Goal: Information Seeking & Learning: Learn about a topic

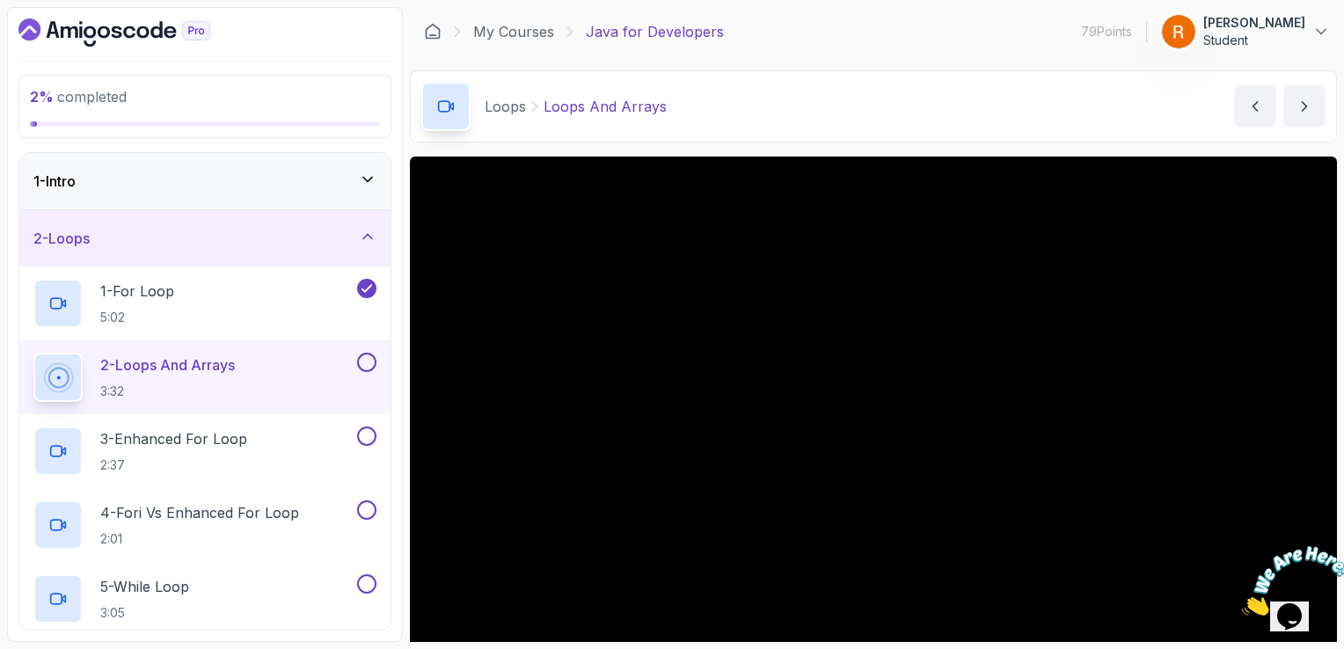
scroll to position [88, 0]
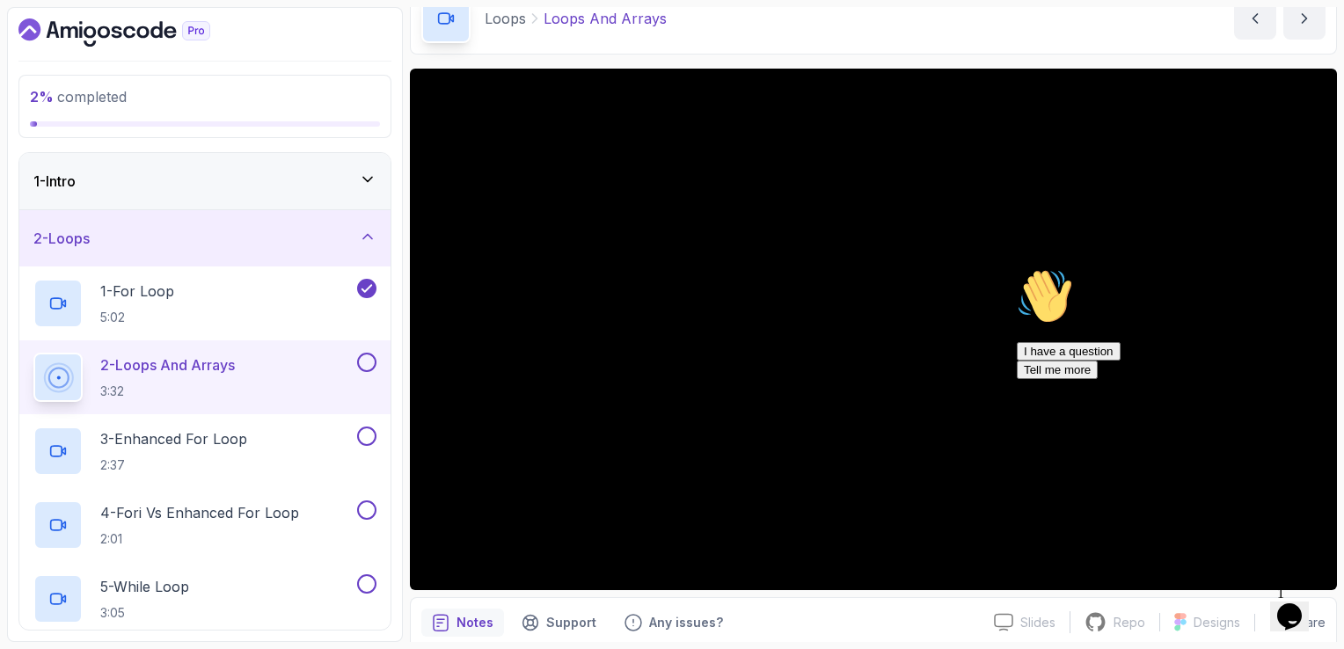
drag, startPoint x: 1306, startPoint y: 395, endPoint x: 2316, endPoint y: 658, distance: 1043.8
click at [1017, 268] on icon "Chat attention grabber" at bounding box center [1017, 268] width 0 height 0
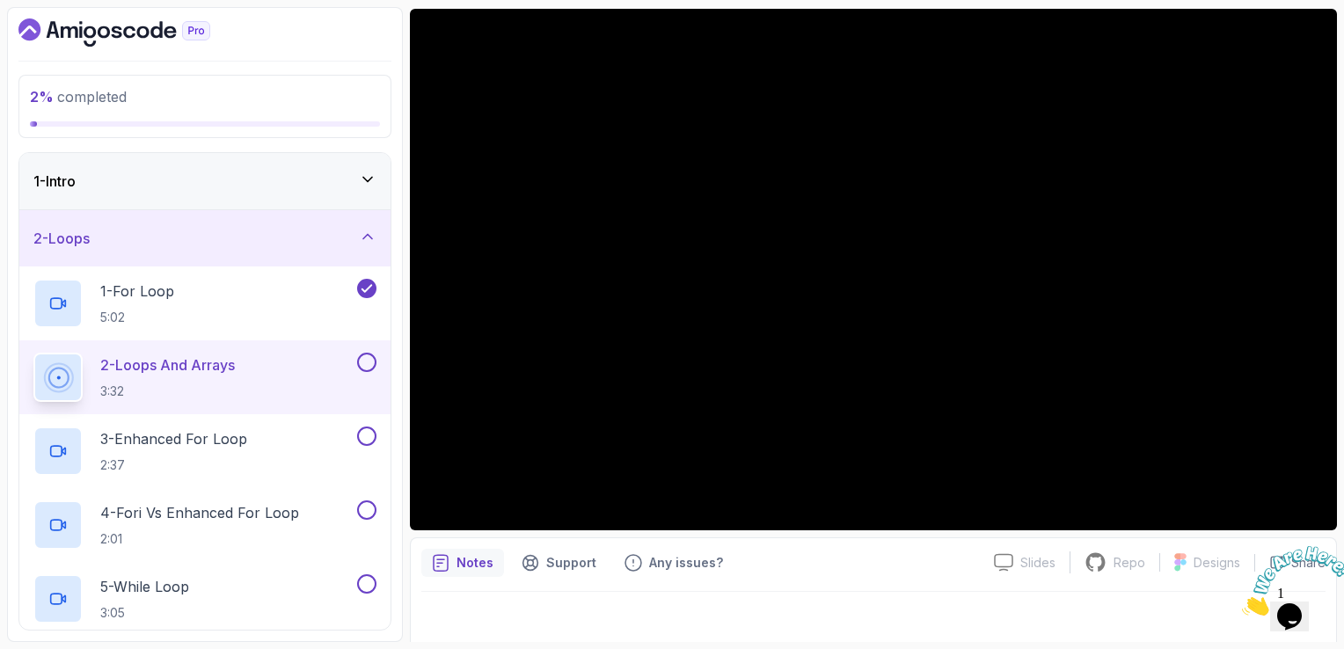
scroll to position [157, 0]
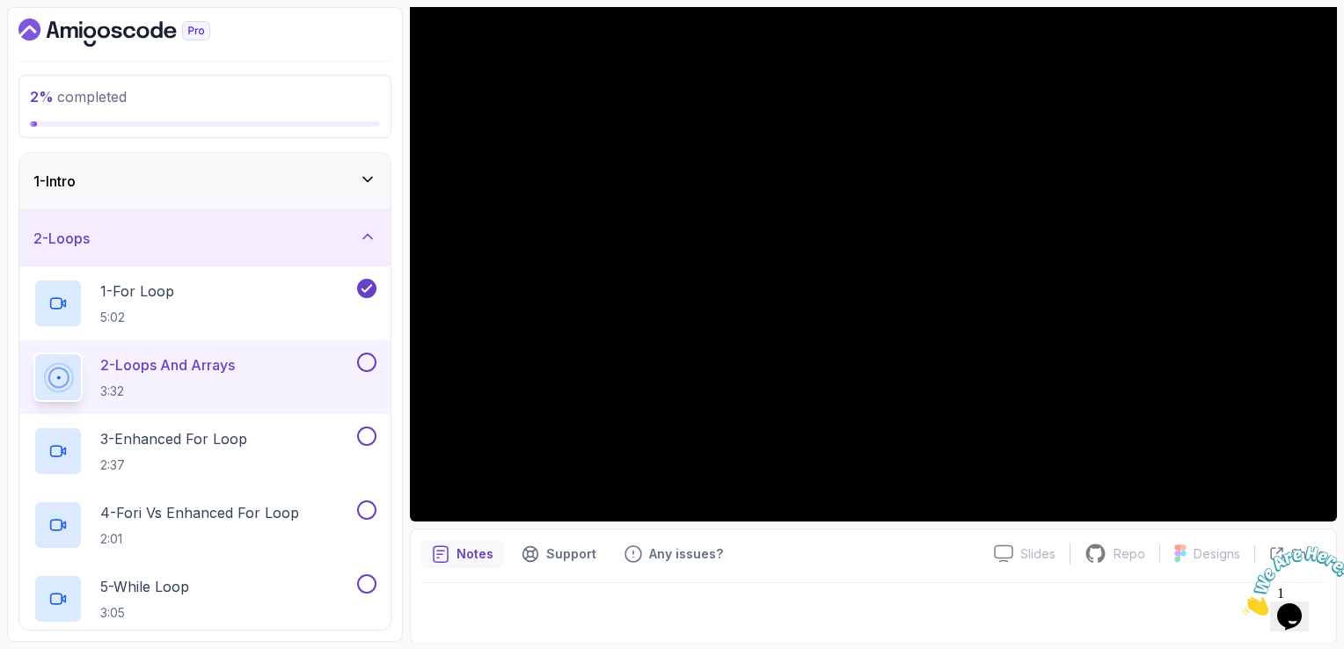
click at [366, 361] on button at bounding box center [366, 362] width 19 height 19
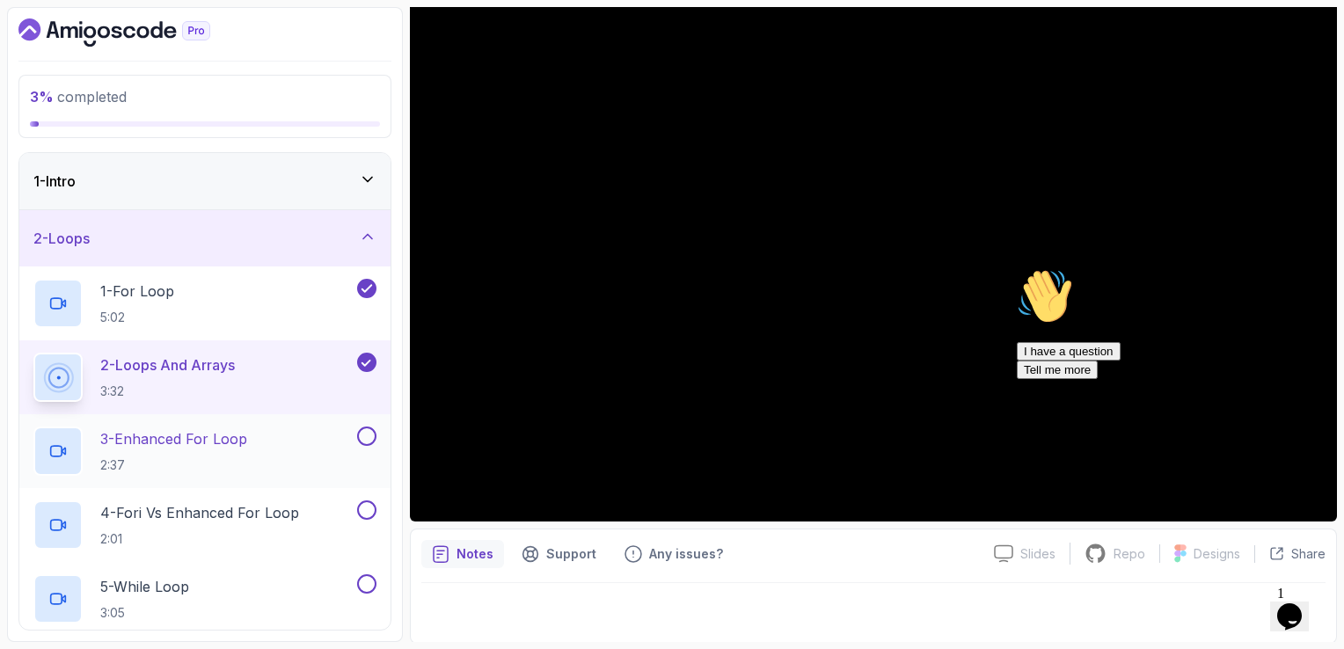
click at [278, 435] on div "3 - Enhanced For Loop 2:37" at bounding box center [193, 451] width 320 height 49
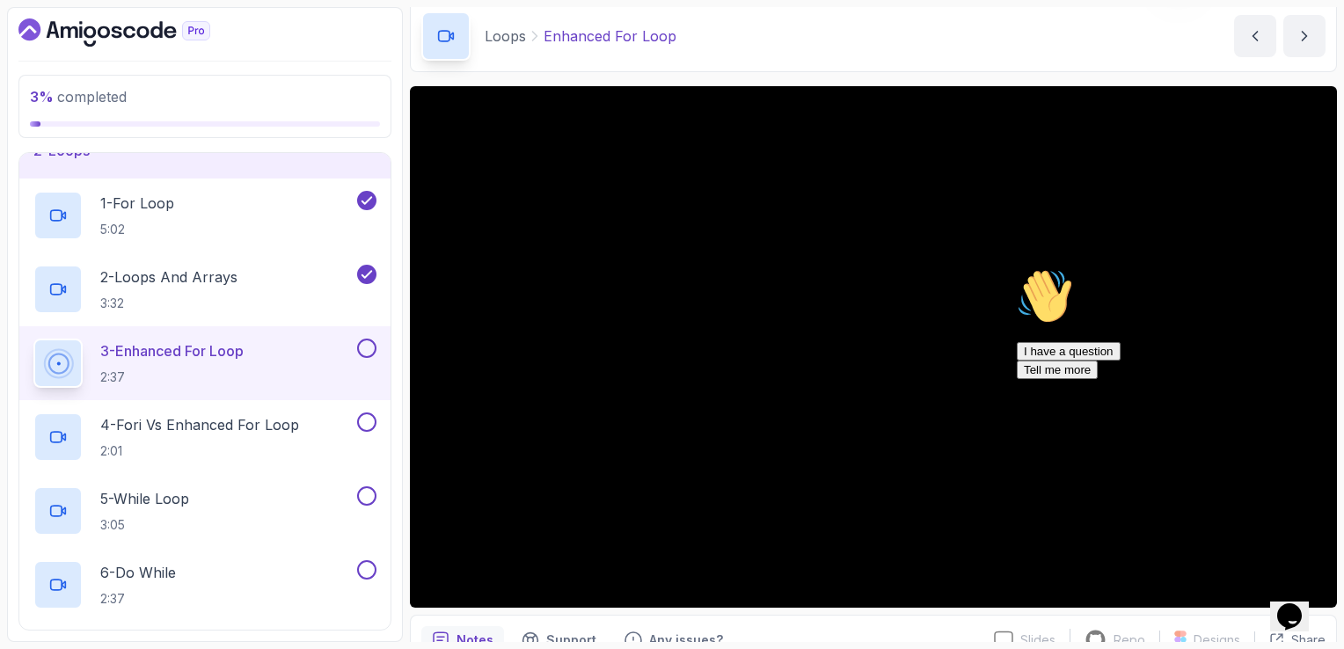
scroll to position [69, 0]
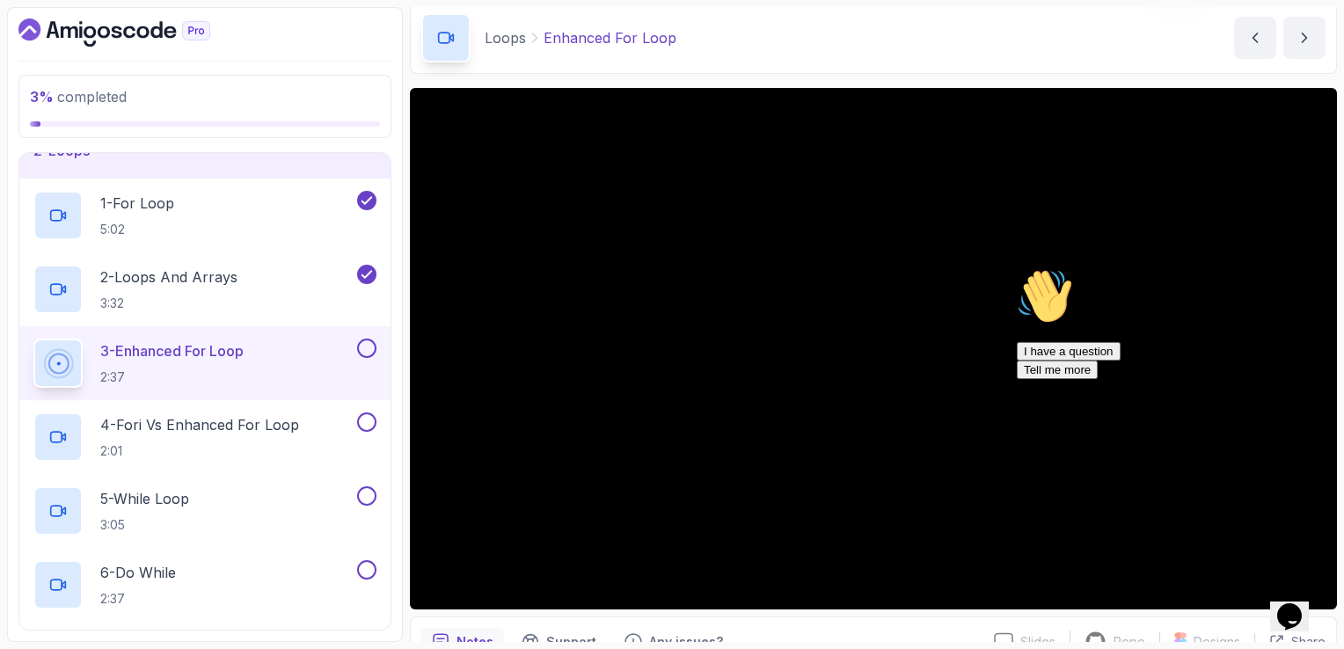
click at [1299, 268] on div "Chat attention grabber" at bounding box center [1175, 268] width 317 height 0
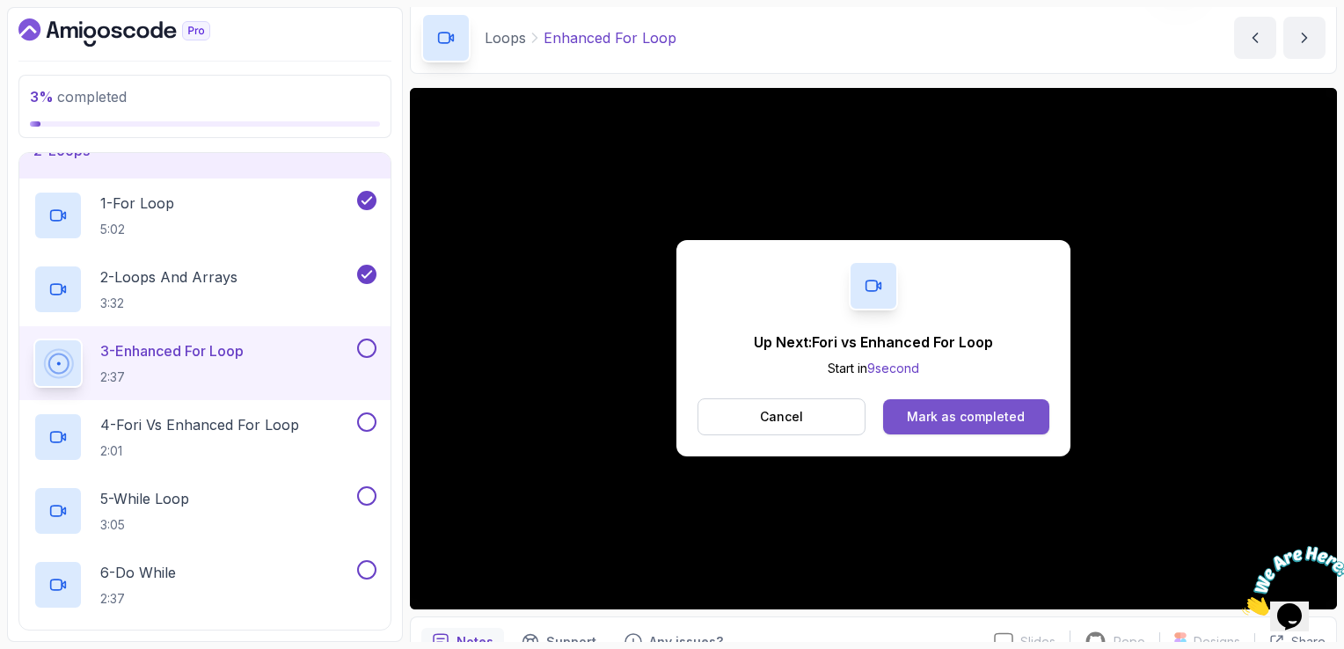
click at [952, 421] on div "Mark as completed" at bounding box center [966, 417] width 118 height 18
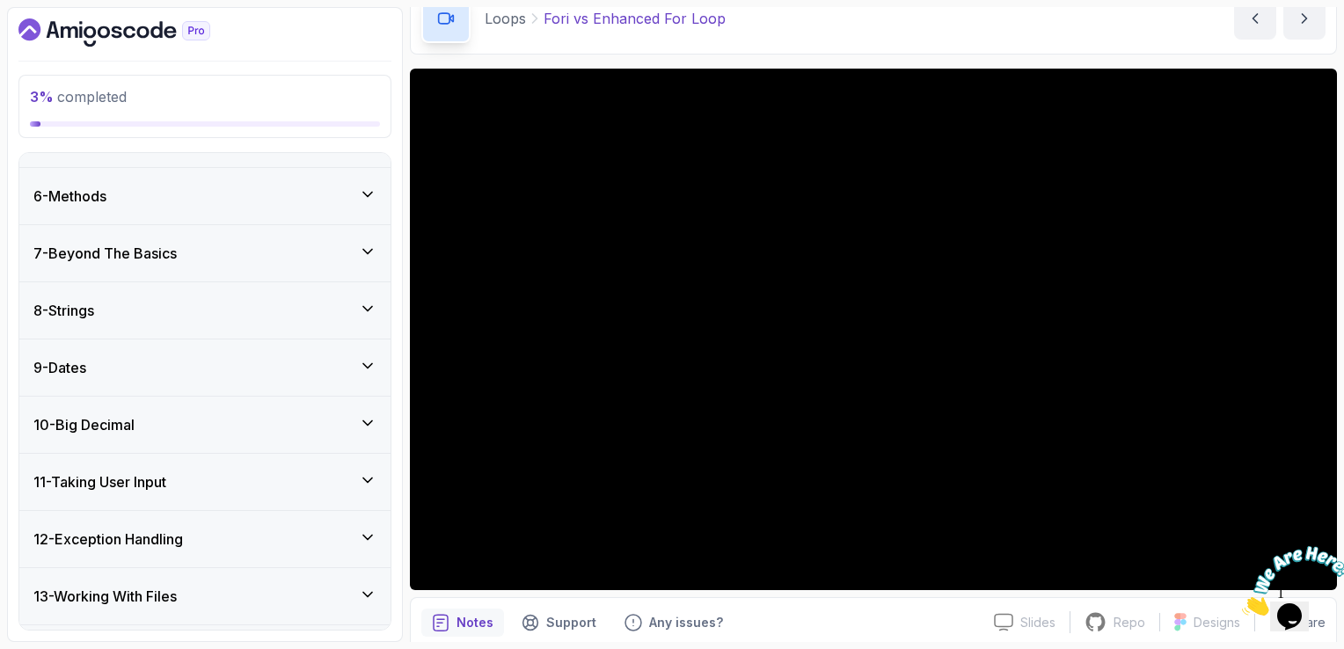
scroll to position [792, 0]
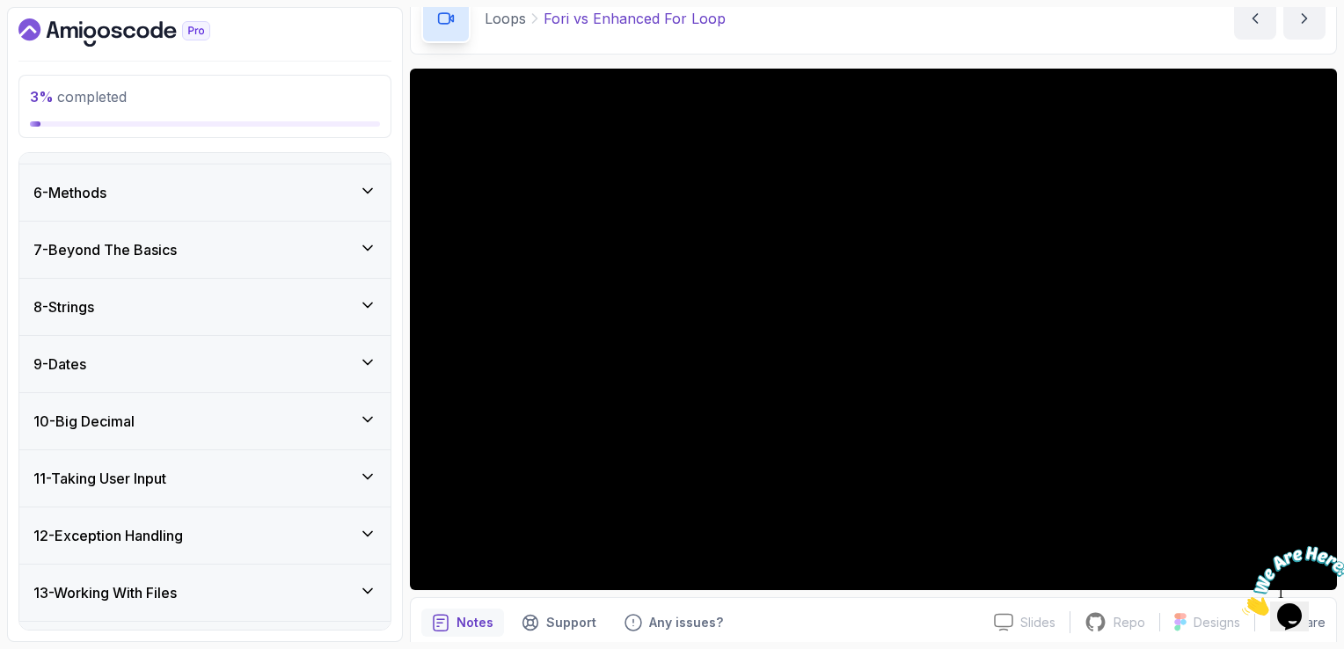
click at [353, 245] on div "7 - Beyond The Basics" at bounding box center [204, 249] width 343 height 21
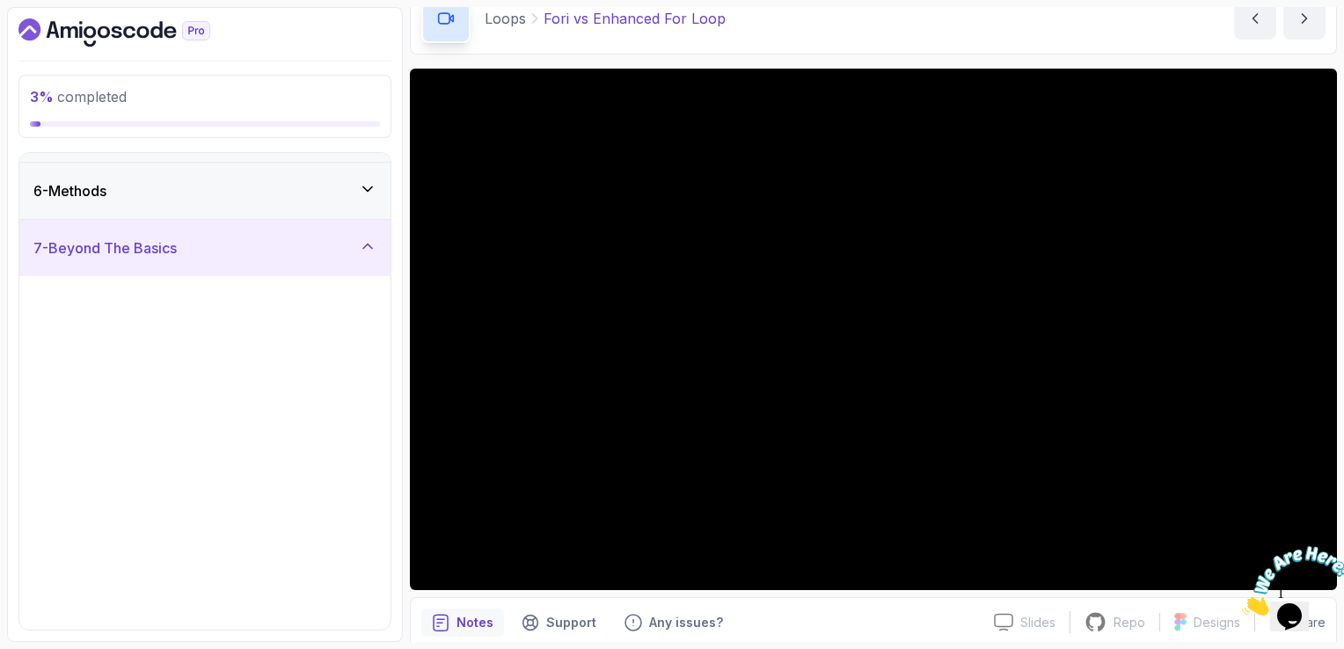
scroll to position [275, 0]
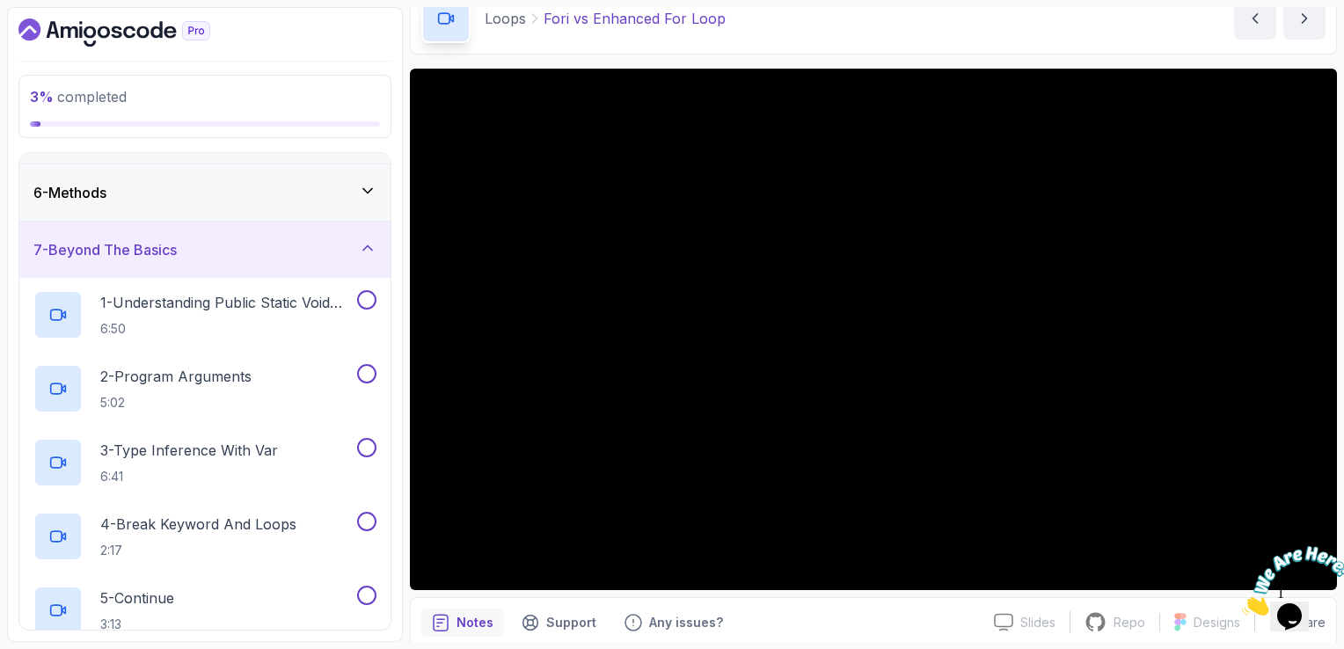
click at [353, 245] on div "7 - Beyond The Basics" at bounding box center [204, 249] width 343 height 21
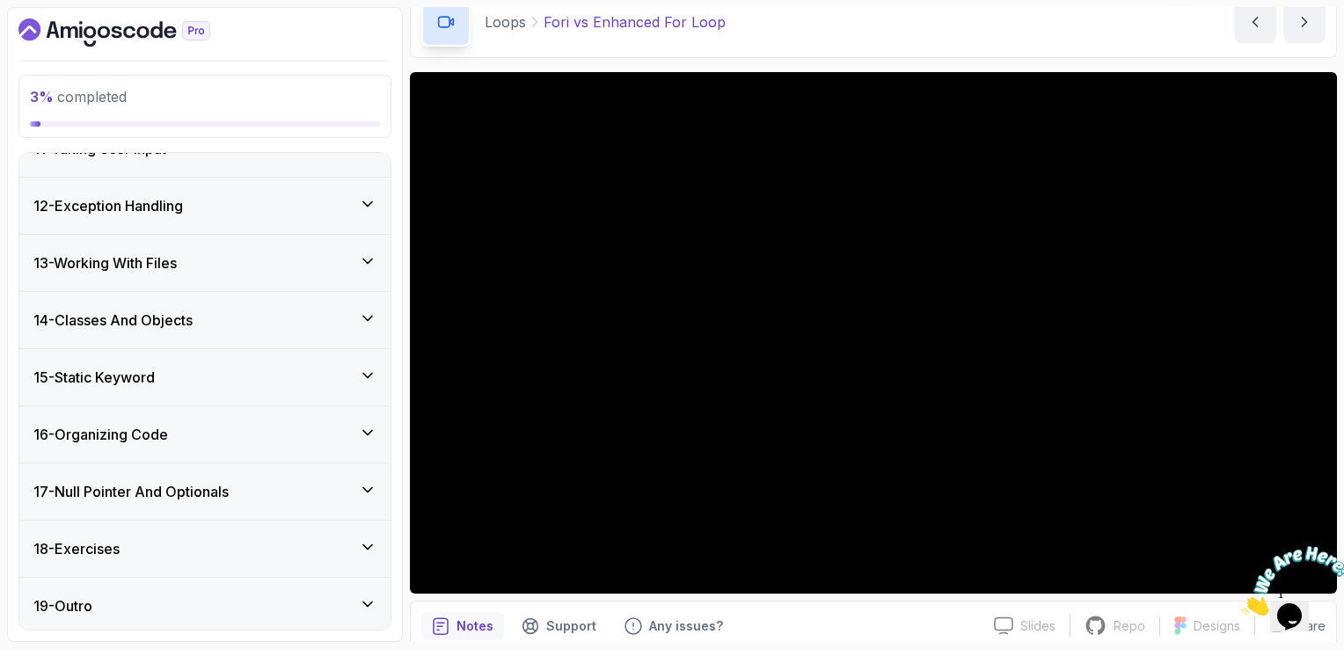
scroll to position [88, 0]
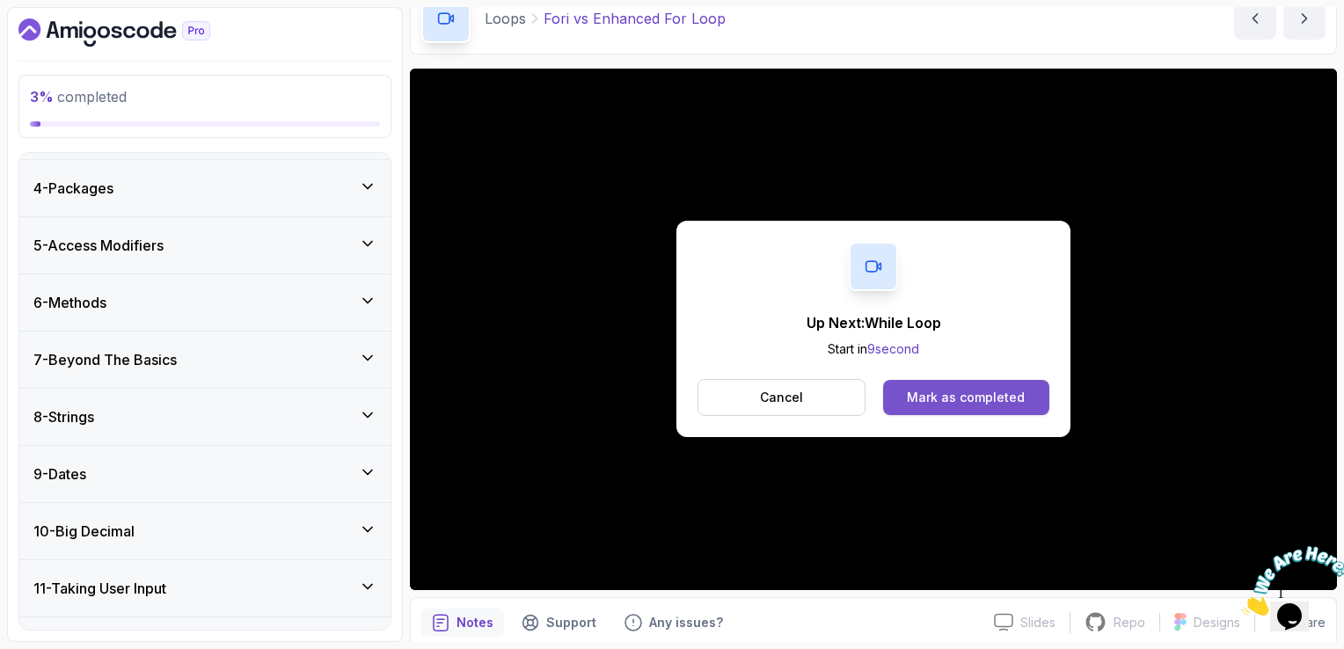
click at [973, 410] on button "Mark as completed" at bounding box center [966, 397] width 166 height 35
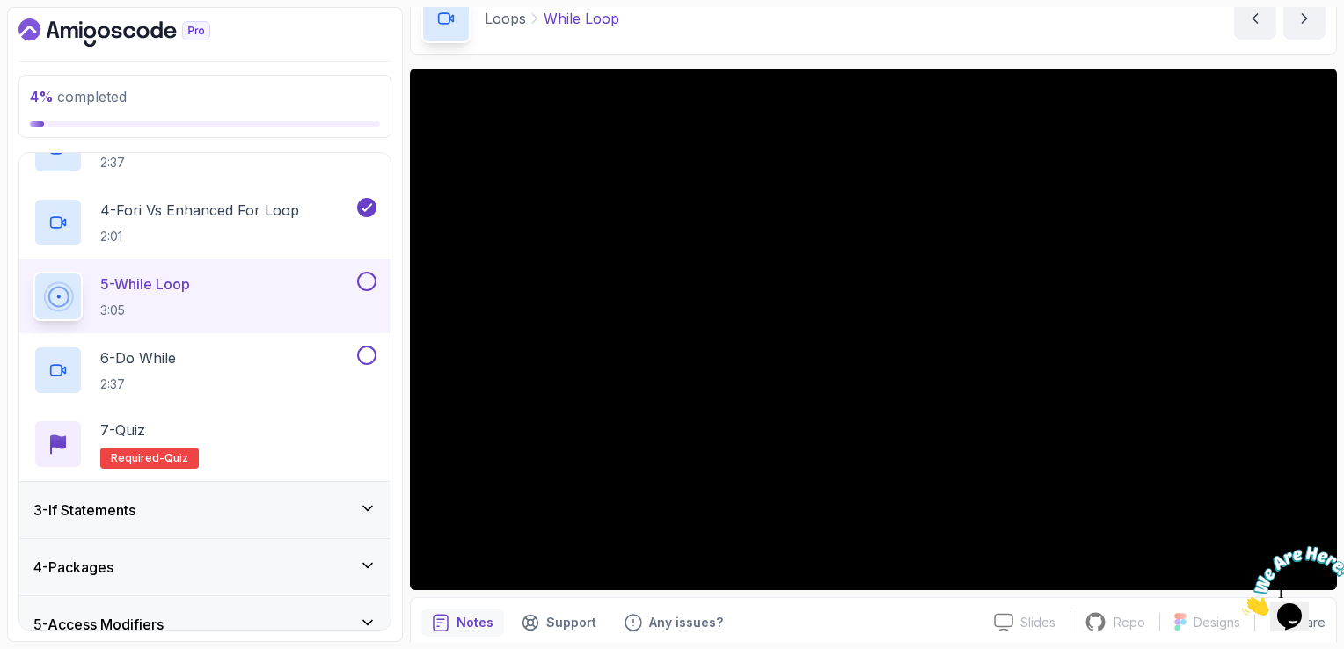
scroll to position [242, 0]
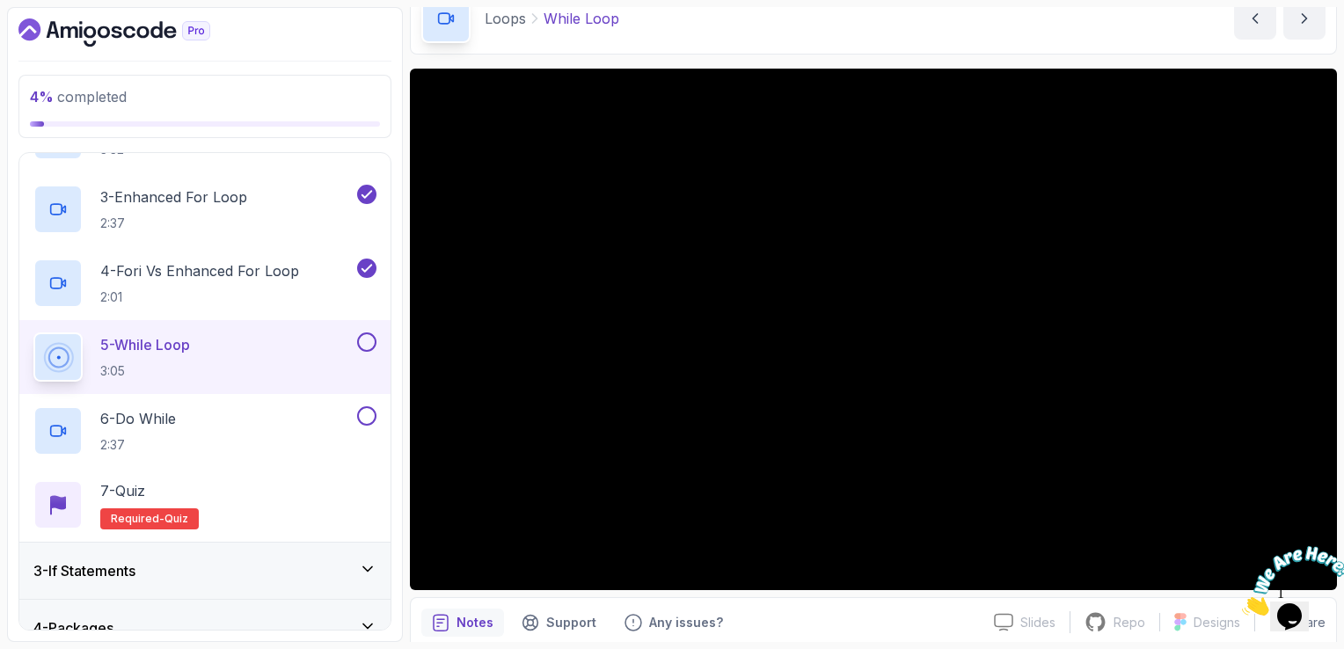
click at [367, 336] on button at bounding box center [366, 342] width 19 height 19
click at [298, 432] on div "6 - Do While 2:37" at bounding box center [193, 431] width 320 height 49
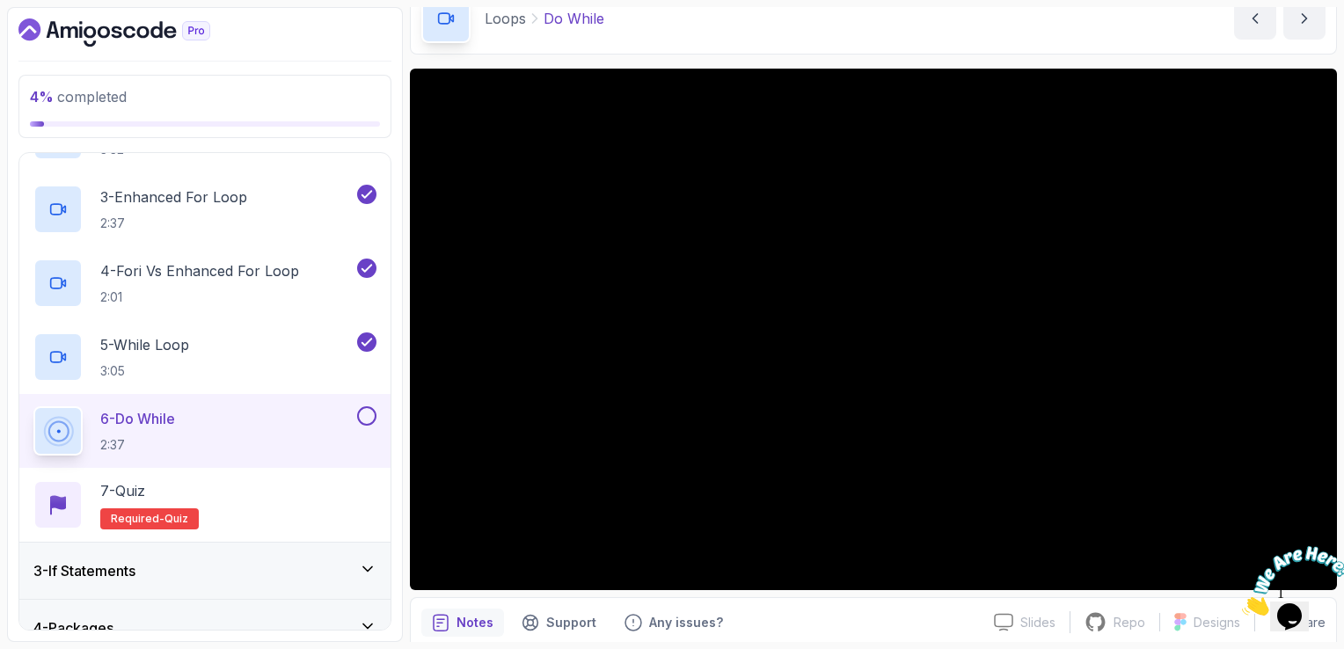
click at [370, 421] on button at bounding box center [366, 416] width 19 height 19
click at [225, 502] on div "7 - Quiz Required- quiz" at bounding box center [204, 504] width 343 height 49
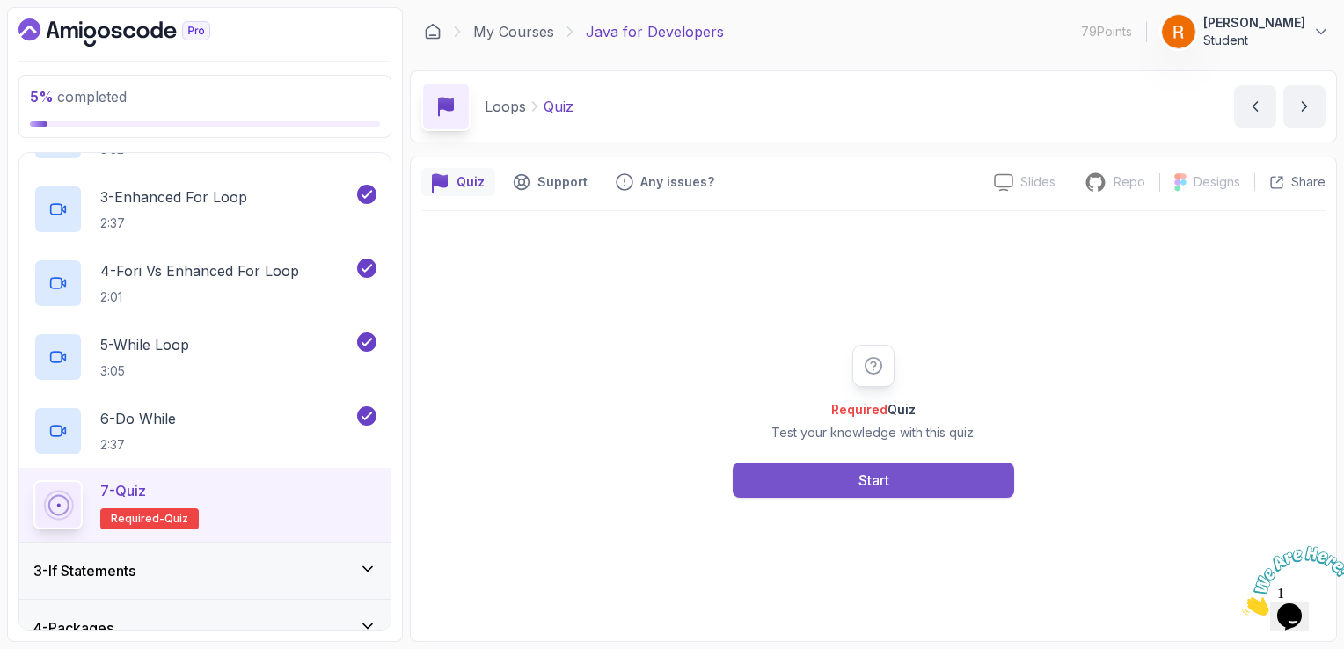
click at [883, 480] on div "Start" at bounding box center [874, 480] width 31 height 21
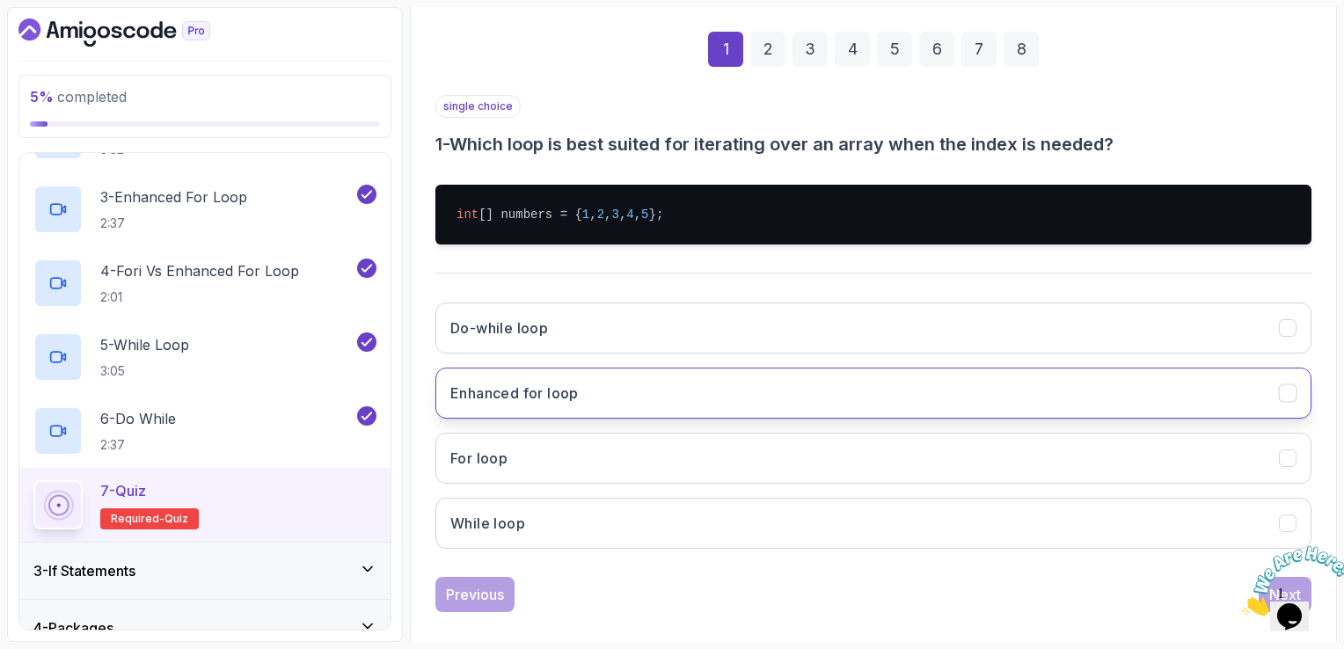
scroll to position [264, 0]
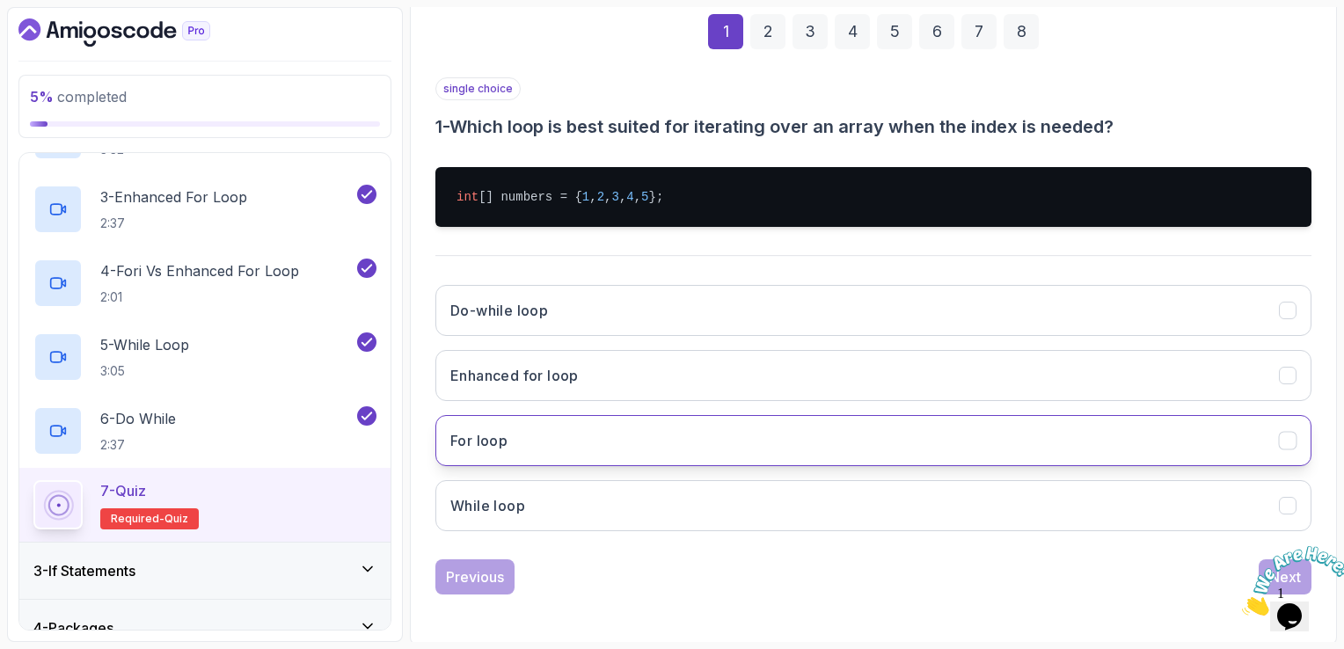
click at [551, 437] on button "For loop" at bounding box center [874, 440] width 876 height 51
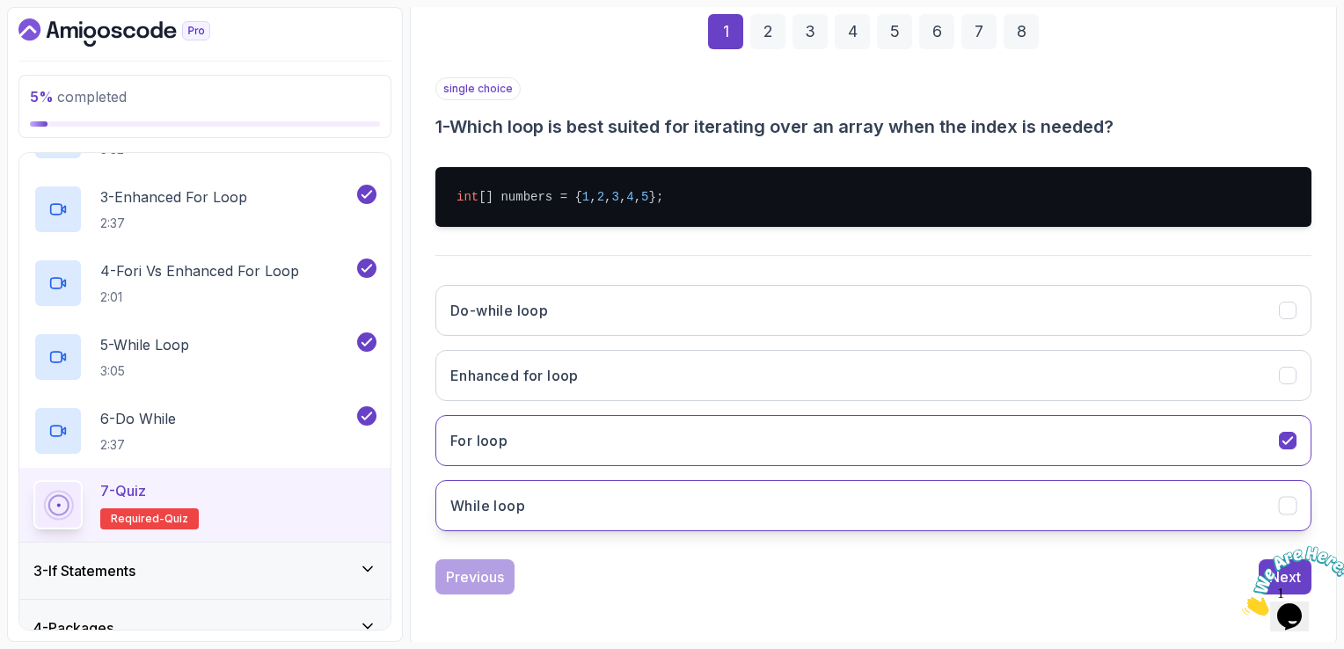
click at [1070, 522] on button "While loop" at bounding box center [874, 505] width 876 height 51
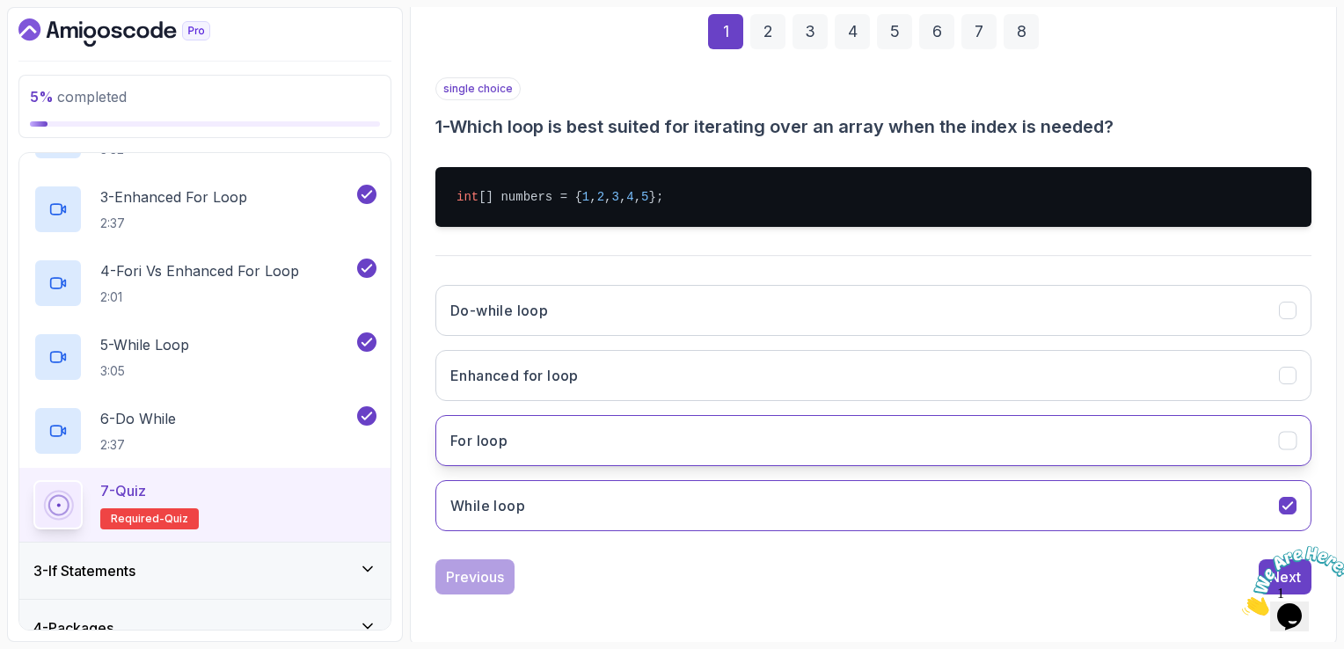
click at [1093, 453] on button "For loop" at bounding box center [874, 440] width 876 height 51
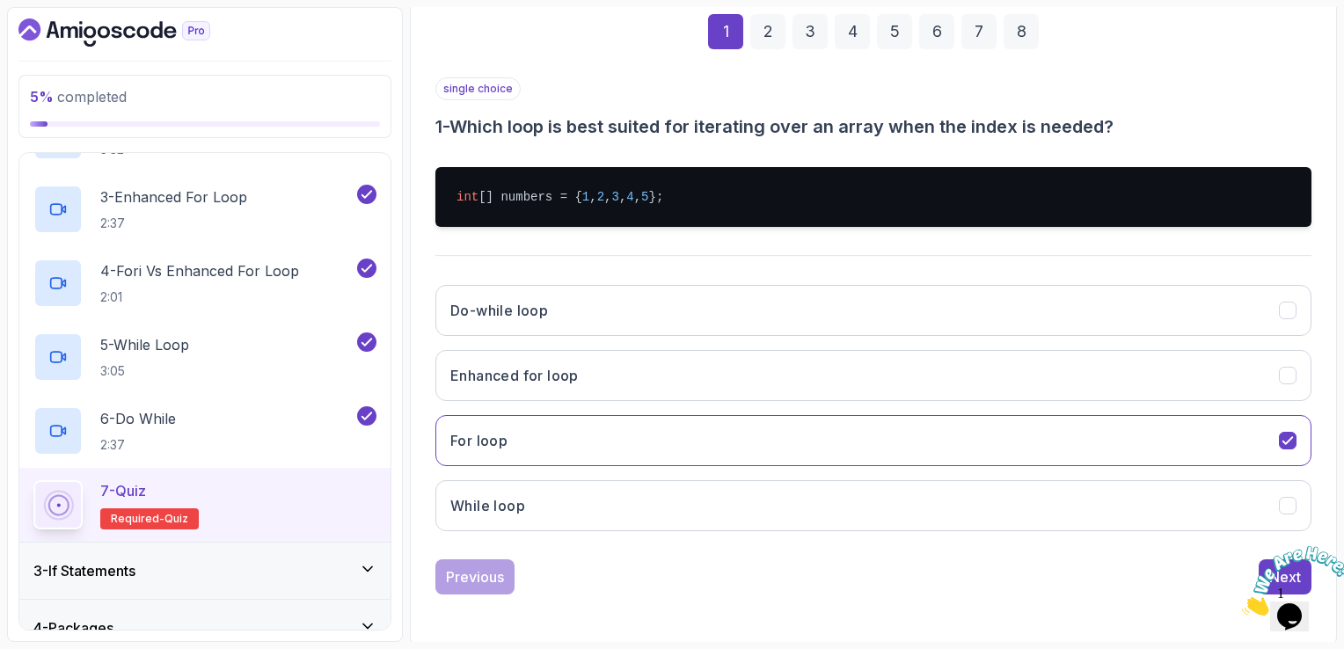
click at [1242, 604] on icon "Close" at bounding box center [1242, 611] width 0 height 15
click at [1265, 568] on button "Next" at bounding box center [1285, 577] width 53 height 35
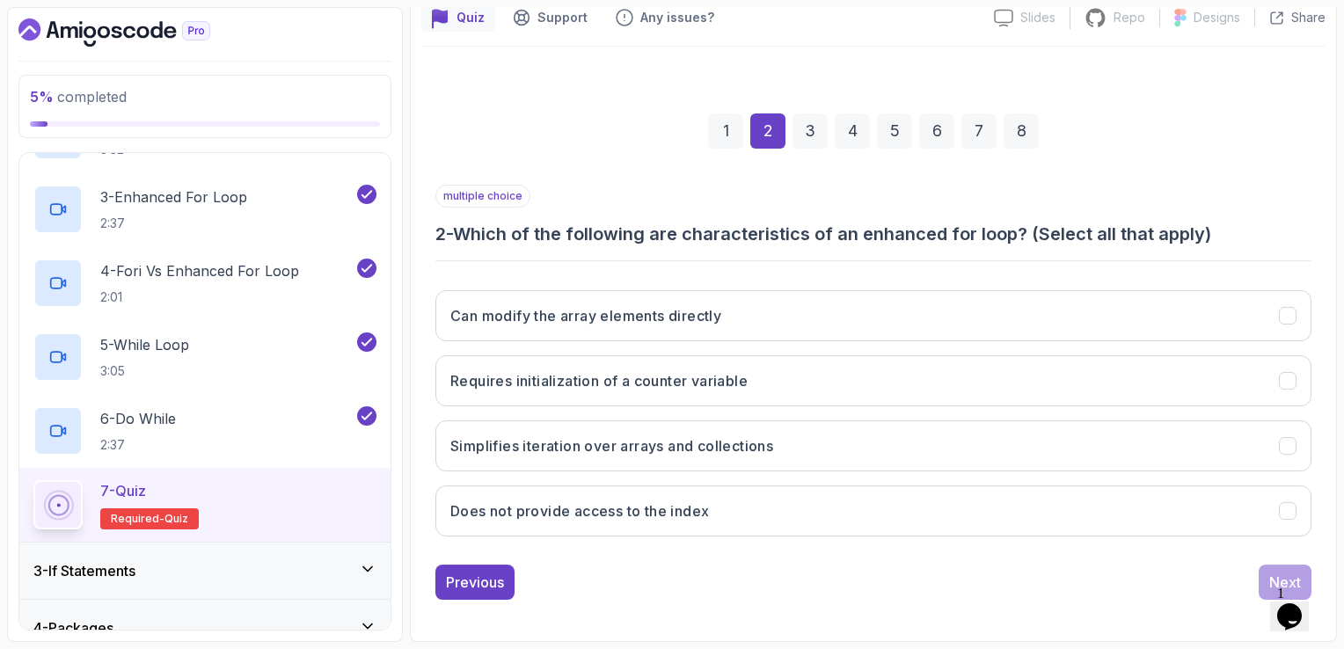
scroll to position [162, 0]
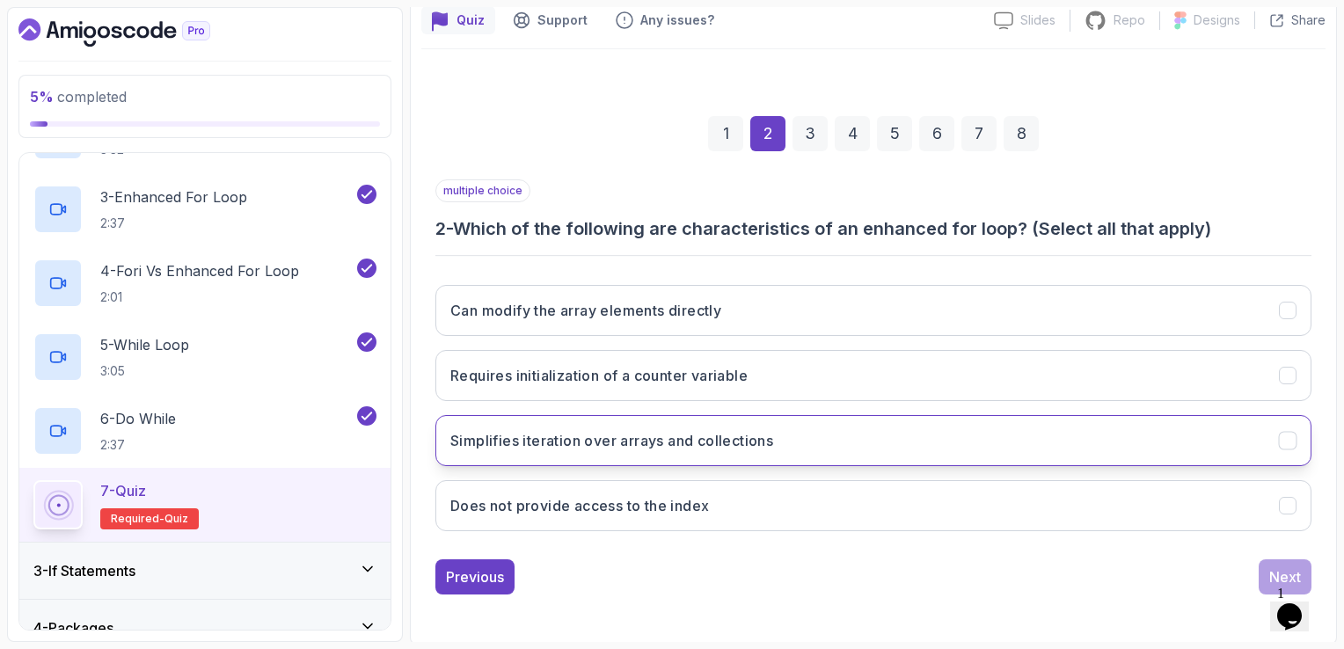
click at [773, 449] on h3 "Simplifies iteration over arrays and collections" at bounding box center [612, 440] width 323 height 21
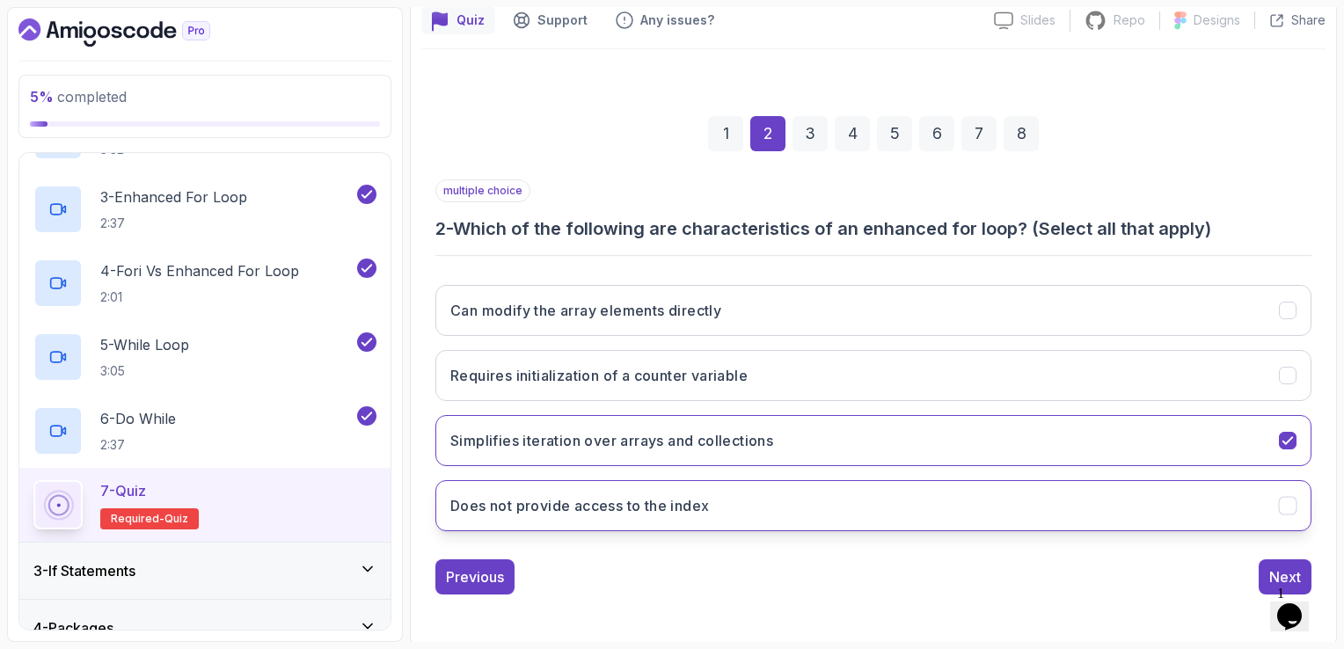
click at [817, 494] on button "Does not provide access to the index" at bounding box center [874, 505] width 876 height 51
click at [1301, 564] on button "Next" at bounding box center [1285, 577] width 53 height 35
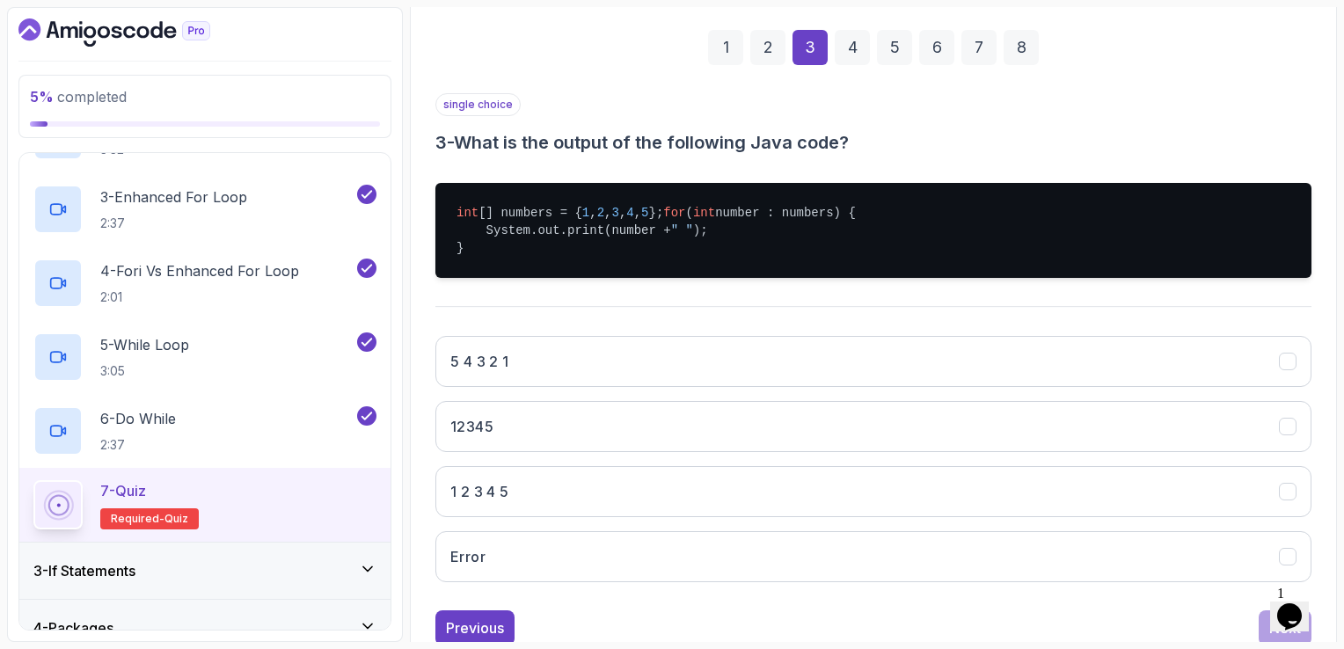
scroll to position [250, 0]
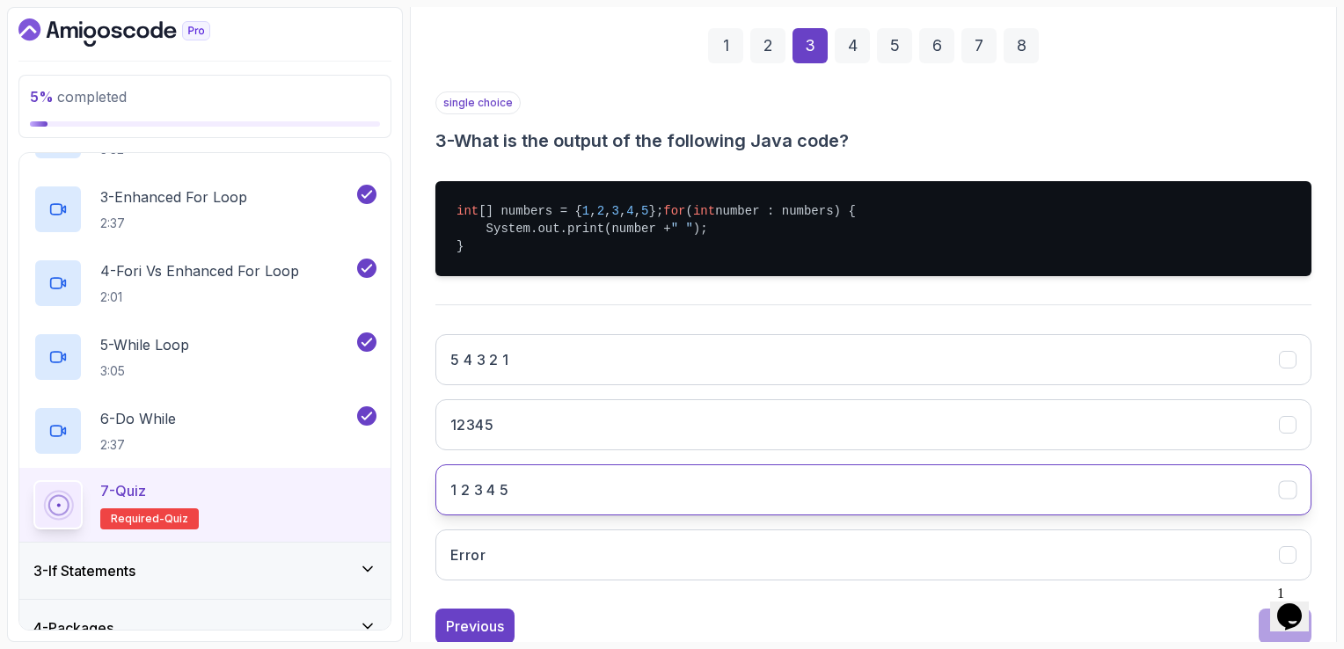
click at [569, 515] on button "1 2 3 4 5" at bounding box center [874, 490] width 876 height 51
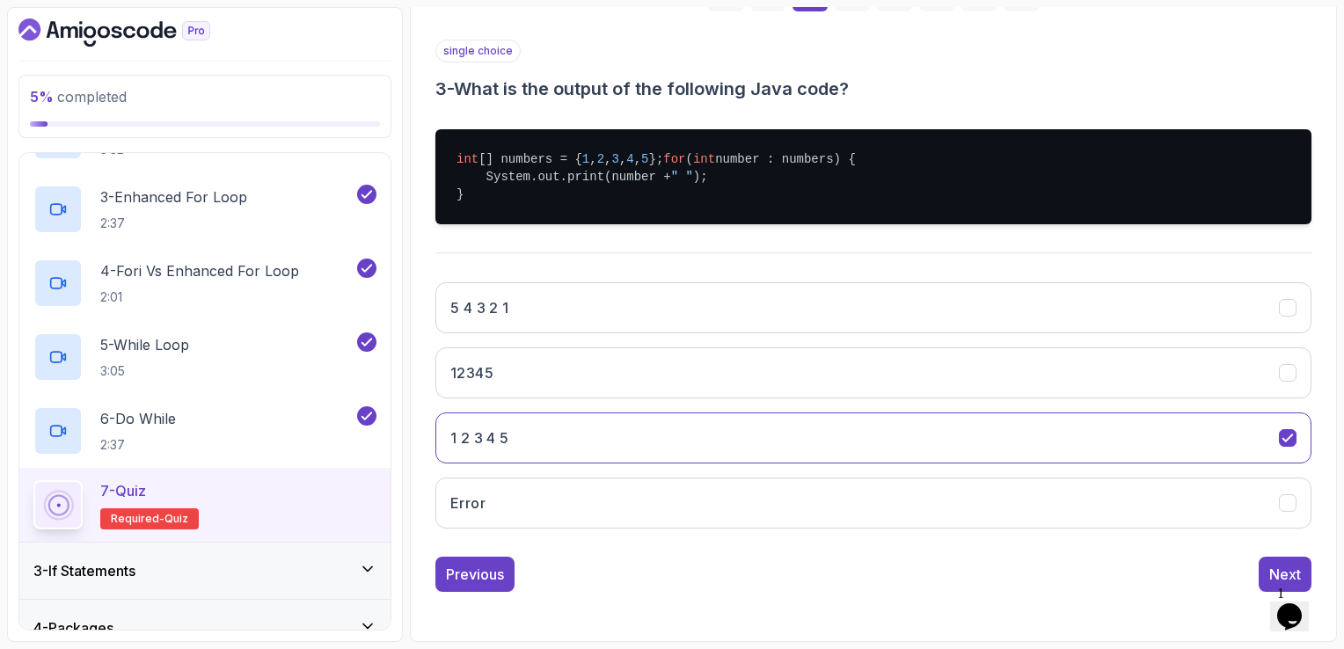
scroll to position [317, 0]
click at [1270, 566] on div "Next" at bounding box center [1286, 574] width 32 height 21
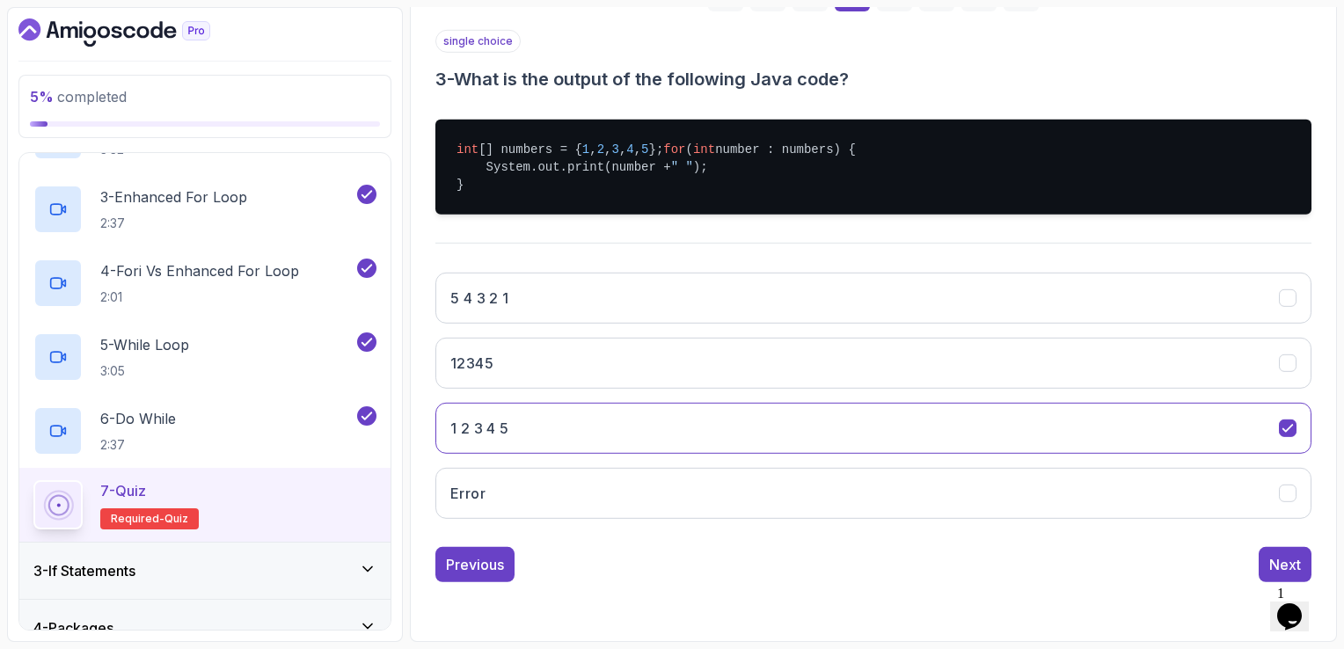
scroll to position [162, 0]
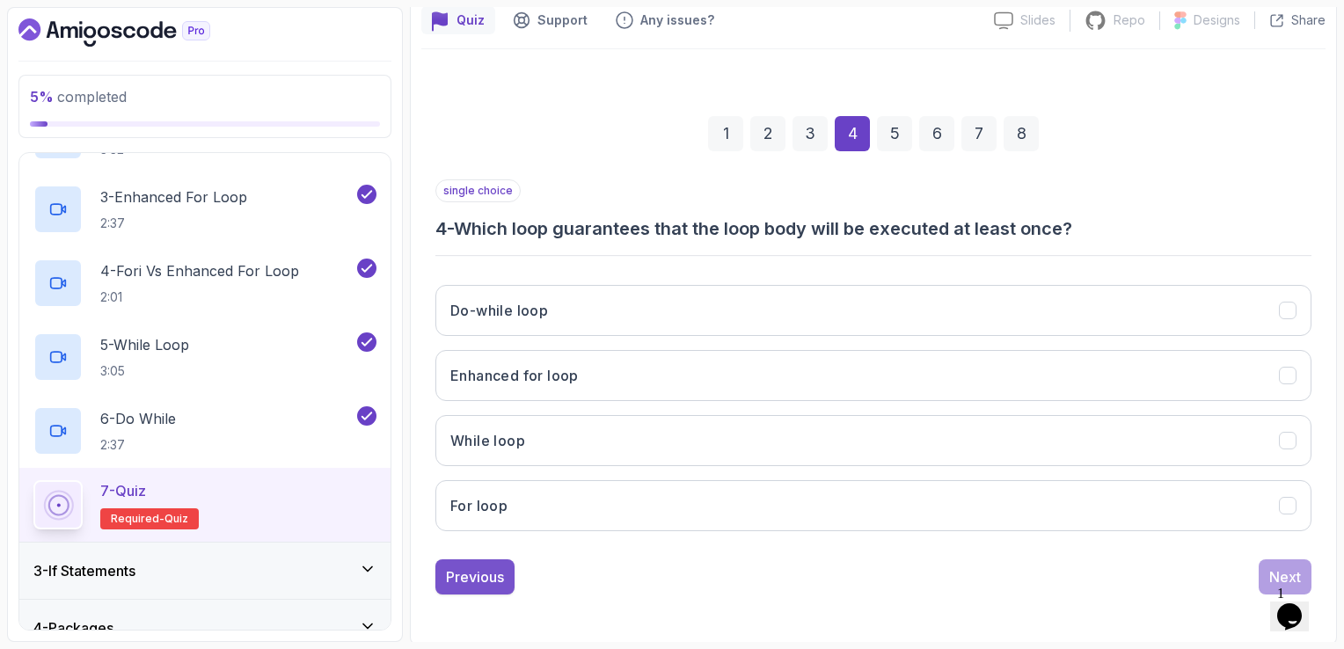
click at [436, 577] on button "Previous" at bounding box center [475, 577] width 79 height 35
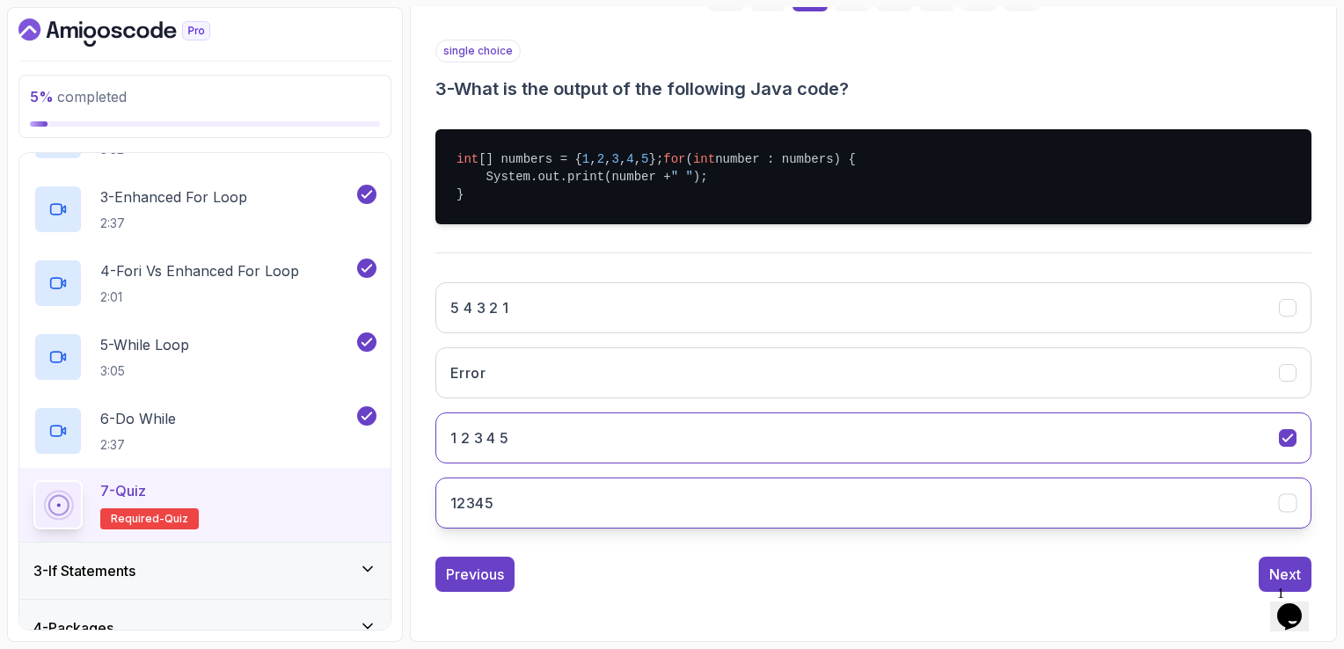
scroll to position [317, 0]
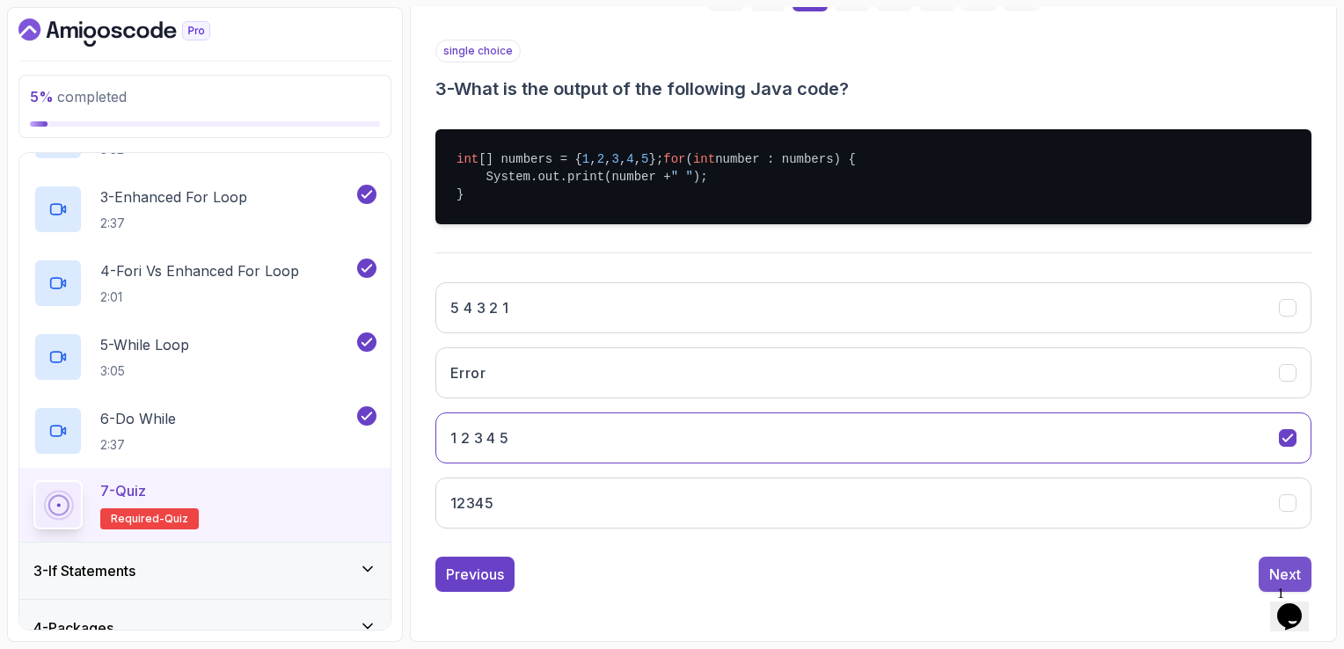
click at [1274, 575] on div "Next" at bounding box center [1286, 574] width 32 height 21
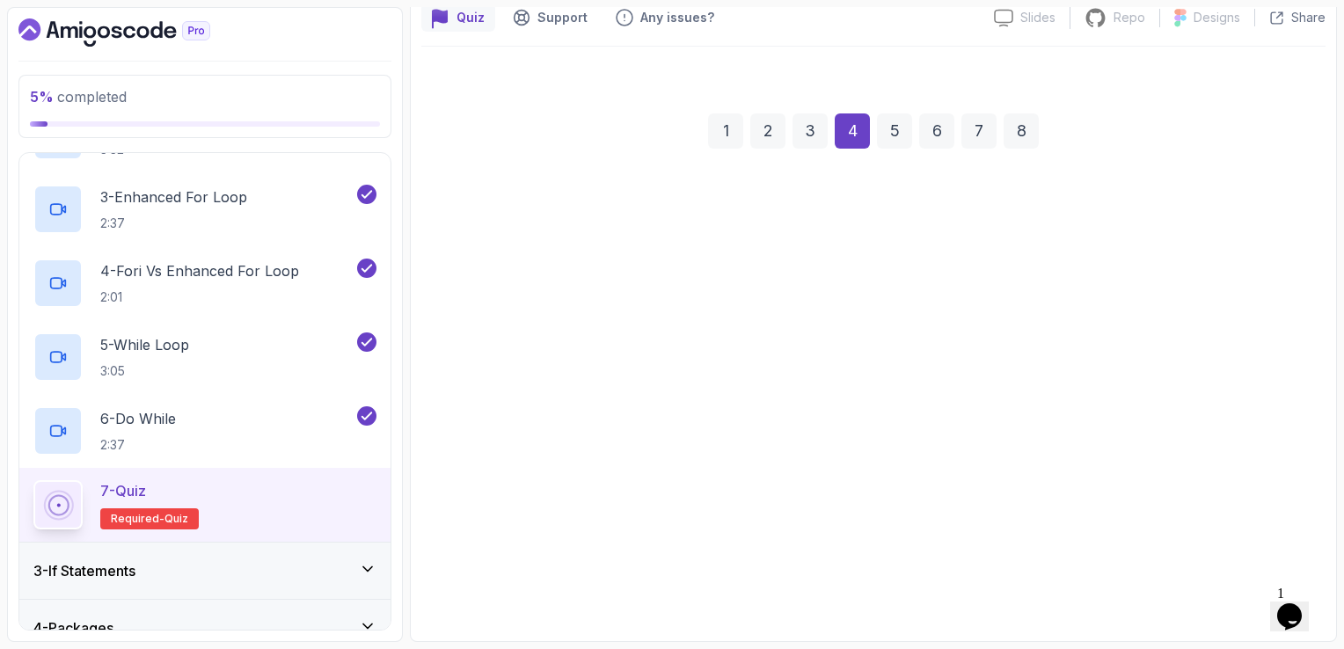
scroll to position [162, 0]
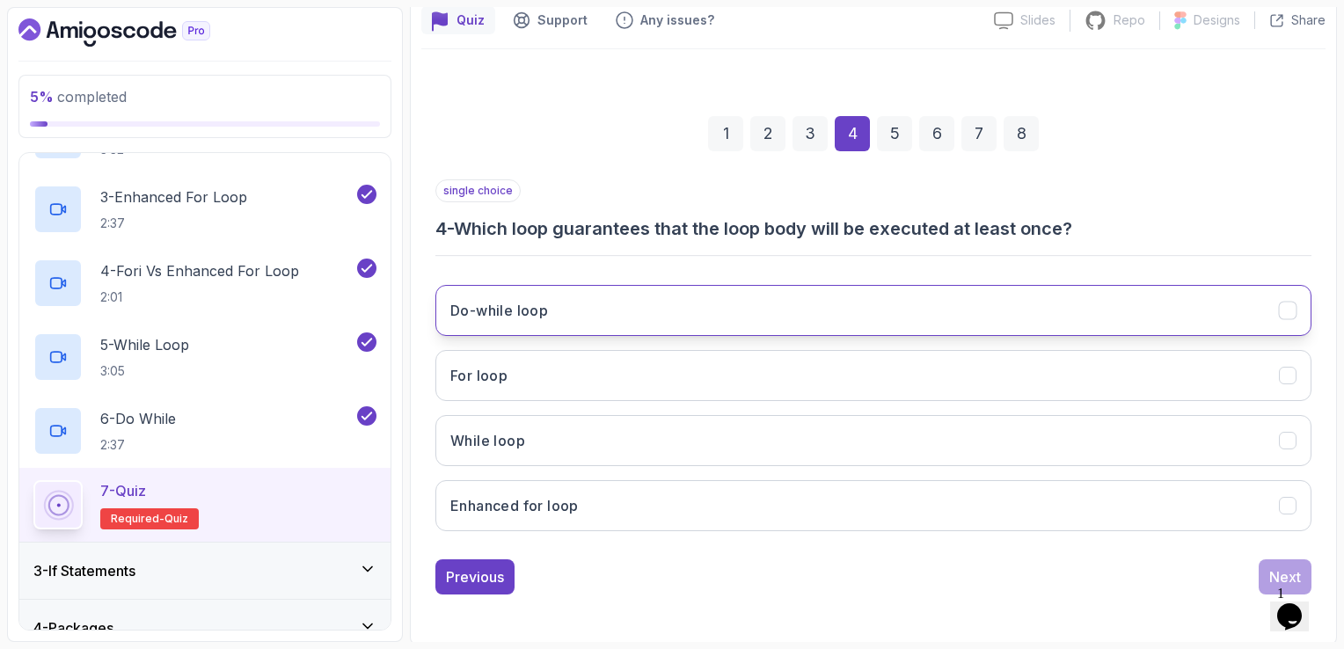
click at [542, 313] on h3 "Do-while loop" at bounding box center [500, 310] width 98 height 21
click at [1278, 574] on div "Next" at bounding box center [1286, 577] width 32 height 21
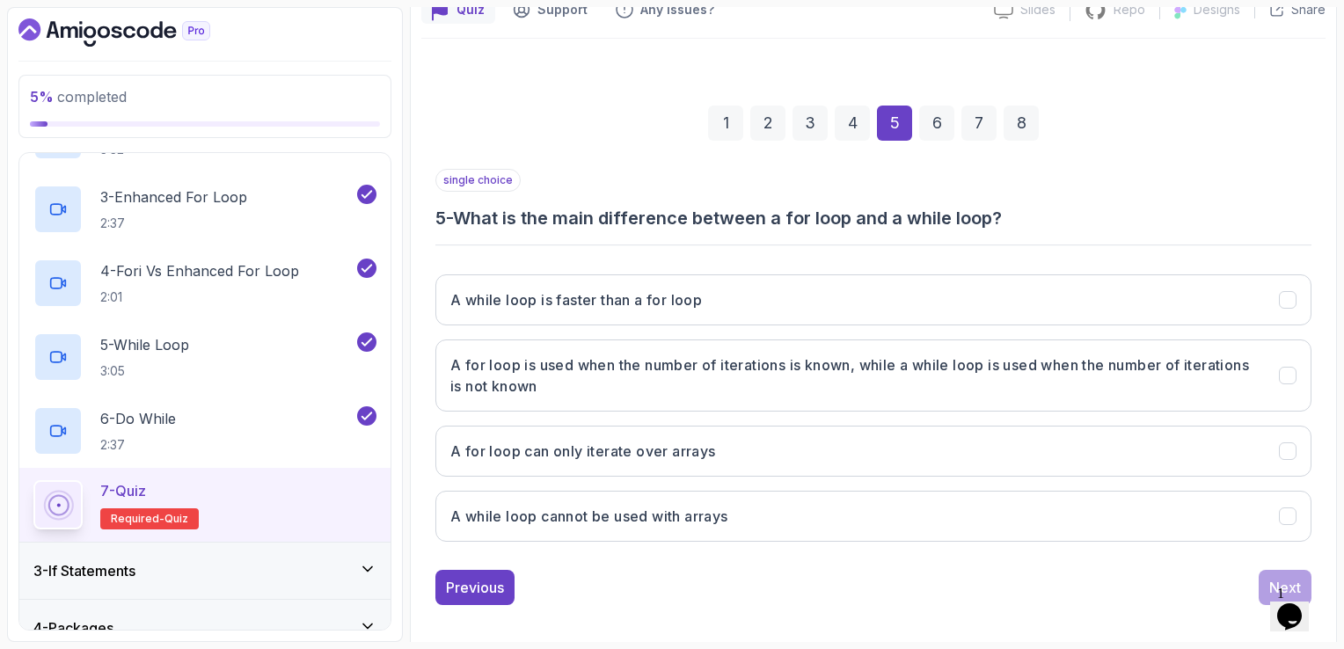
scroll to position [183, 0]
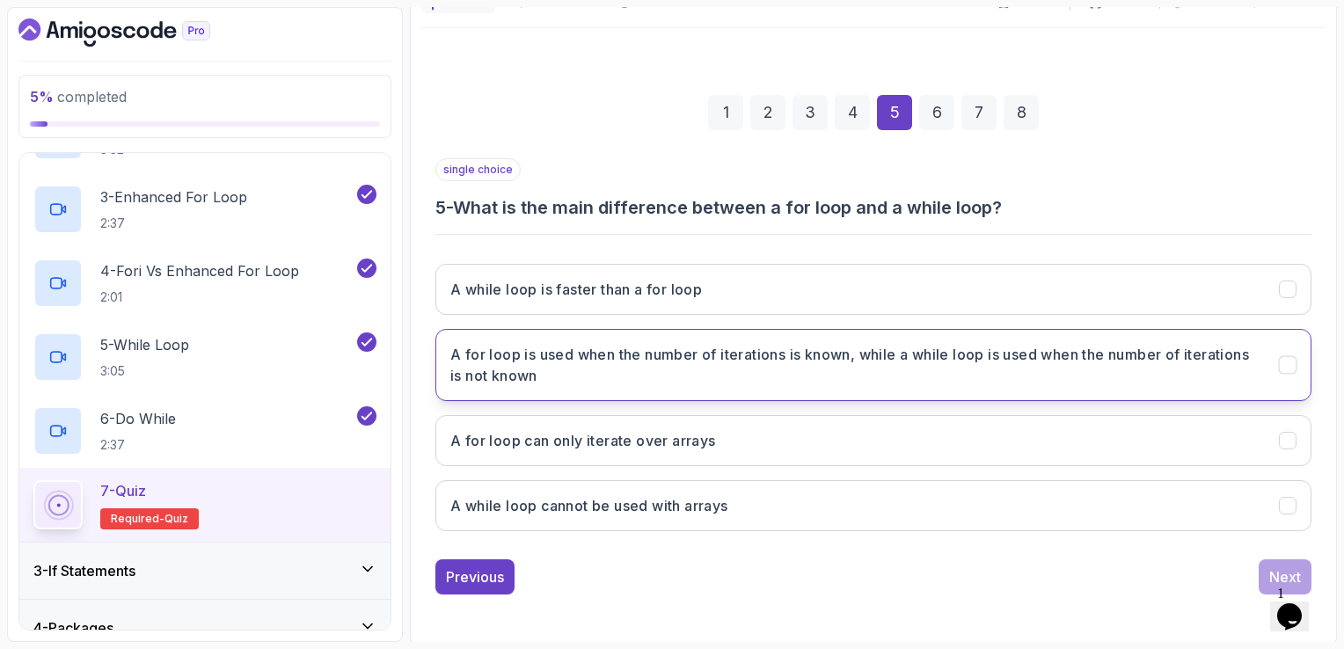
click at [714, 372] on h3 "A for loop is used when the number of iterations is known, while a while loop i…" at bounding box center [855, 365] width 808 height 42
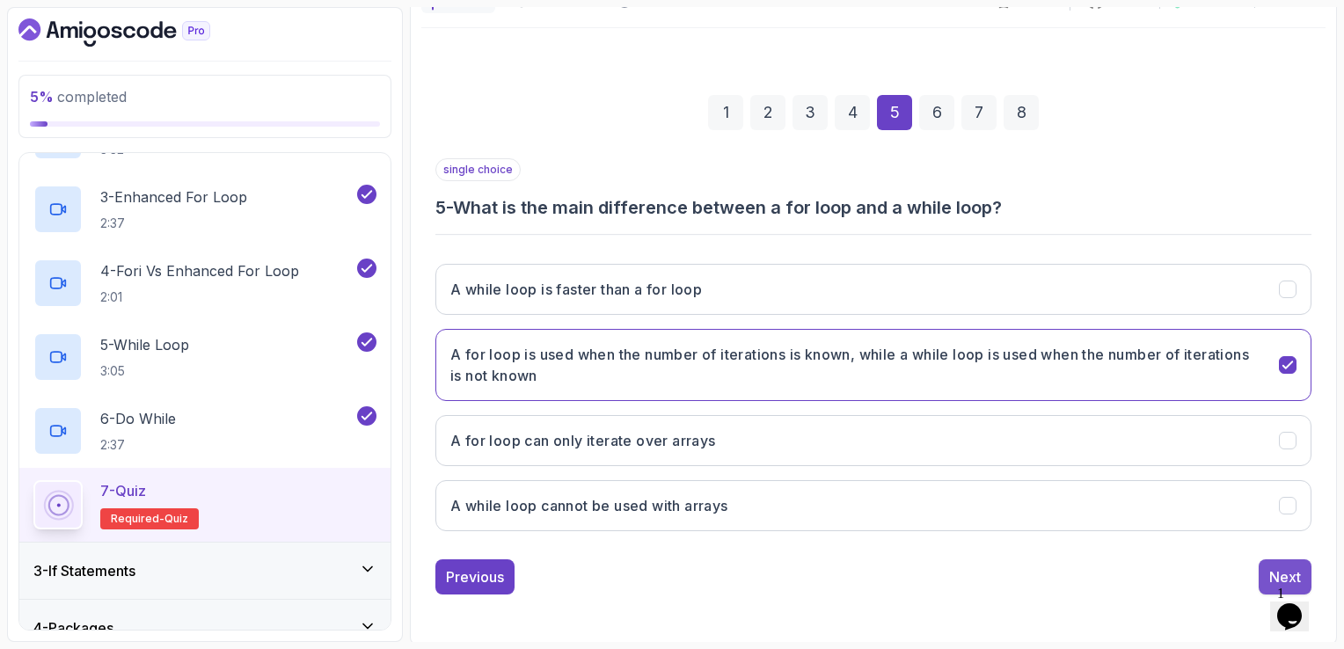
click at [1273, 560] on button "Next" at bounding box center [1285, 577] width 53 height 35
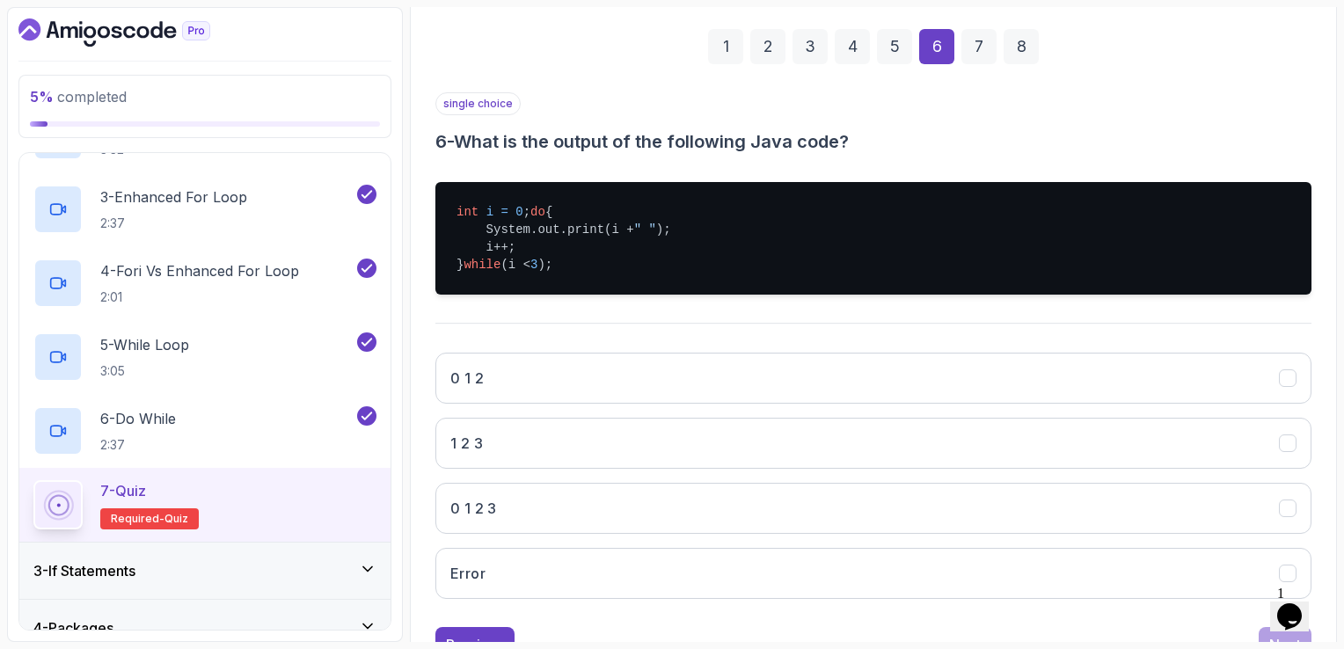
scroll to position [246, 0]
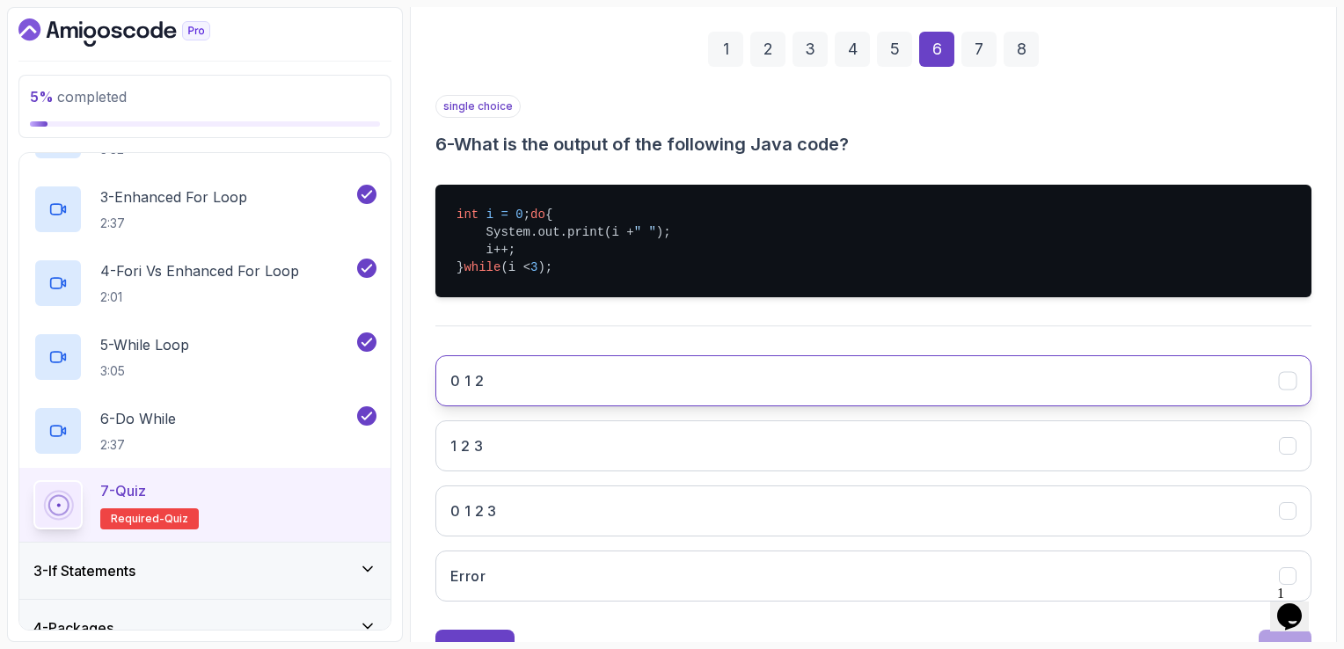
click at [505, 391] on button "0 1 2" at bounding box center [874, 380] width 876 height 51
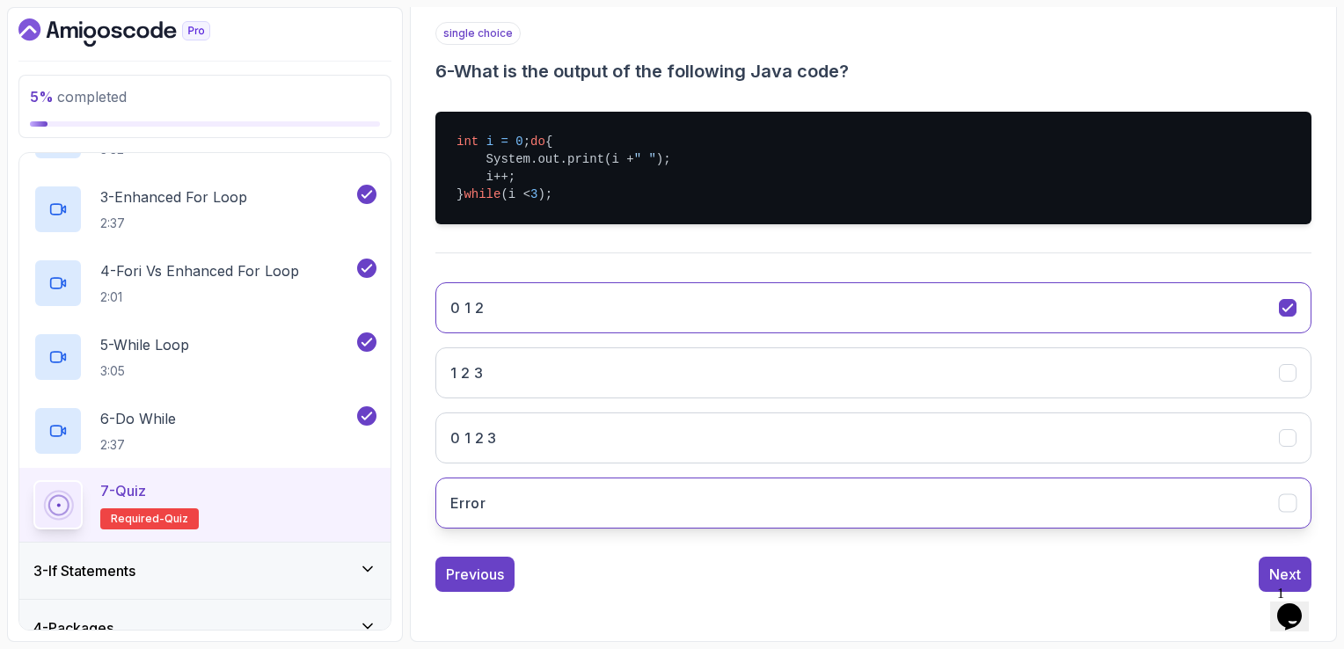
scroll to position [334, 0]
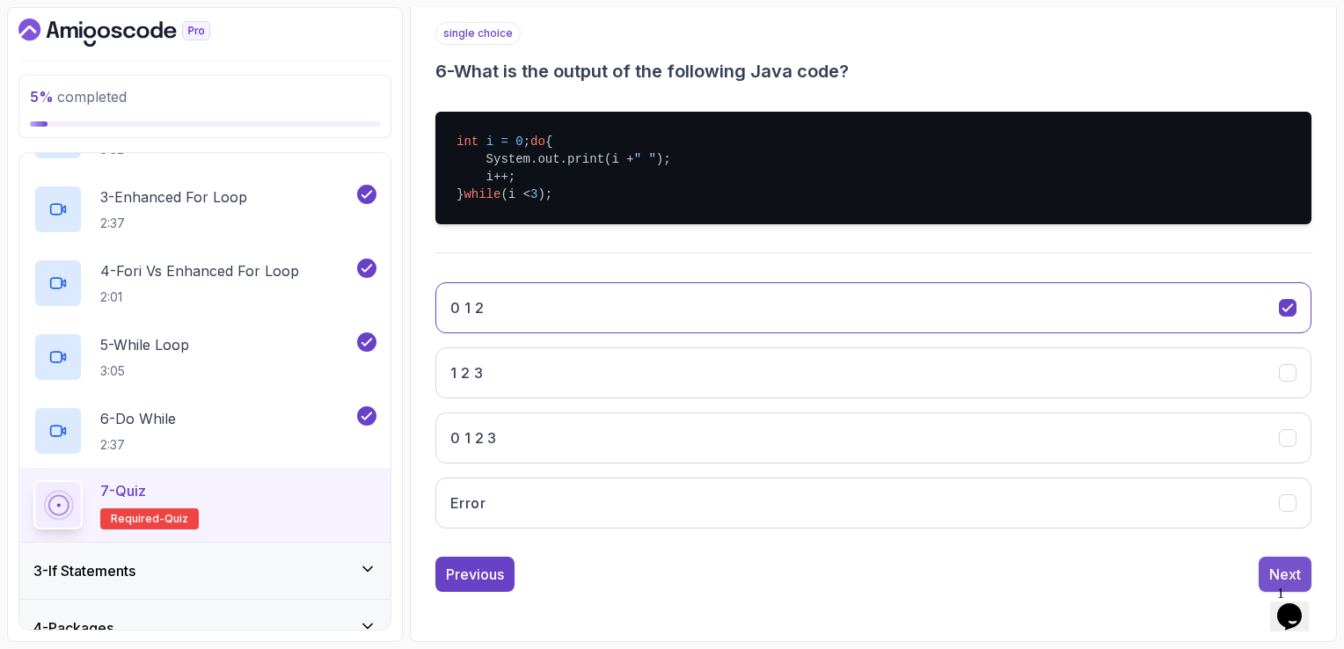
click at [1284, 568] on div "Next" at bounding box center [1286, 574] width 32 height 21
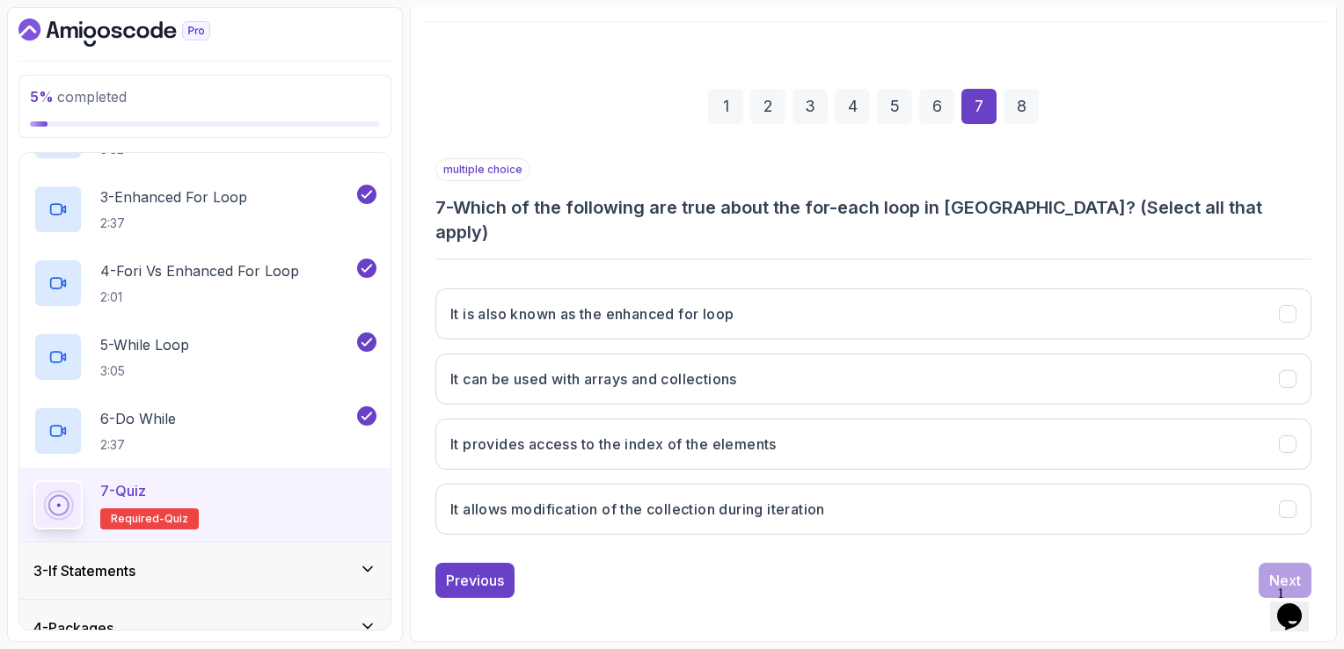
scroll to position [162, 0]
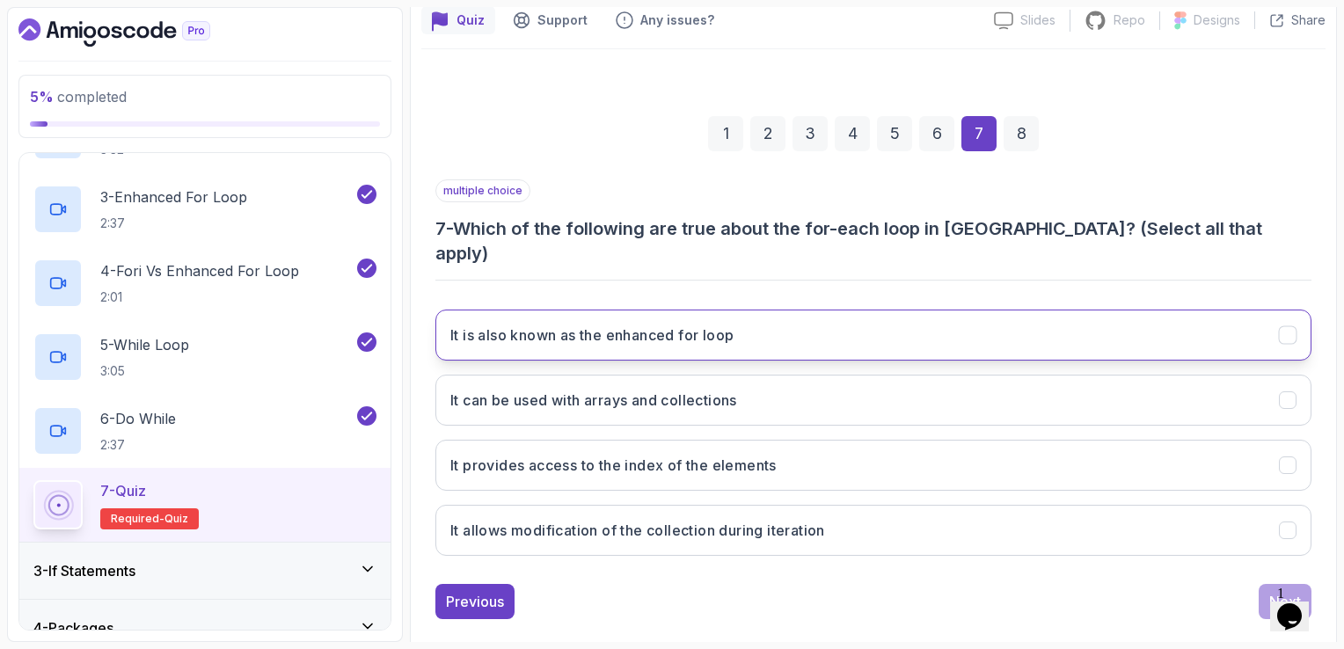
click at [841, 310] on button "It is also known as the enhanced for loop" at bounding box center [874, 335] width 876 height 51
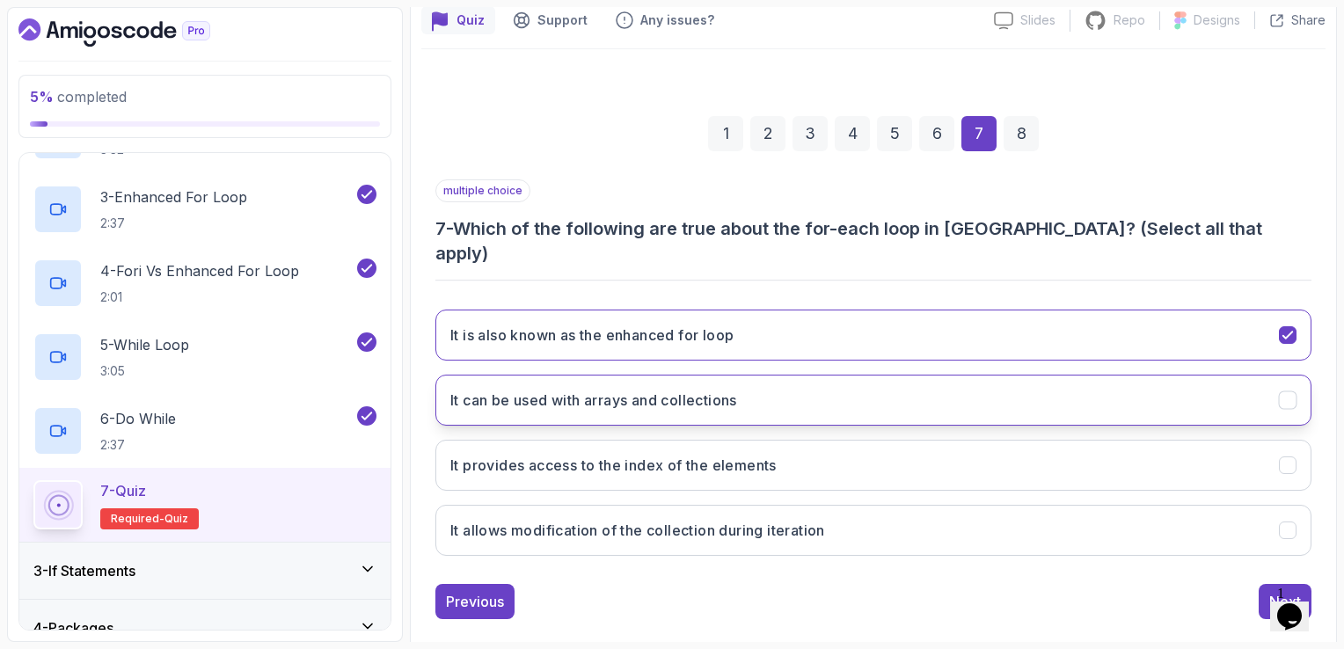
click at [645, 390] on h3 "It can be used with arrays and collections" at bounding box center [594, 400] width 287 height 21
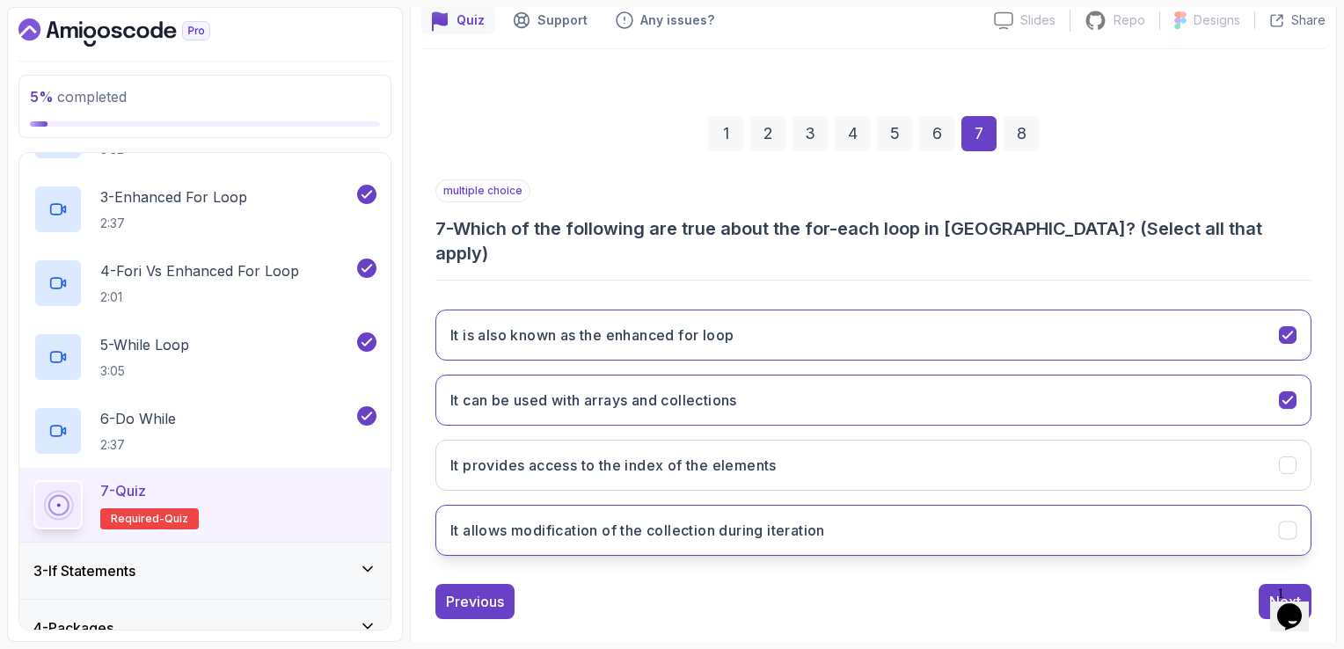
click at [1234, 505] on button "It allows modification of the collection during iteration" at bounding box center [874, 530] width 876 height 51
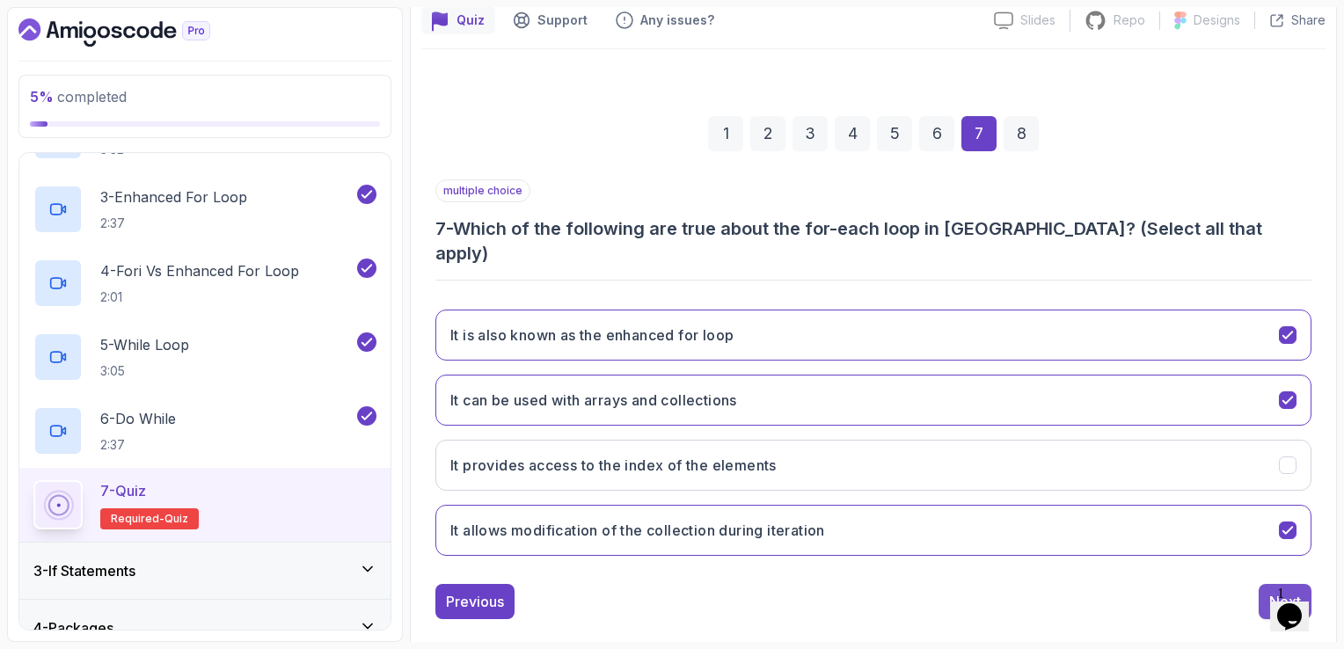
click at [1284, 584] on button "Next" at bounding box center [1285, 601] width 53 height 35
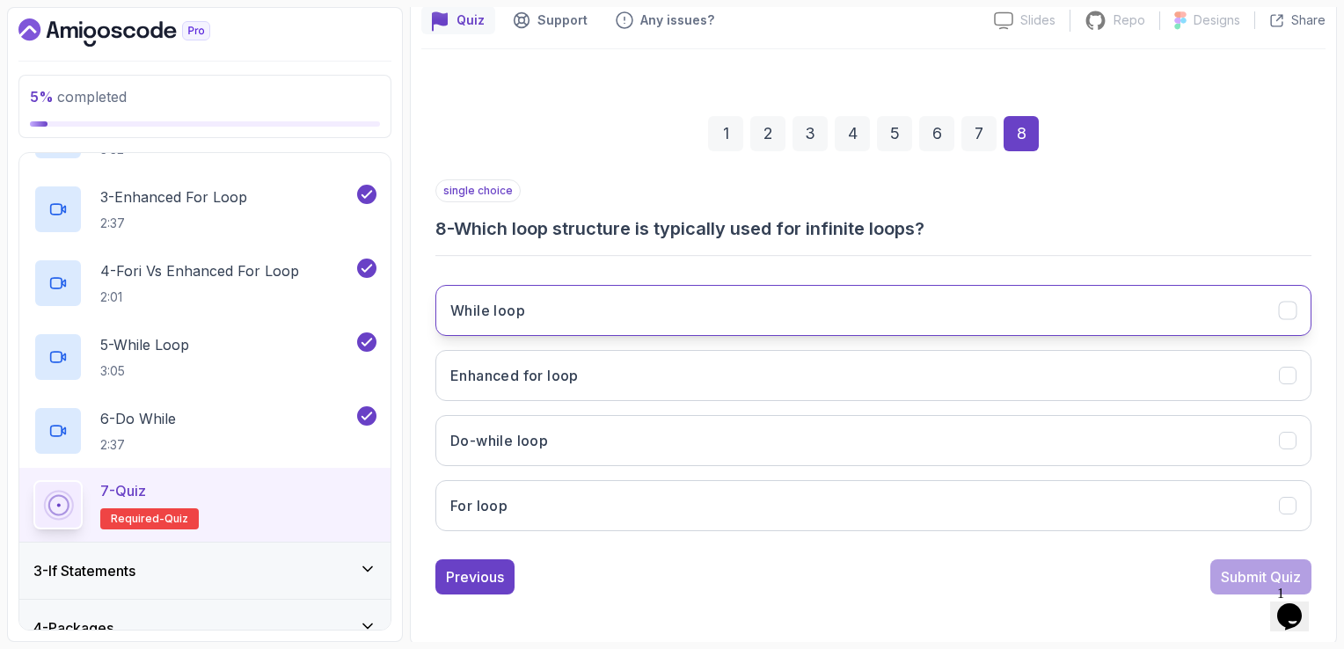
click at [806, 311] on button "While loop" at bounding box center [874, 310] width 876 height 51
click at [1222, 577] on div "Submit Quiz" at bounding box center [1261, 577] width 80 height 21
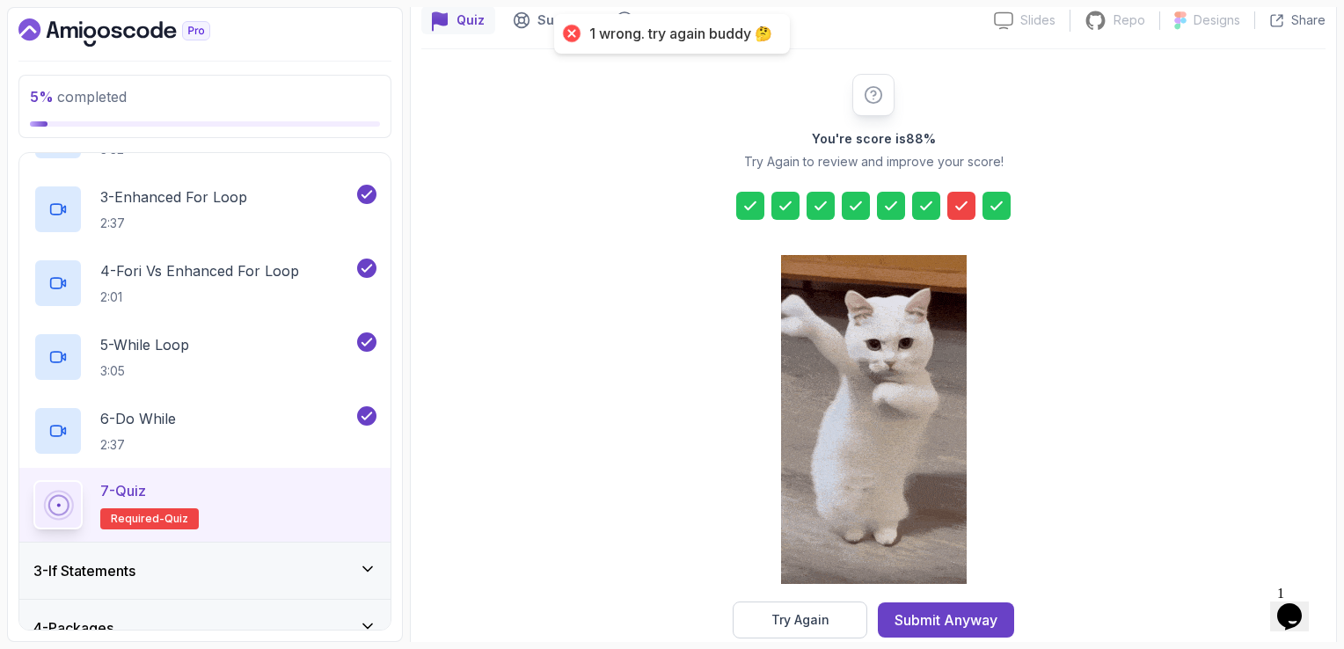
click at [961, 203] on icon at bounding box center [962, 206] width 18 height 18
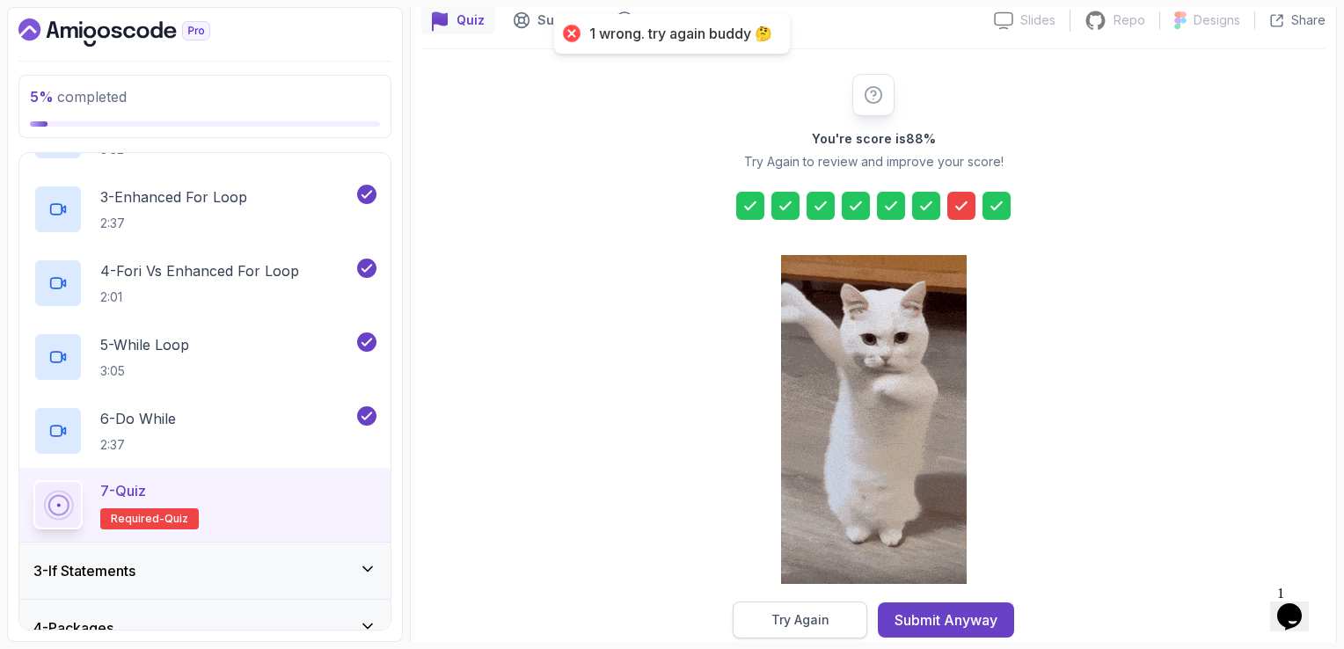
click at [809, 617] on div "Try Again" at bounding box center [801, 621] width 58 height 18
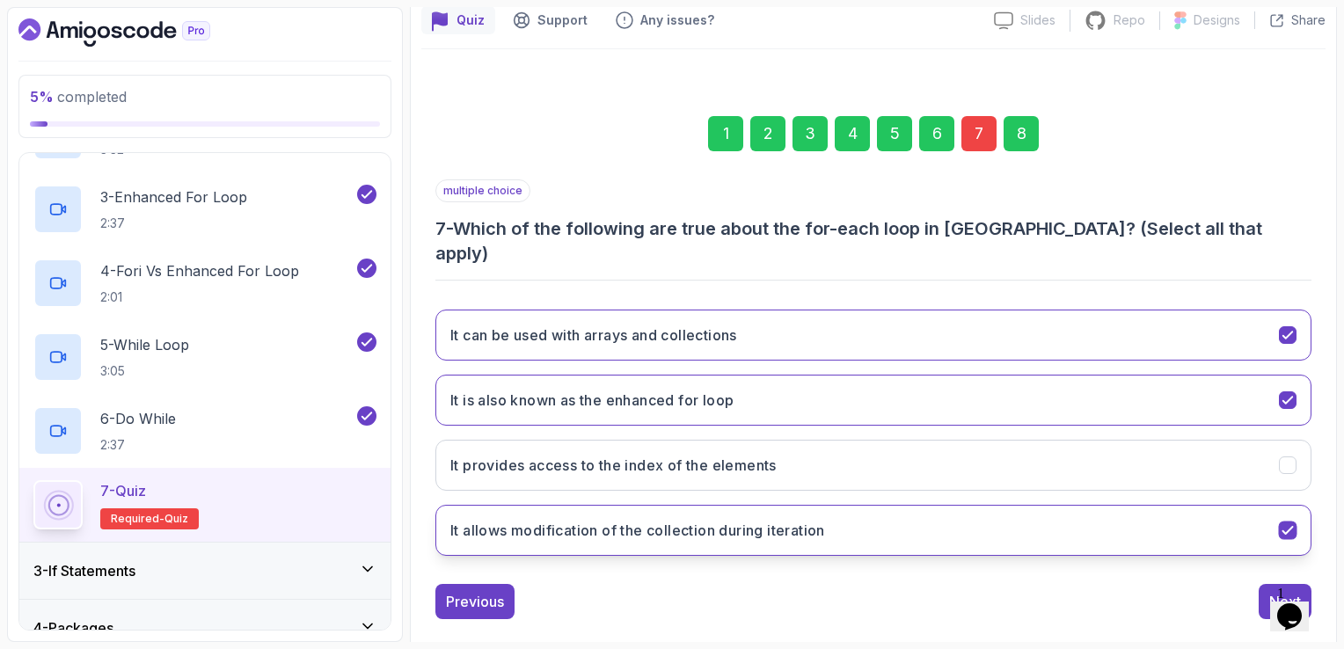
click at [948, 508] on button "It allows modification of the collection during iteration" at bounding box center [874, 530] width 876 height 51
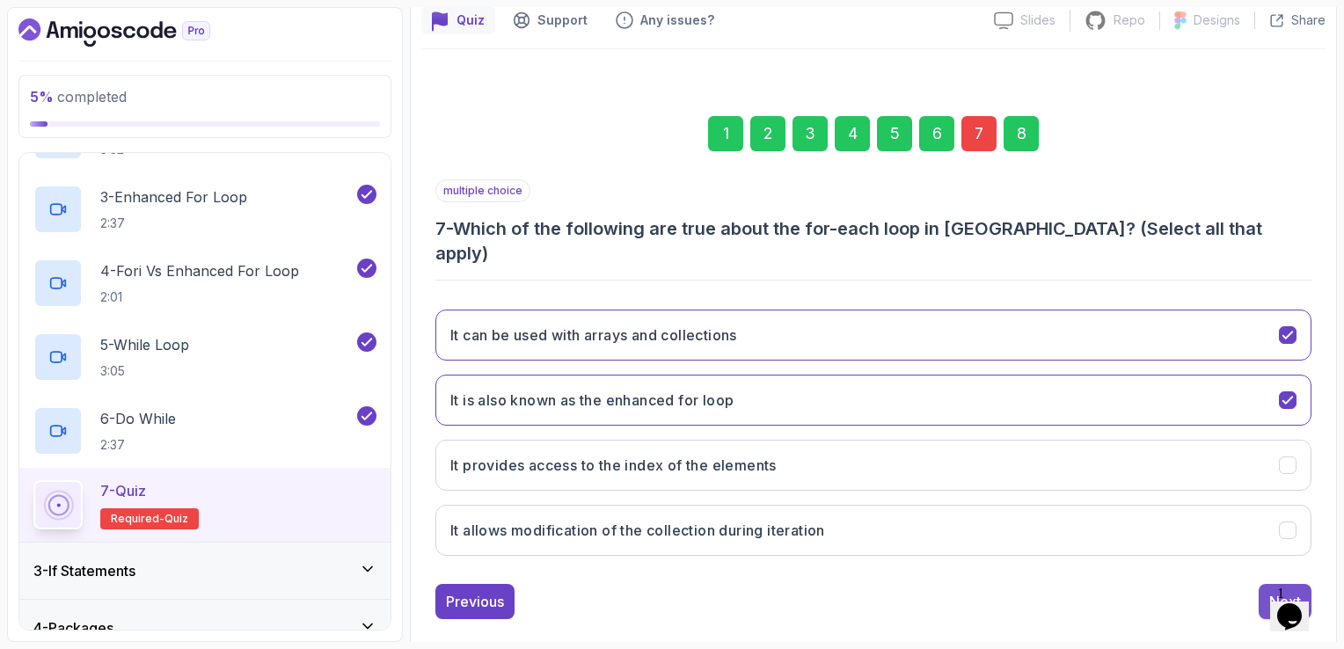
click at [1285, 591] on div "Next" at bounding box center [1286, 601] width 32 height 21
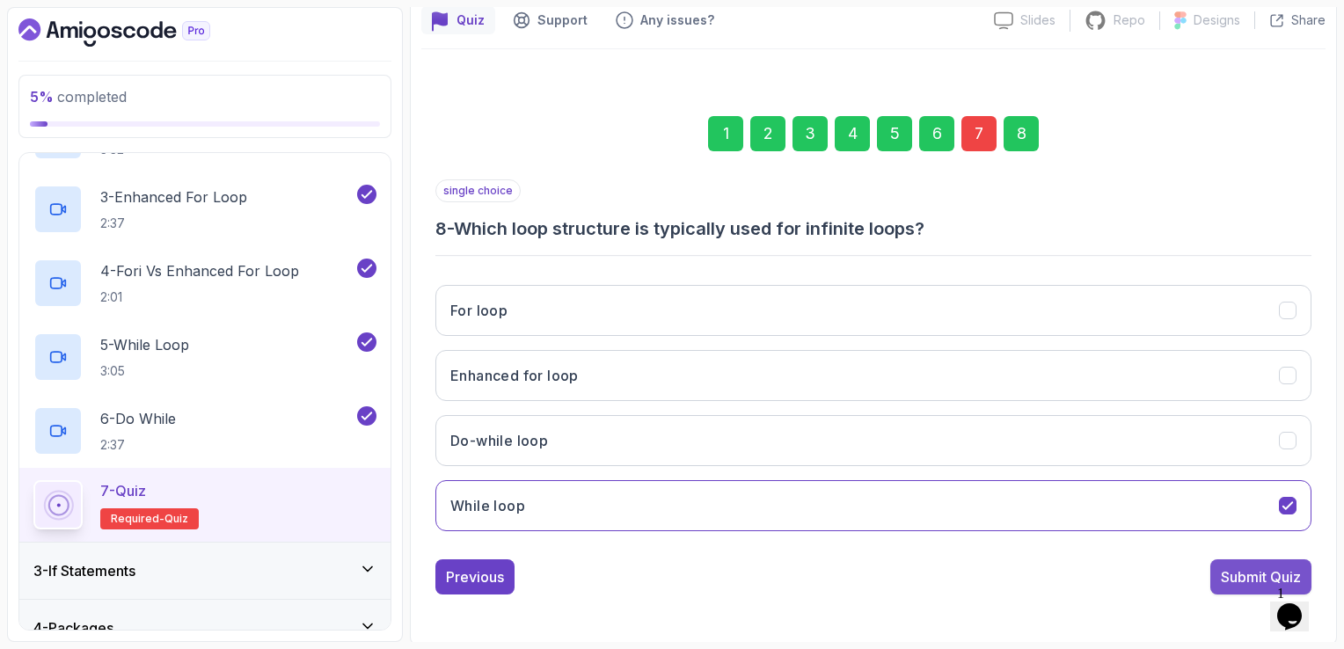
click at [1267, 575] on div "Submit Quiz" at bounding box center [1261, 577] width 80 height 21
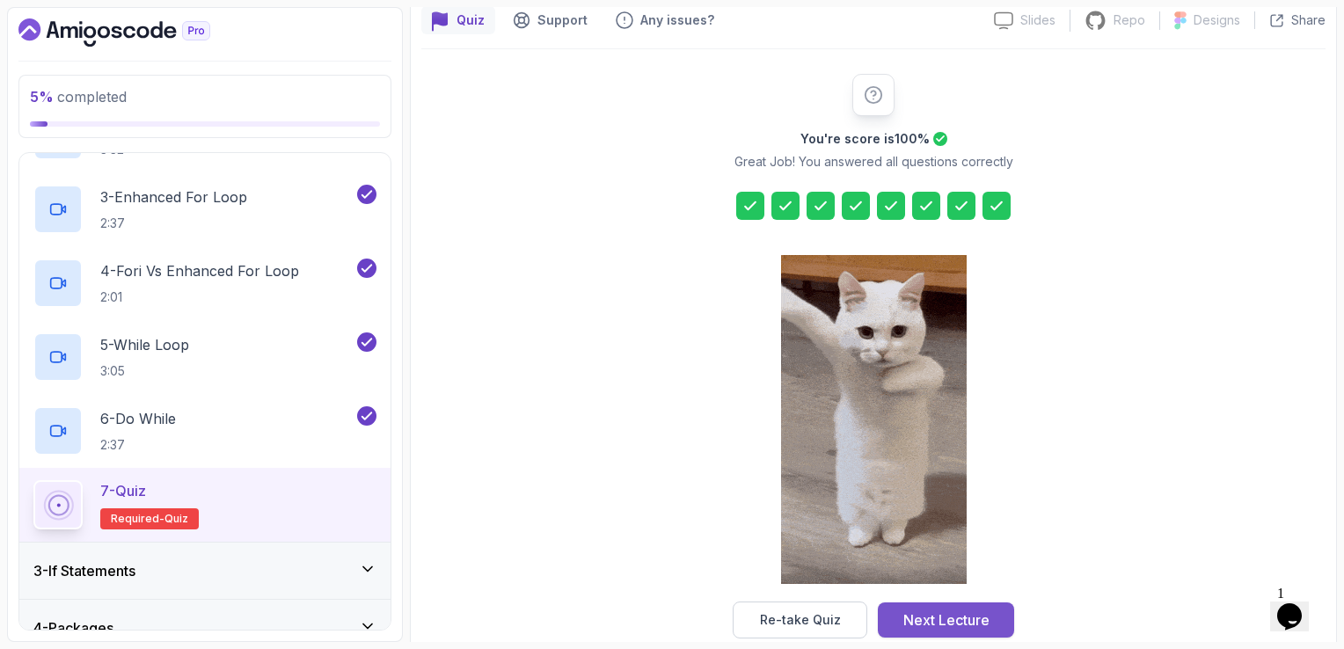
click at [929, 612] on div "Next Lecture" at bounding box center [947, 620] width 86 height 21
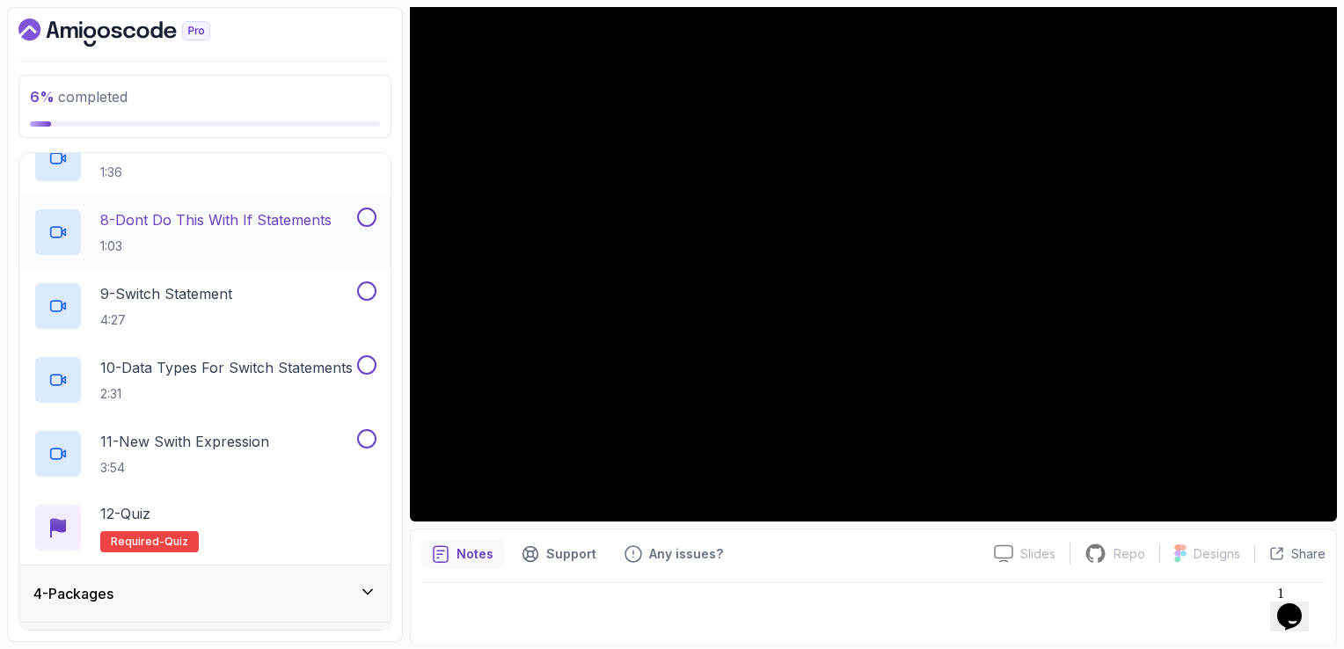
scroll to position [322, 0]
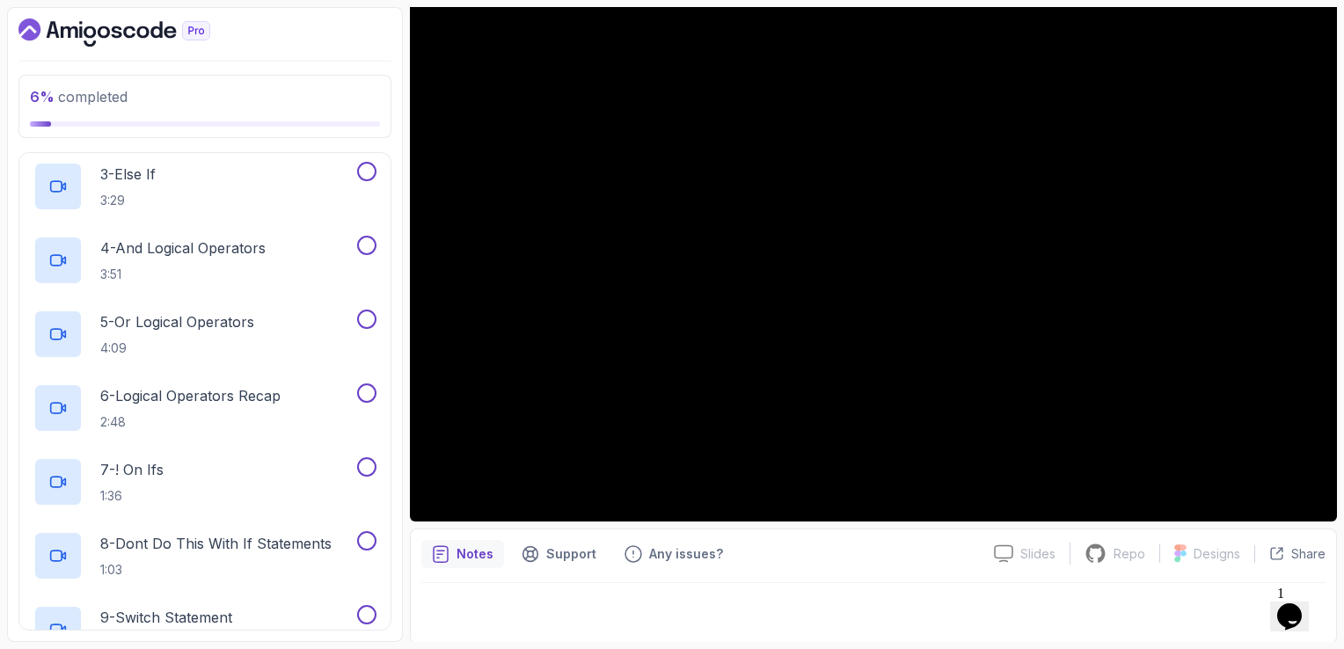
click at [106, 26] on icon "Dashboard" at bounding box center [114, 32] width 192 height 28
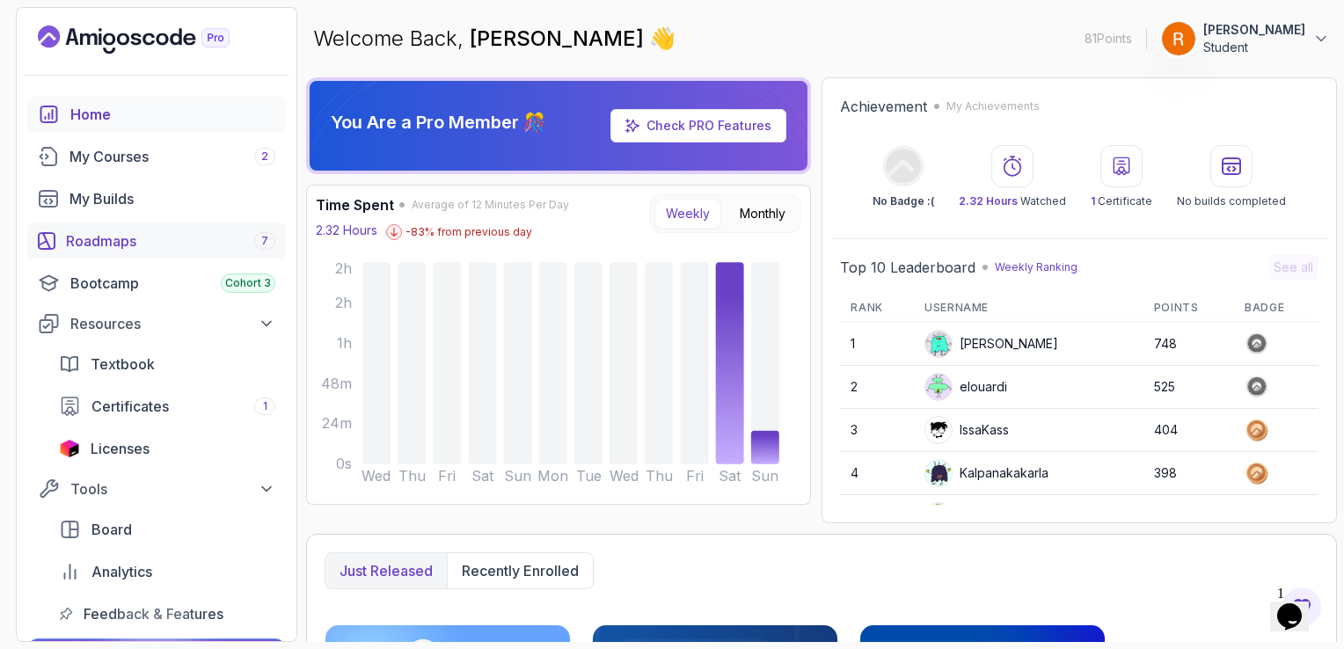
click at [123, 252] on link "Roadmaps 7" at bounding box center [156, 240] width 259 height 35
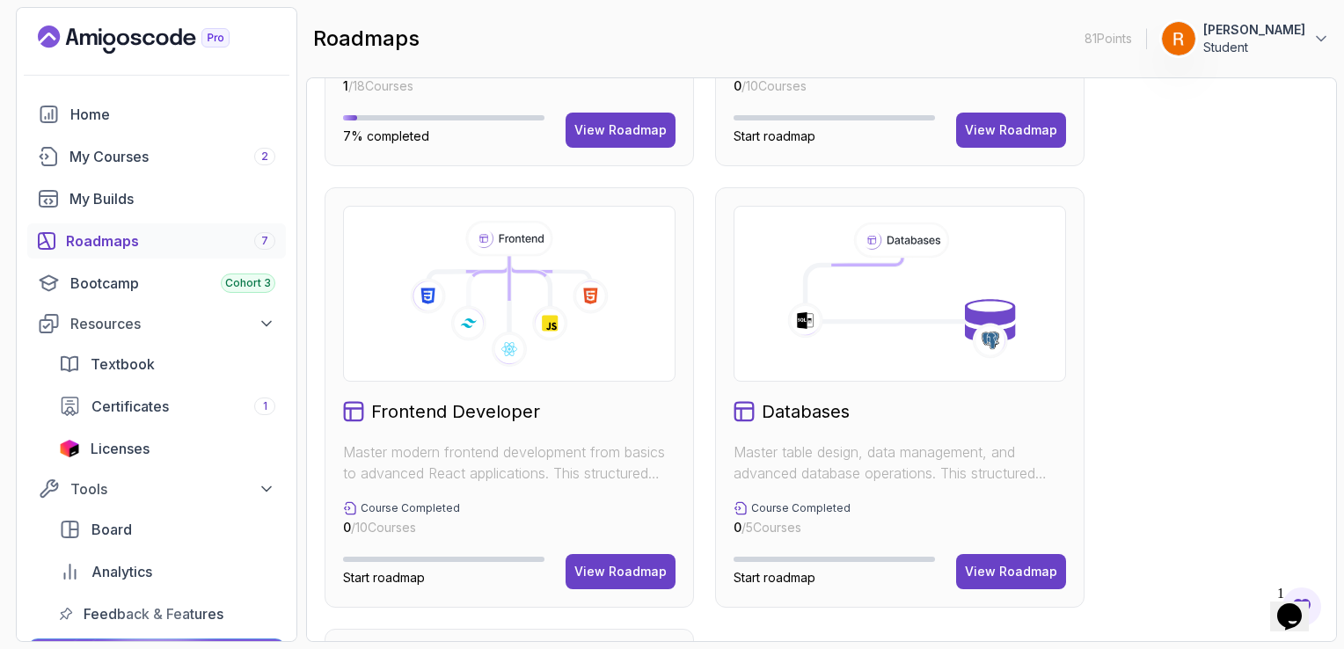
scroll to position [792, 0]
click at [921, 292] on icon at bounding box center [901, 294] width 272 height 146
click at [979, 575] on div "View Roadmap" at bounding box center [1011, 572] width 92 height 18
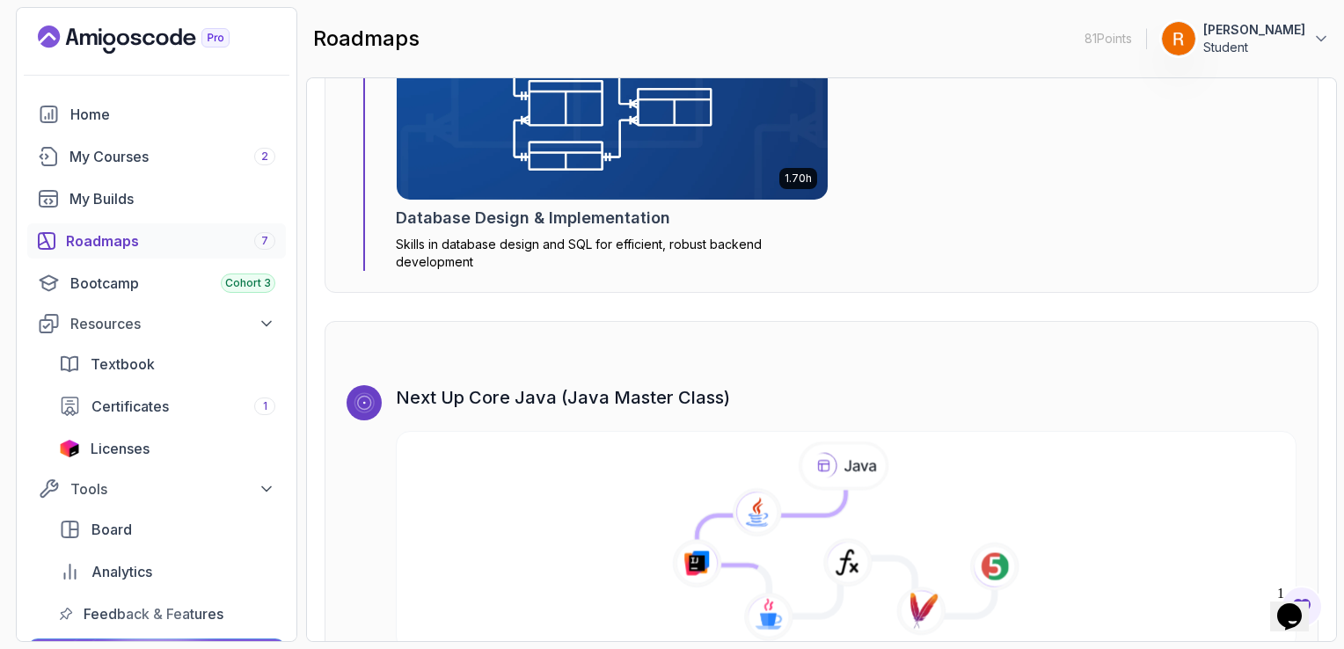
scroll to position [3824, 0]
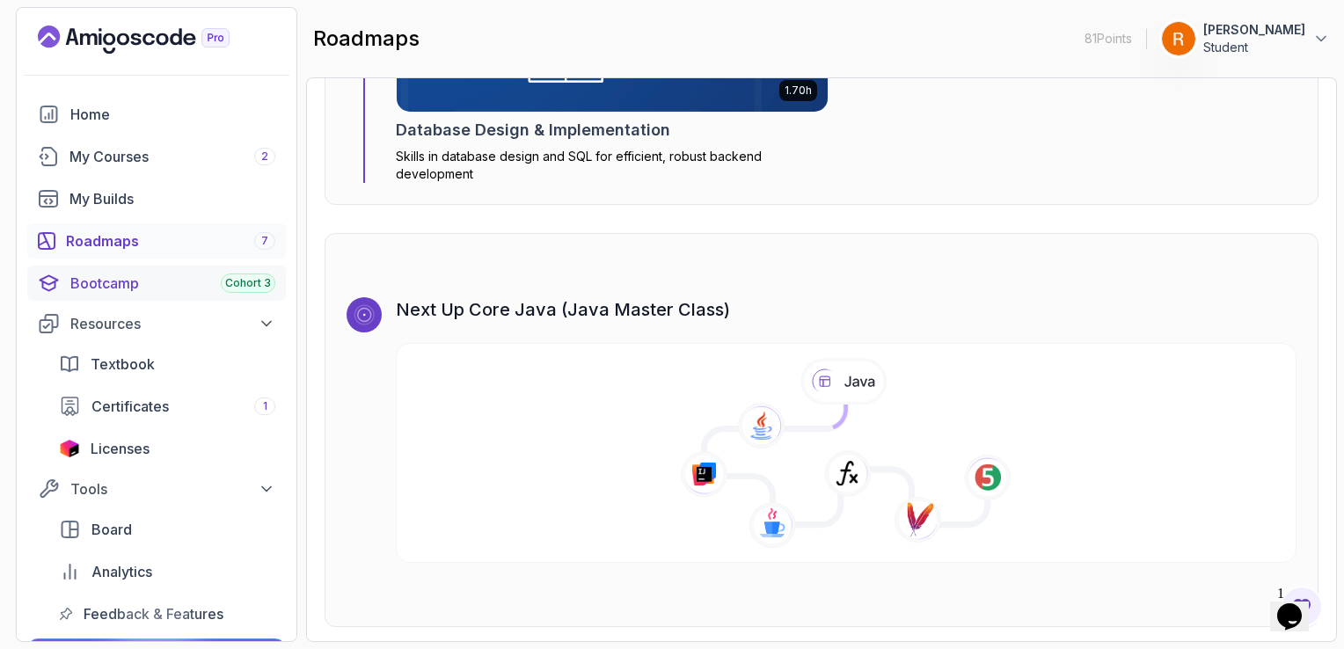
click at [177, 266] on link "Bootcamp Cohort 3" at bounding box center [156, 283] width 259 height 35
click at [172, 248] on div "Roadmaps 7" at bounding box center [170, 241] width 209 height 21
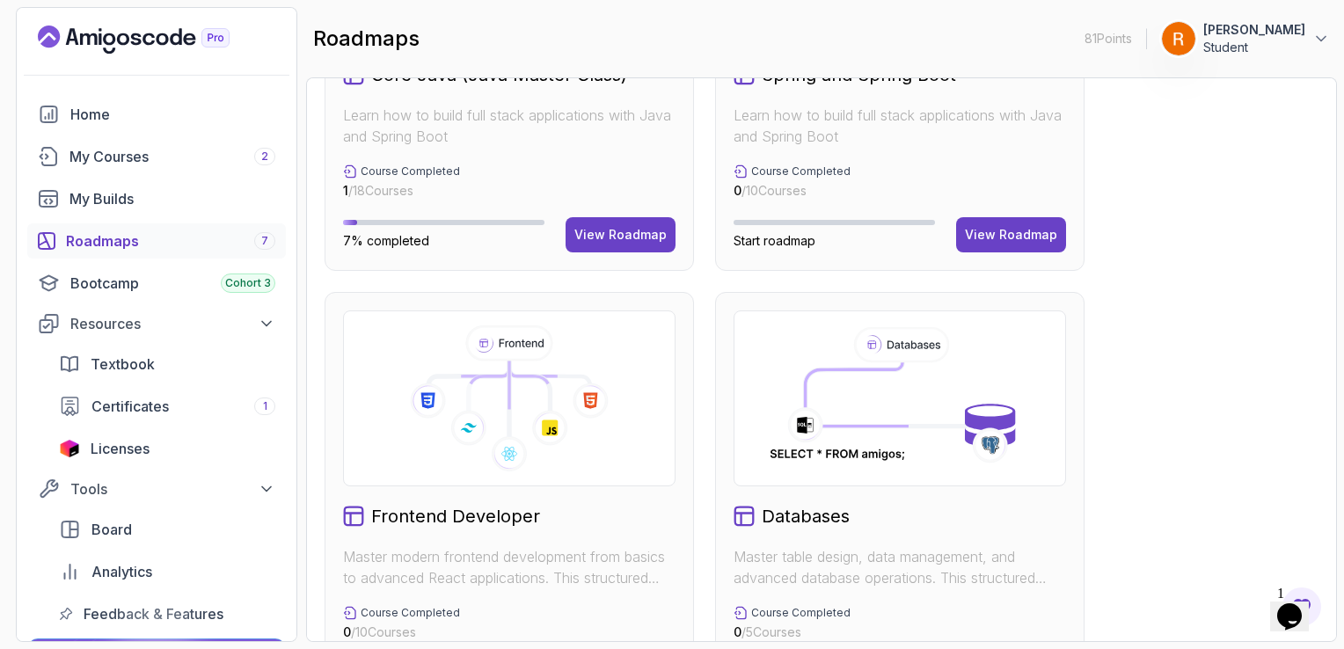
click at [465, 357] on icon at bounding box center [508, 344] width 87 height 36
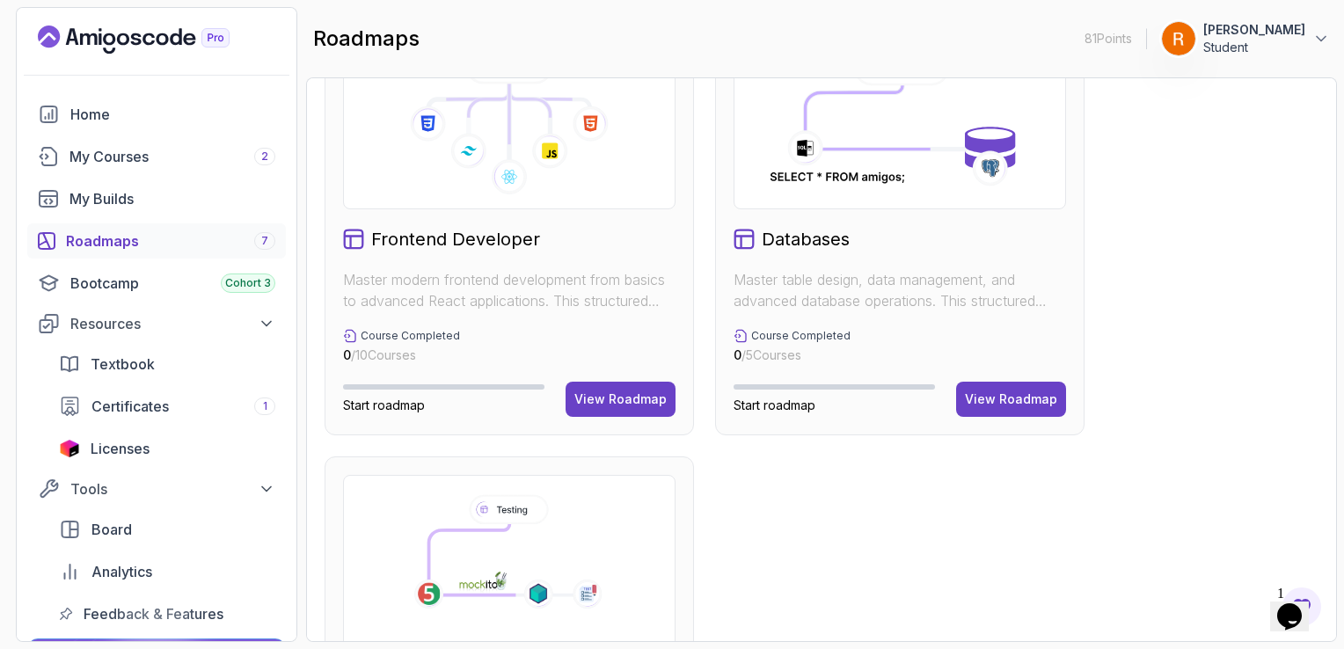
scroll to position [1039, 0]
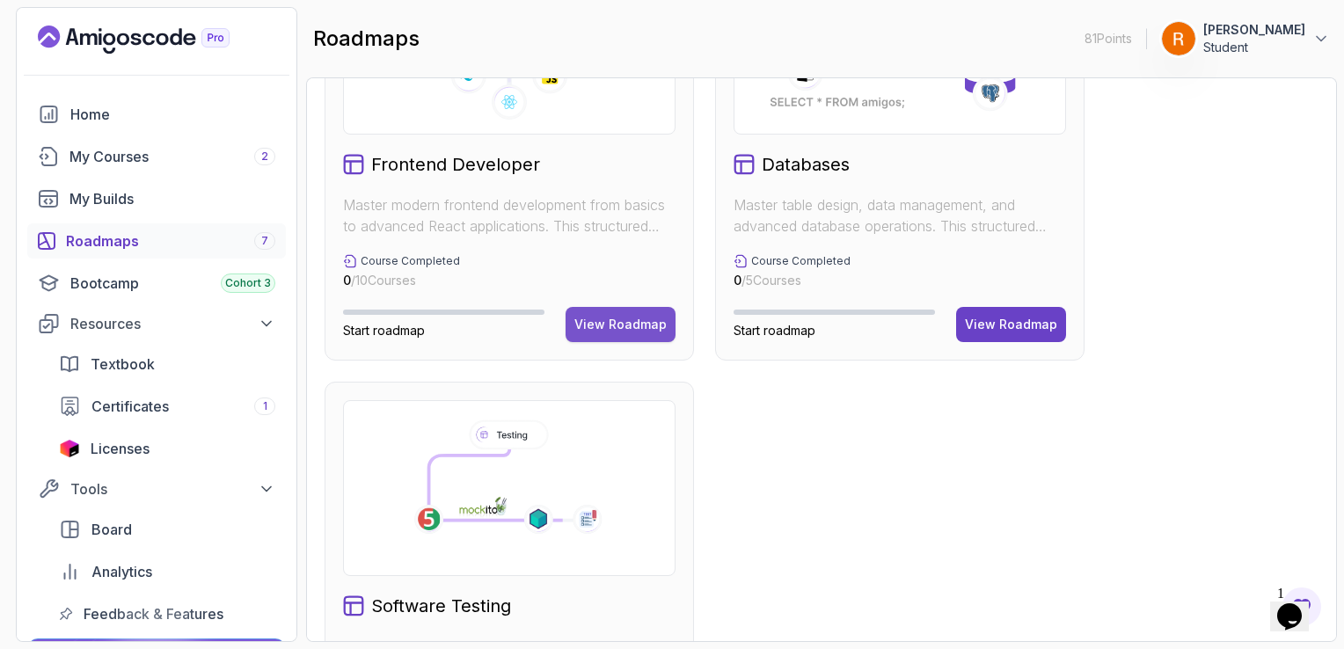
click at [626, 318] on div "View Roadmap" at bounding box center [621, 325] width 92 height 18
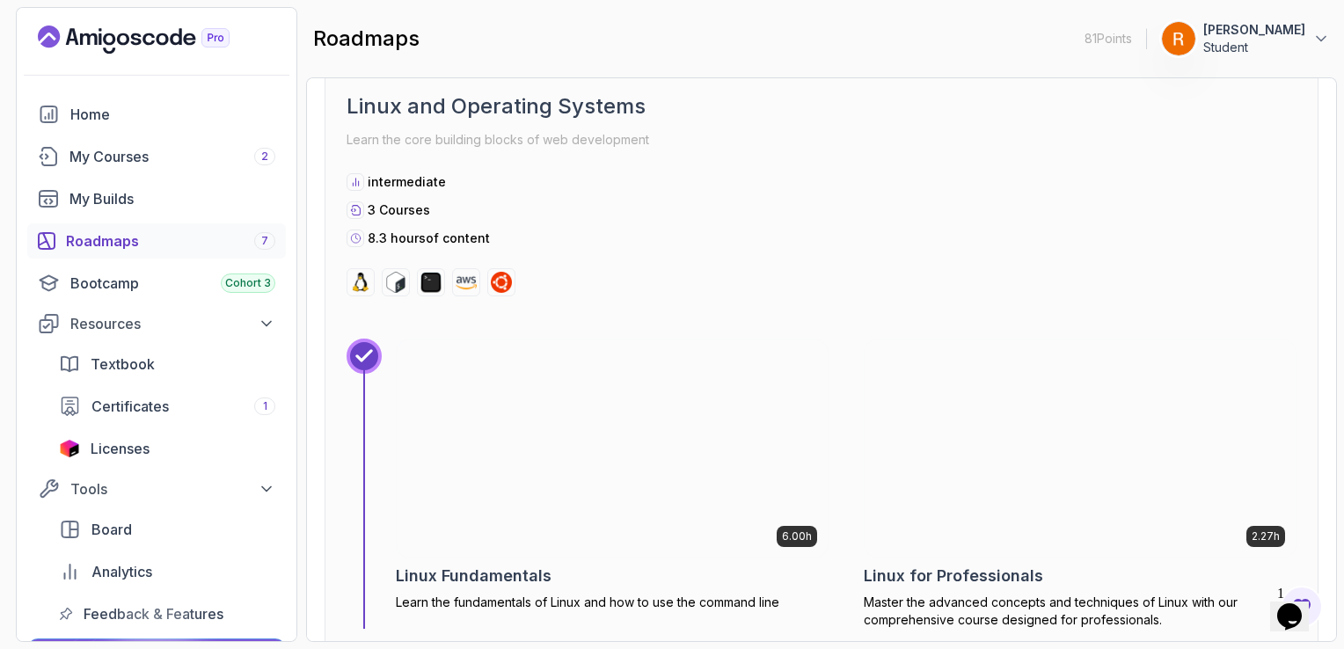
scroll to position [634, 0]
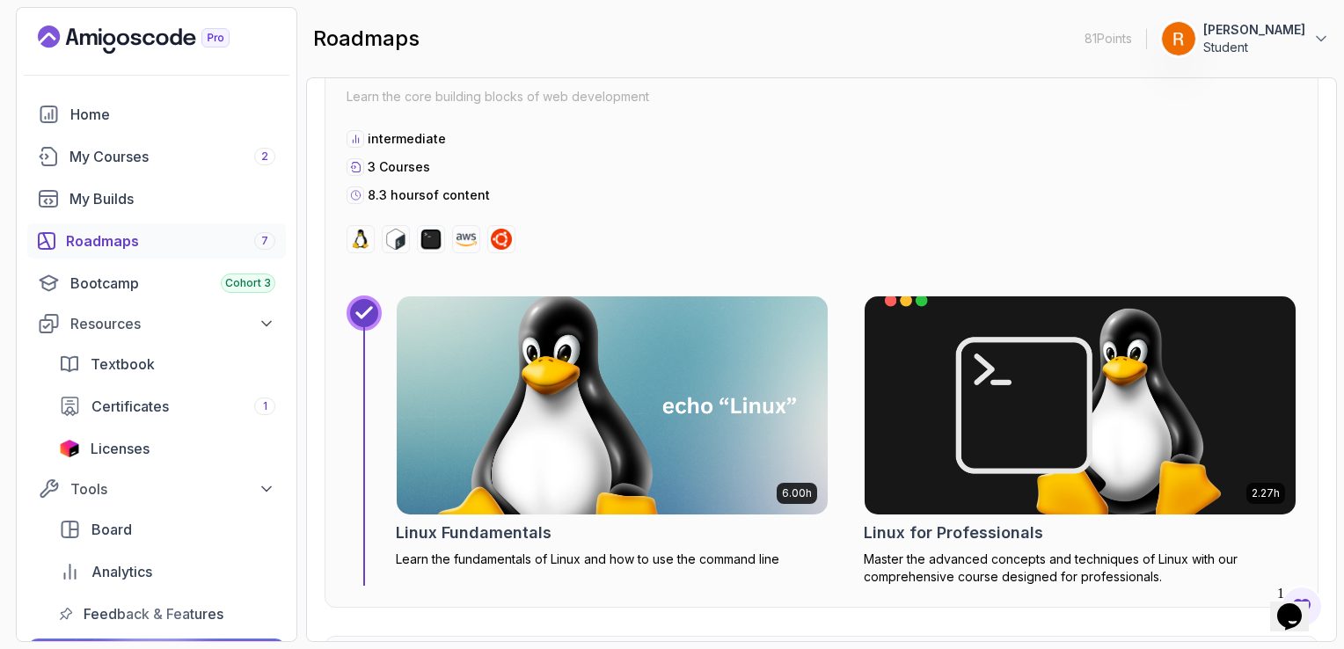
click at [461, 235] on img at bounding box center [466, 239] width 21 height 21
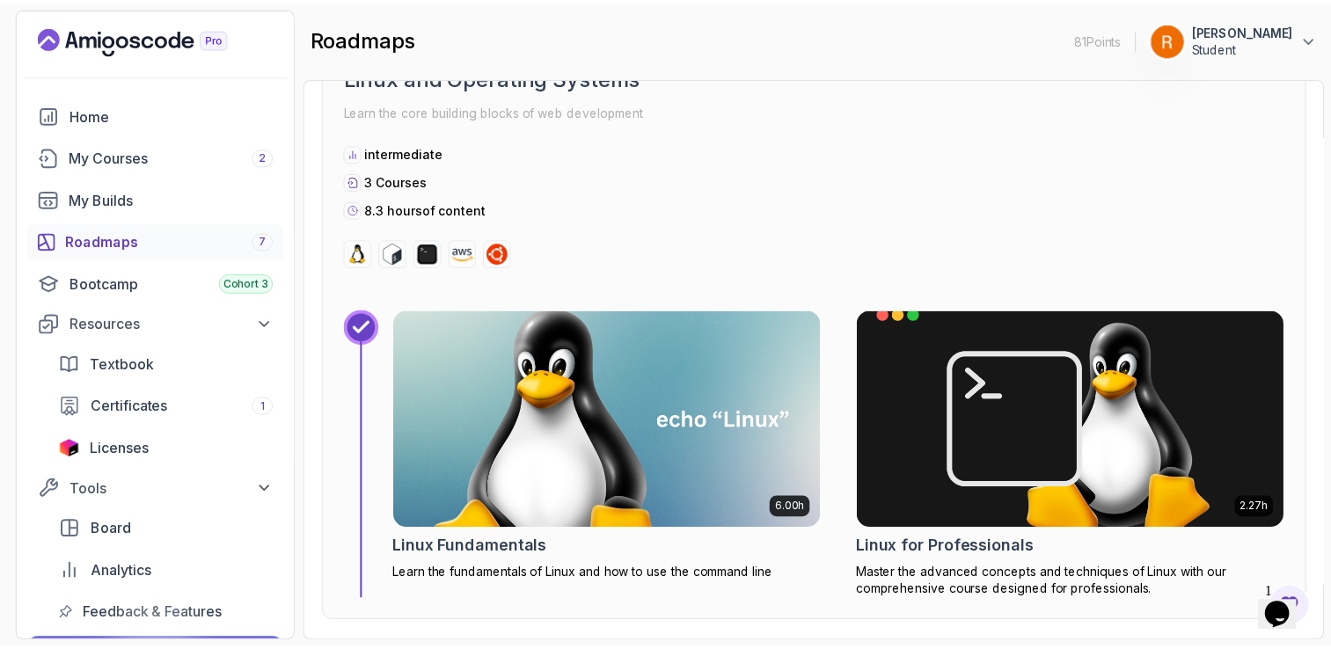
scroll to position [631, 0]
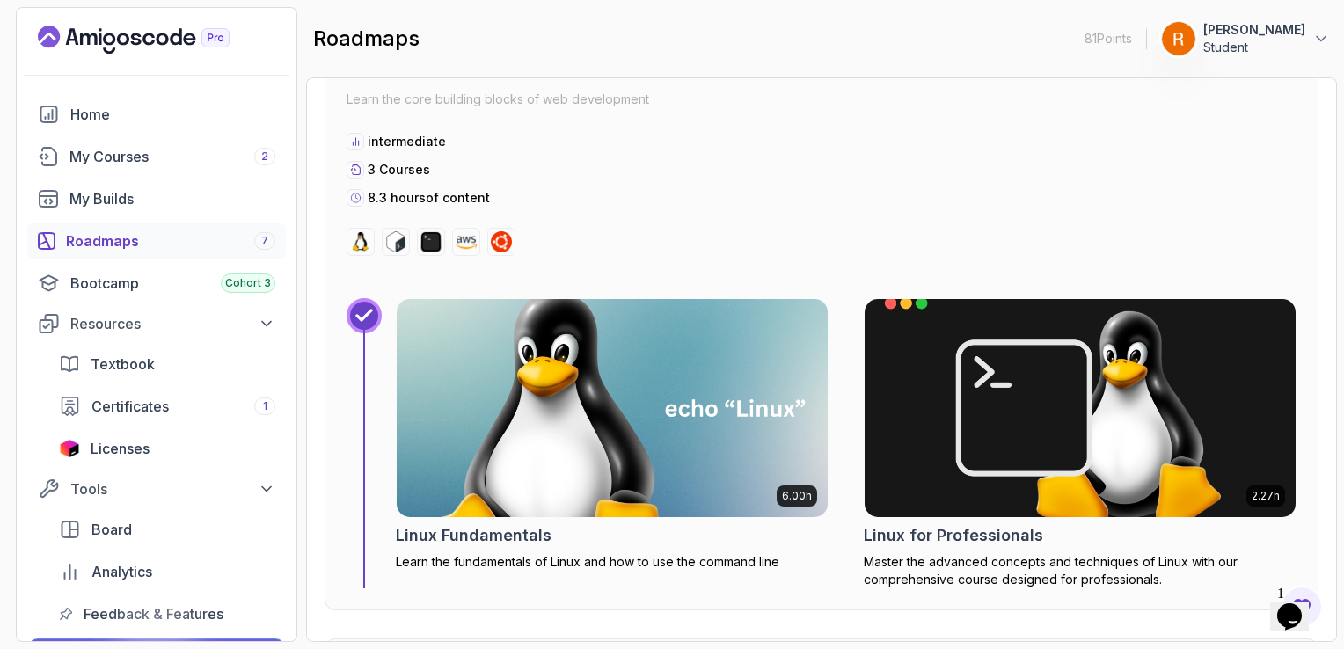
click at [514, 361] on img at bounding box center [612, 408] width 453 height 229
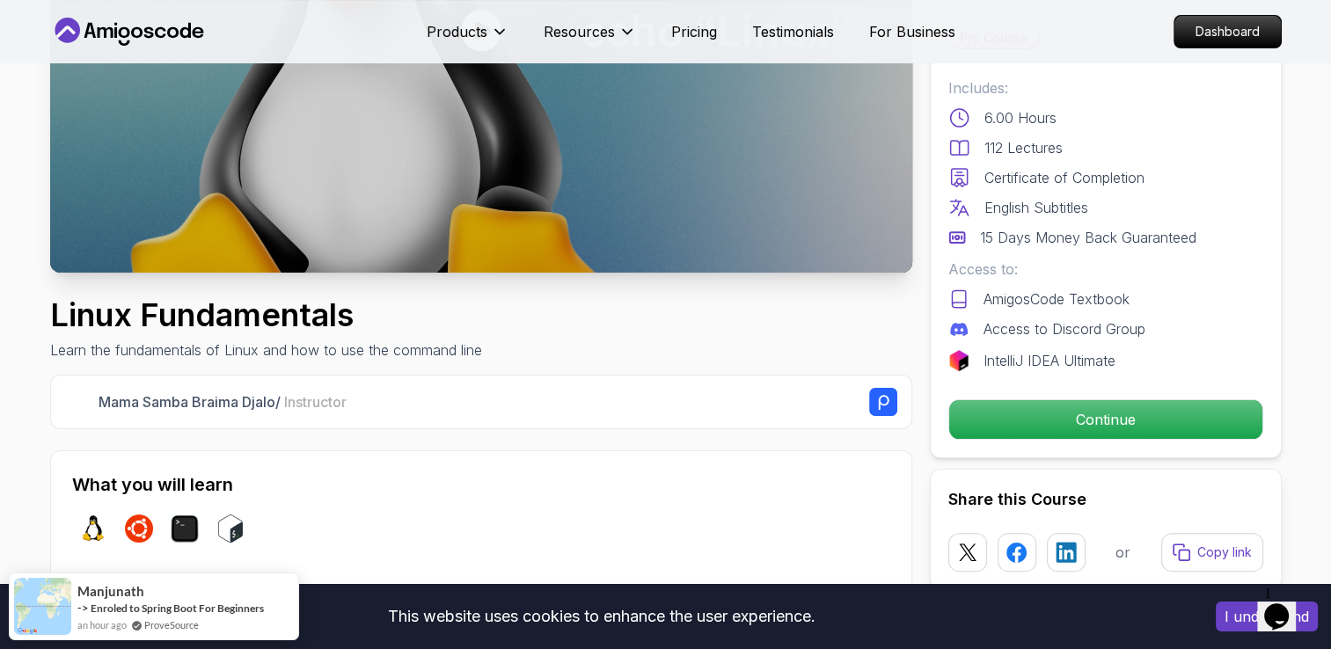
scroll to position [352, 0]
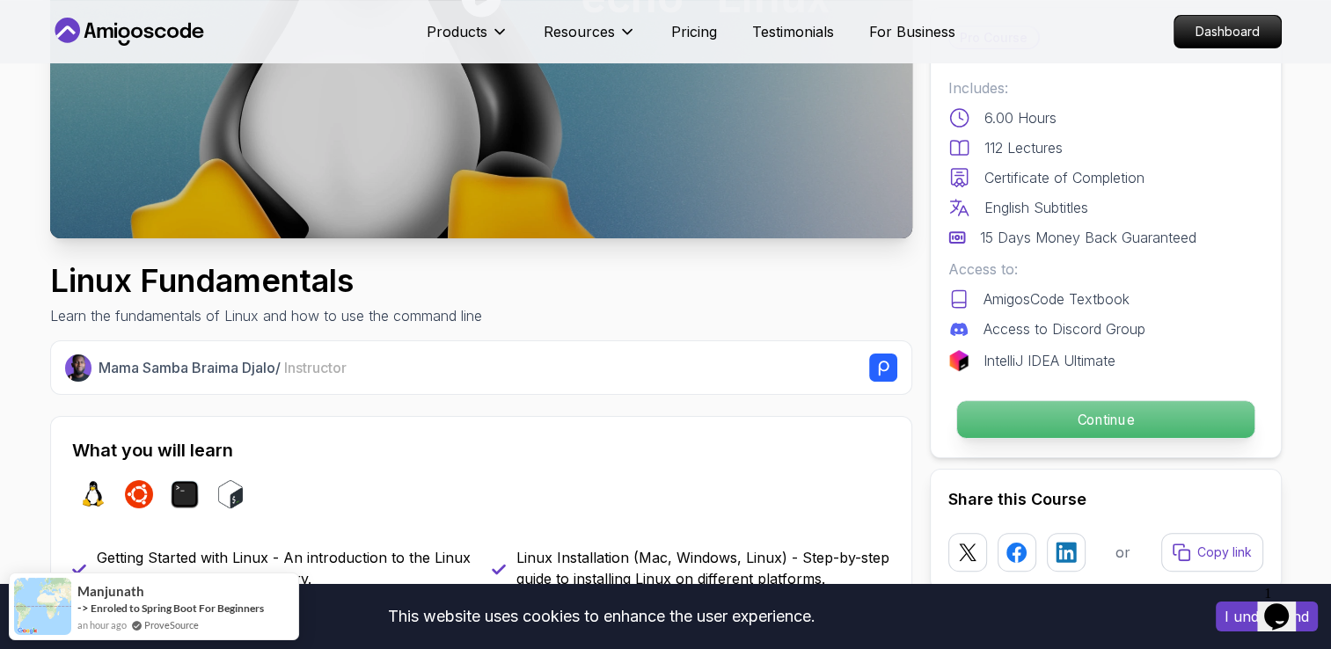
click at [1075, 409] on p "Continue" at bounding box center [1104, 419] width 297 height 37
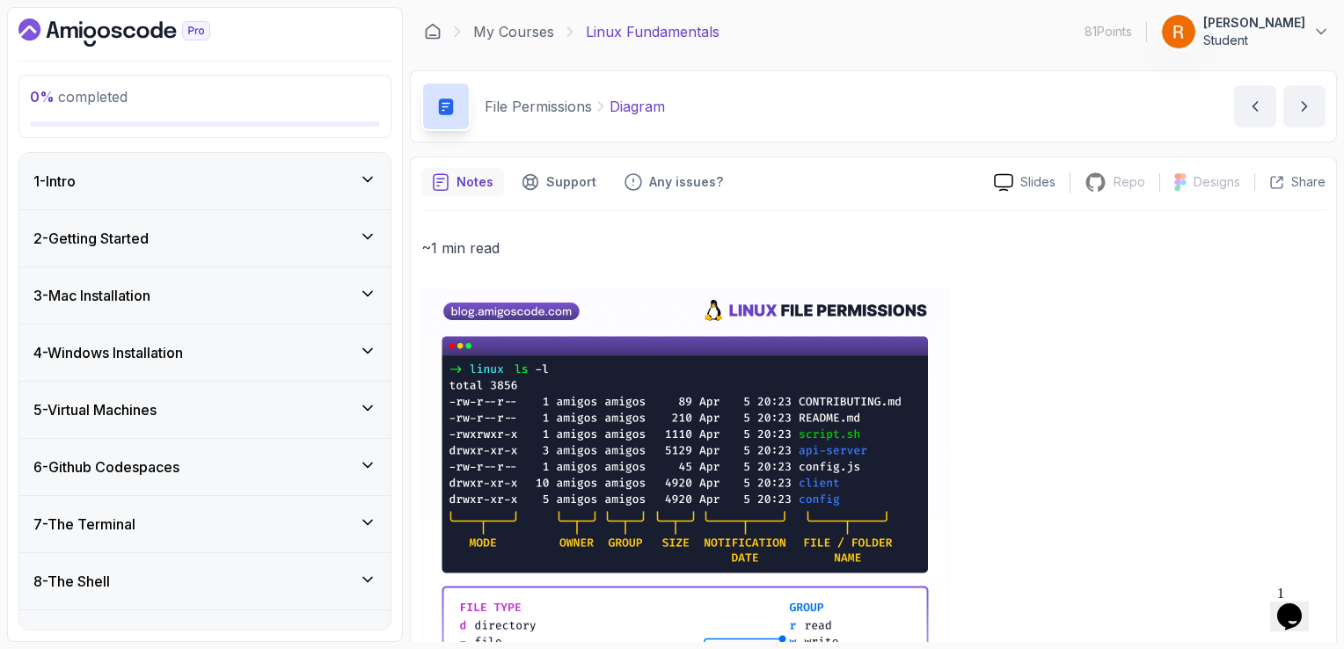
click at [365, 182] on icon at bounding box center [368, 180] width 18 height 18
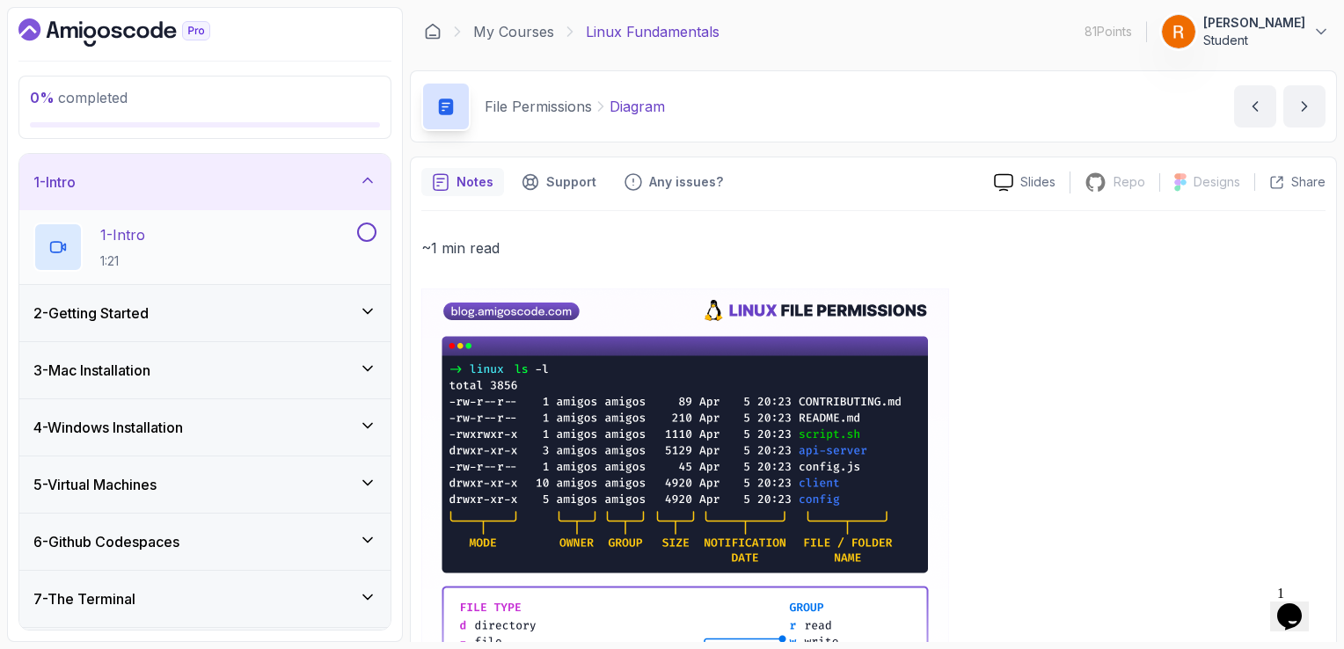
click at [294, 231] on div "1 - Intro 1:21" at bounding box center [193, 247] width 320 height 49
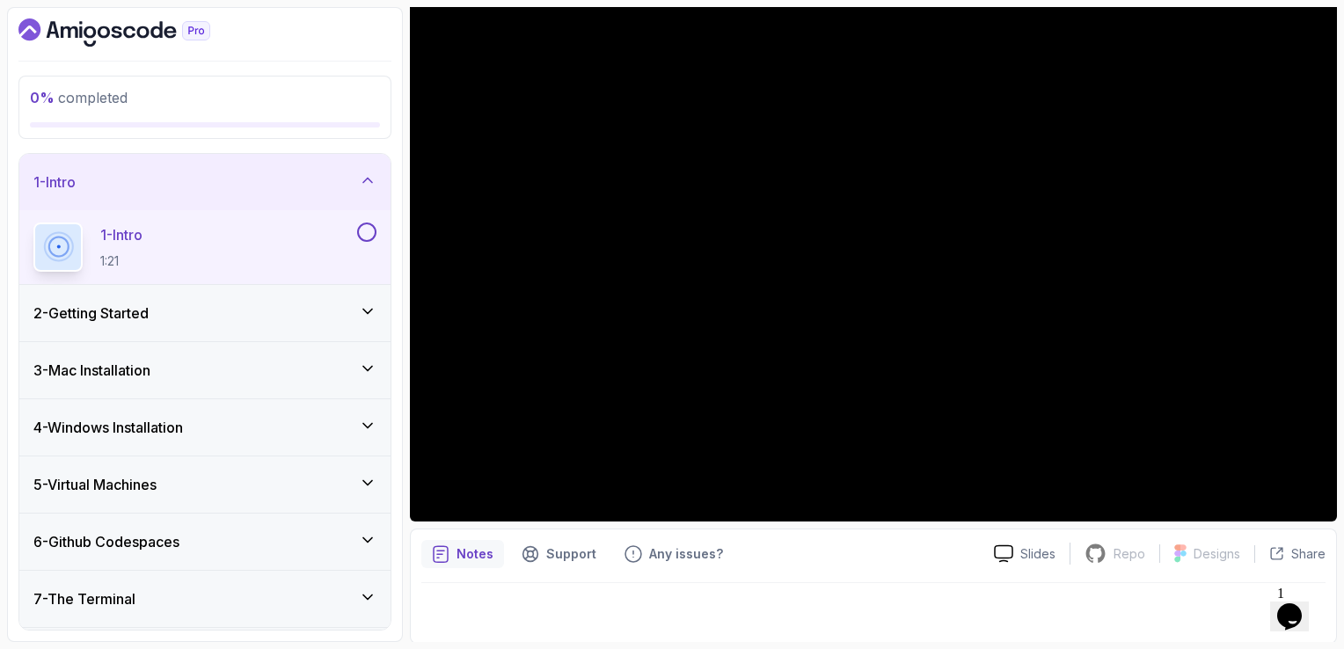
click at [265, 320] on div "2 - Getting Started" at bounding box center [204, 313] width 343 height 21
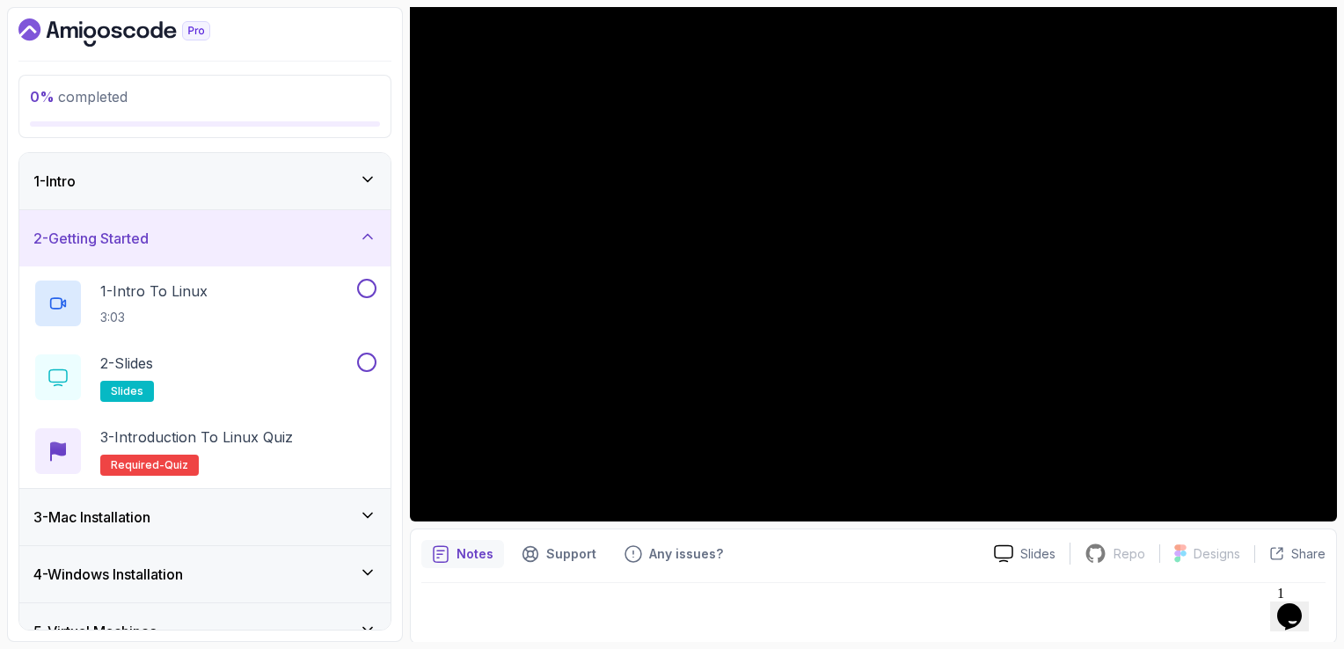
click at [275, 245] on div "2 - Getting Started" at bounding box center [204, 238] width 343 height 21
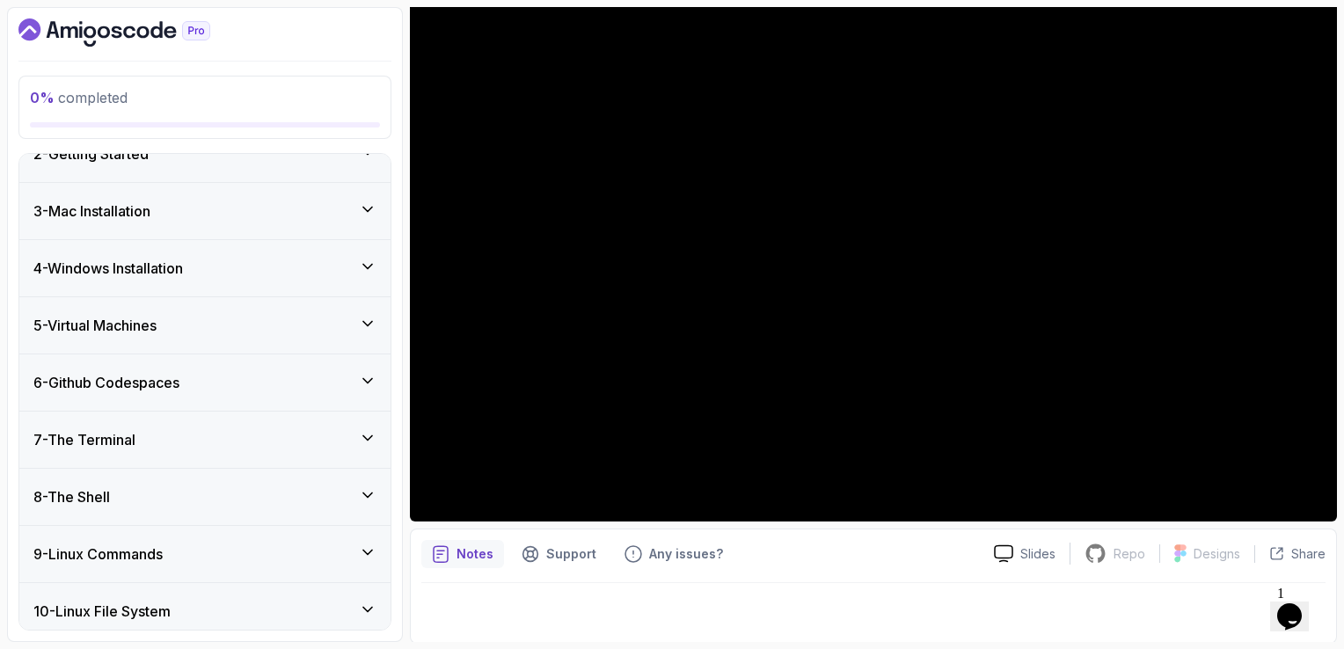
scroll to position [88, 0]
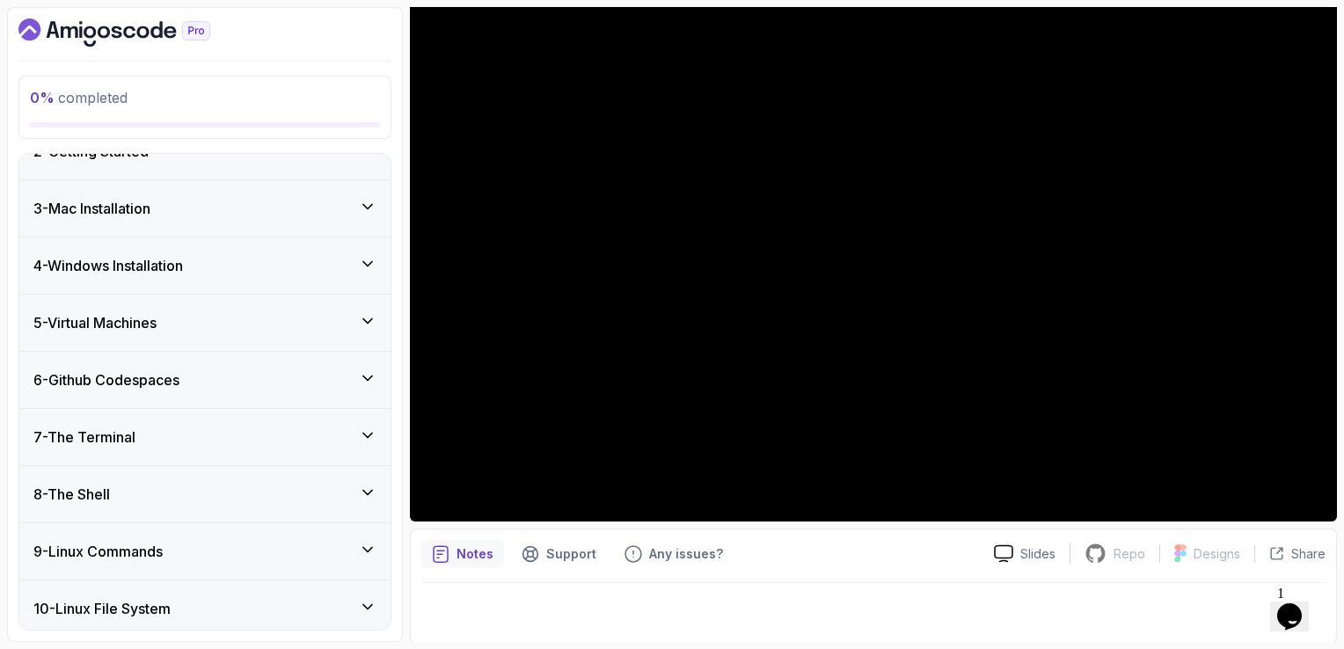
click at [287, 246] on div "4 - Windows Installation" at bounding box center [204, 266] width 371 height 56
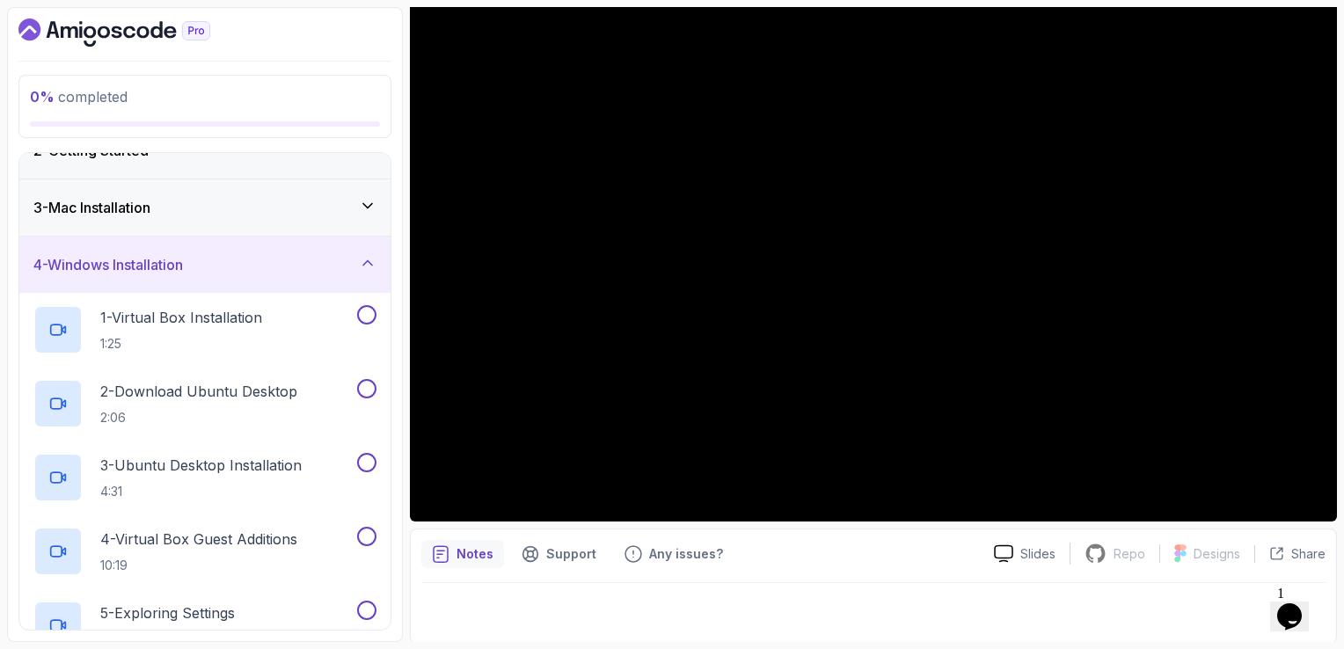
click at [285, 265] on div "4 - Windows Installation" at bounding box center [204, 264] width 343 height 21
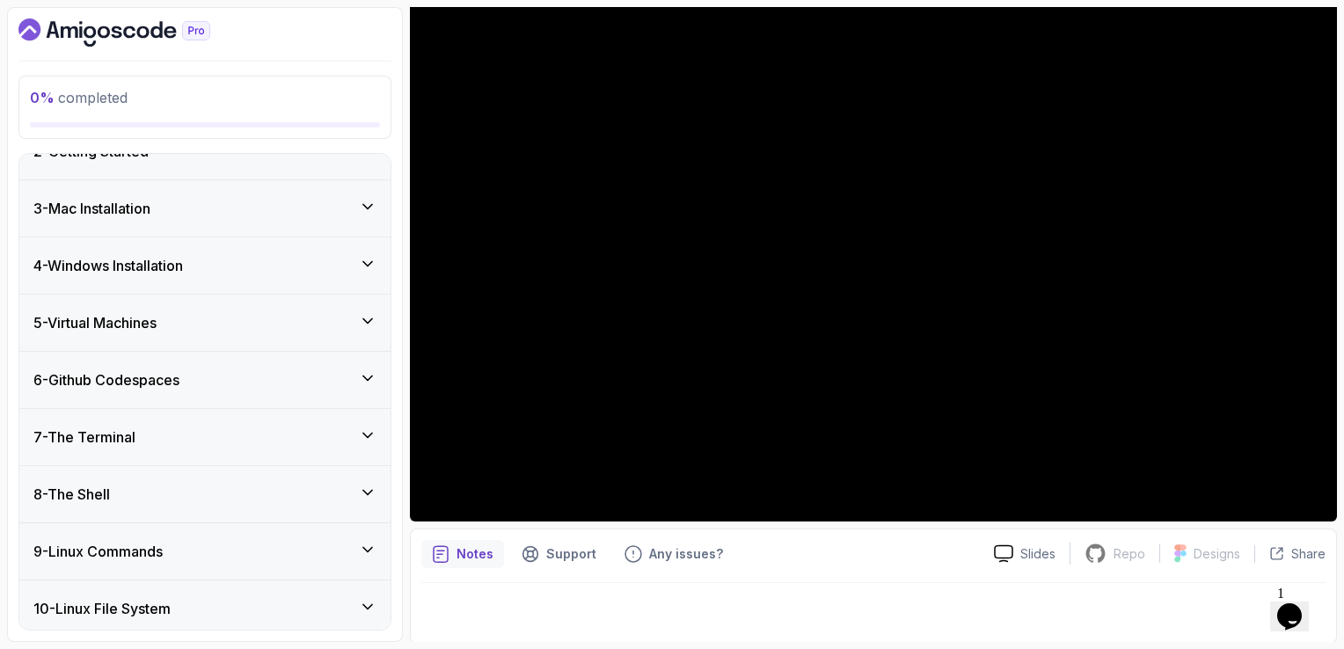
click at [275, 328] on div "5 - Virtual Machines" at bounding box center [204, 322] width 343 height 21
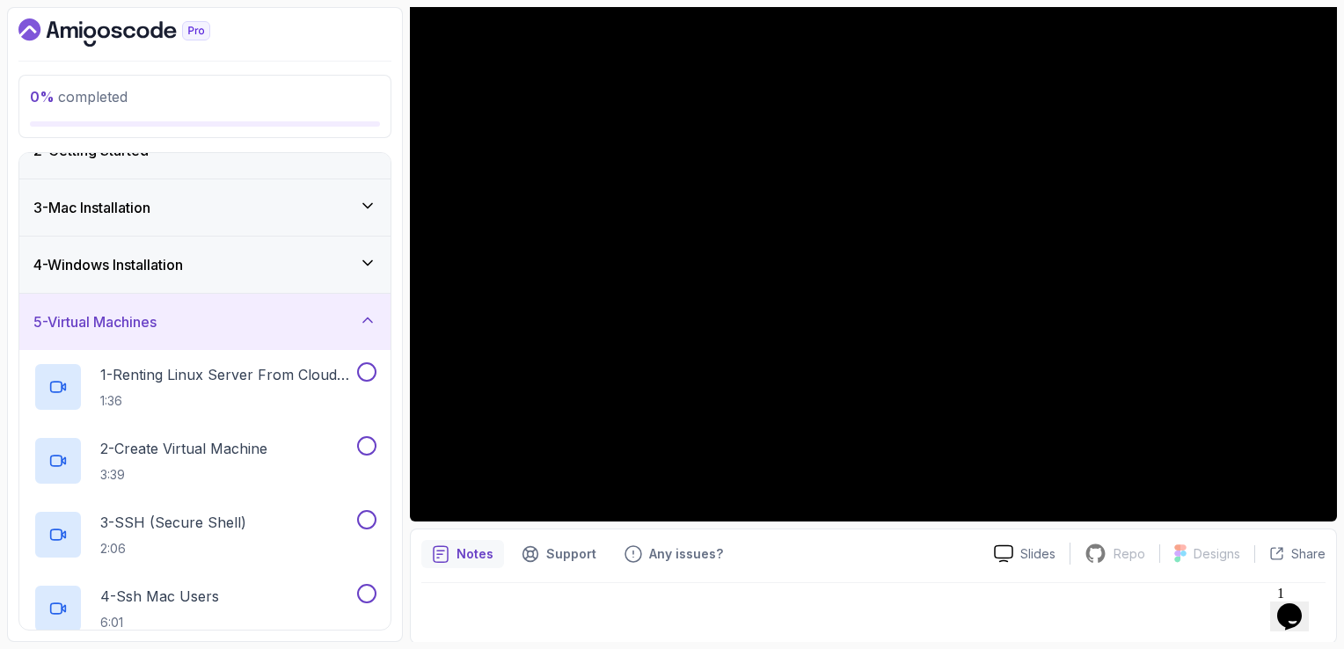
click at [275, 328] on div "5 - Virtual Machines" at bounding box center [204, 321] width 343 height 21
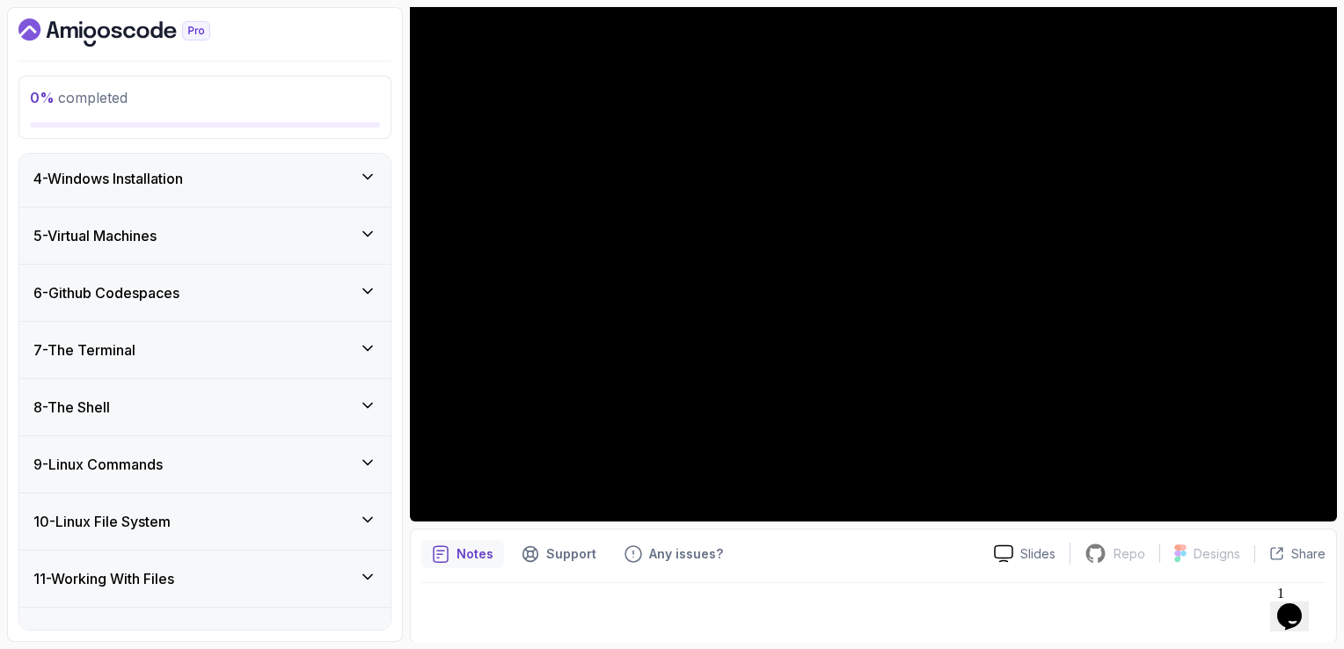
scroll to position [176, 0]
click at [267, 301] on div "6 - Github Codespaces" at bounding box center [204, 292] width 371 height 56
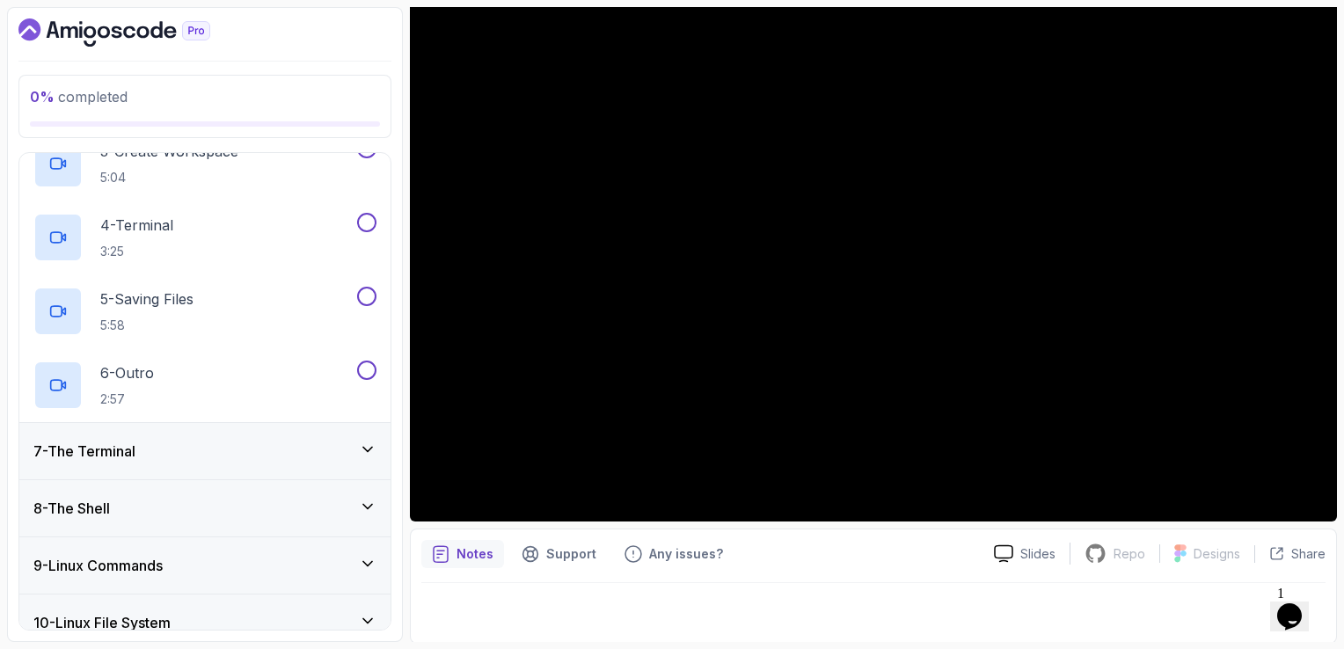
scroll to position [528, 0]
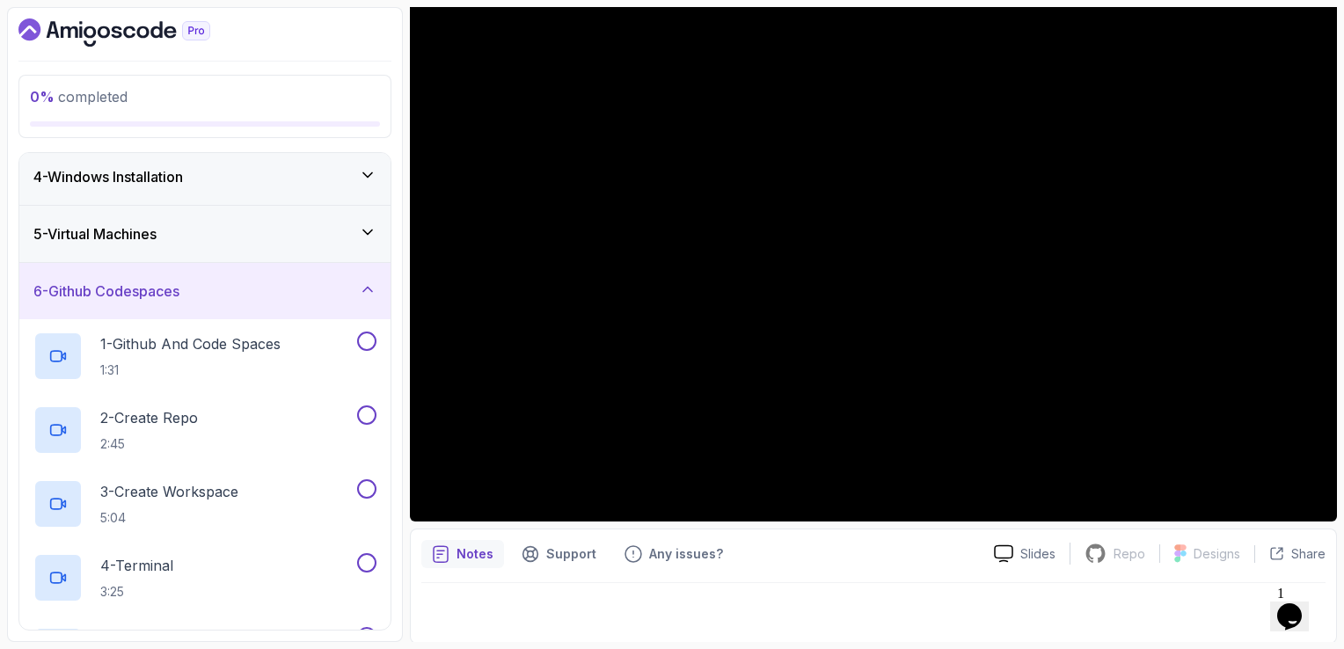
click at [267, 301] on div "6 - Github Codespaces" at bounding box center [204, 291] width 371 height 56
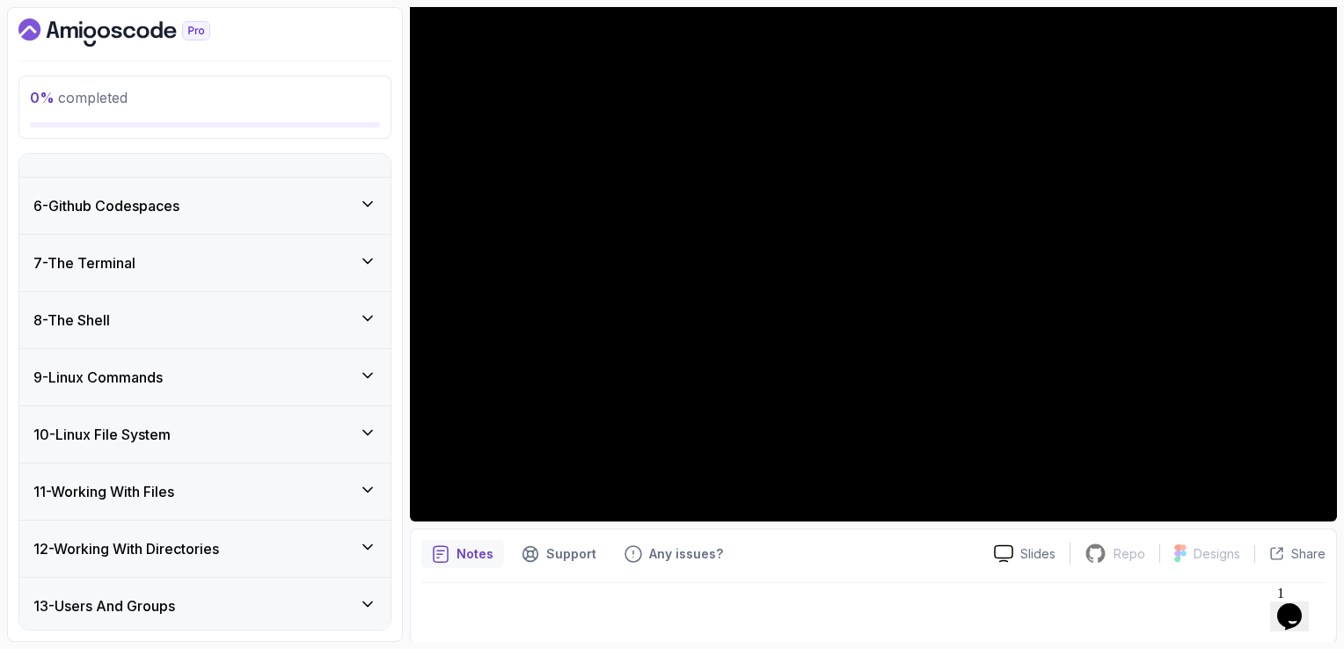
scroll to position [264, 0]
click at [257, 275] on div "7 - The Terminal" at bounding box center [204, 261] width 371 height 56
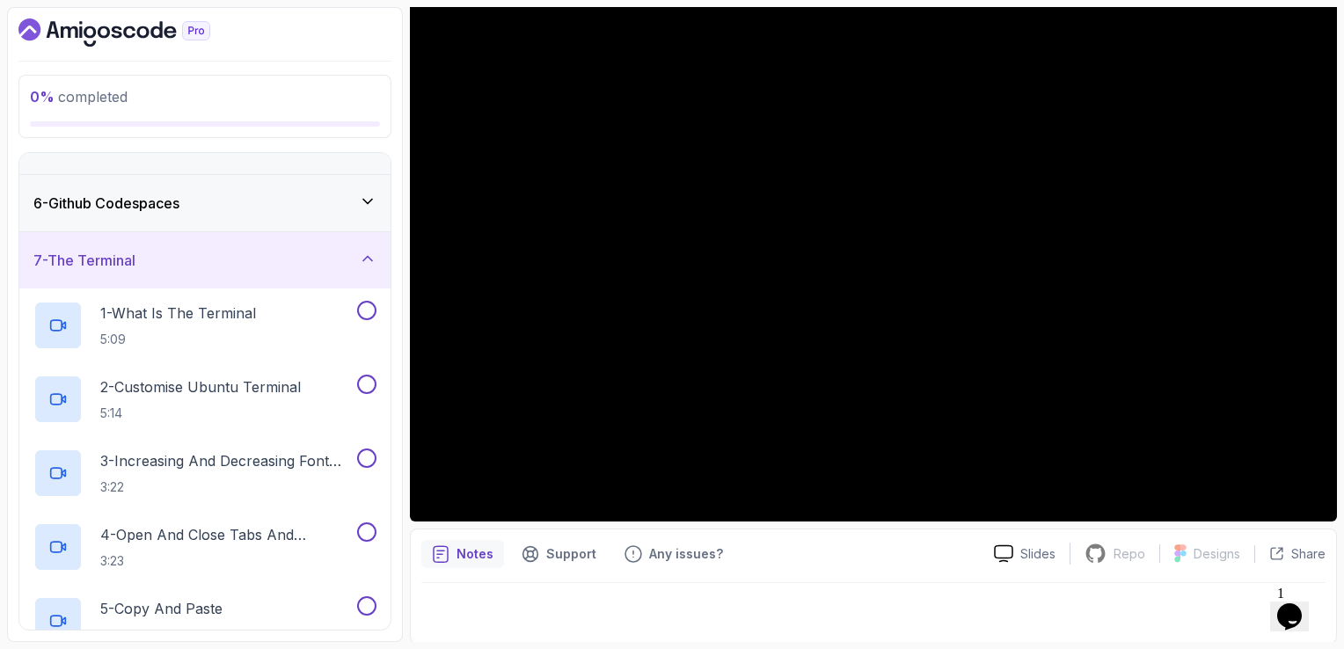
click at [267, 279] on div "7 - The Terminal" at bounding box center [204, 260] width 371 height 56
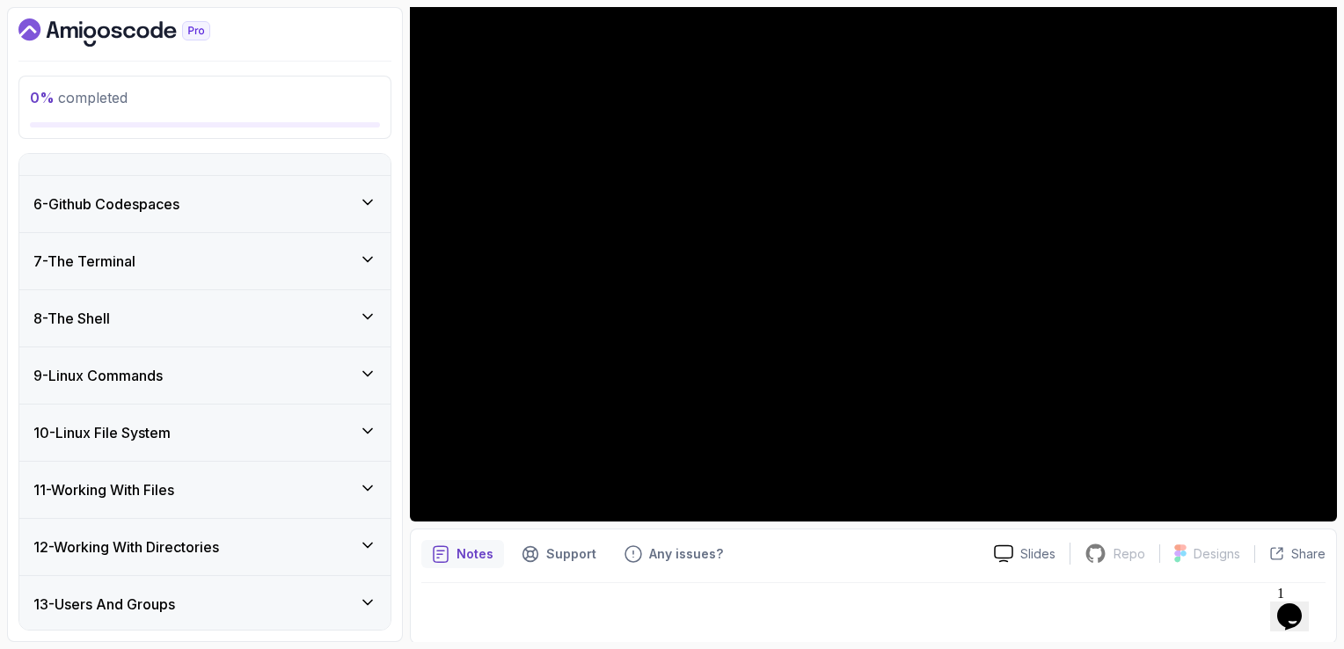
click at [260, 311] on div "8 - The Shell" at bounding box center [204, 318] width 343 height 21
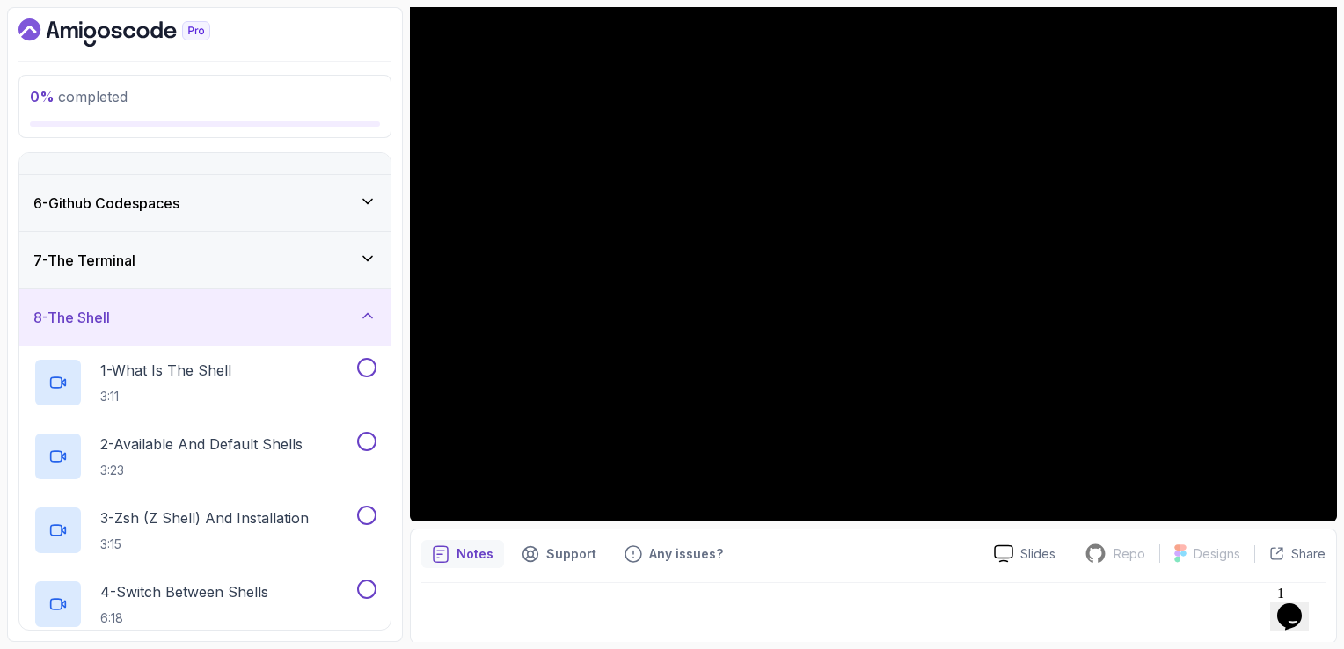
click at [260, 311] on div "8 - The Shell" at bounding box center [204, 317] width 343 height 21
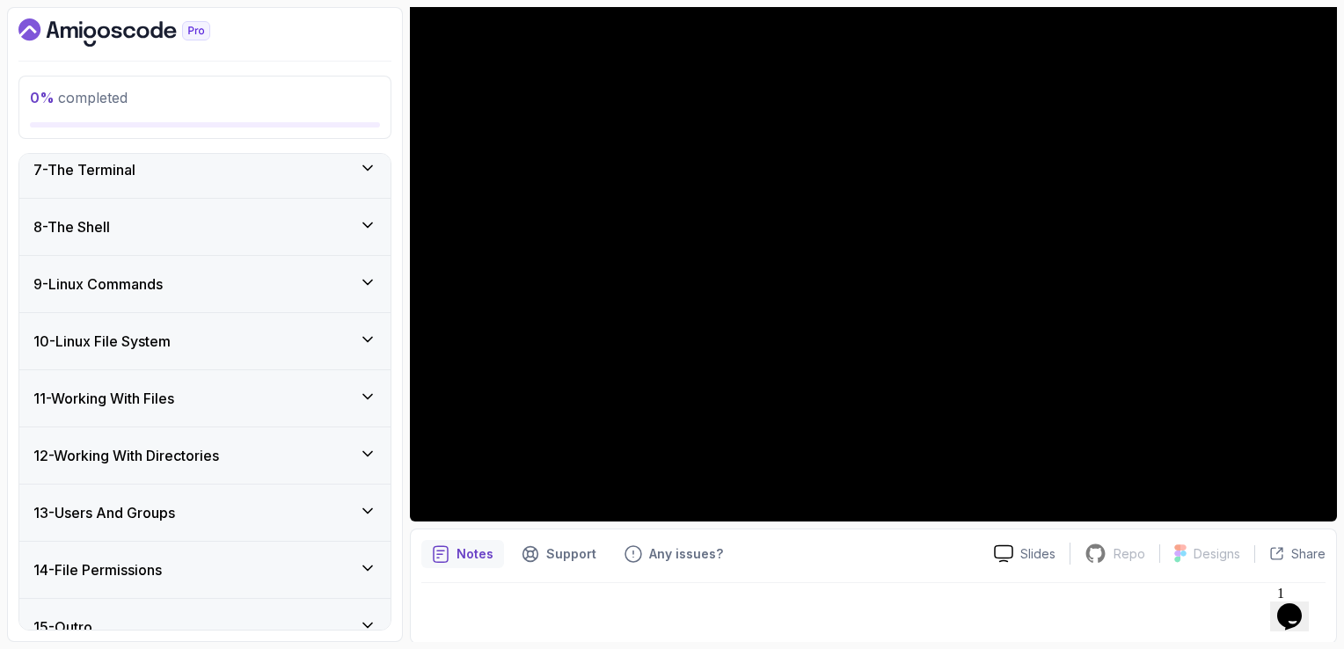
scroll to position [377, 0]
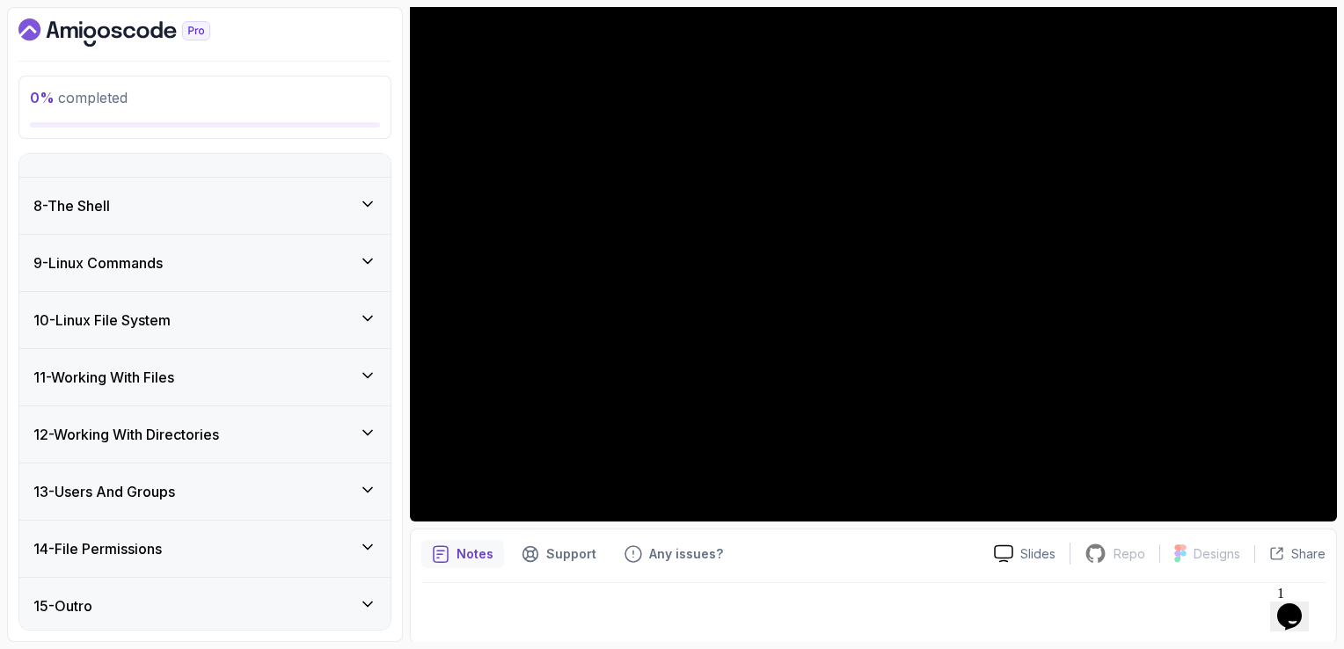
click at [243, 263] on div "9 - Linux Commands" at bounding box center [204, 263] width 343 height 21
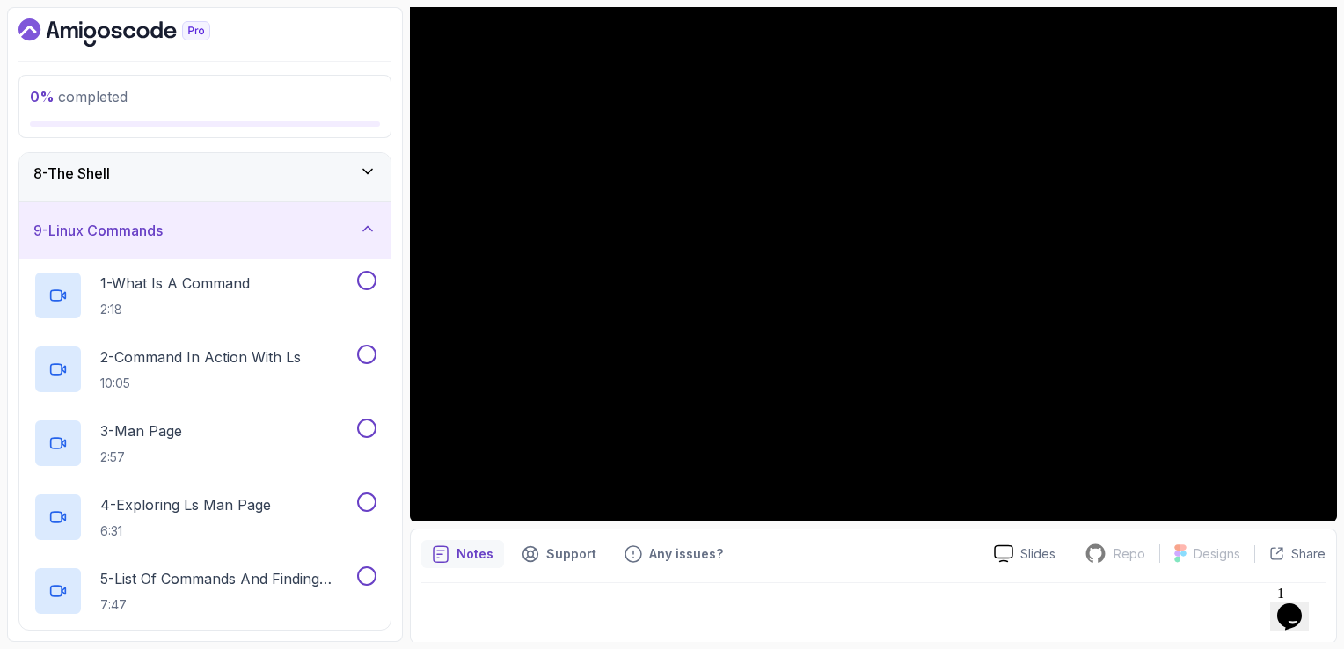
scroll to position [201, 0]
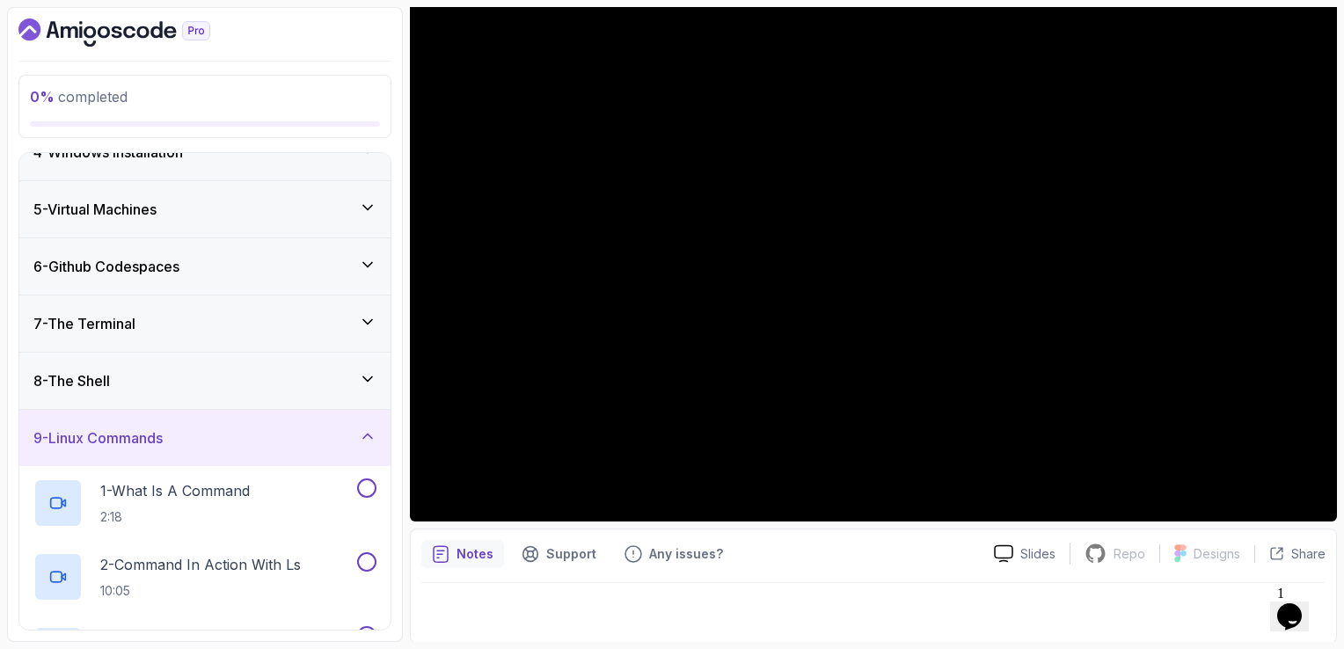
click at [202, 431] on div "9 - Linux Commands" at bounding box center [204, 438] width 343 height 21
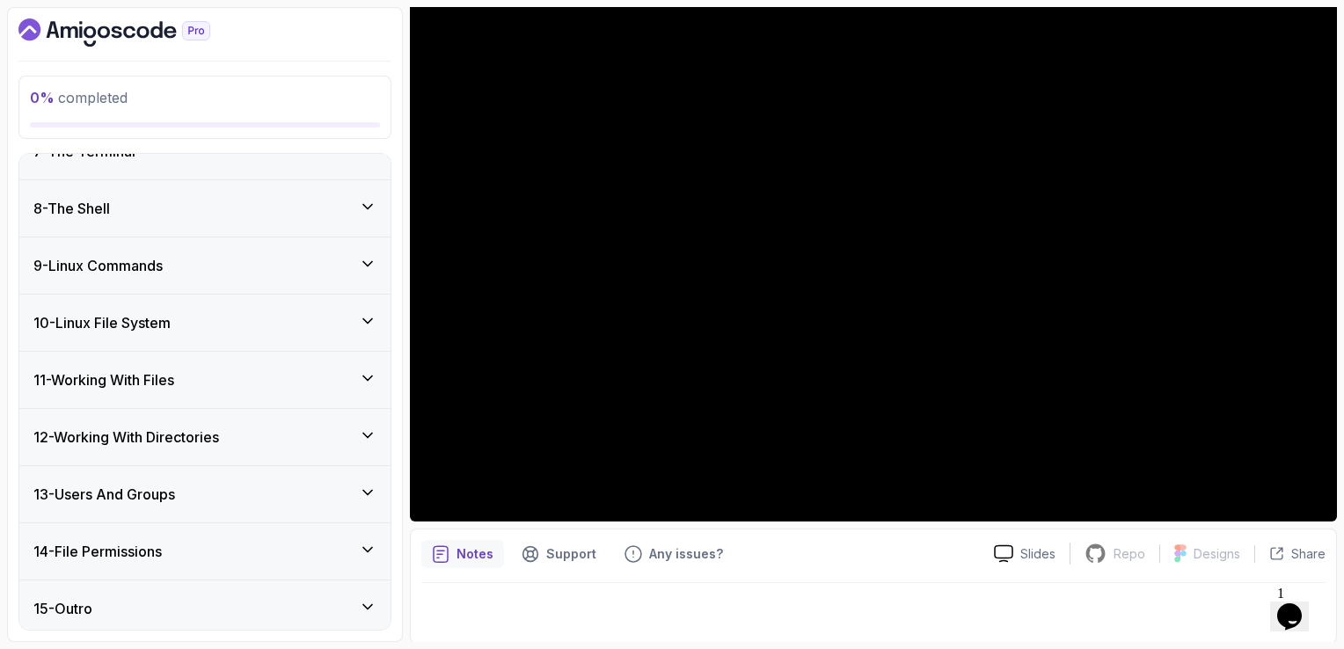
scroll to position [377, 0]
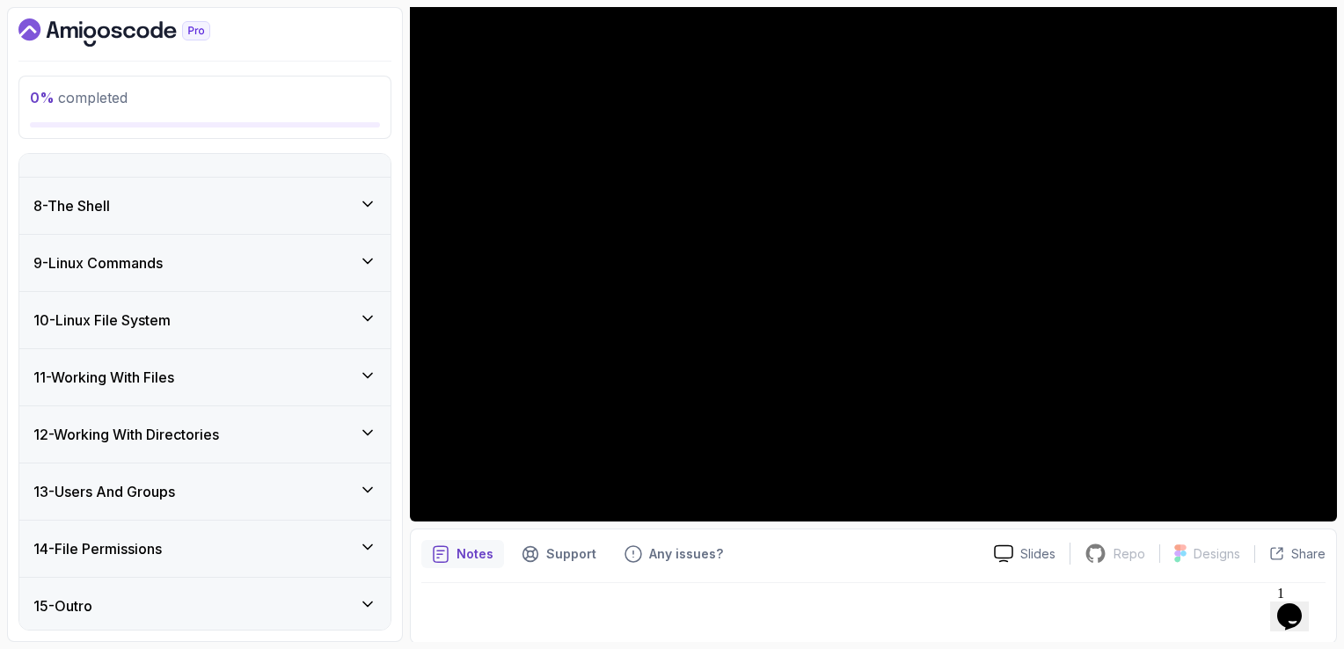
click at [216, 359] on div "11 - Working With Files" at bounding box center [204, 377] width 371 height 56
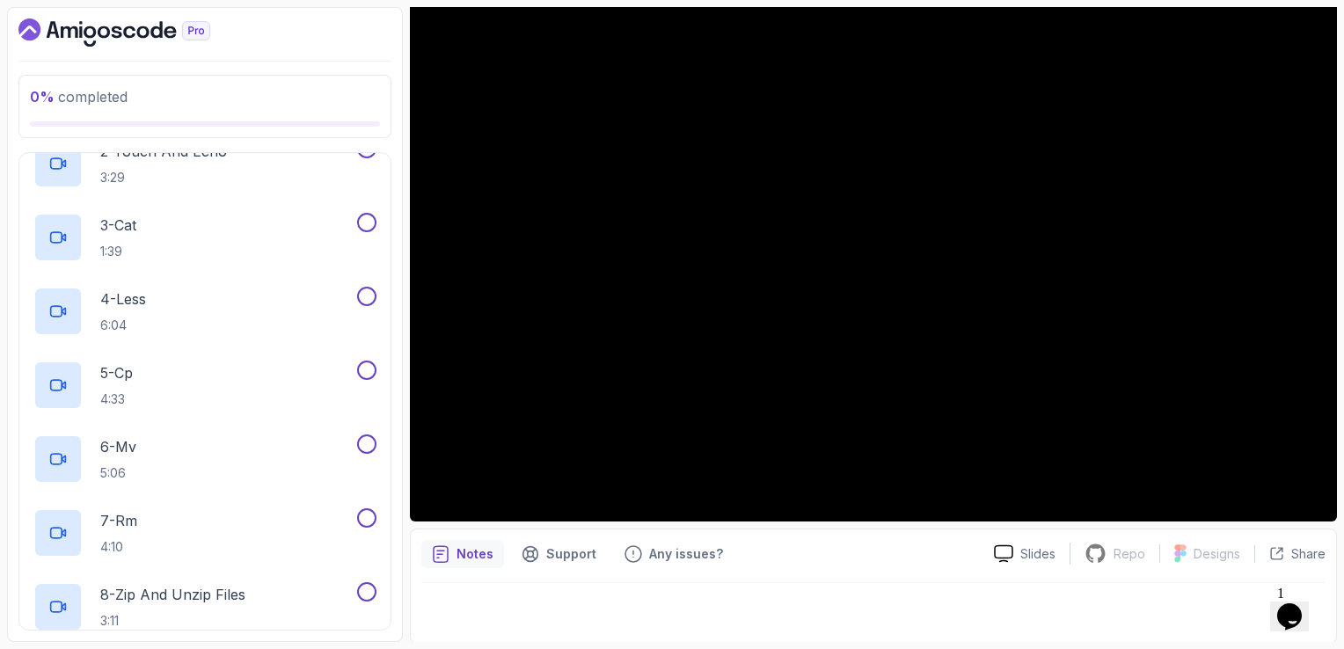
scroll to position [465, 0]
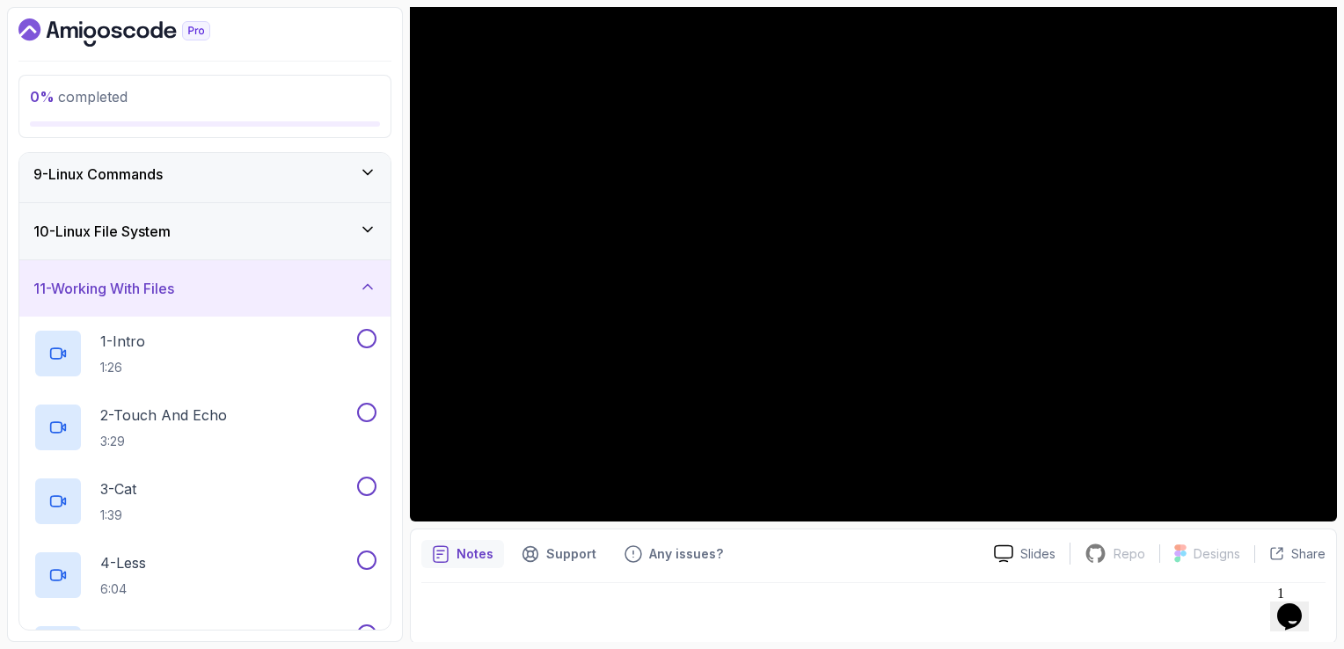
click at [260, 278] on div "11 - Working With Files" at bounding box center [204, 288] width 343 height 21
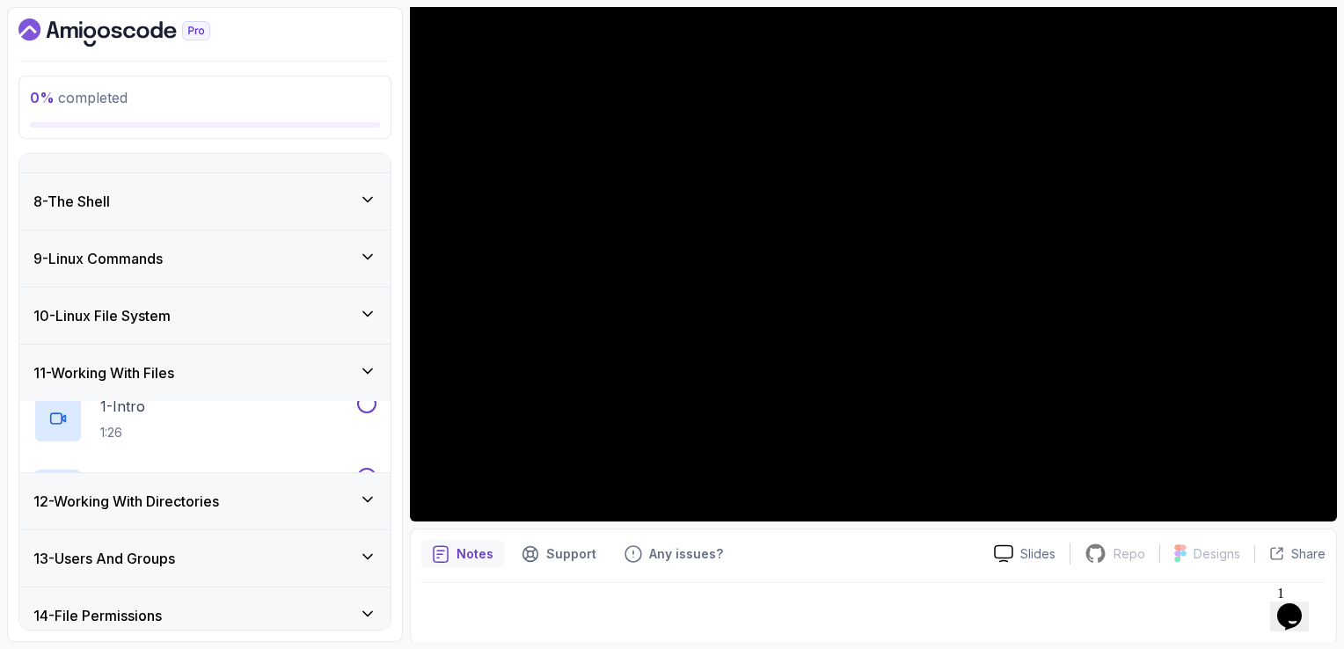
scroll to position [377, 0]
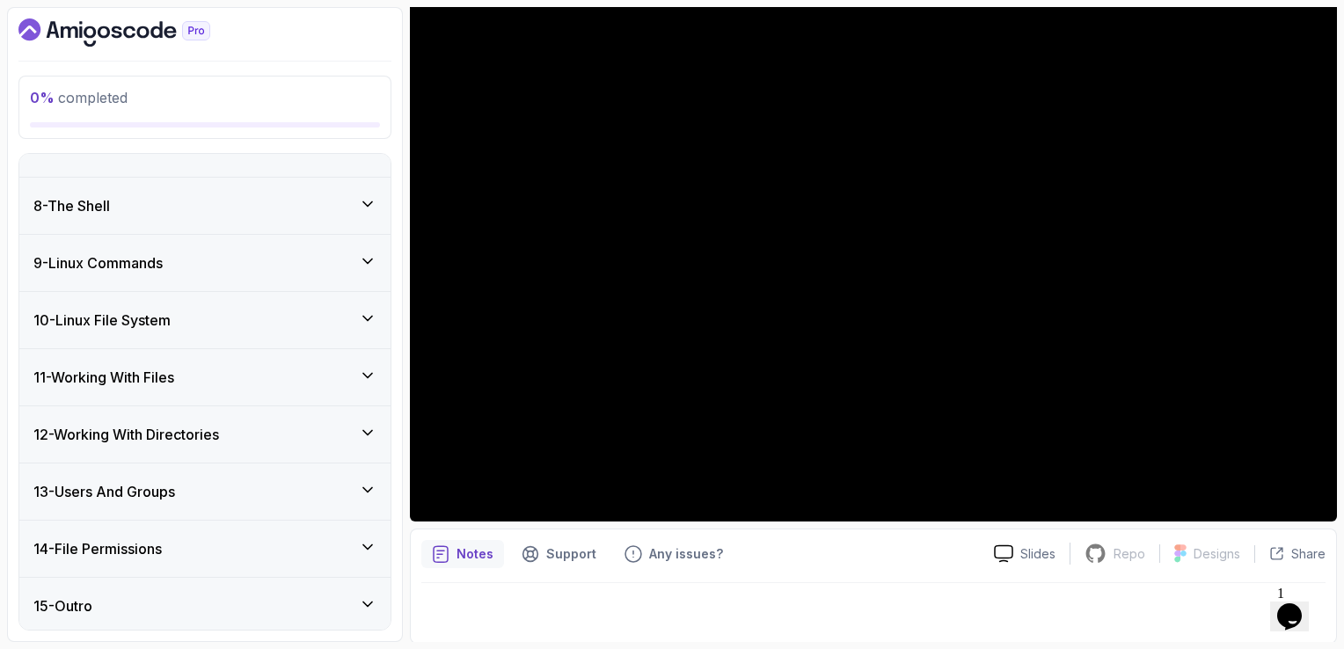
click at [219, 436] on h3 "12 - Working With Directories" at bounding box center [126, 434] width 186 height 21
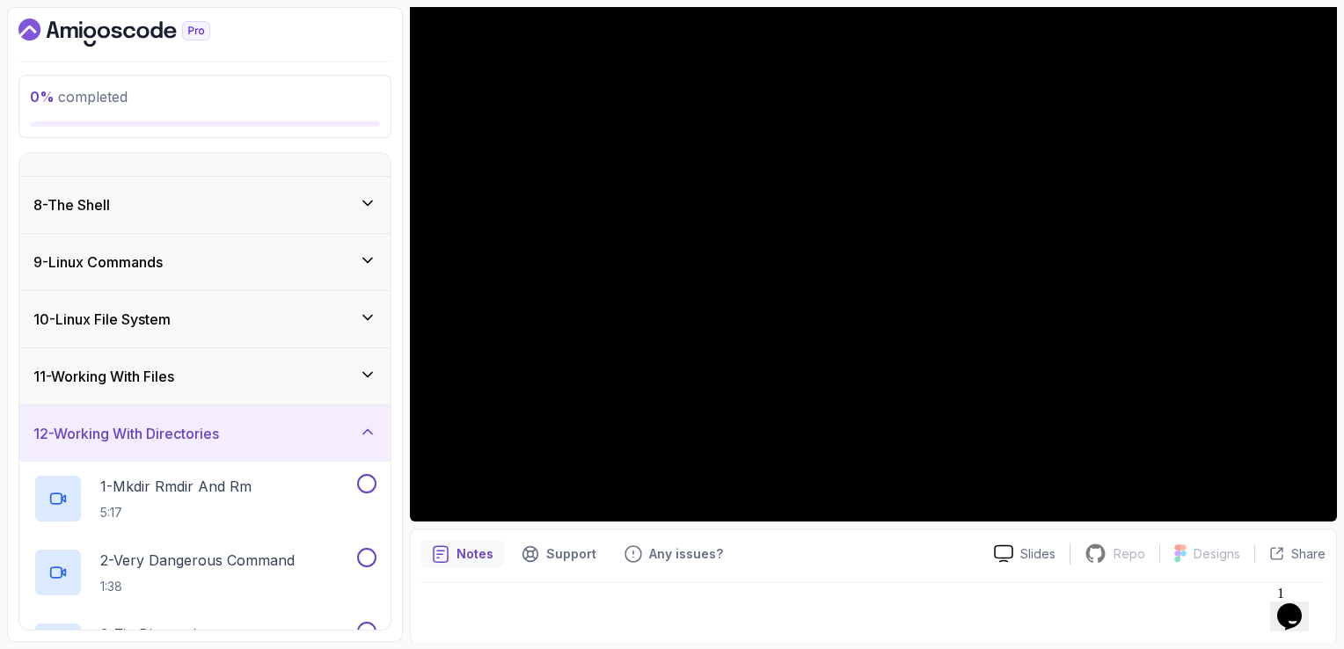
click at [219, 433] on h3 "12 - Working With Directories" at bounding box center [126, 433] width 186 height 21
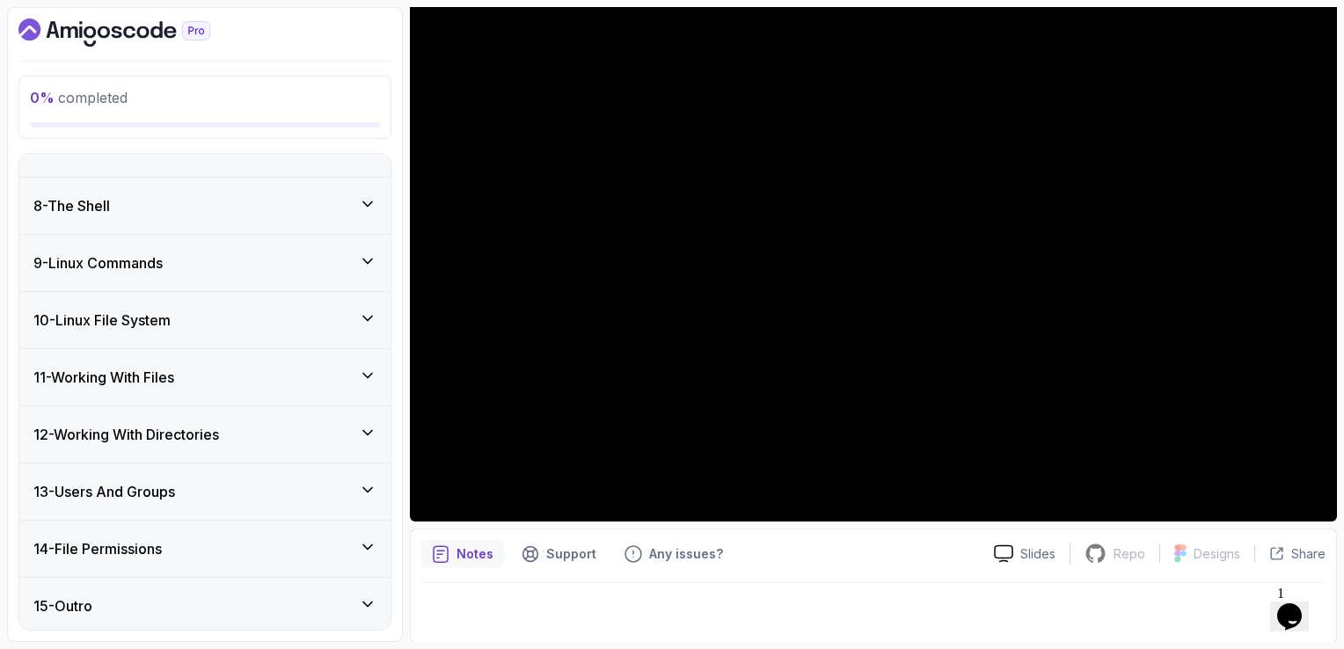
click at [236, 474] on div "13 - Users And Groups" at bounding box center [204, 492] width 371 height 56
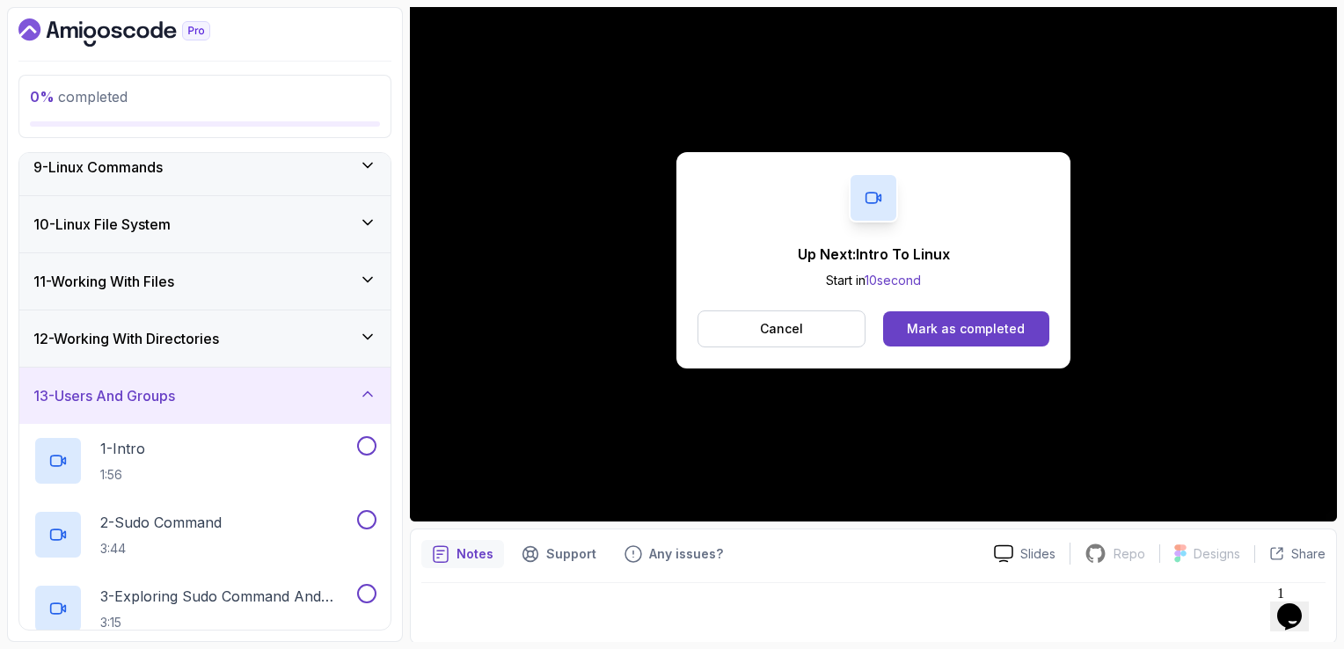
click at [224, 403] on div "13 - Users And Groups" at bounding box center [204, 395] width 343 height 21
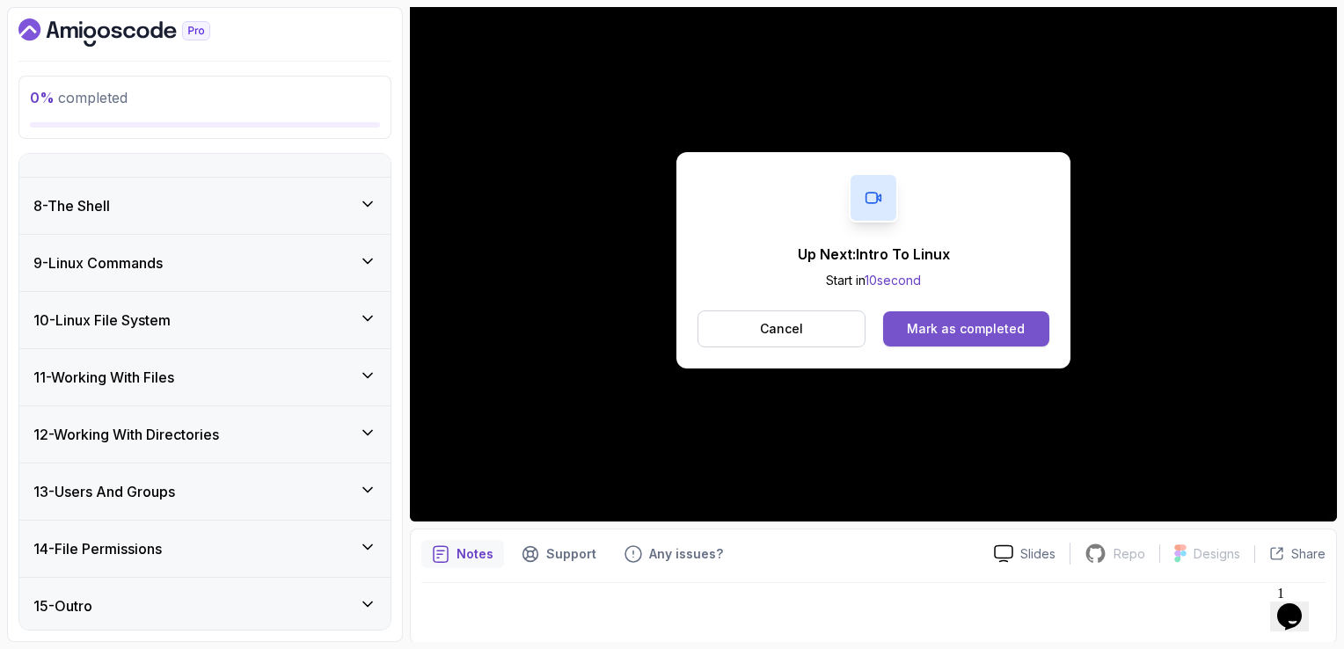
click at [911, 333] on div "Mark as completed" at bounding box center [966, 329] width 118 height 18
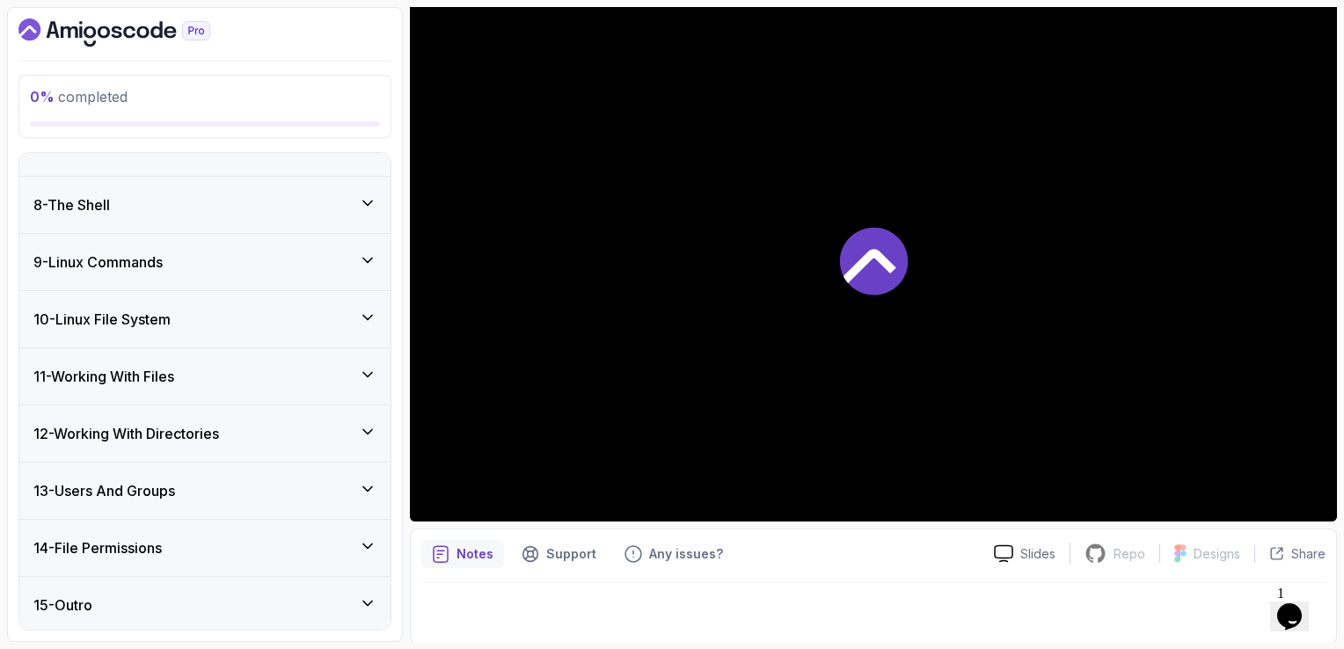
scroll to position [598, 0]
click at [164, 558] on div "14 - File Permissions" at bounding box center [204, 548] width 371 height 56
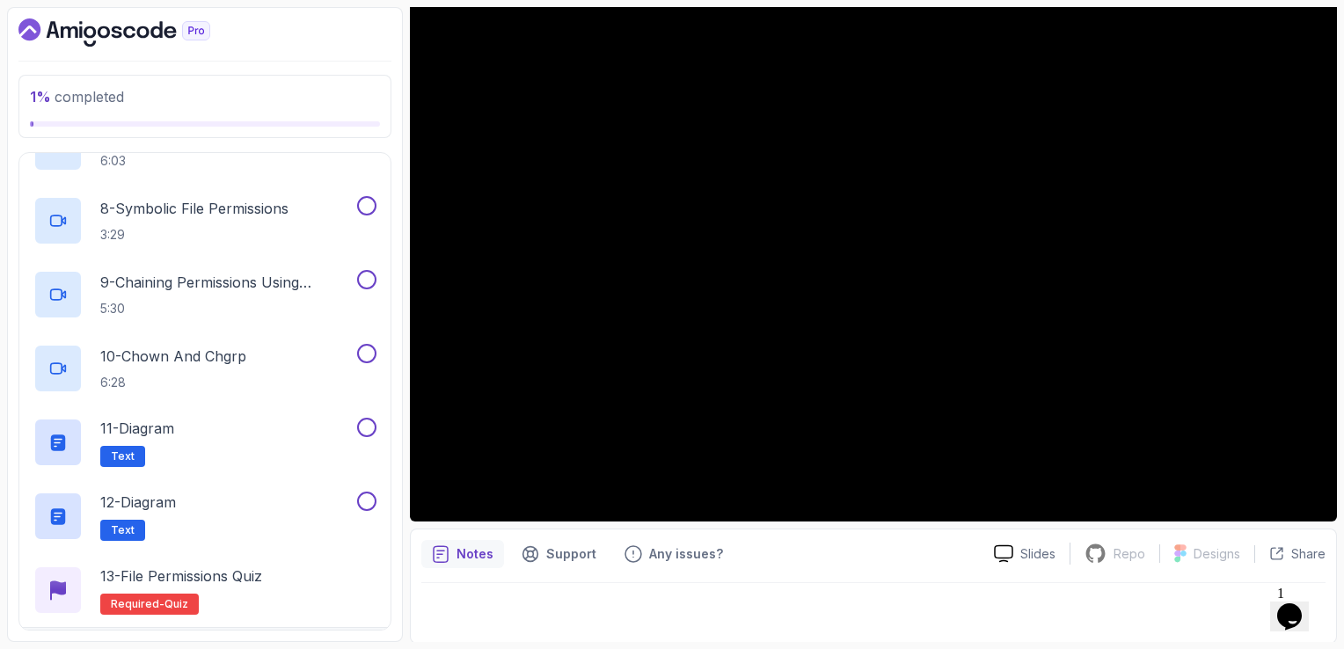
scroll to position [1337, 0]
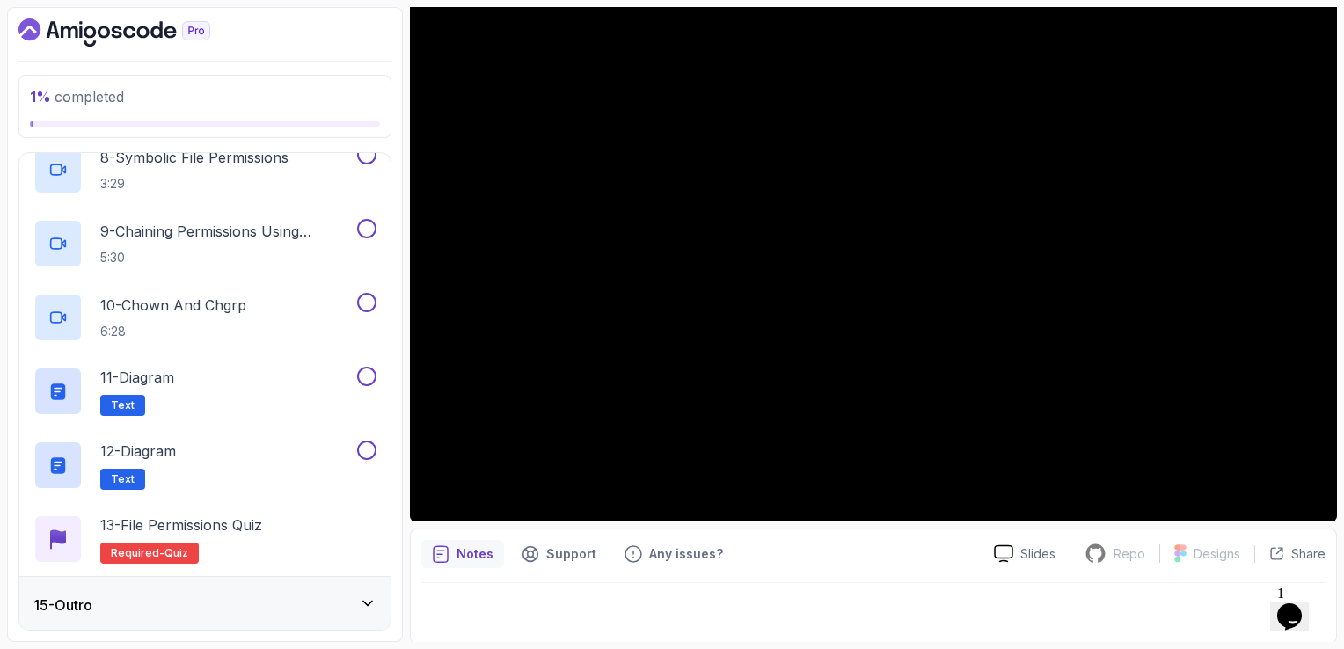
click at [161, 595] on div "15 - Outro" at bounding box center [204, 605] width 343 height 21
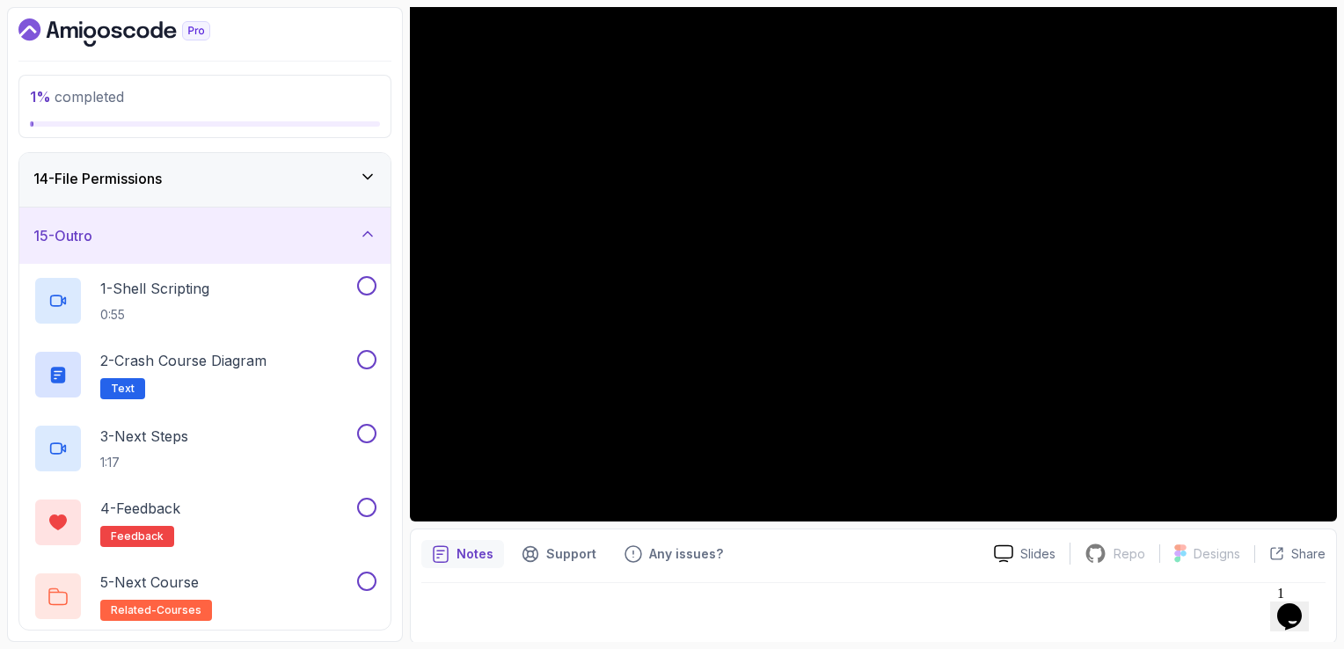
scroll to position [658, 0]
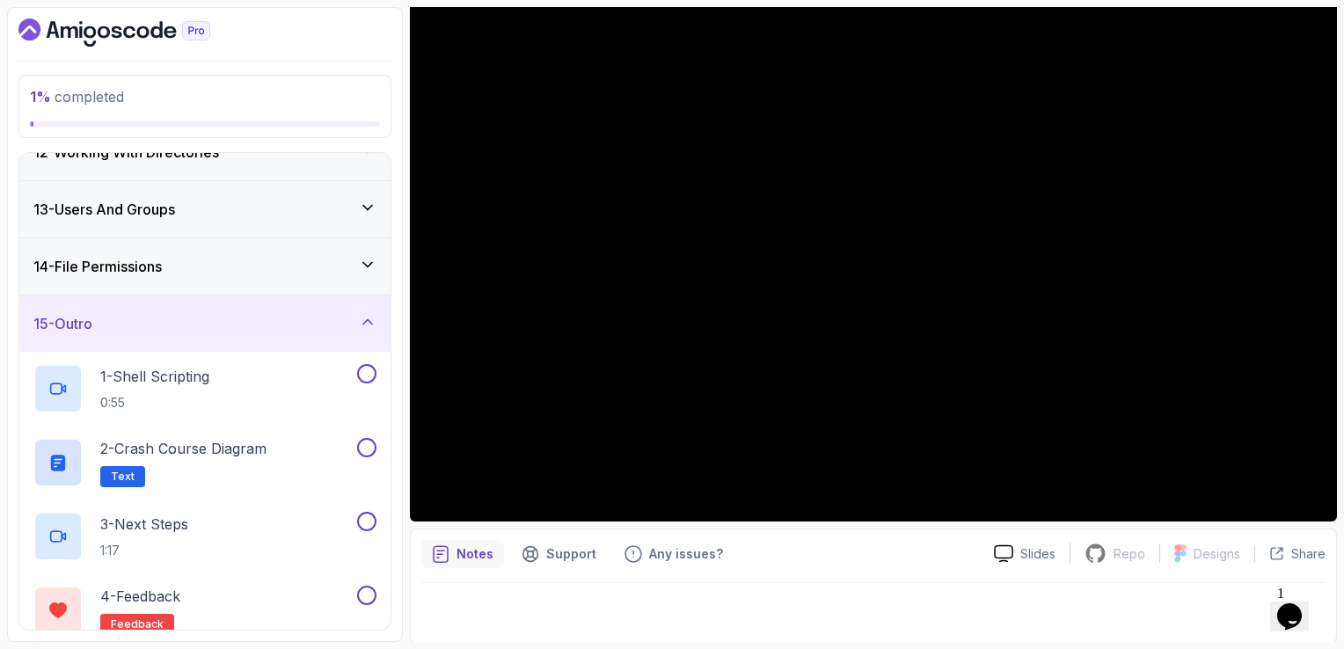
click at [243, 333] on div "15 - Outro" at bounding box center [204, 324] width 371 height 56
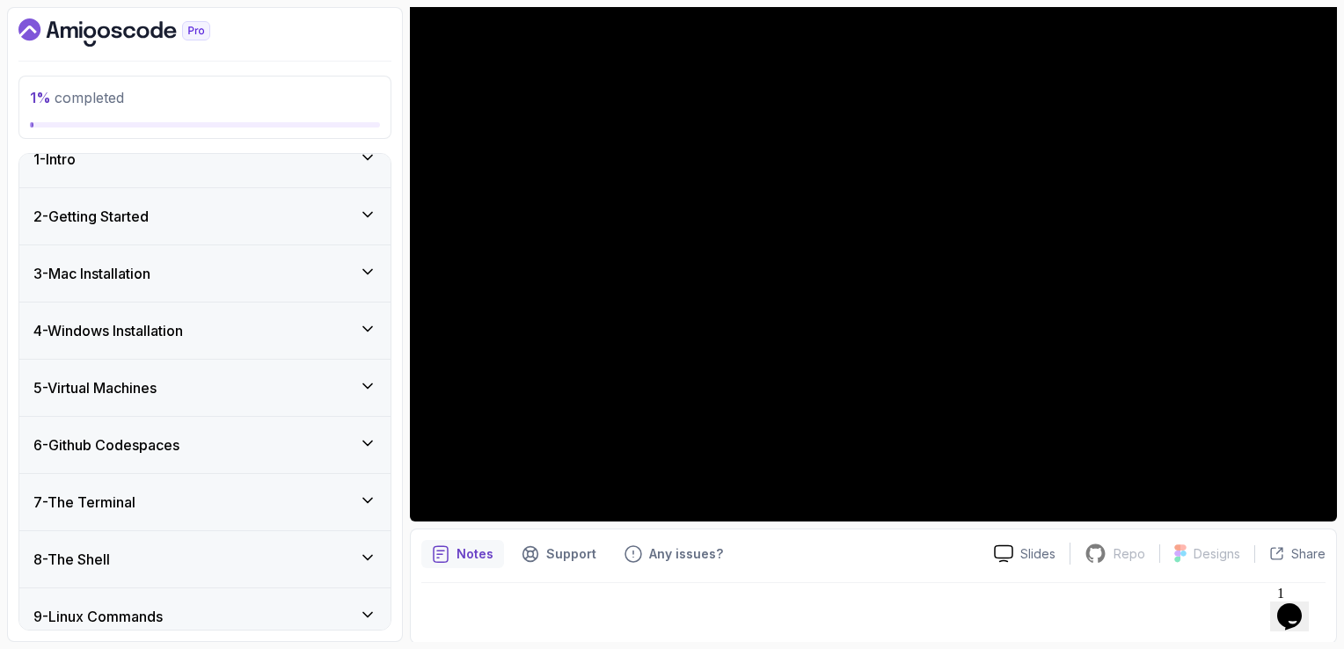
scroll to position [0, 0]
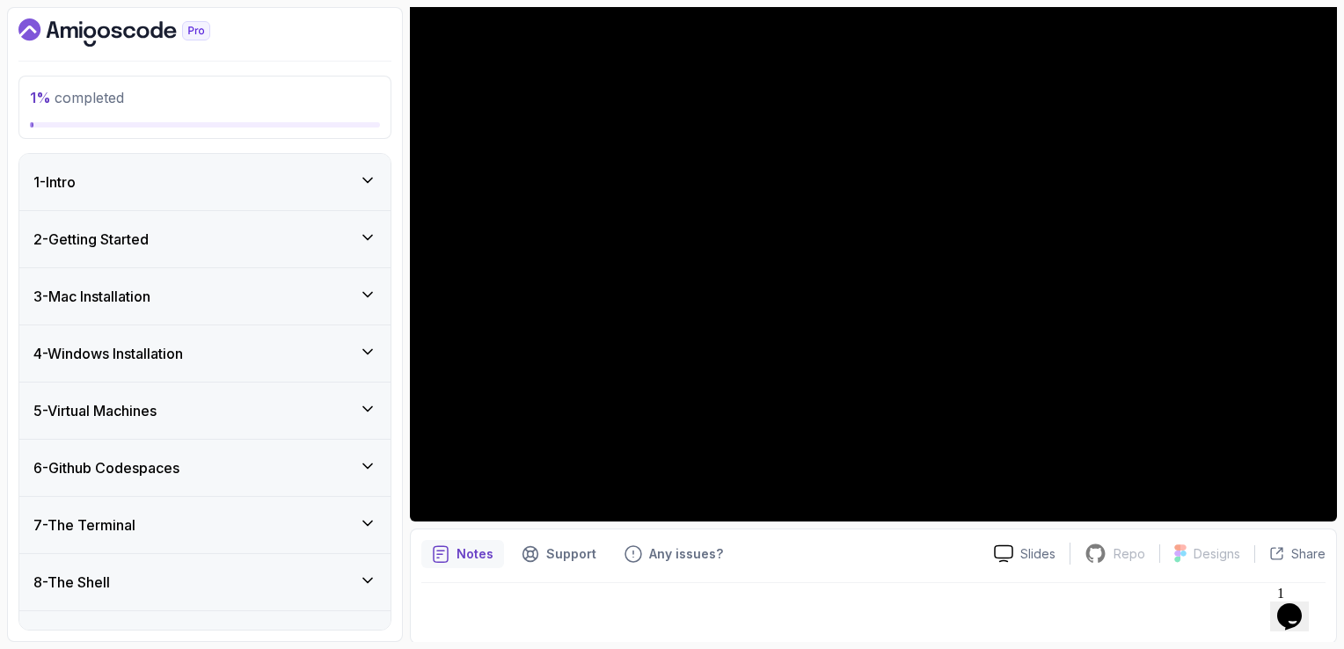
click at [384, 182] on div "1 - Intro" at bounding box center [204, 182] width 371 height 56
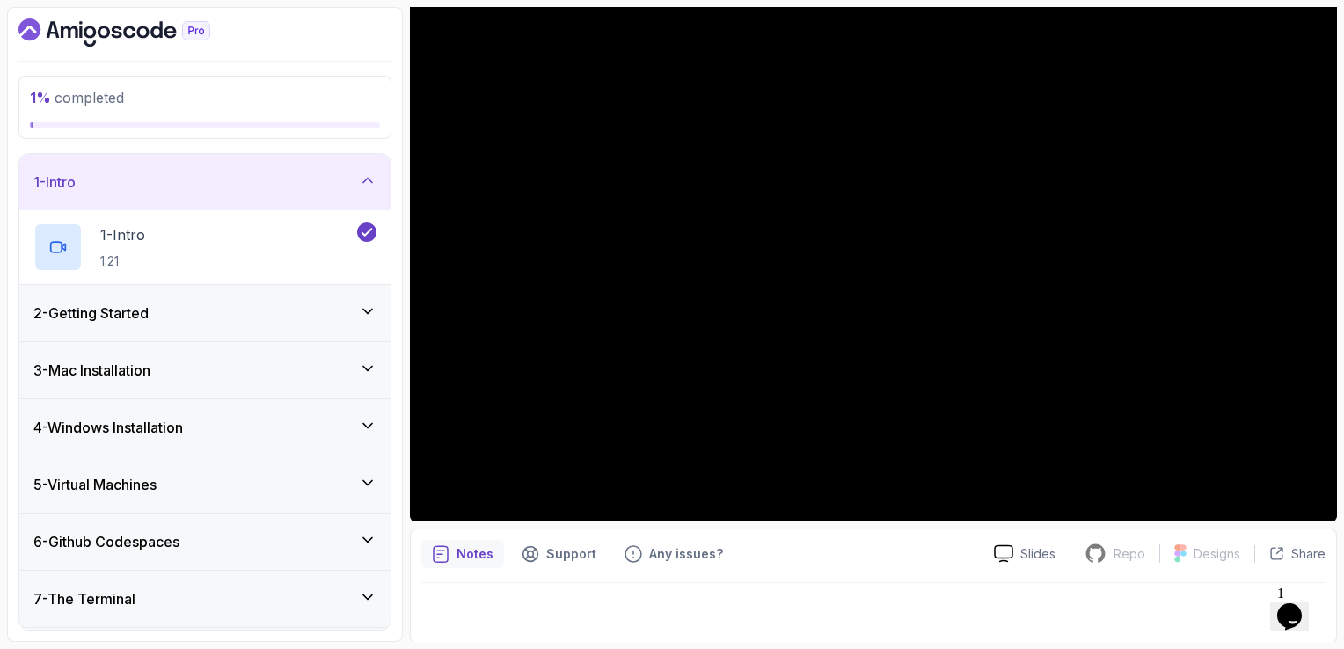
click at [384, 182] on div "1 - Intro" at bounding box center [204, 182] width 371 height 56
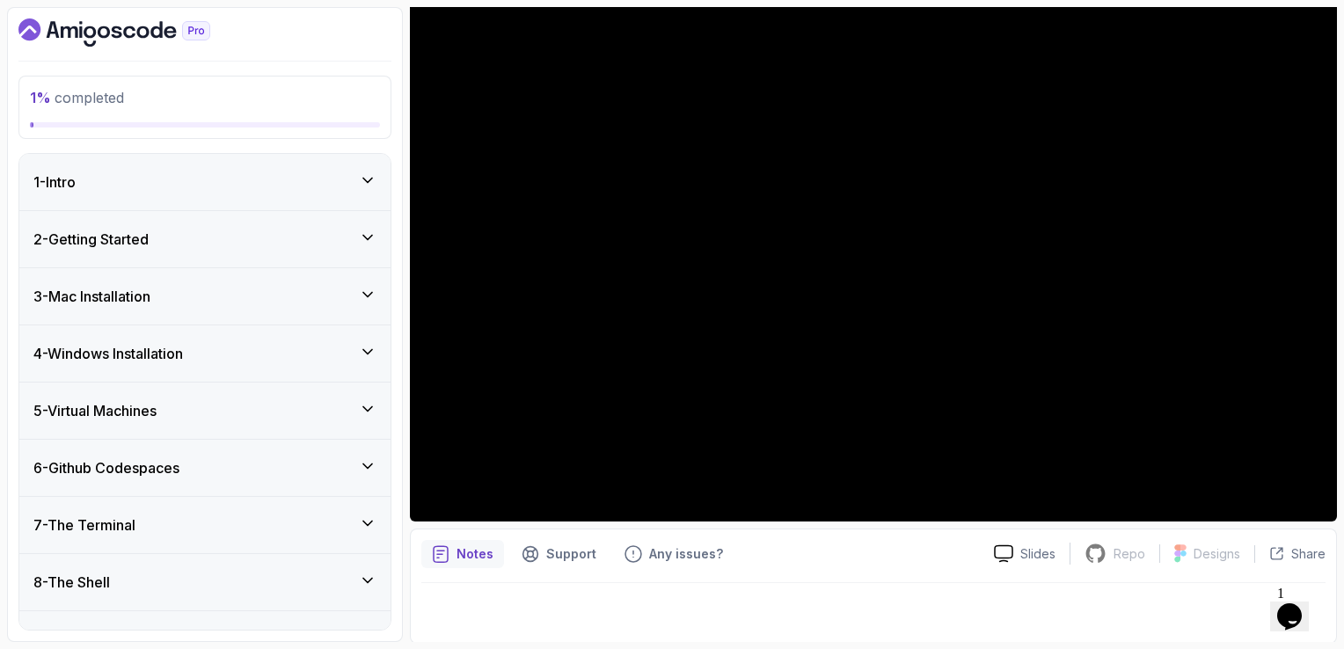
click at [517, 606] on div at bounding box center [873, 607] width 905 height 49
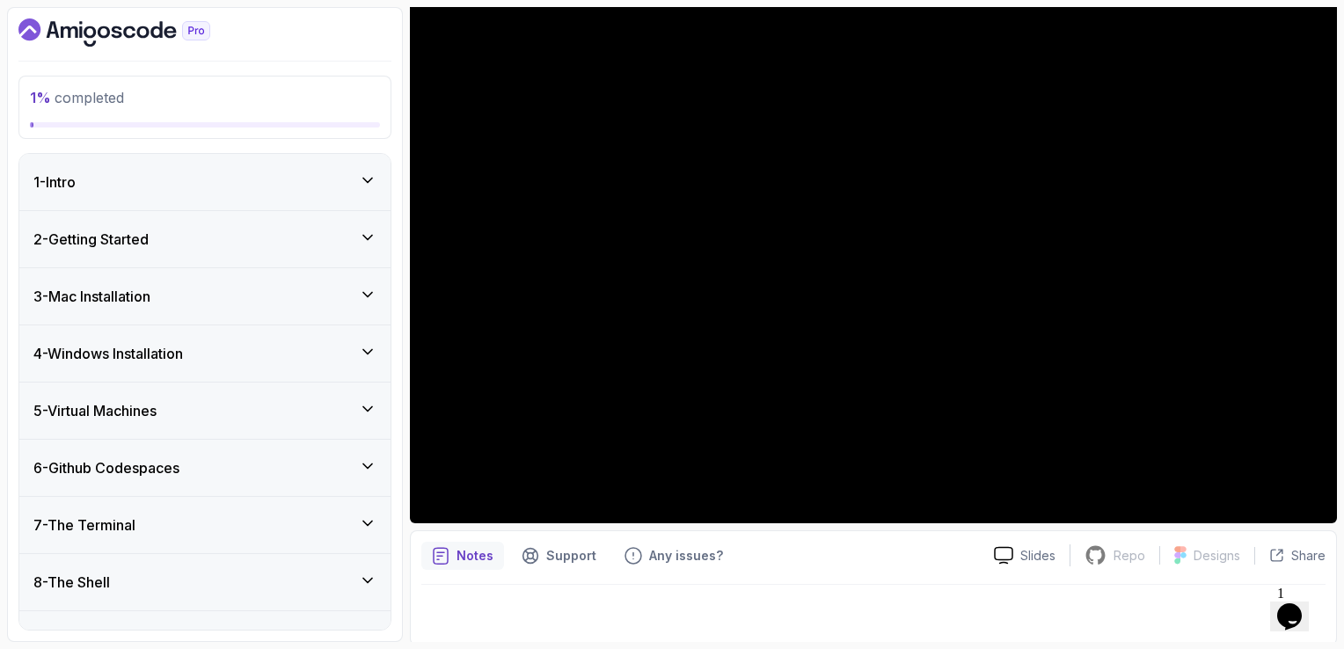
scroll to position [157, 0]
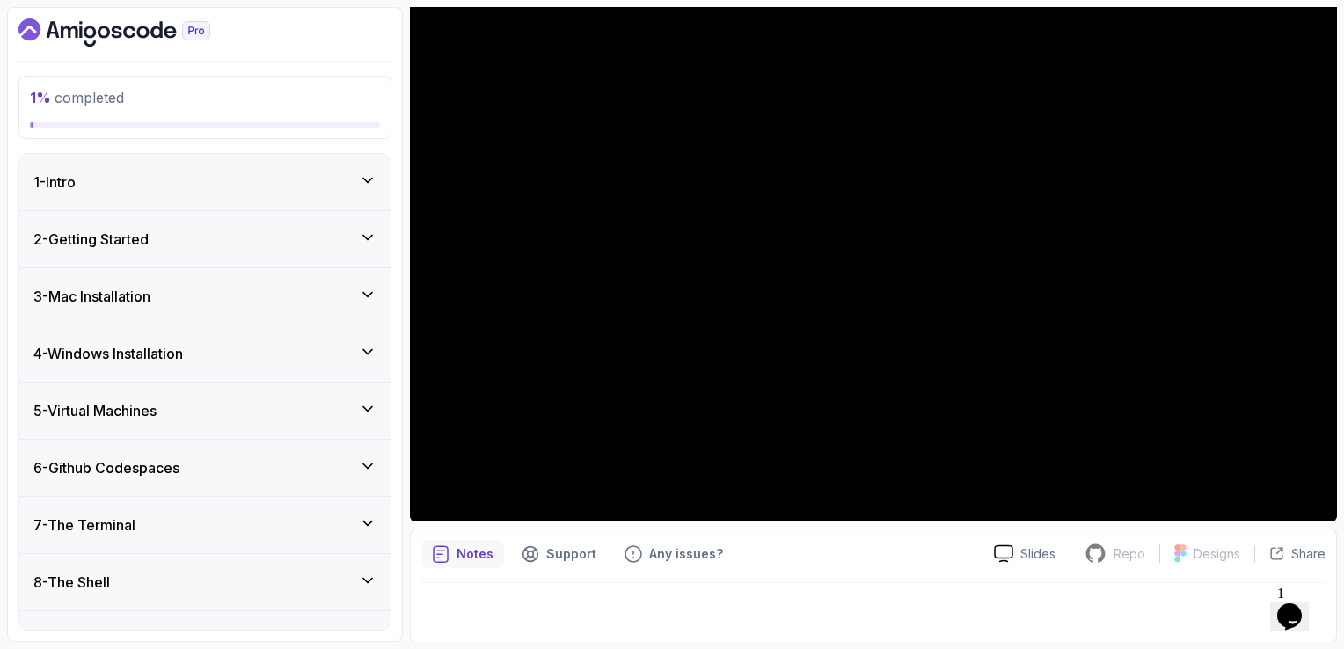
click at [611, 592] on div at bounding box center [873, 607] width 905 height 49
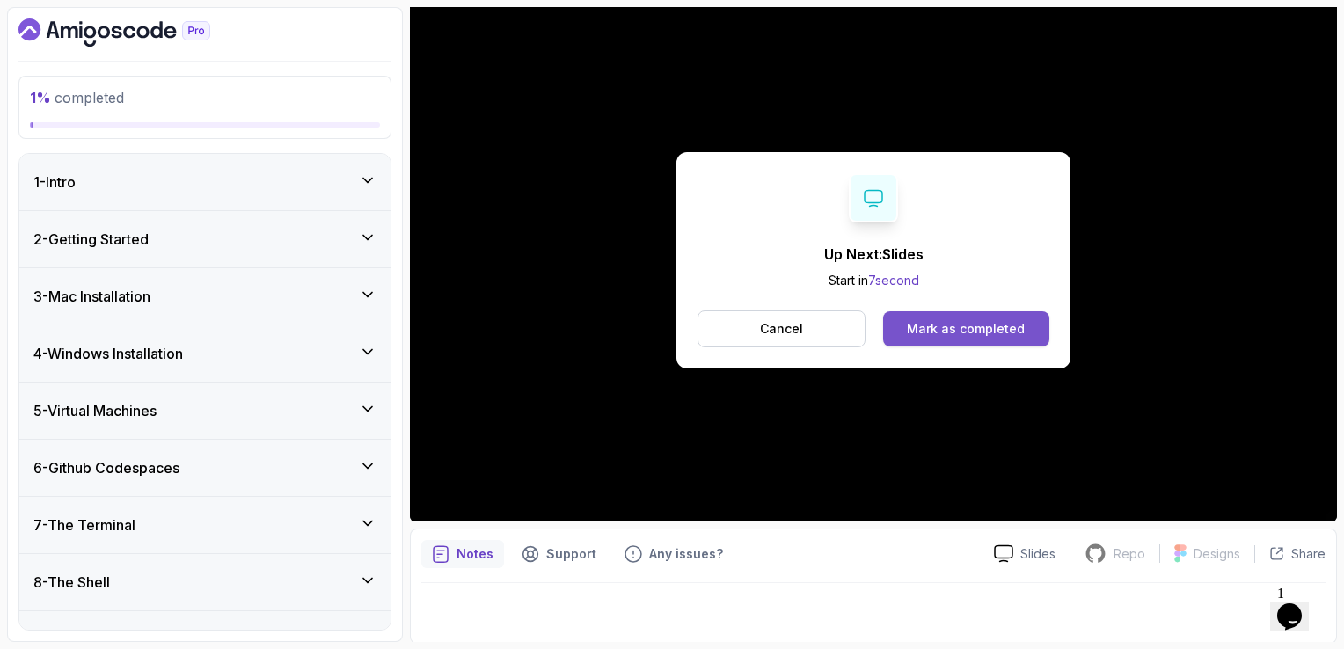
click at [1017, 327] on div "Mark as completed" at bounding box center [966, 329] width 118 height 18
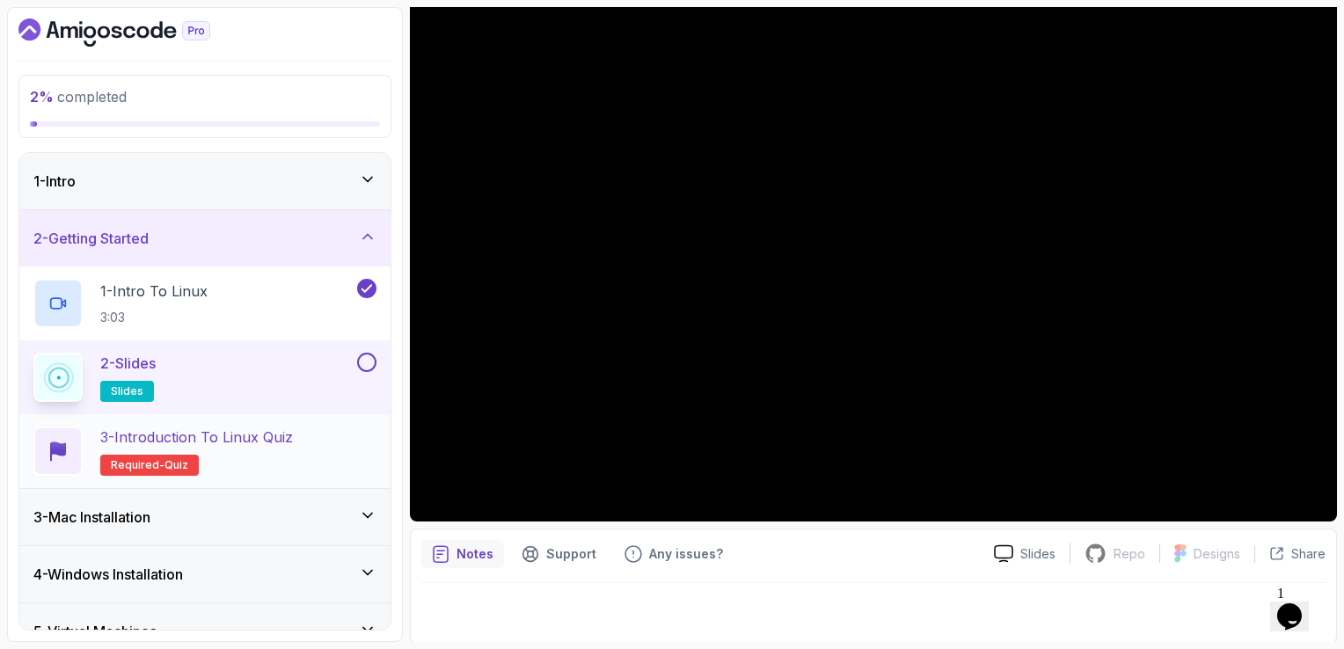
click at [169, 449] on h2 "3 - Introduction to Linux Quiz Required- quiz" at bounding box center [196, 451] width 193 height 49
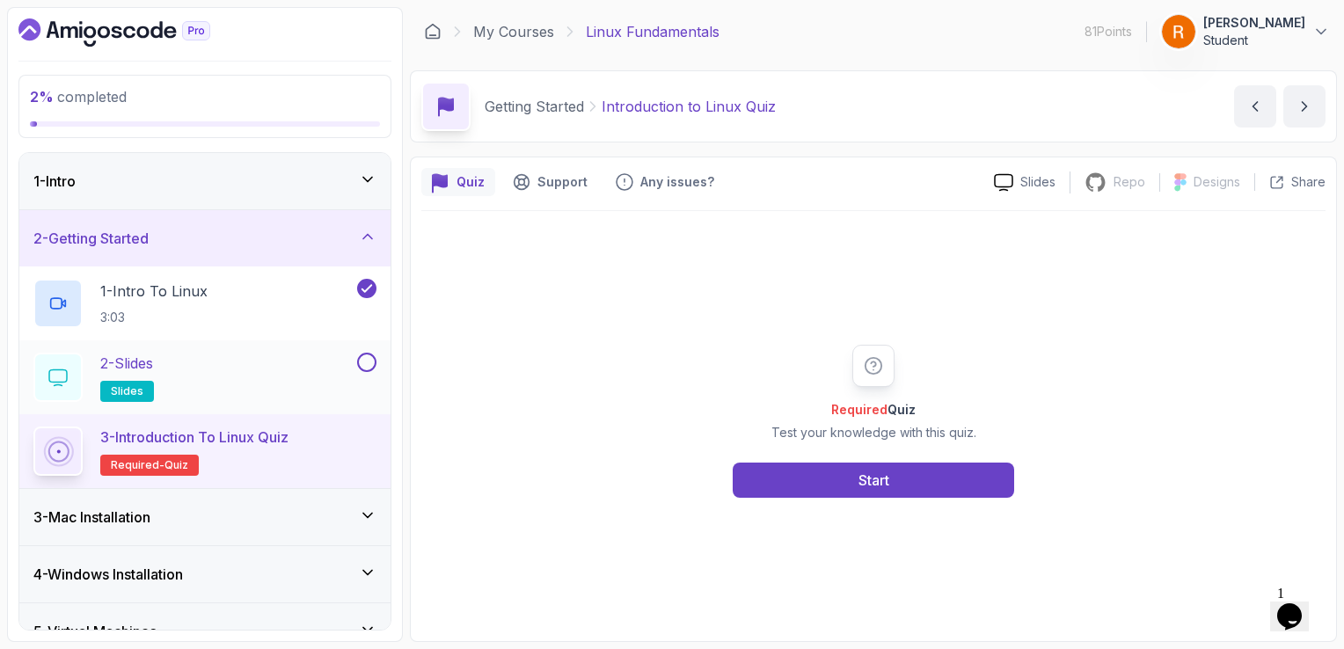
click at [370, 361] on button at bounding box center [366, 362] width 19 height 19
click at [901, 493] on button "Start" at bounding box center [874, 480] width 282 height 35
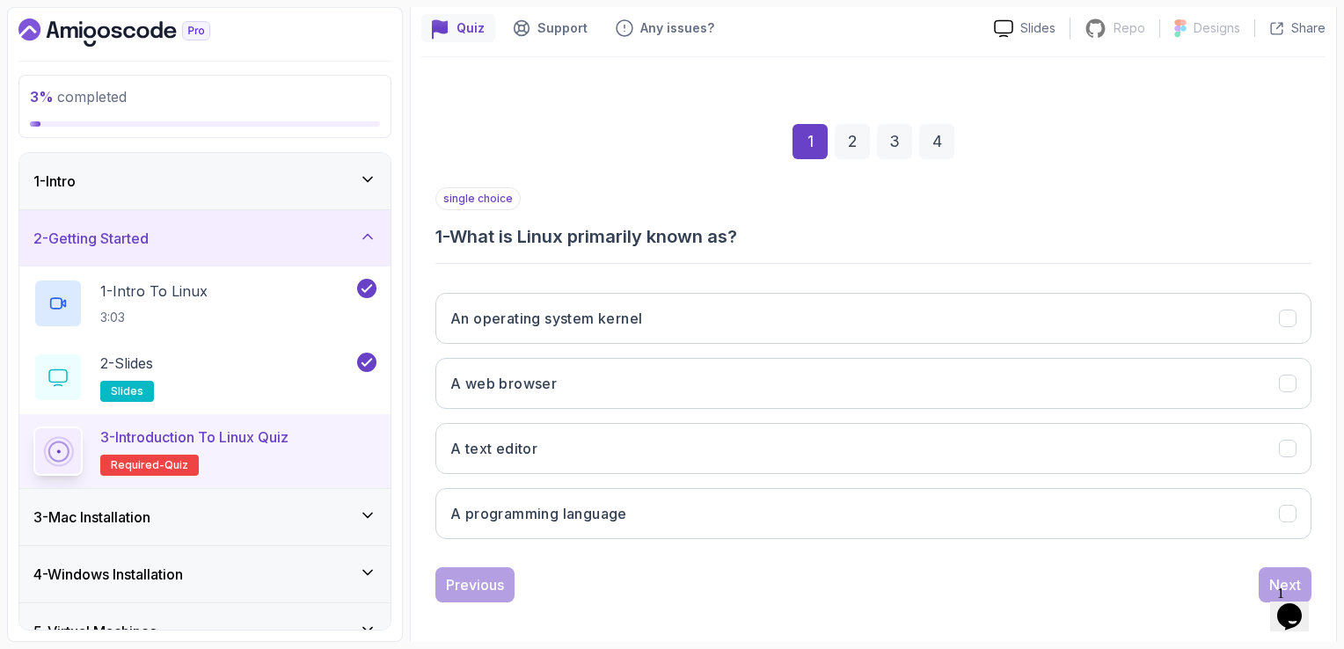
scroll to position [162, 0]
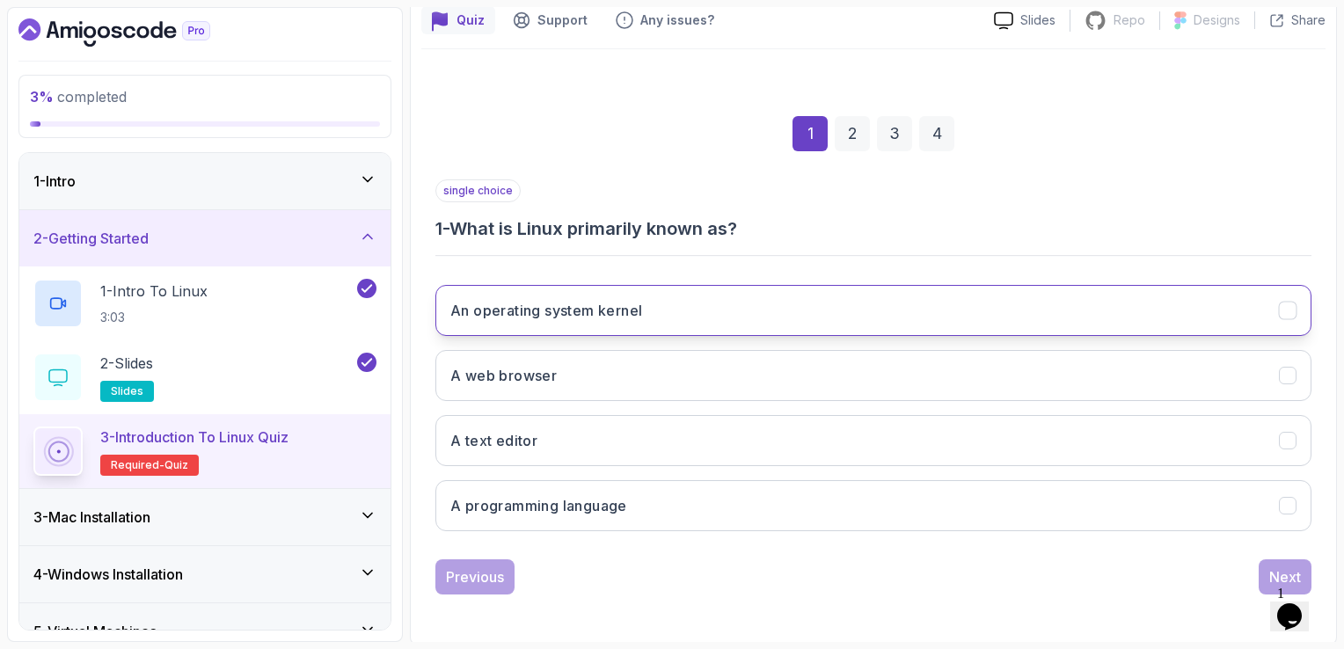
click at [609, 305] on h3 "An operating system kernel" at bounding box center [547, 310] width 192 height 21
click at [1276, 575] on div "Next" at bounding box center [1286, 577] width 32 height 21
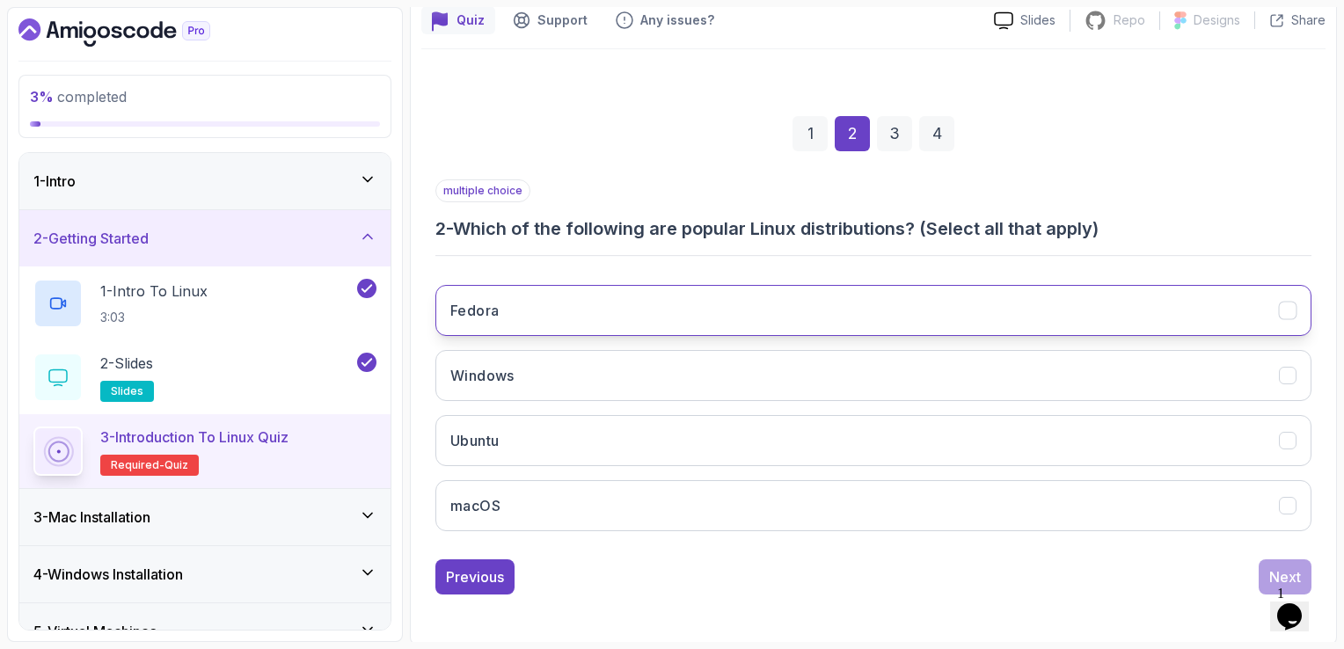
click at [756, 313] on button "Fedora" at bounding box center [874, 310] width 876 height 51
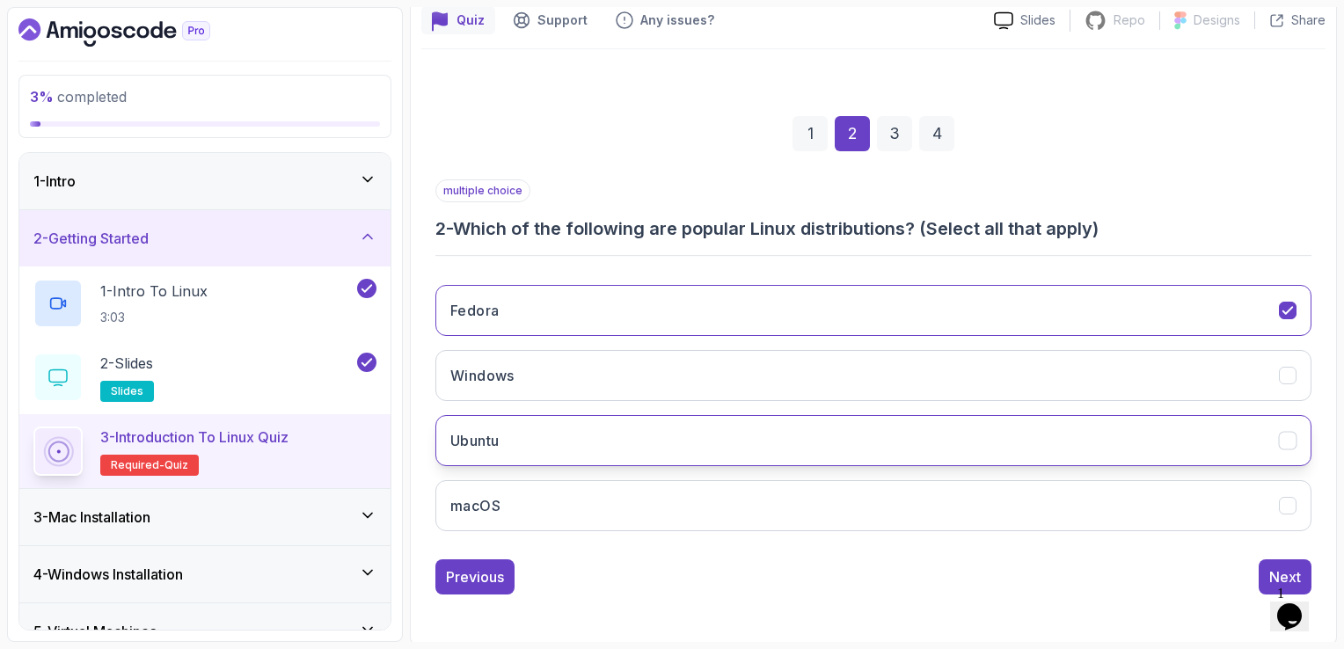
click at [664, 422] on button "Ubuntu" at bounding box center [874, 440] width 876 height 51
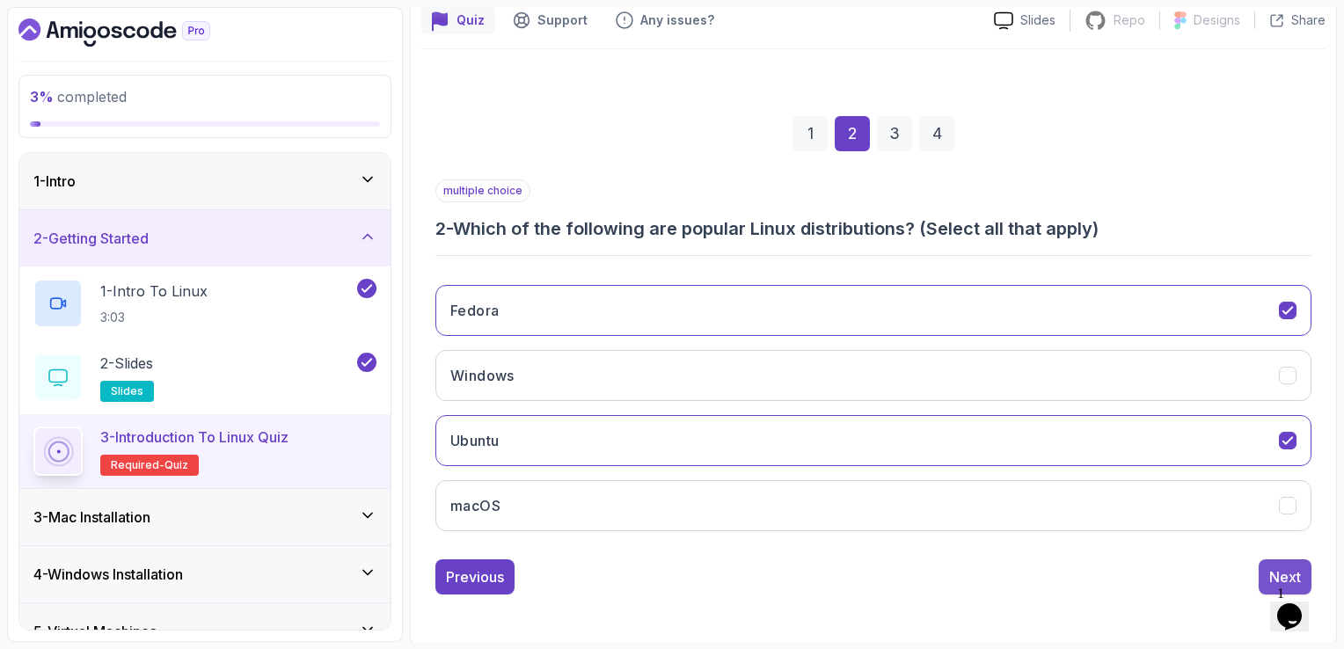
click at [1266, 565] on button "Next" at bounding box center [1285, 577] width 53 height 35
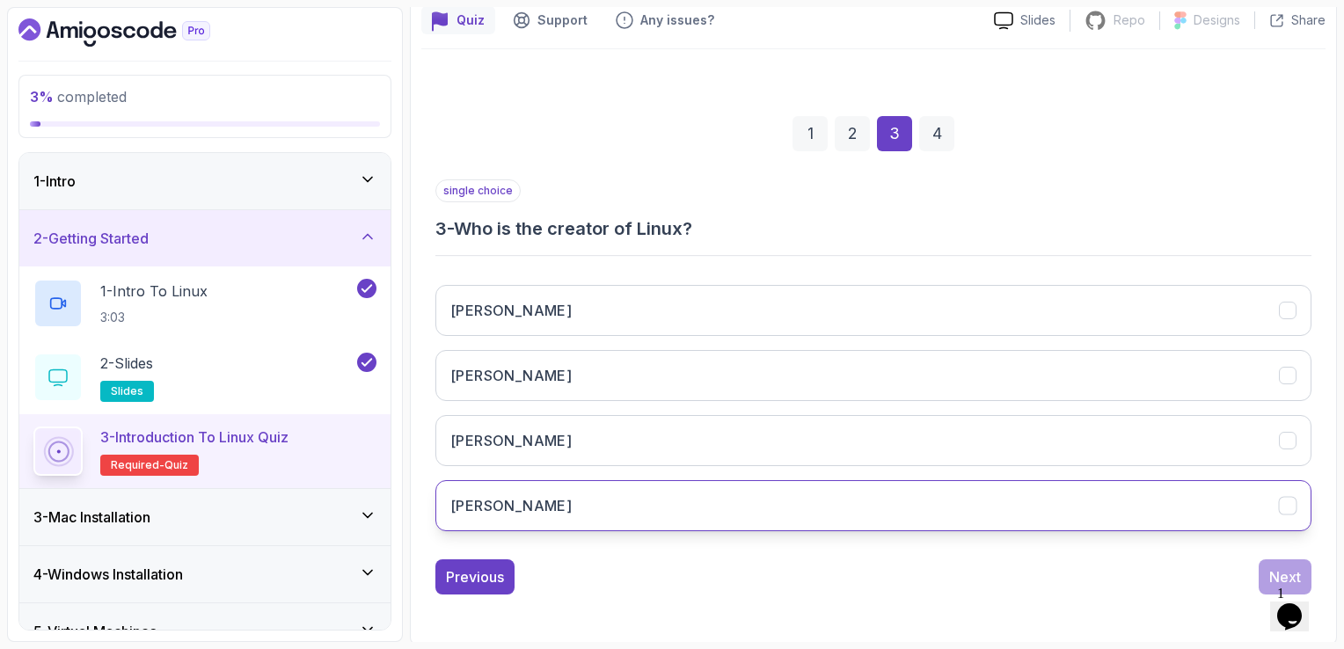
click at [683, 505] on button "[PERSON_NAME]" at bounding box center [874, 505] width 876 height 51
click at [1274, 576] on div "Next" at bounding box center [1286, 577] width 32 height 21
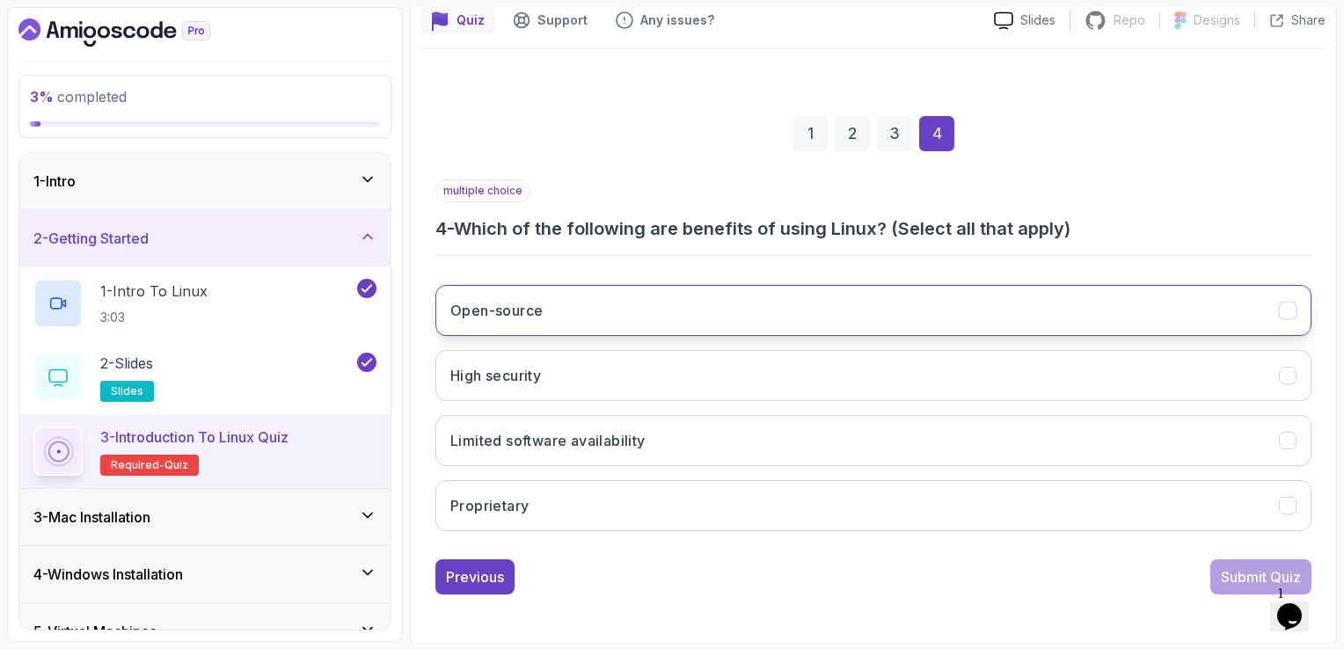
click at [759, 306] on button "Open-source" at bounding box center [874, 310] width 876 height 51
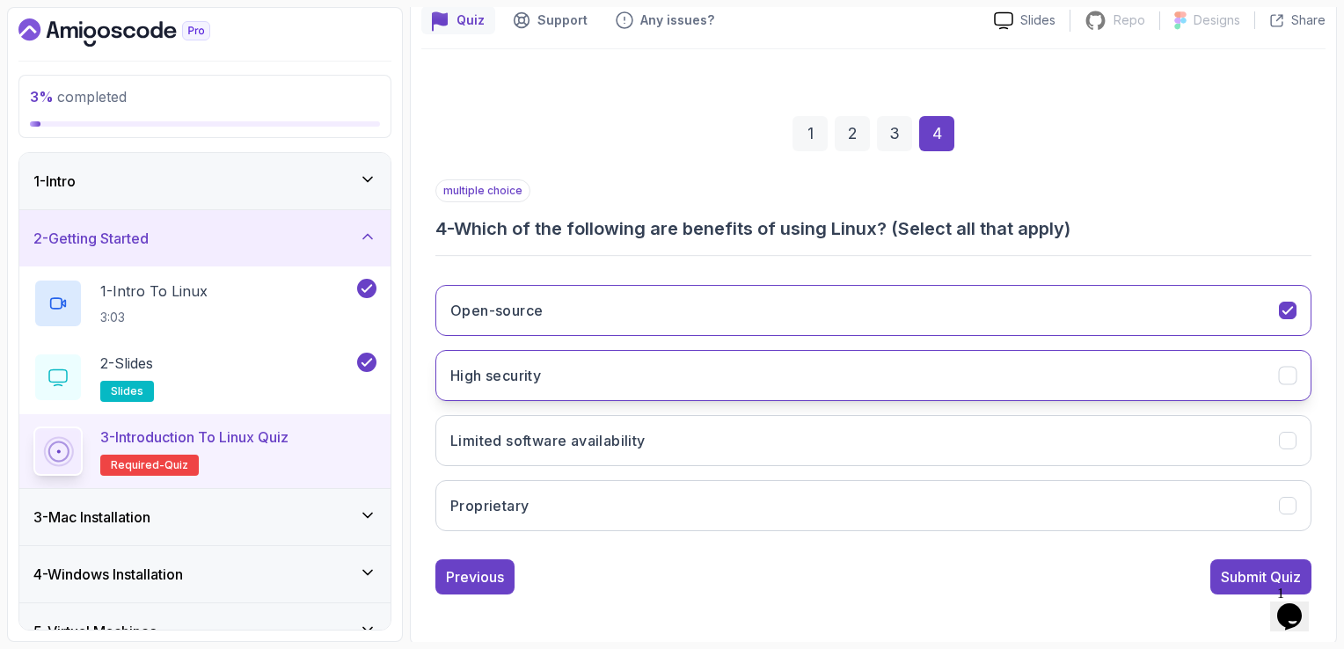
click at [743, 355] on button "High security" at bounding box center [874, 375] width 876 height 51
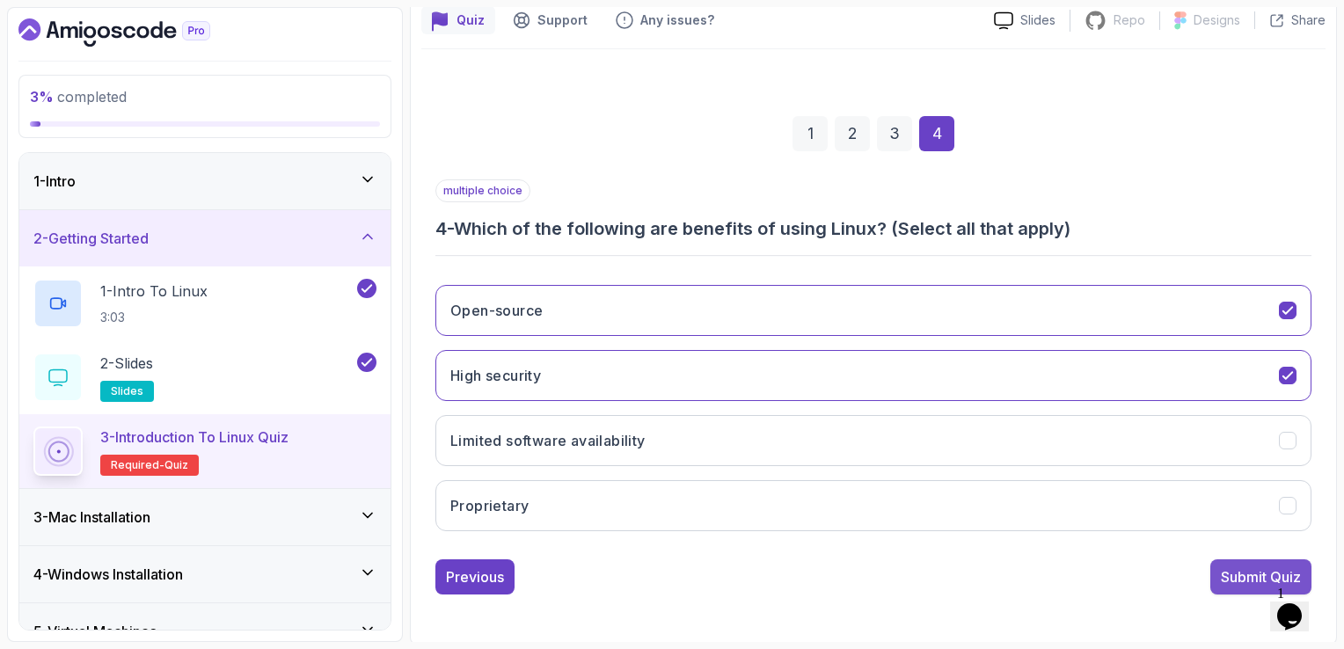
click at [1259, 583] on div "Submit Quiz" at bounding box center [1261, 577] width 80 height 21
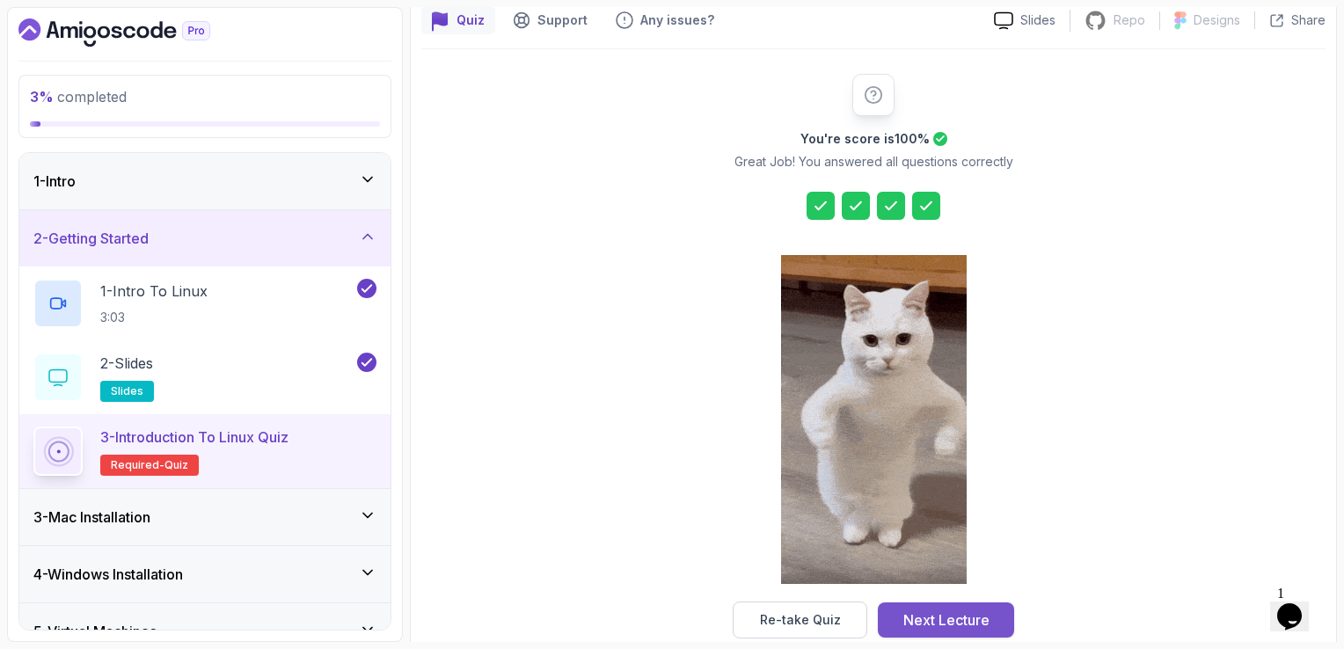
click at [920, 611] on div "Next Lecture" at bounding box center [947, 620] width 86 height 21
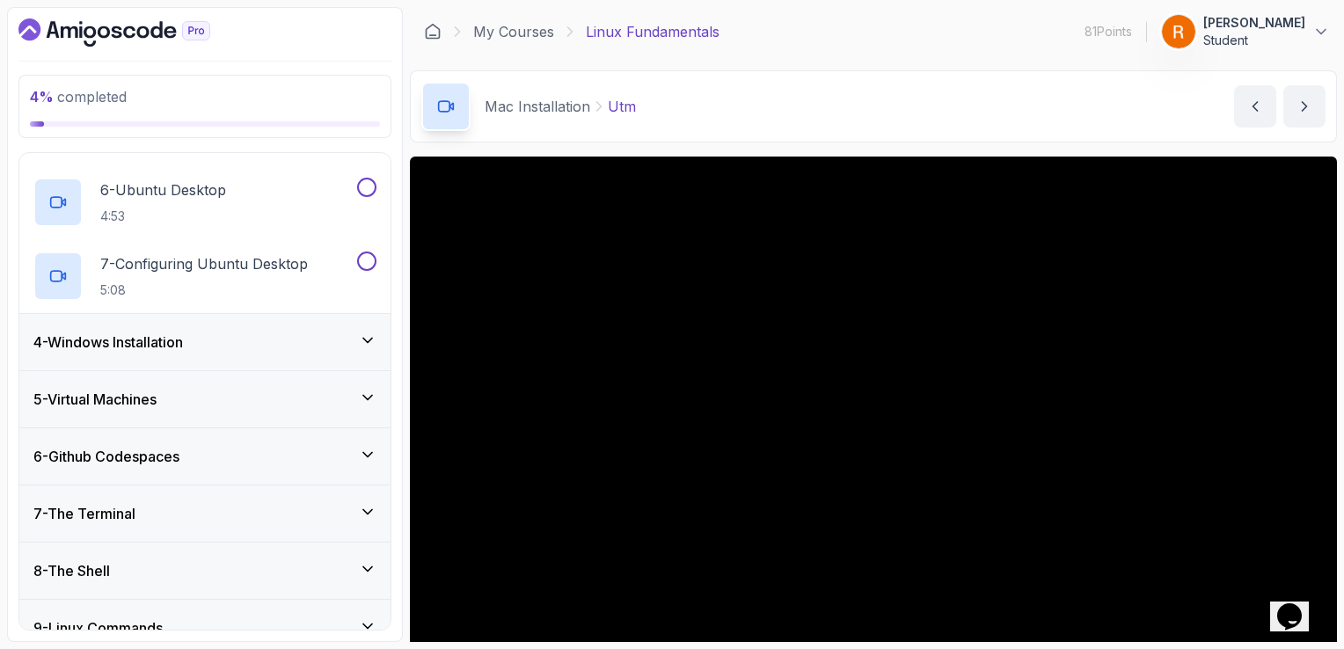
click at [200, 328] on div "4 - Windows Installation" at bounding box center [204, 342] width 371 height 56
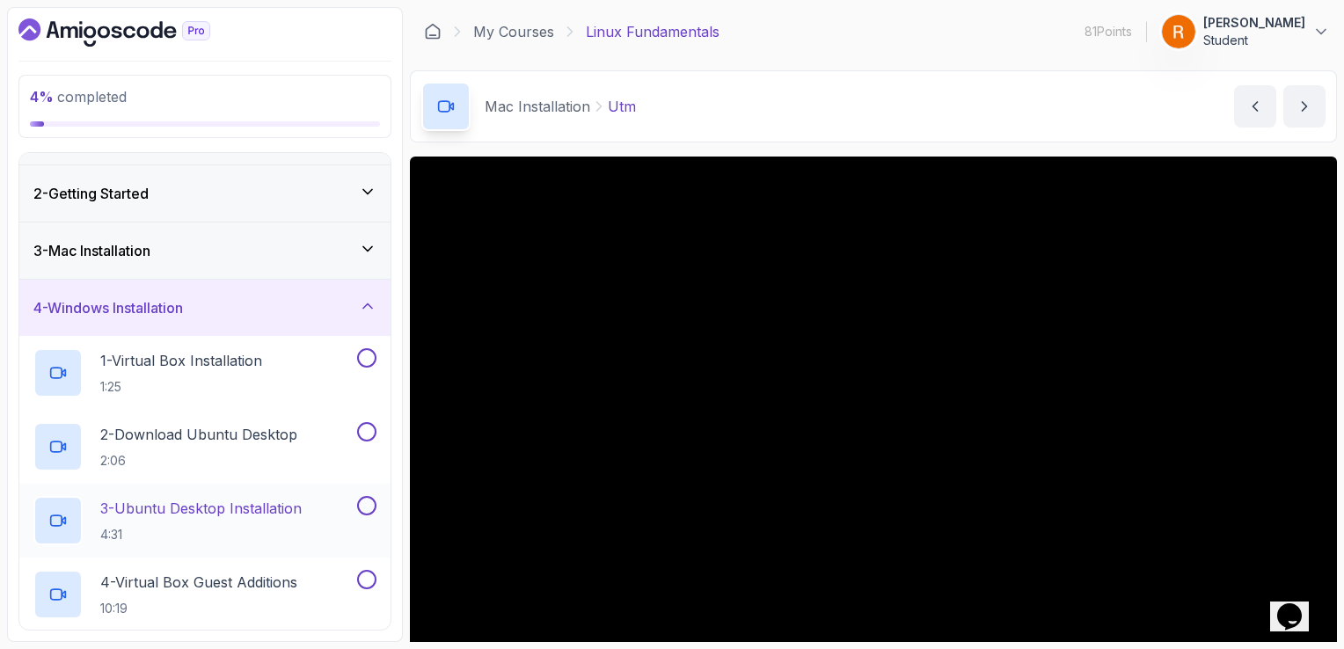
scroll to position [42, 0]
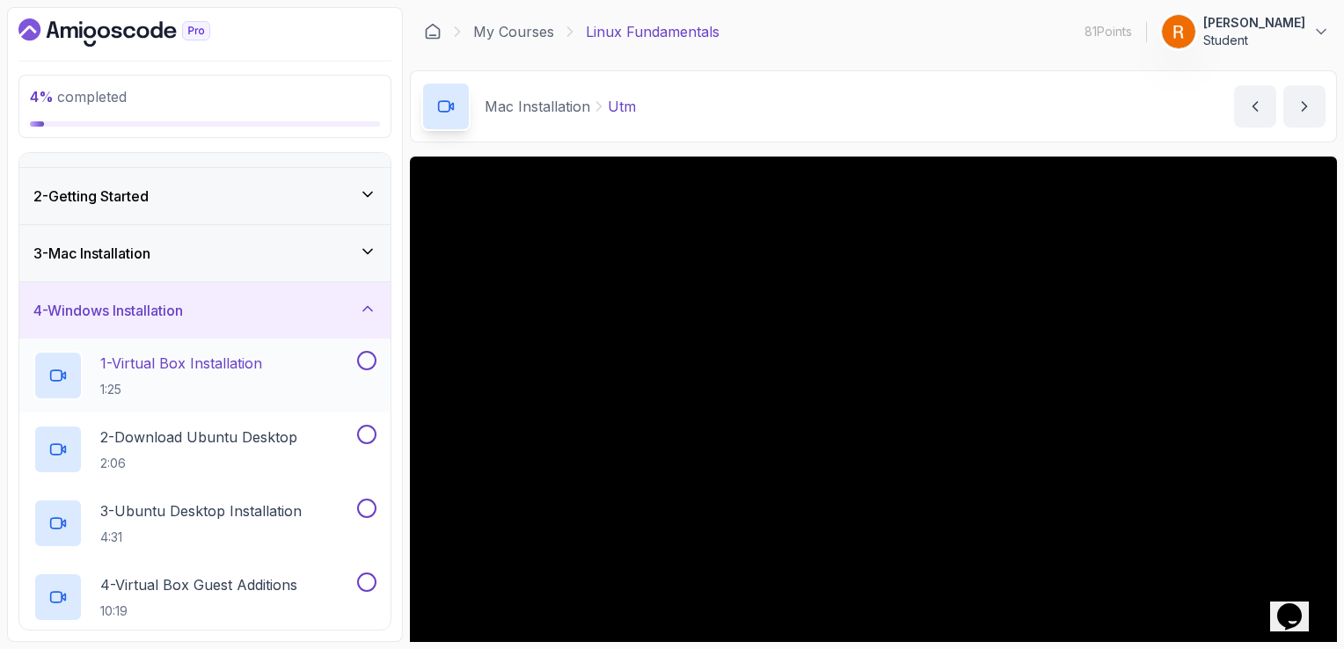
click at [260, 364] on p "1 - Virtual Box Installation" at bounding box center [181, 363] width 162 height 21
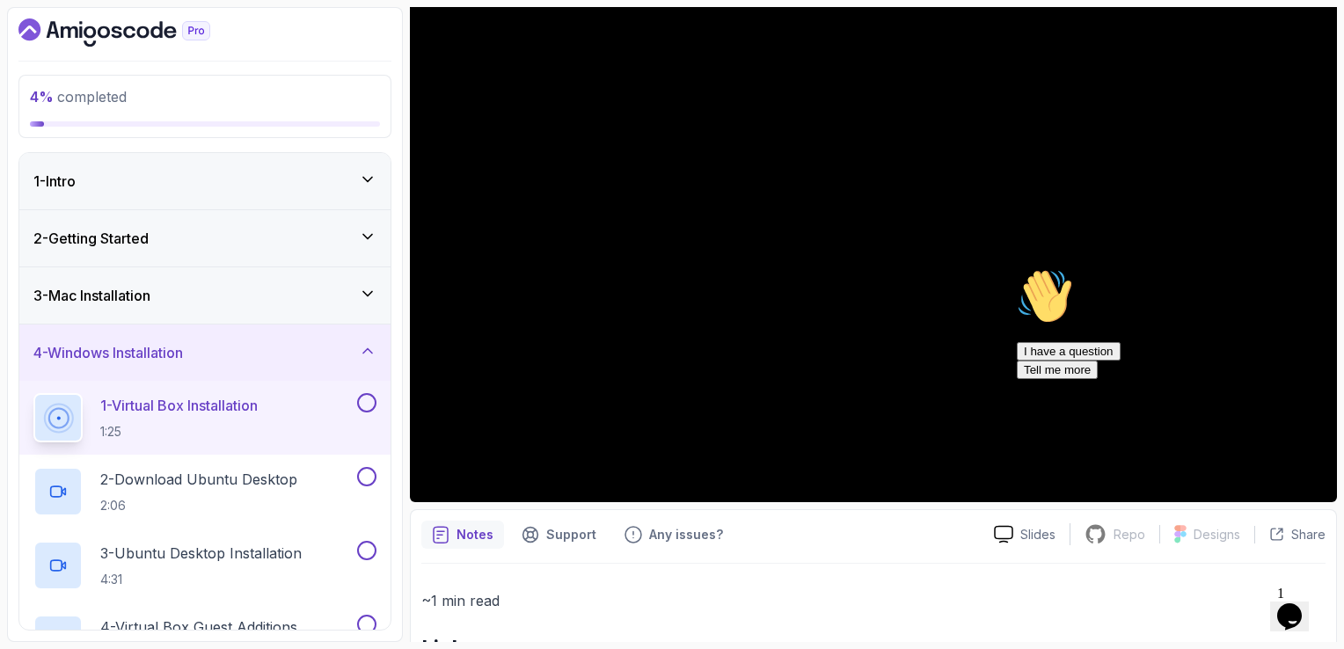
click at [109, 21] on icon "Dashboard" at bounding box center [114, 32] width 192 height 28
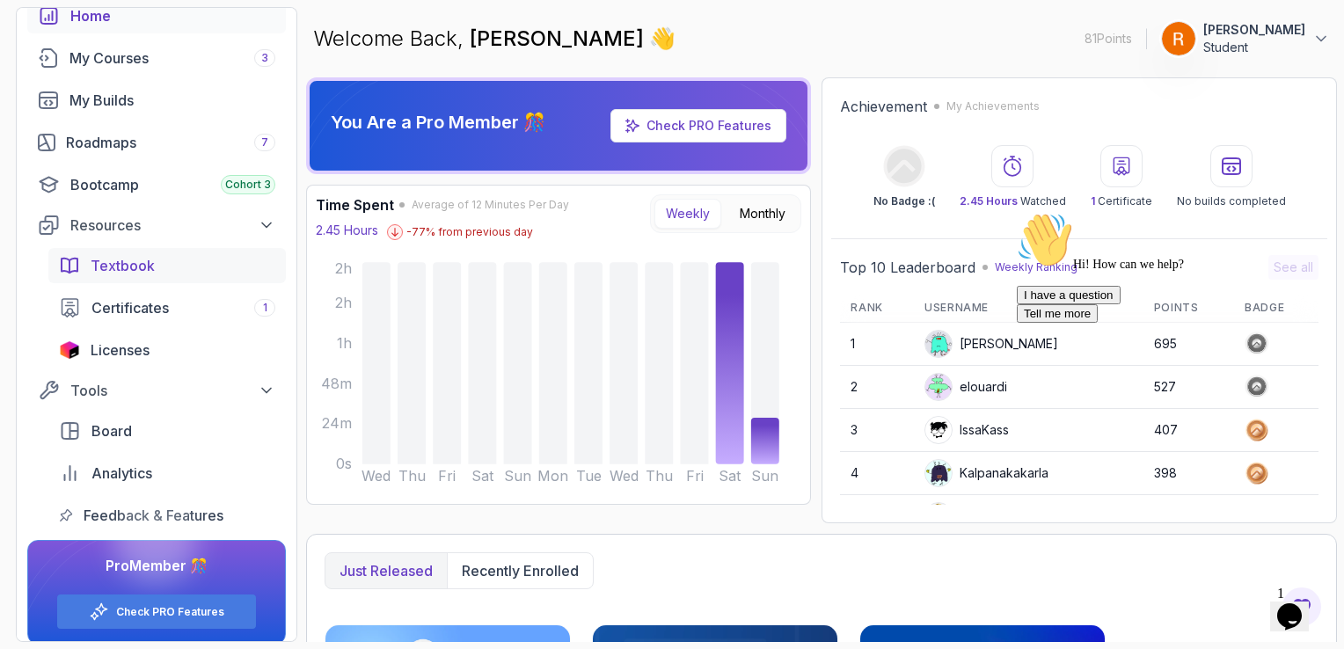
scroll to position [112, 0]
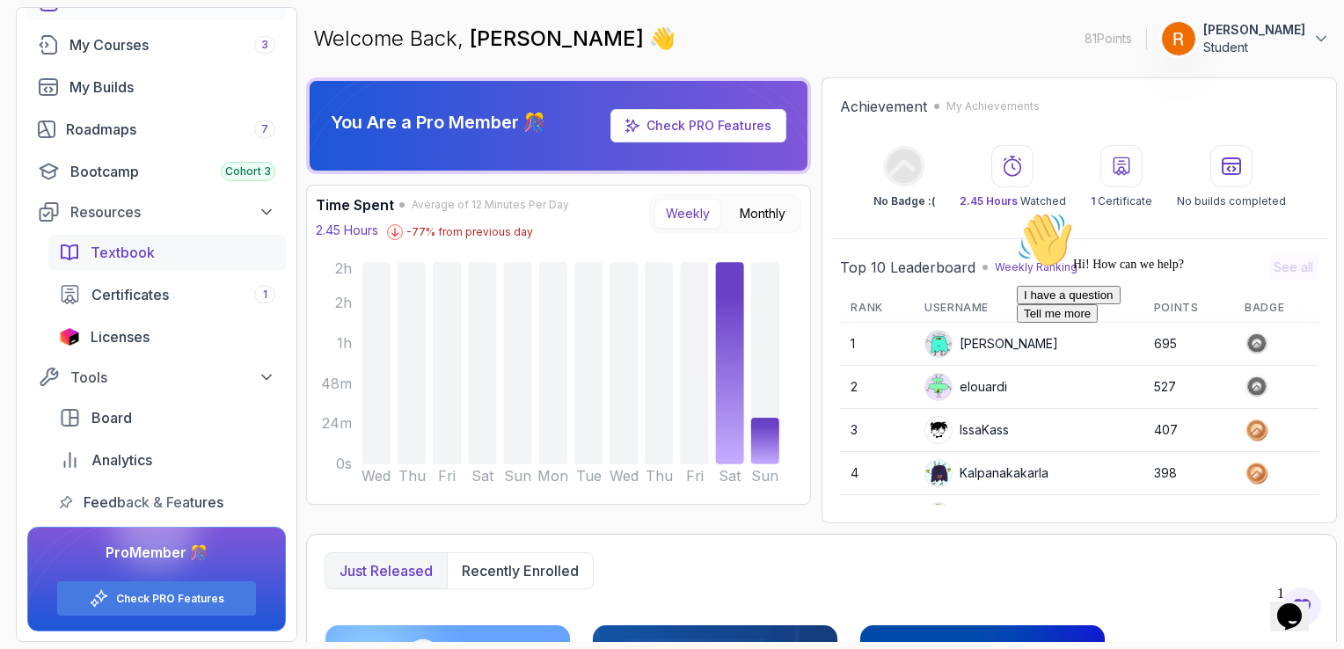
click at [148, 258] on span "Textbook" at bounding box center [123, 252] width 64 height 21
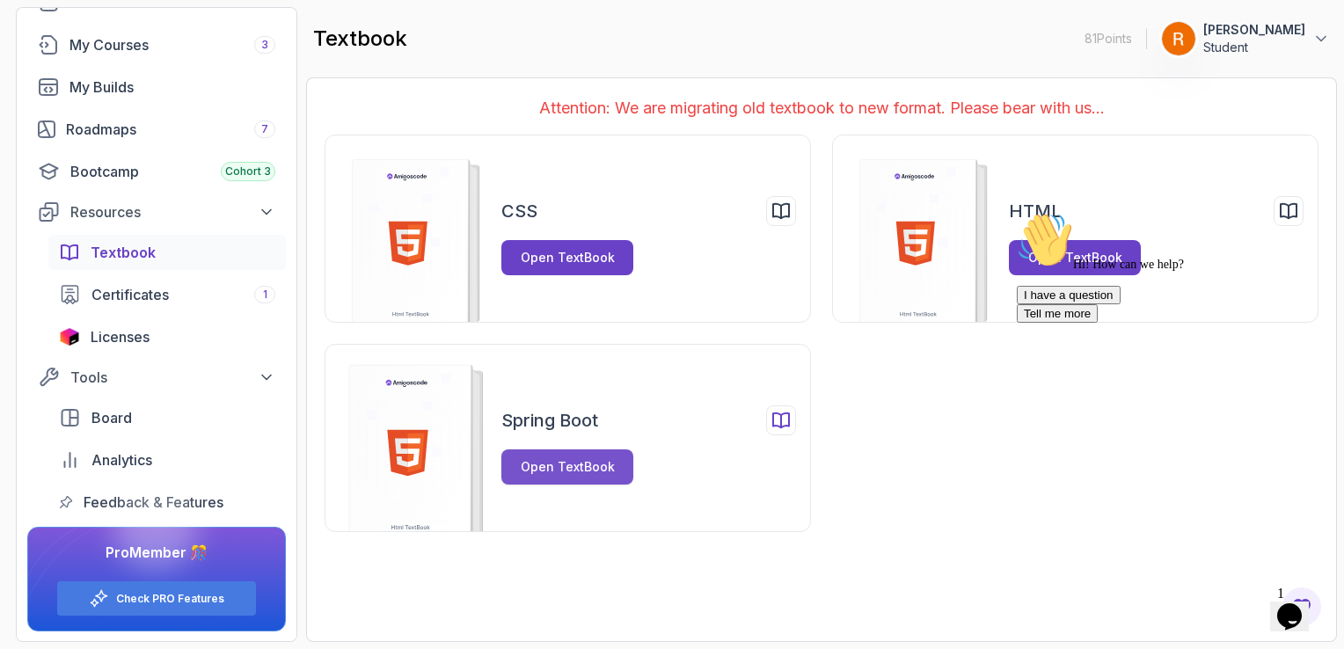
click at [609, 466] on div "Open TextBook" at bounding box center [568, 467] width 94 height 18
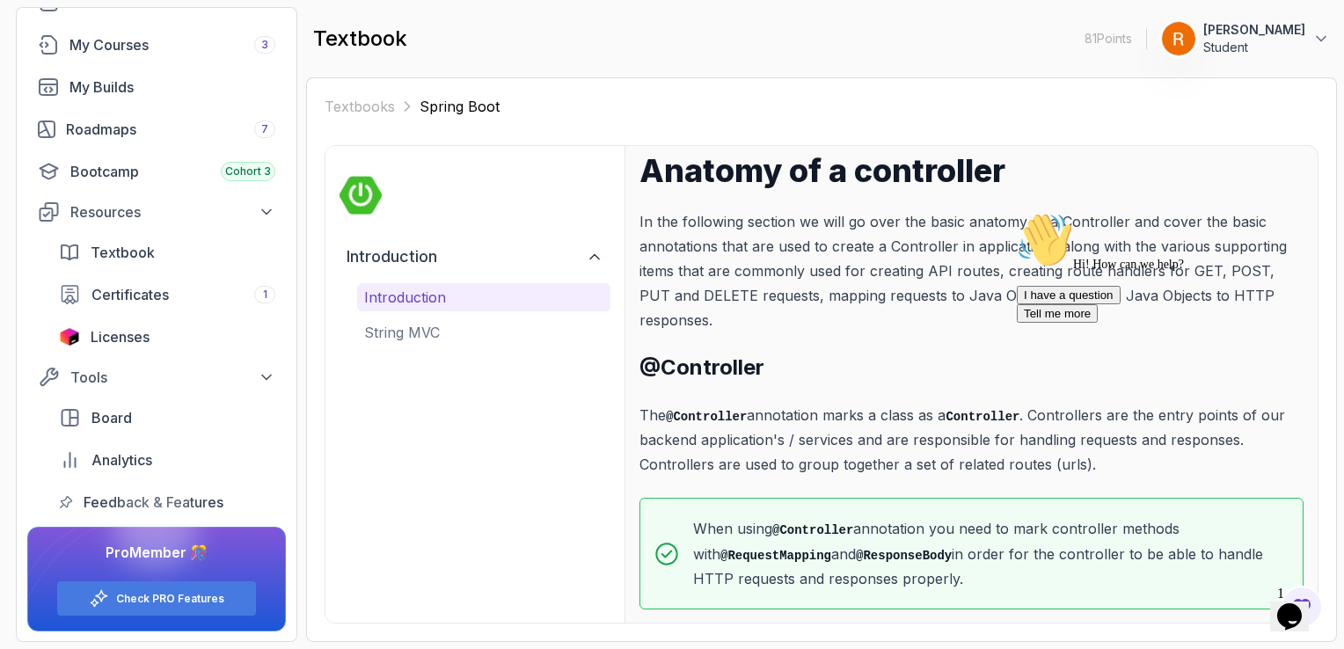
scroll to position [97, 0]
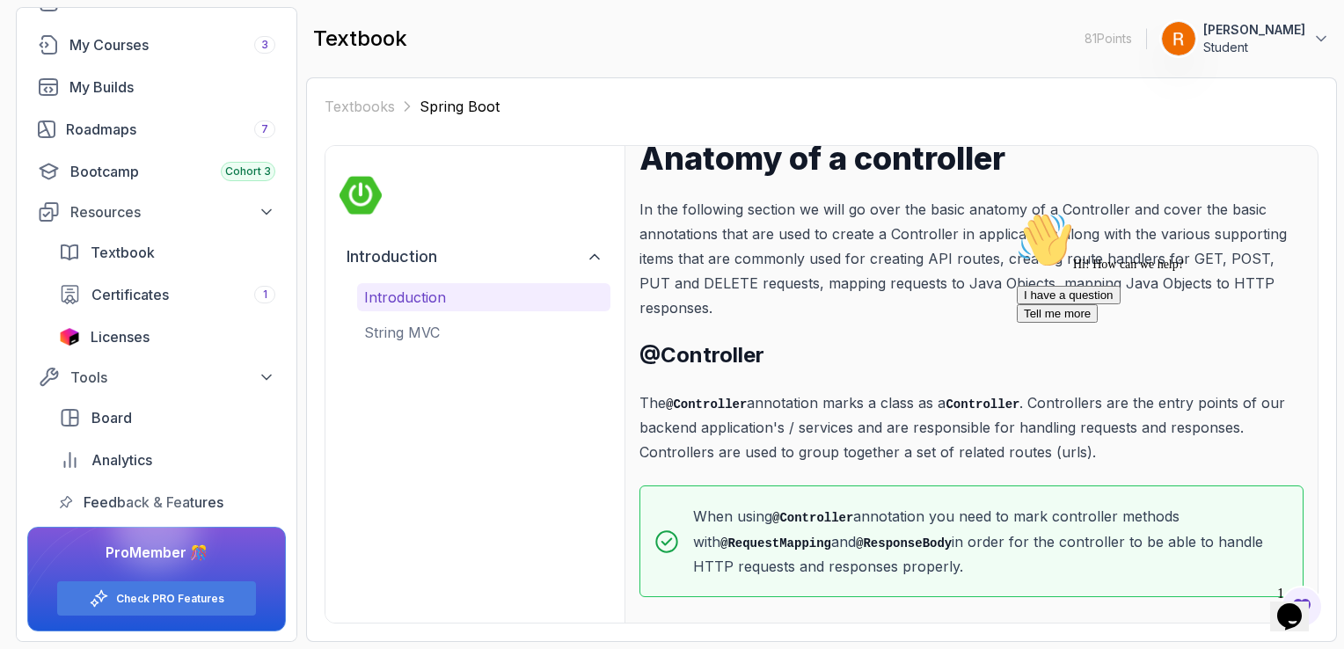
click at [474, 347] on div "Introduction Introduction String MVC" at bounding box center [475, 384] width 299 height 477
click at [460, 325] on p "String MVC" at bounding box center [483, 332] width 239 height 21
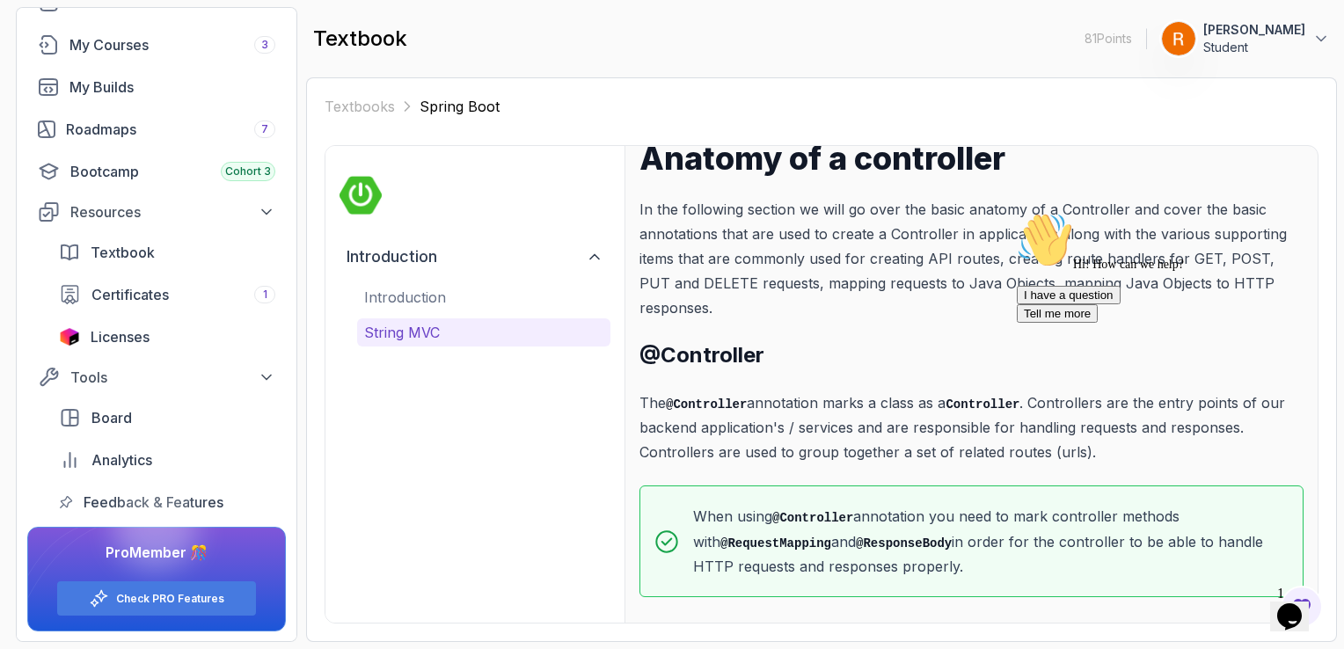
click at [512, 327] on p "String MVC" at bounding box center [483, 332] width 239 height 21
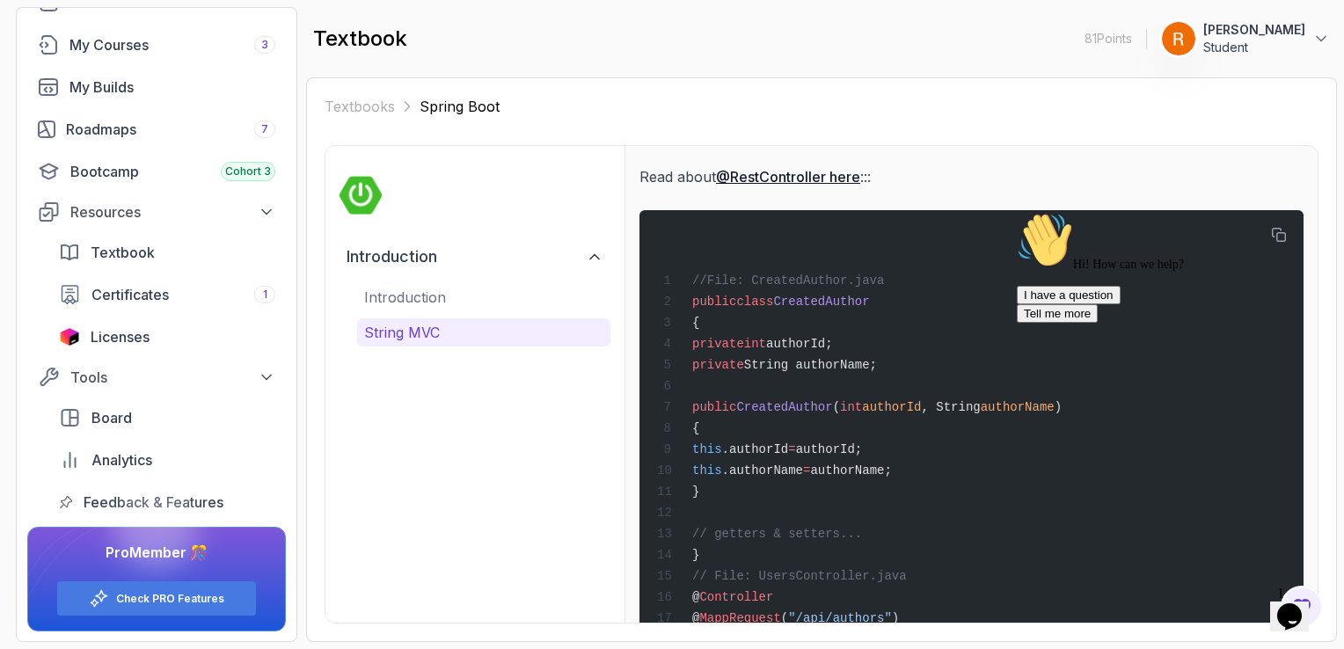
scroll to position [6950, 0]
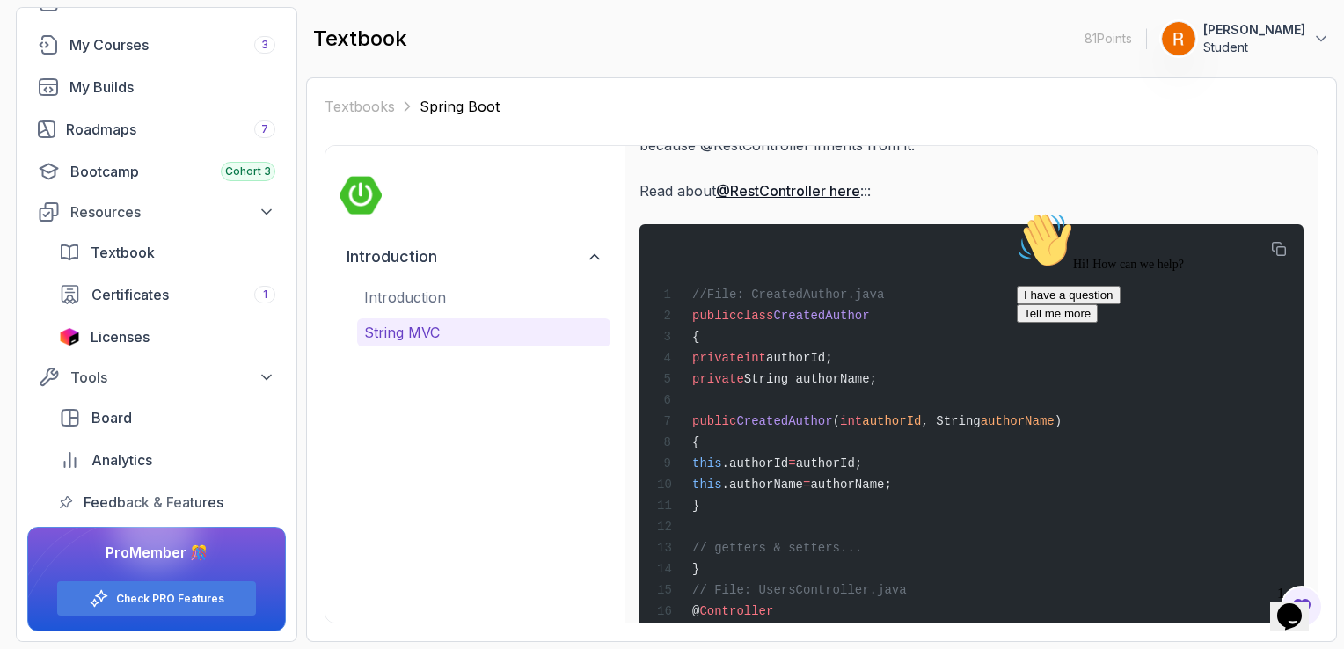
drag, startPoint x: 1312, startPoint y: 394, endPoint x: 2321, endPoint y: 599, distance: 1029.8
click at [1017, 212] on icon "Chat attention grabber" at bounding box center [1017, 212] width 0 height 0
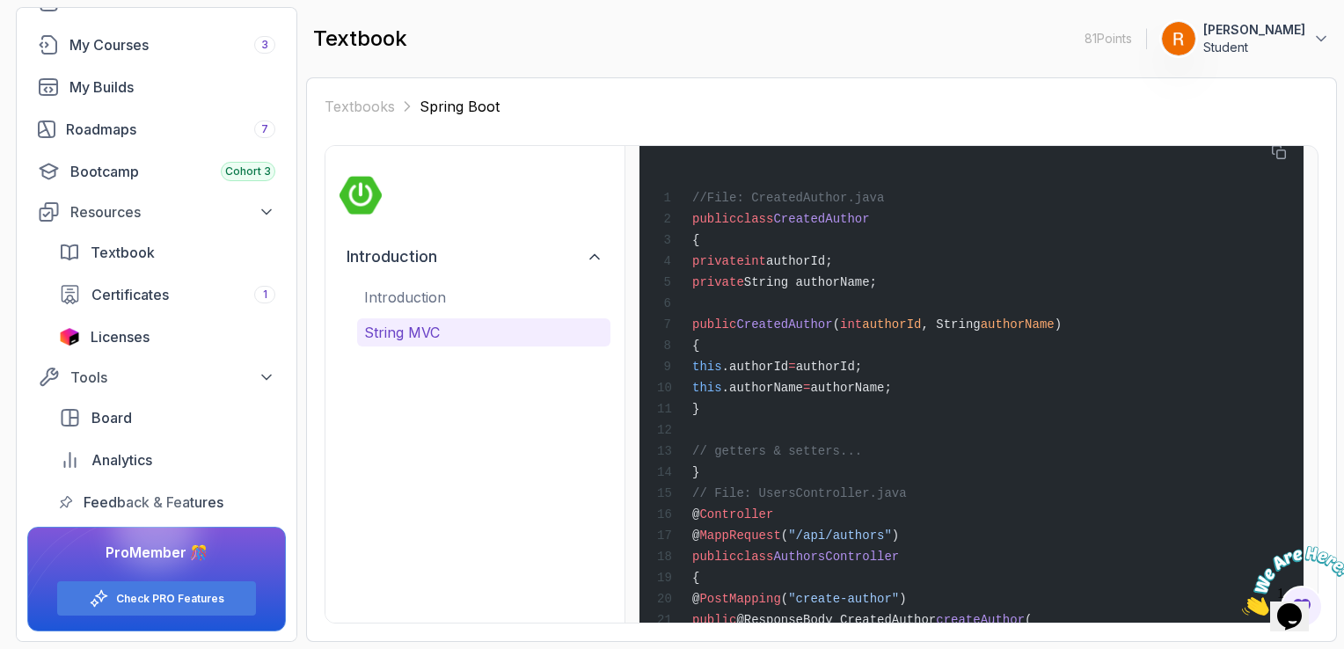
scroll to position [7038, 0]
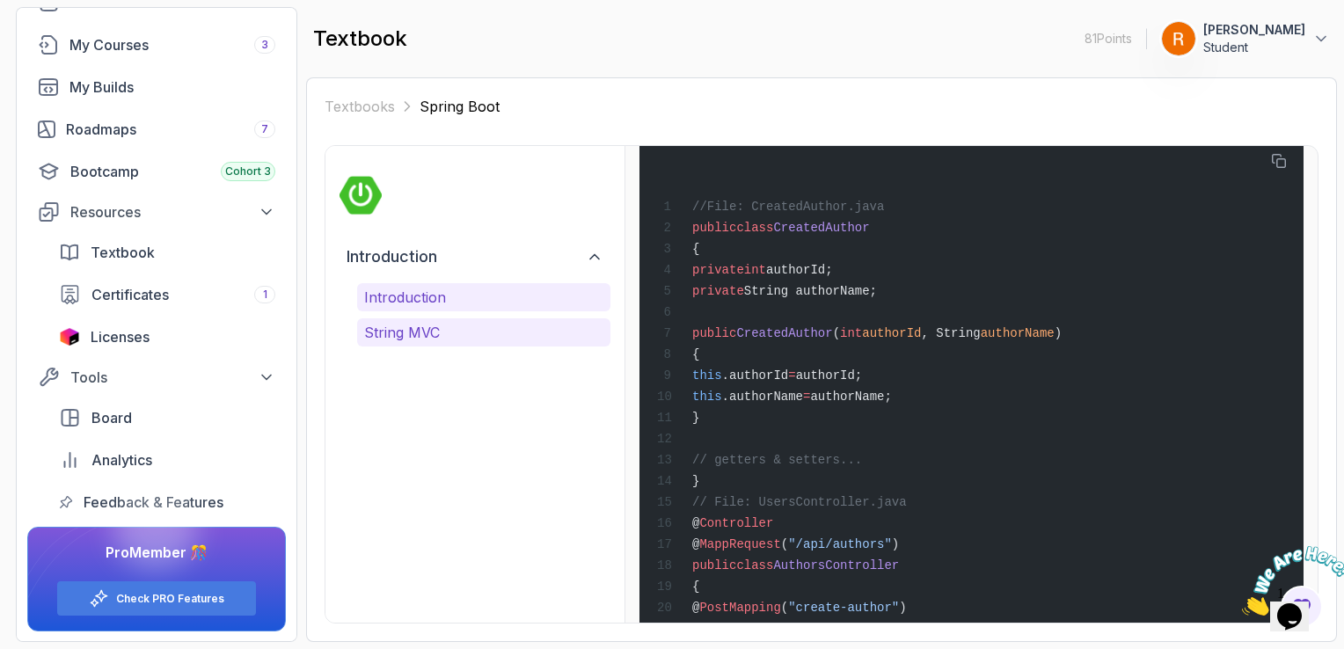
click at [382, 299] on p "Introduction" at bounding box center [483, 297] width 239 height 21
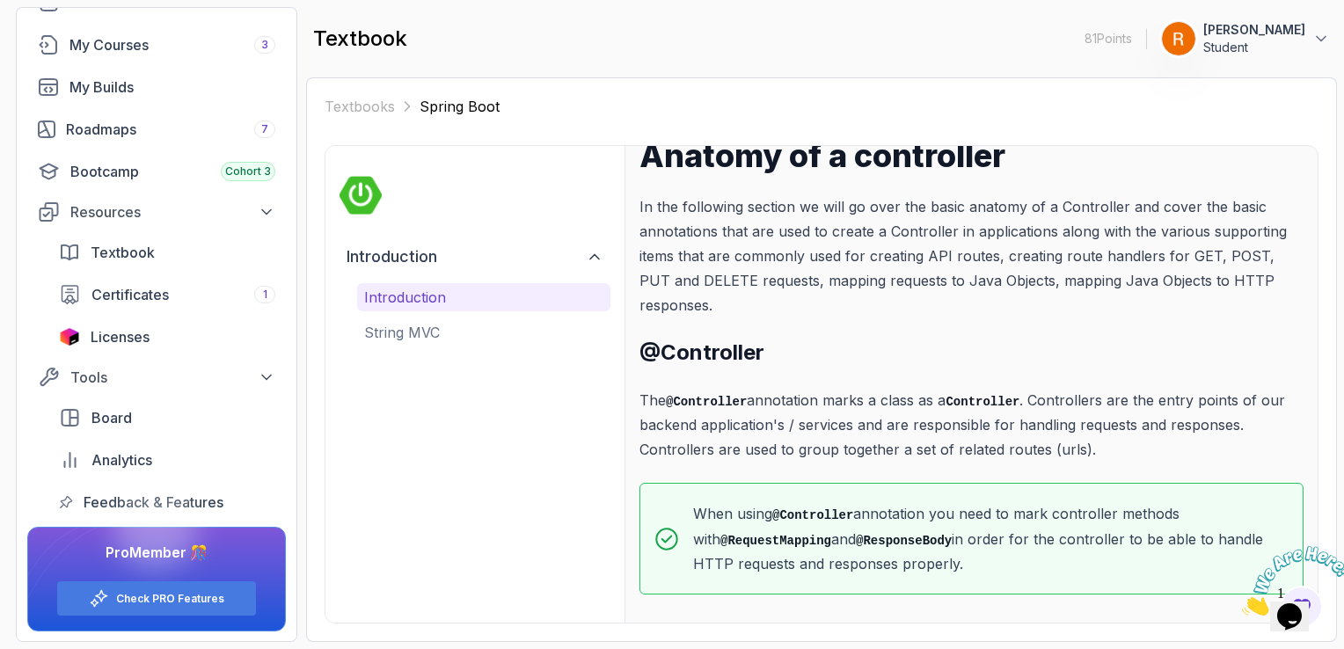
scroll to position [97, 0]
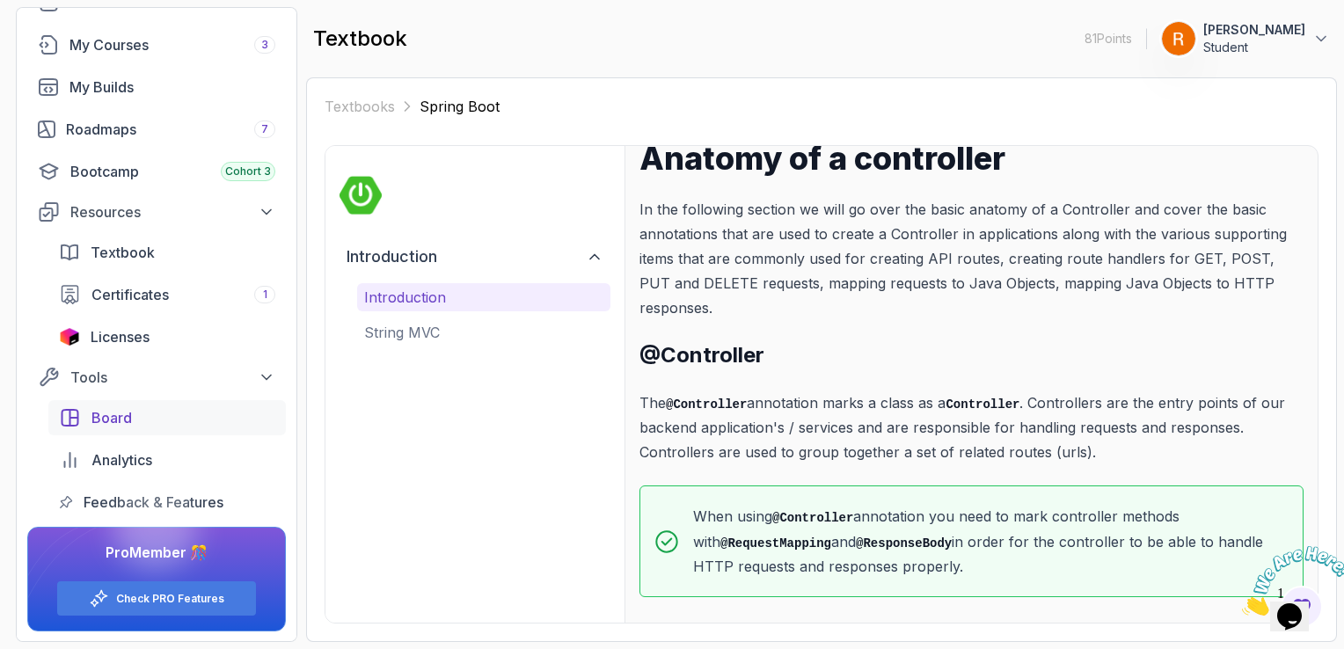
click at [216, 418] on div "Board" at bounding box center [184, 417] width 184 height 21
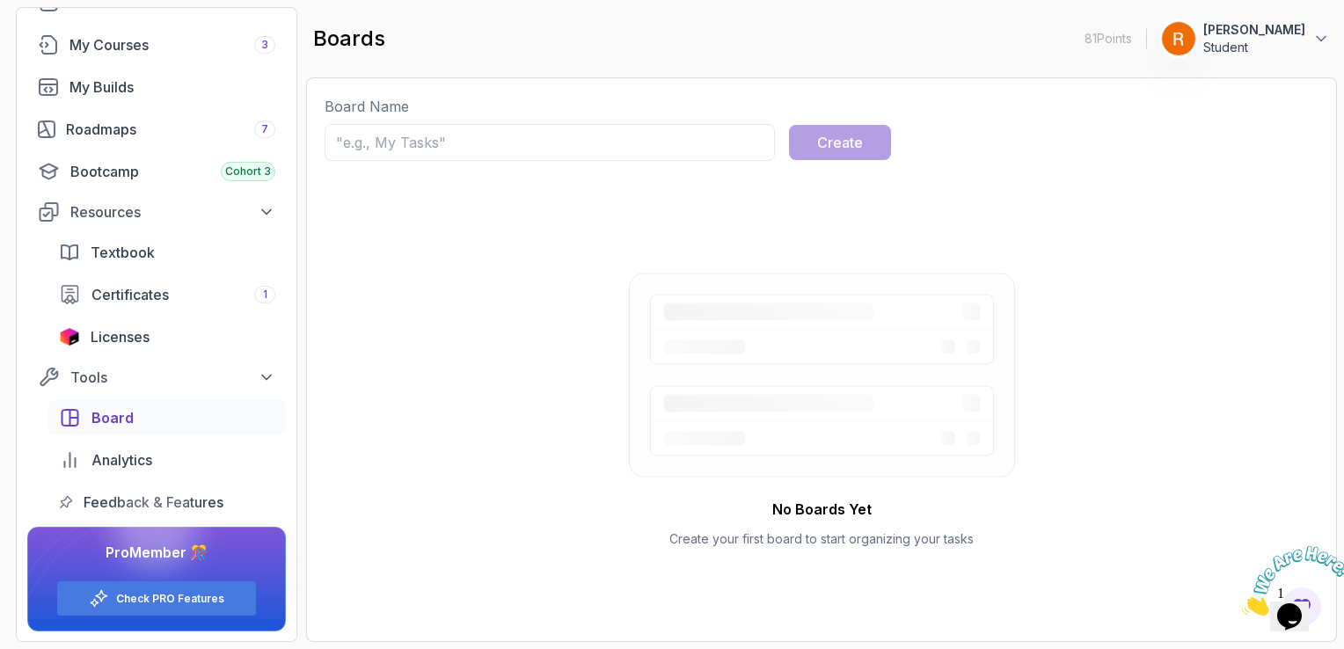
click at [683, 163] on div "Board Name Create No Boards Yet Create your first board to start organizing you…" at bounding box center [822, 360] width 994 height 528
click at [673, 143] on input "text" at bounding box center [550, 142] width 451 height 37
click at [186, 471] on link "Analytics" at bounding box center [167, 460] width 238 height 35
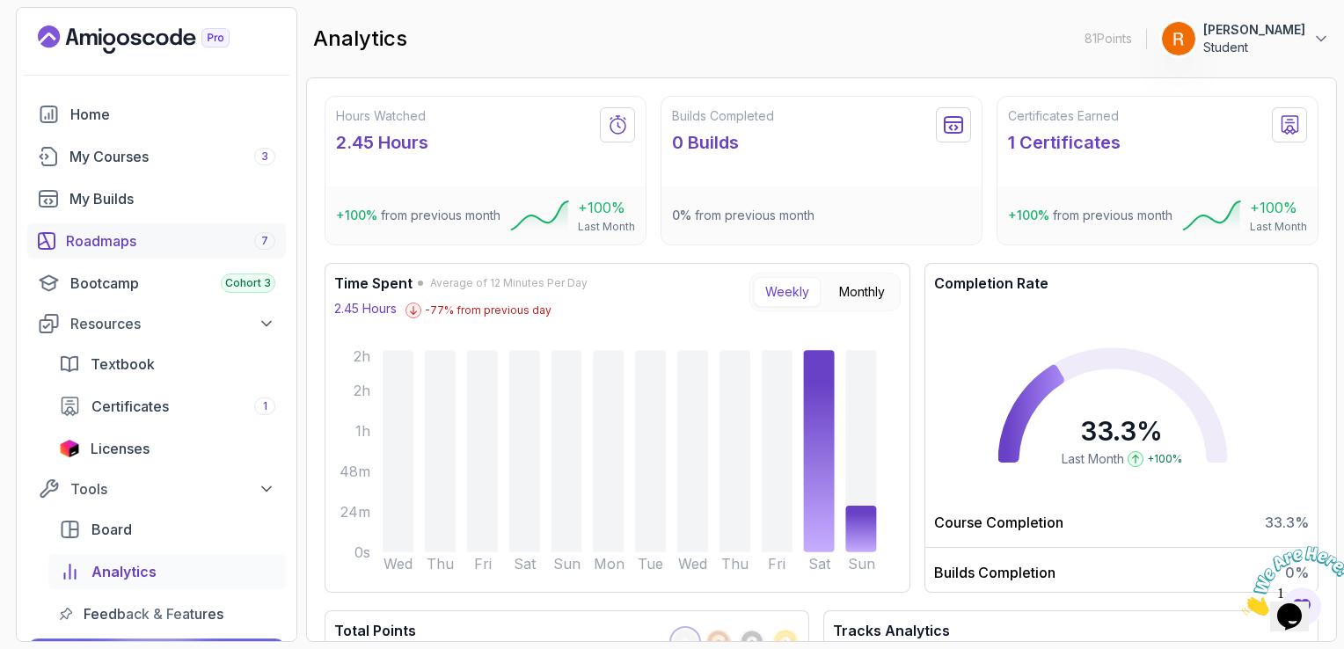
click at [151, 238] on div "Roadmaps 7" at bounding box center [170, 241] width 209 height 21
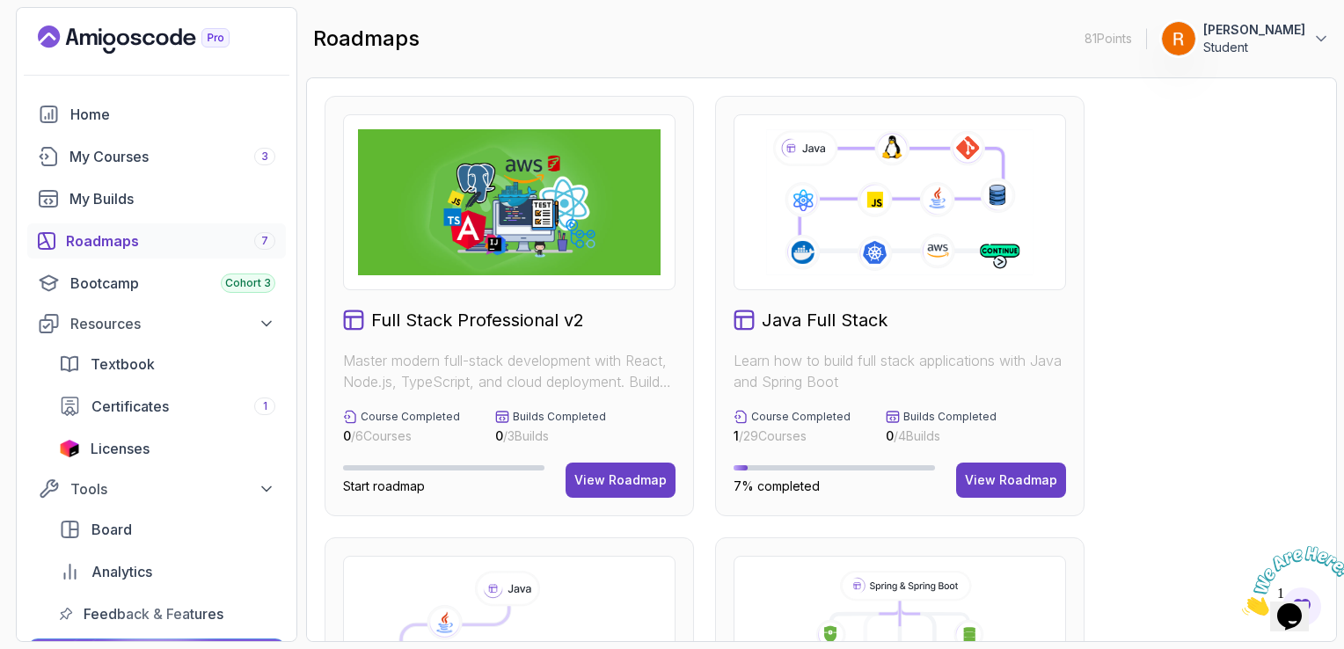
click at [504, 252] on img at bounding box center [509, 202] width 303 height 146
click at [619, 486] on div "View Roadmap" at bounding box center [621, 481] width 92 height 18
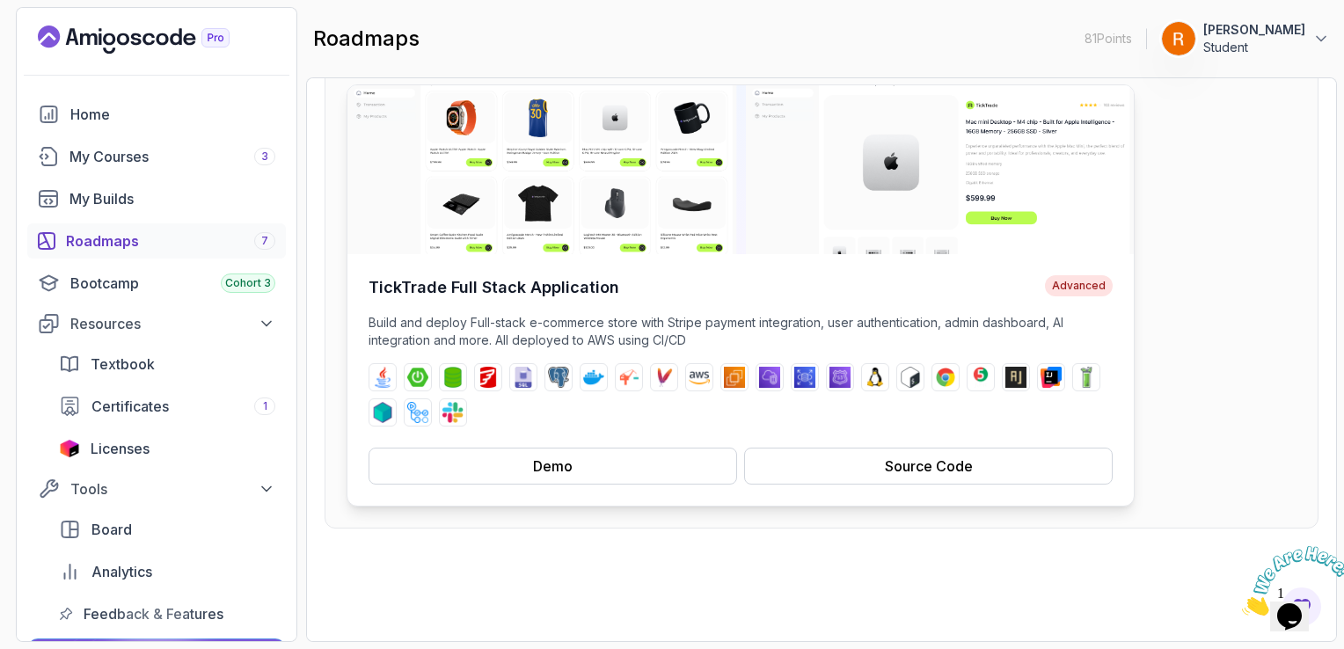
scroll to position [264, 0]
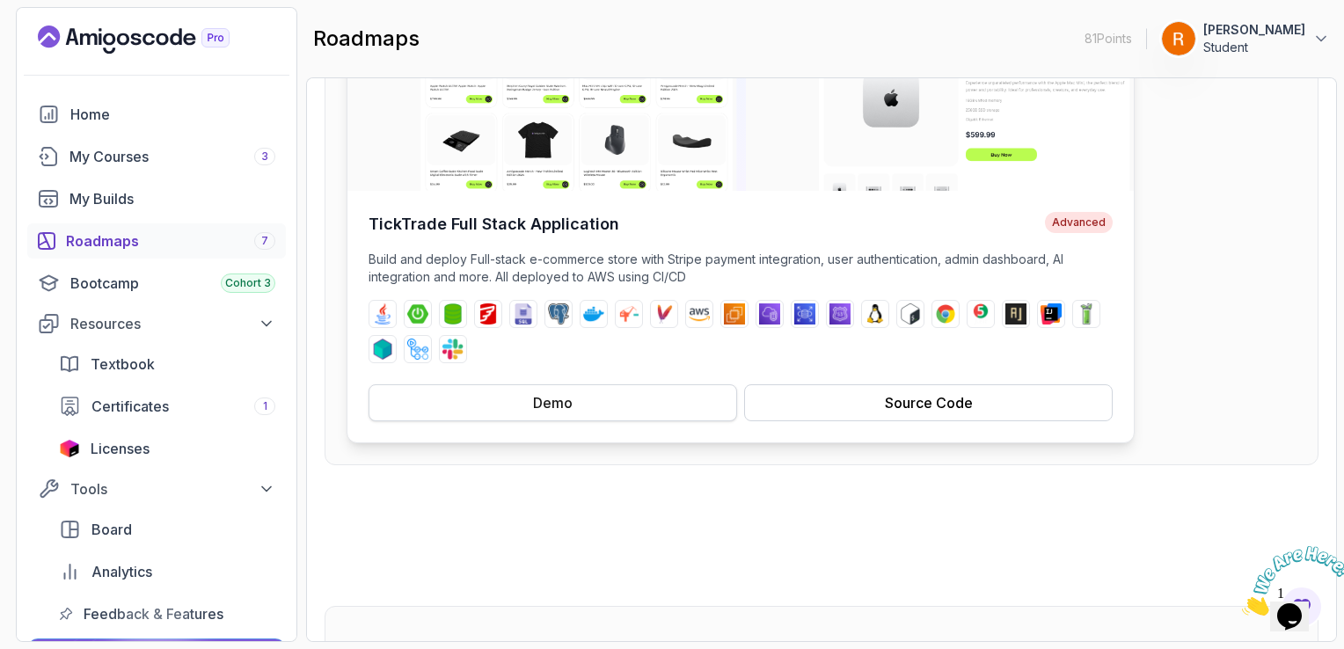
click at [574, 399] on button "Demo" at bounding box center [553, 403] width 369 height 37
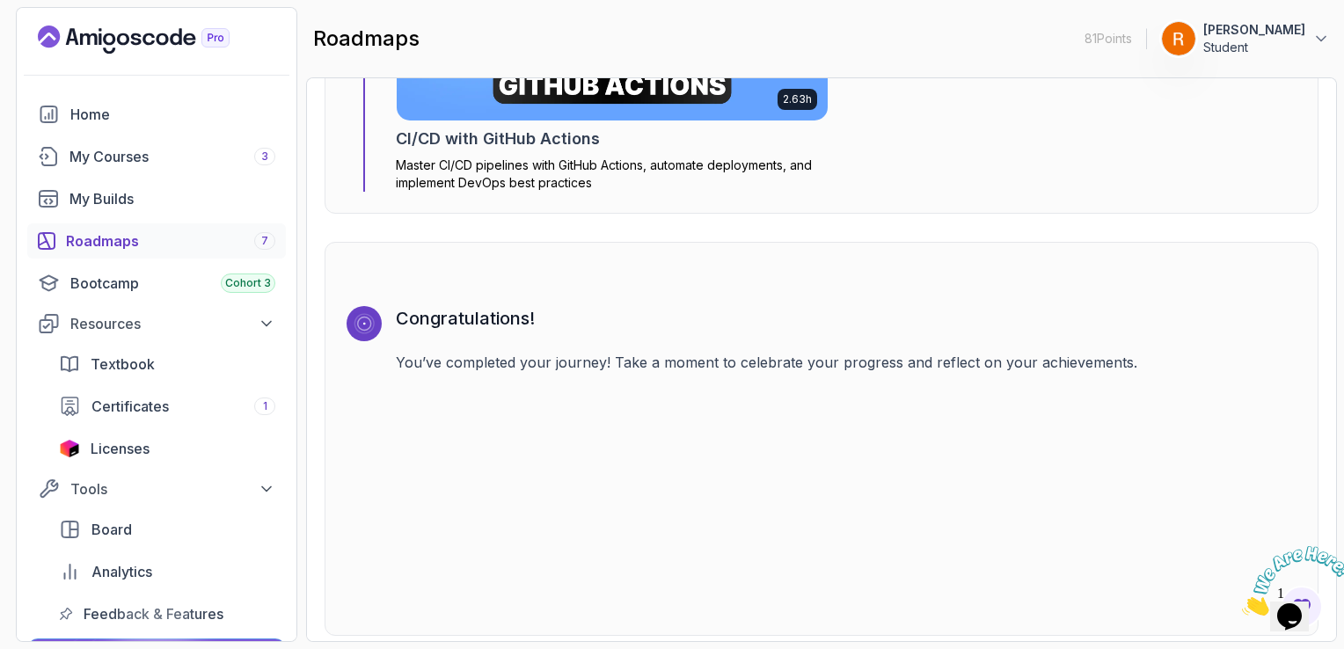
scroll to position [5520, 0]
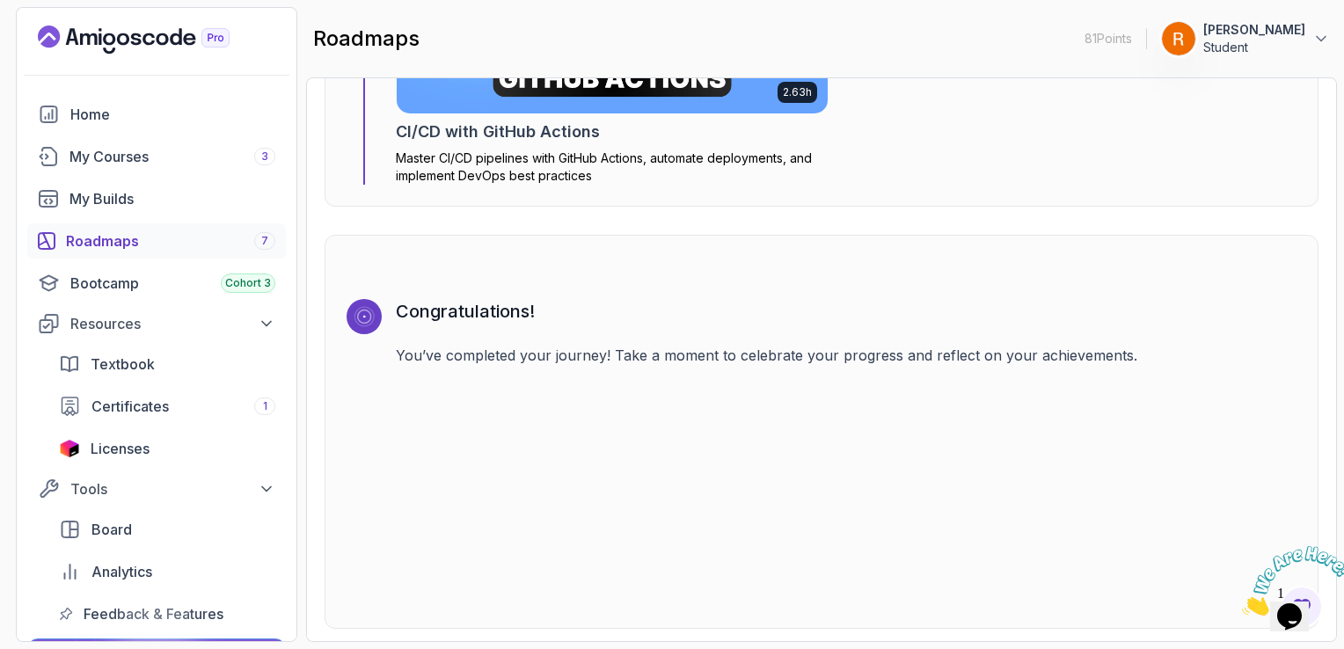
click at [130, 245] on div "Roadmaps 7" at bounding box center [170, 241] width 209 height 21
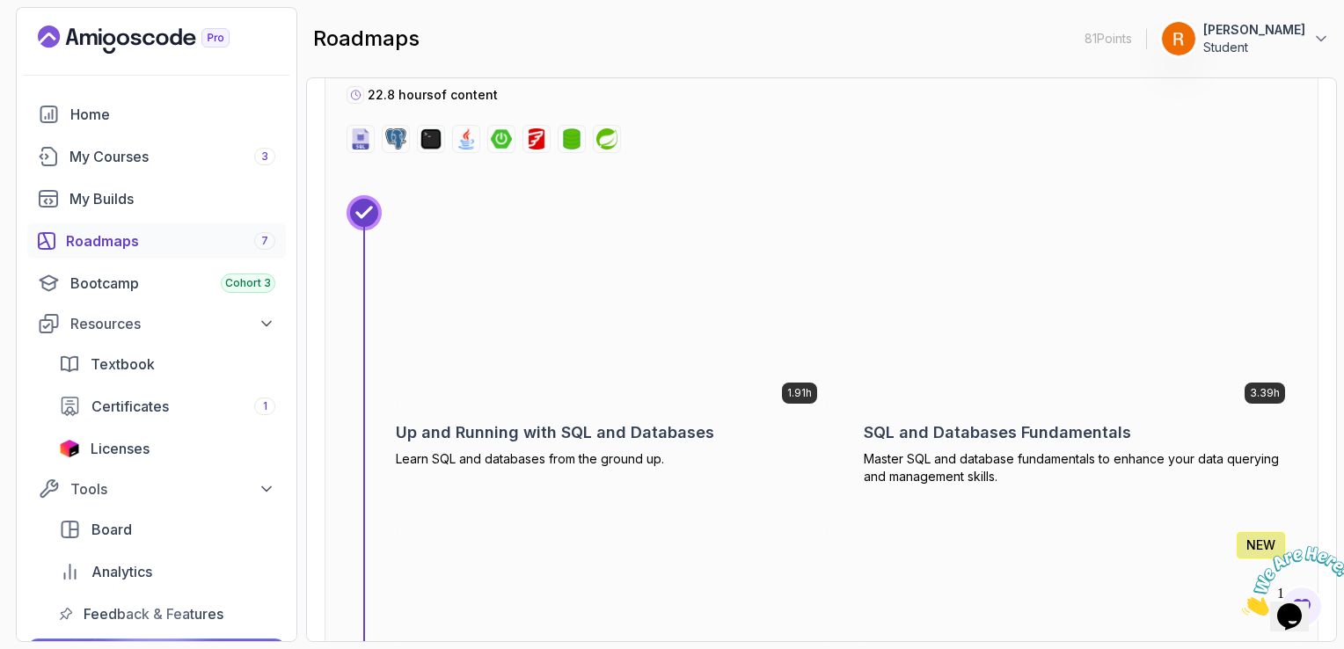
scroll to position [7676, 0]
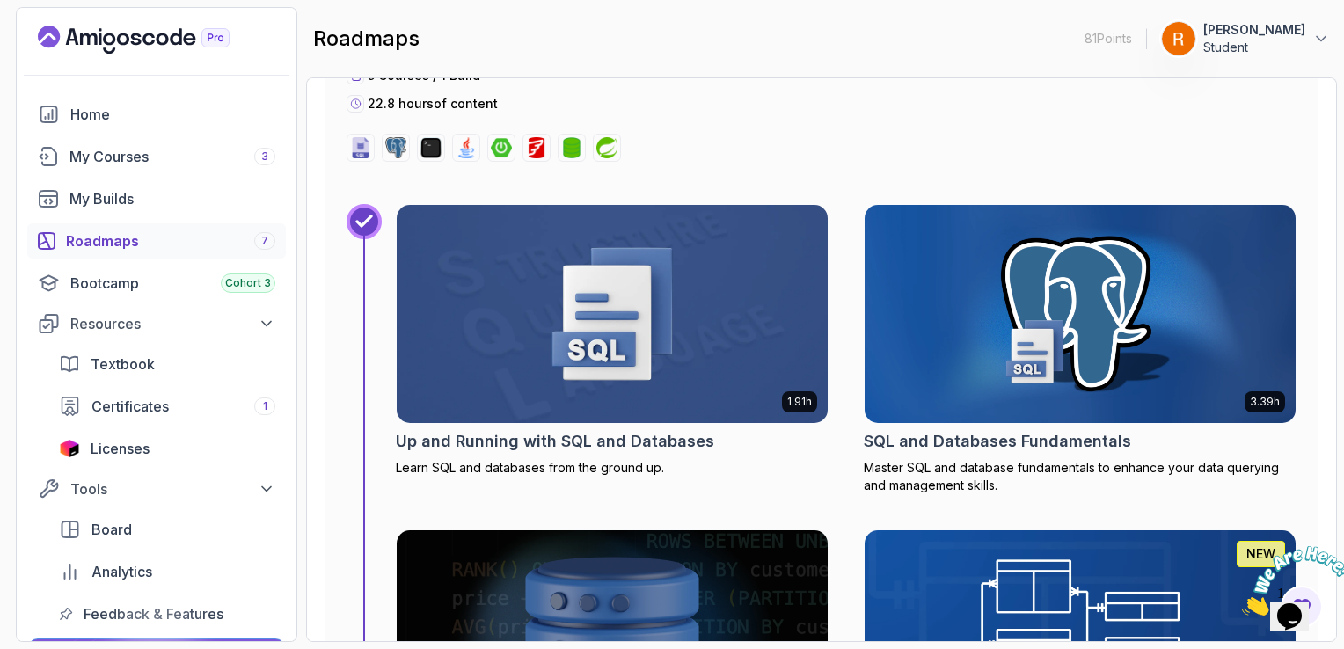
click at [158, 223] on link "Roadmaps 7" at bounding box center [156, 240] width 259 height 35
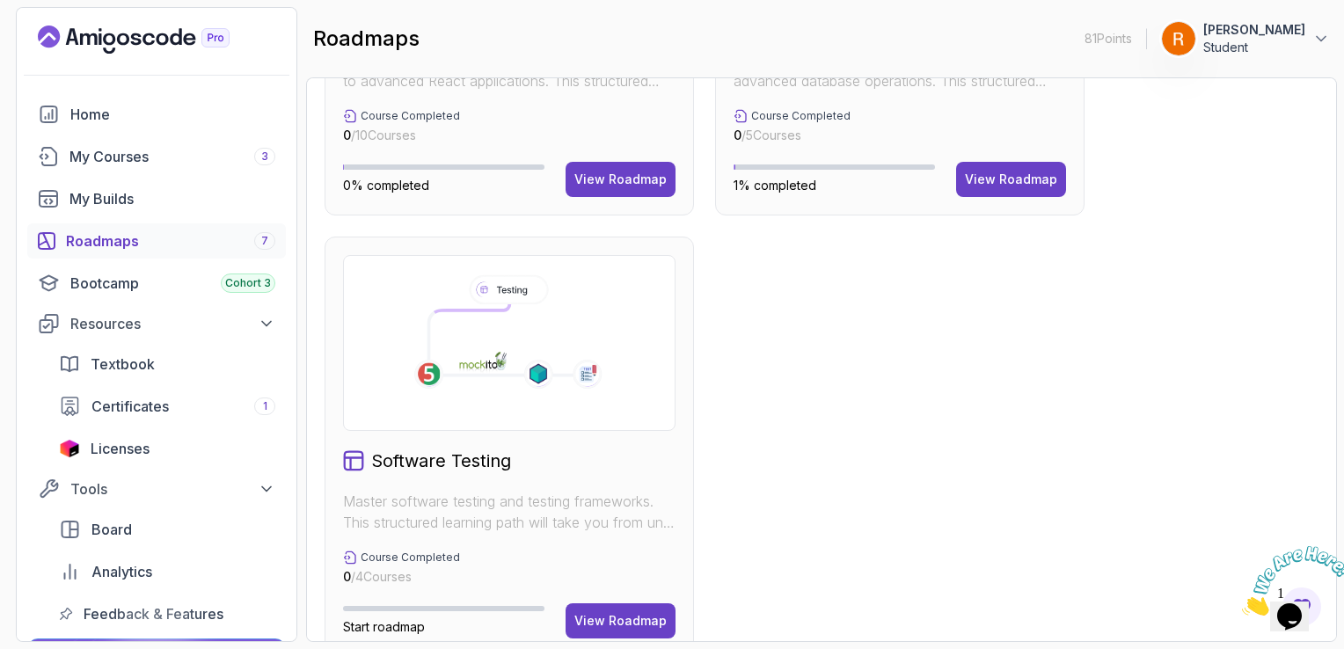
scroll to position [1215, 0]
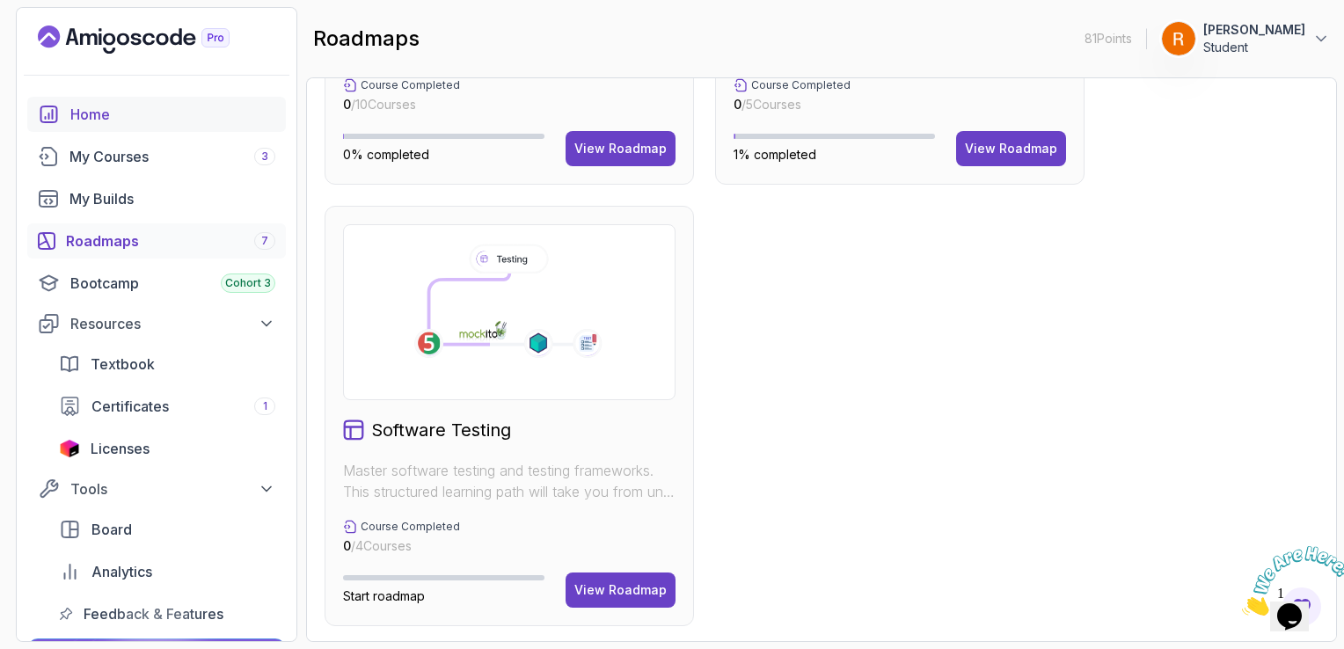
click at [179, 121] on div "Home" at bounding box center [172, 114] width 205 height 21
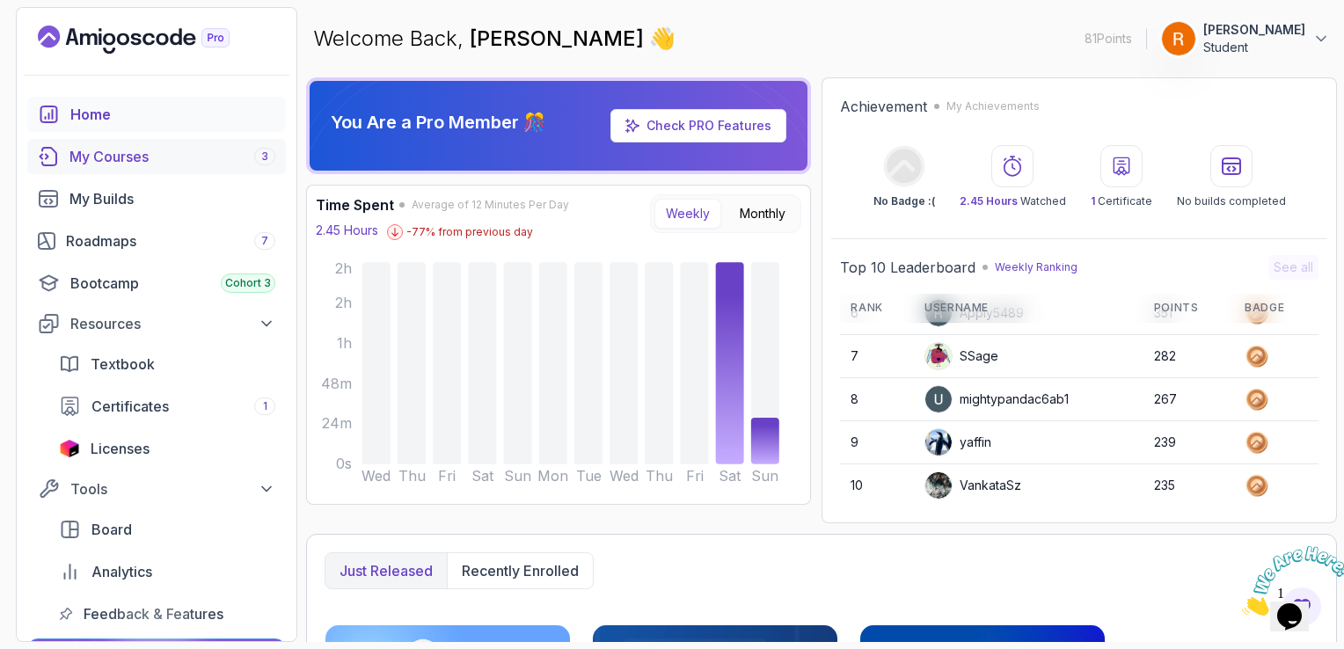
click at [134, 153] on div "My Courses 3" at bounding box center [173, 156] width 206 height 21
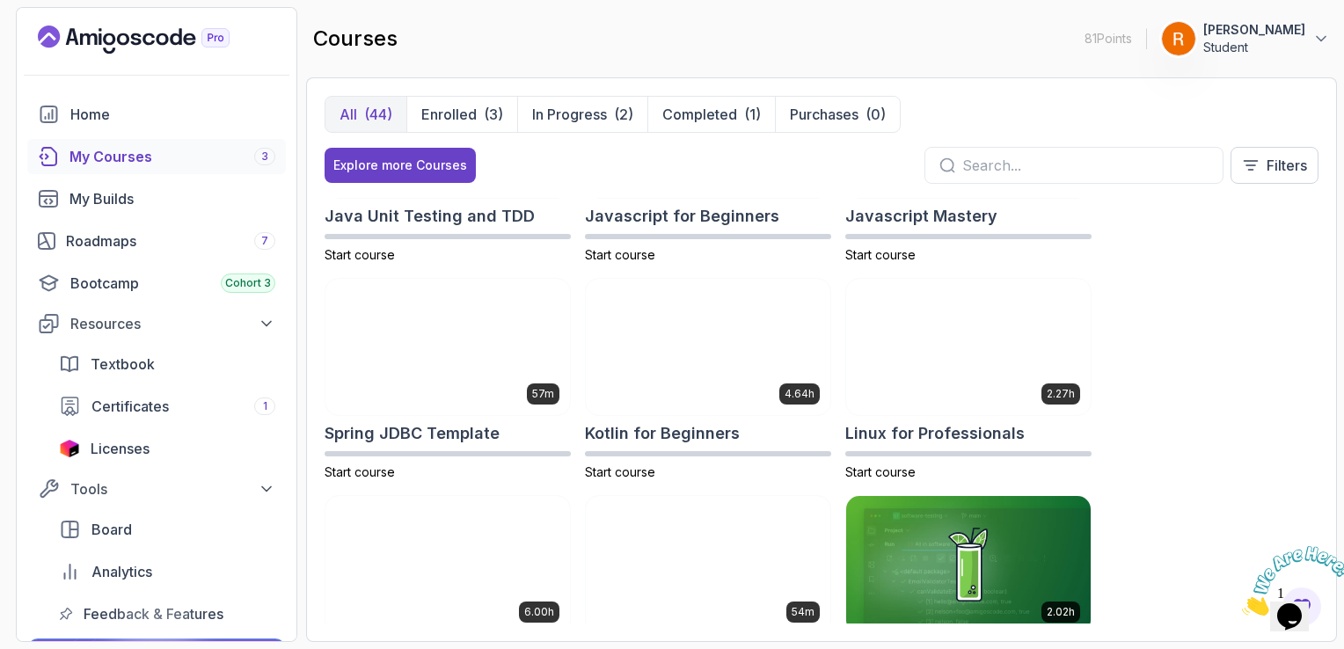
scroll to position [1879, 0]
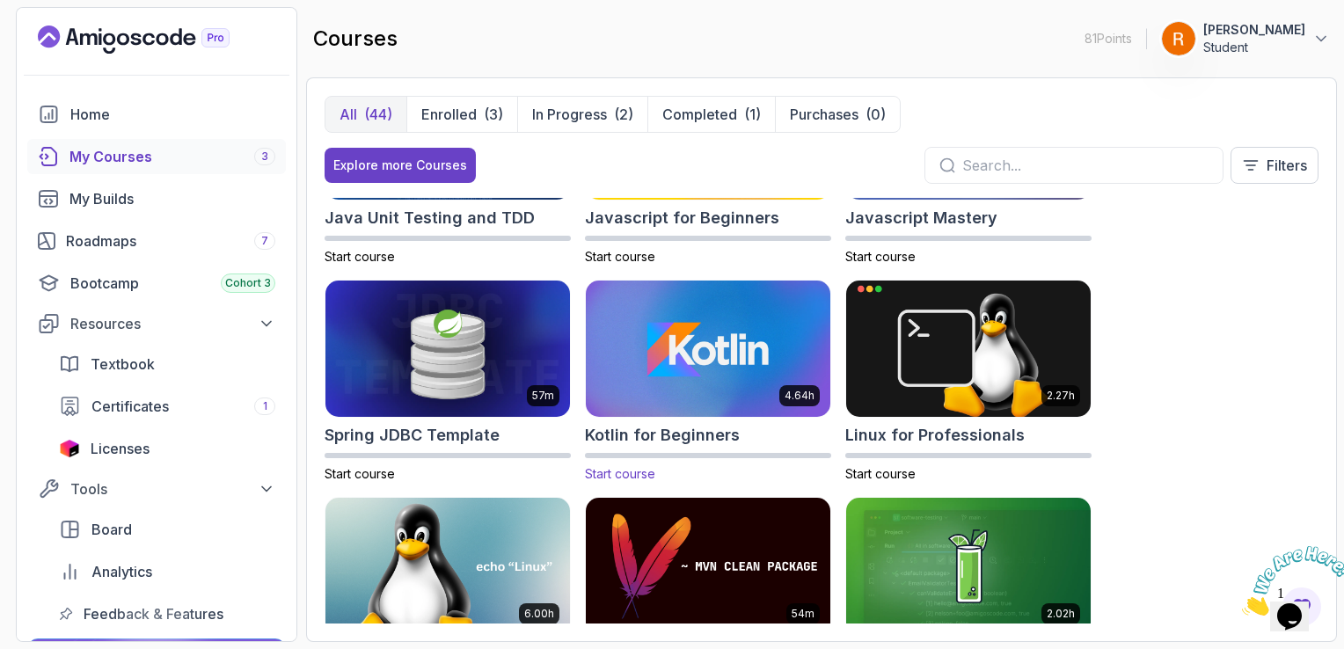
click at [802, 349] on img at bounding box center [708, 348] width 257 height 143
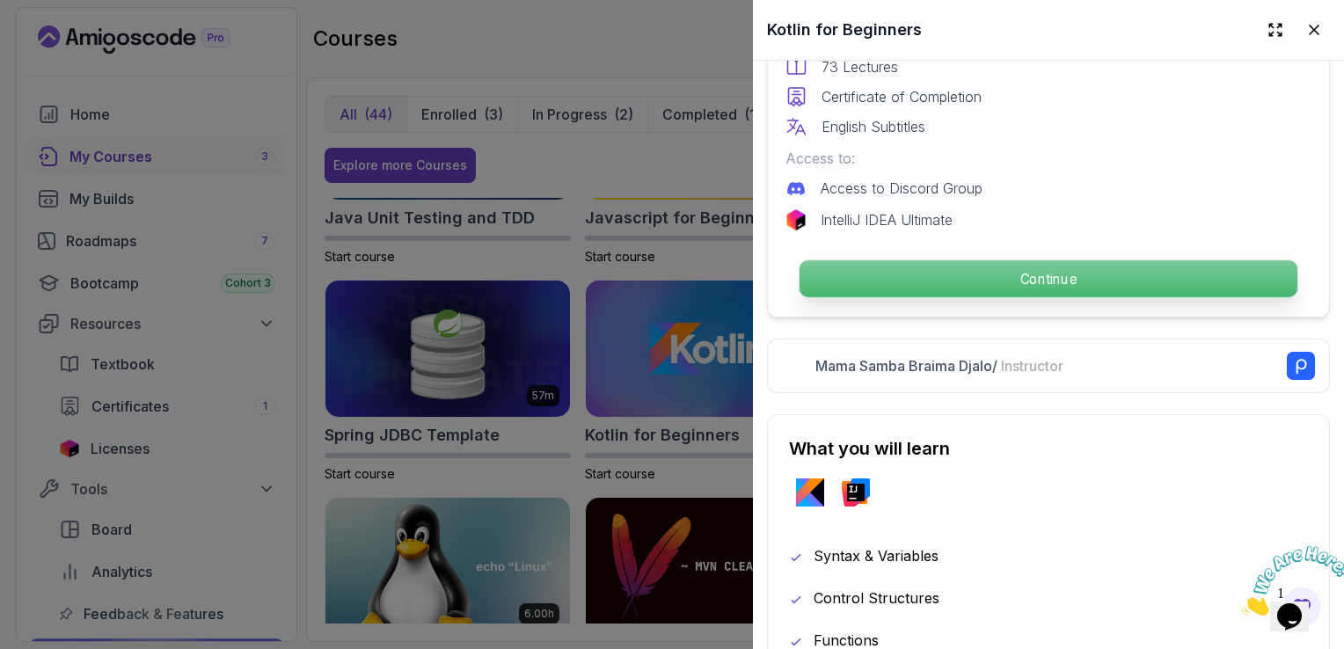
scroll to position [528, 0]
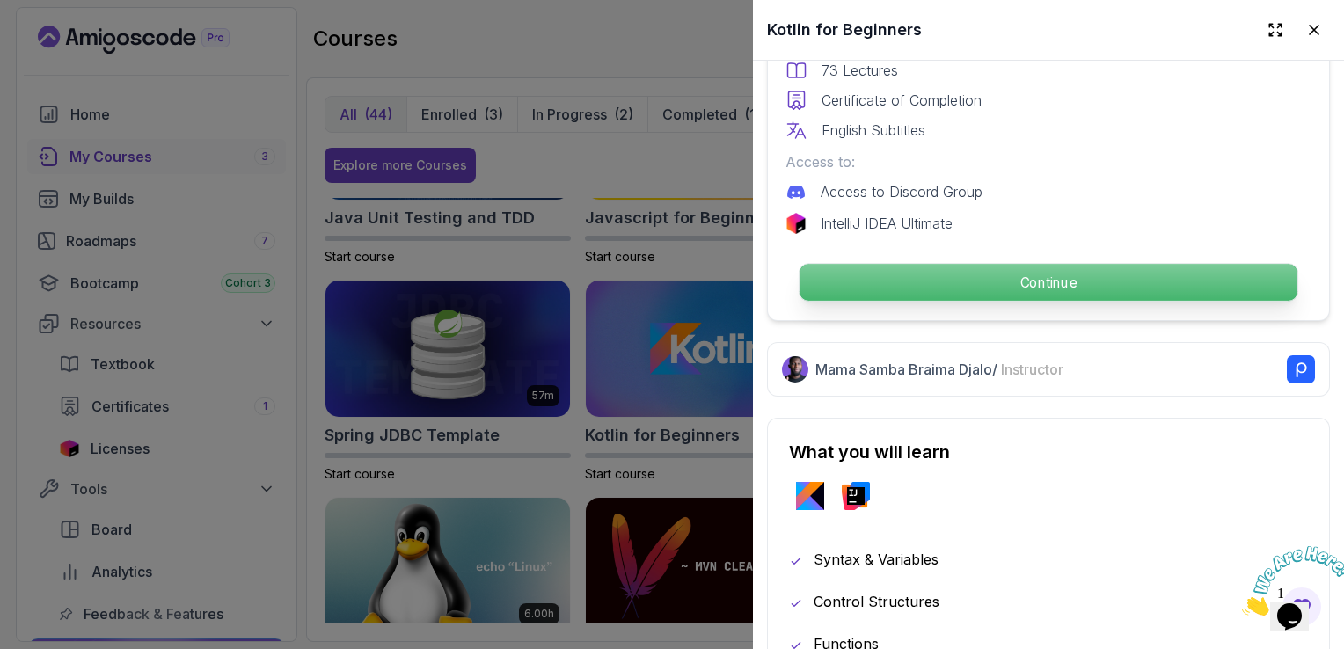
click at [1029, 268] on p "Continue" at bounding box center [1049, 282] width 498 height 37
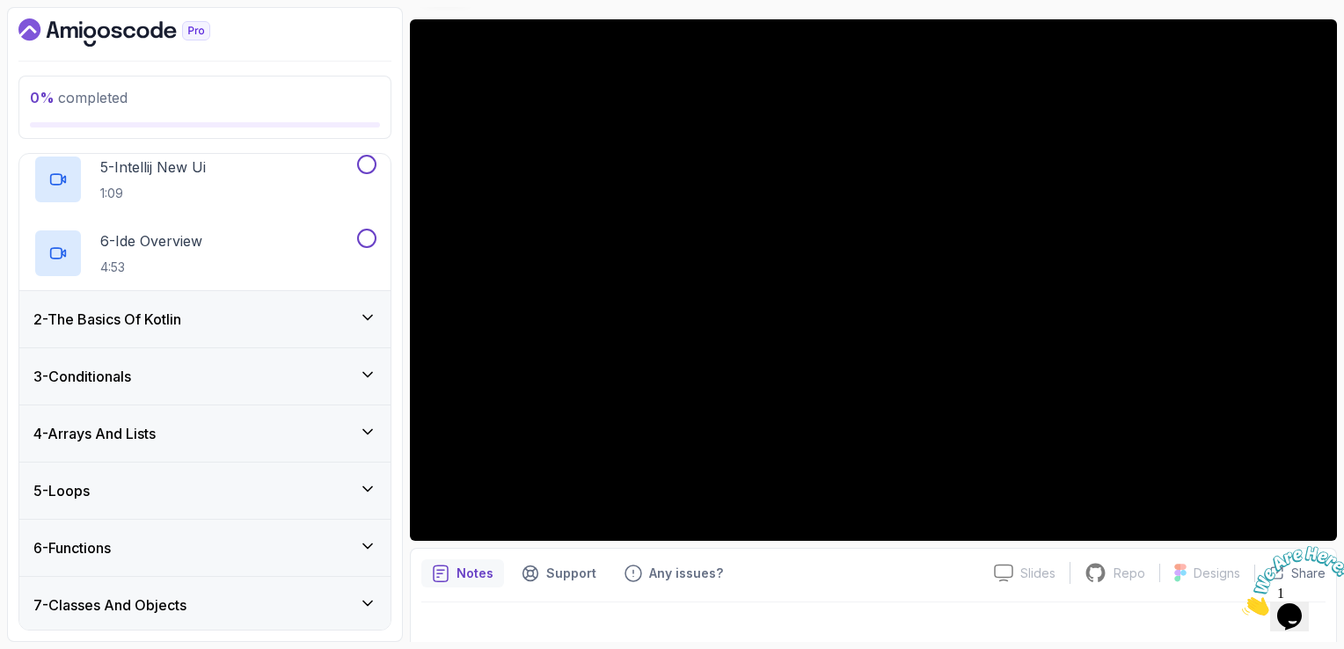
scroll to position [157, 0]
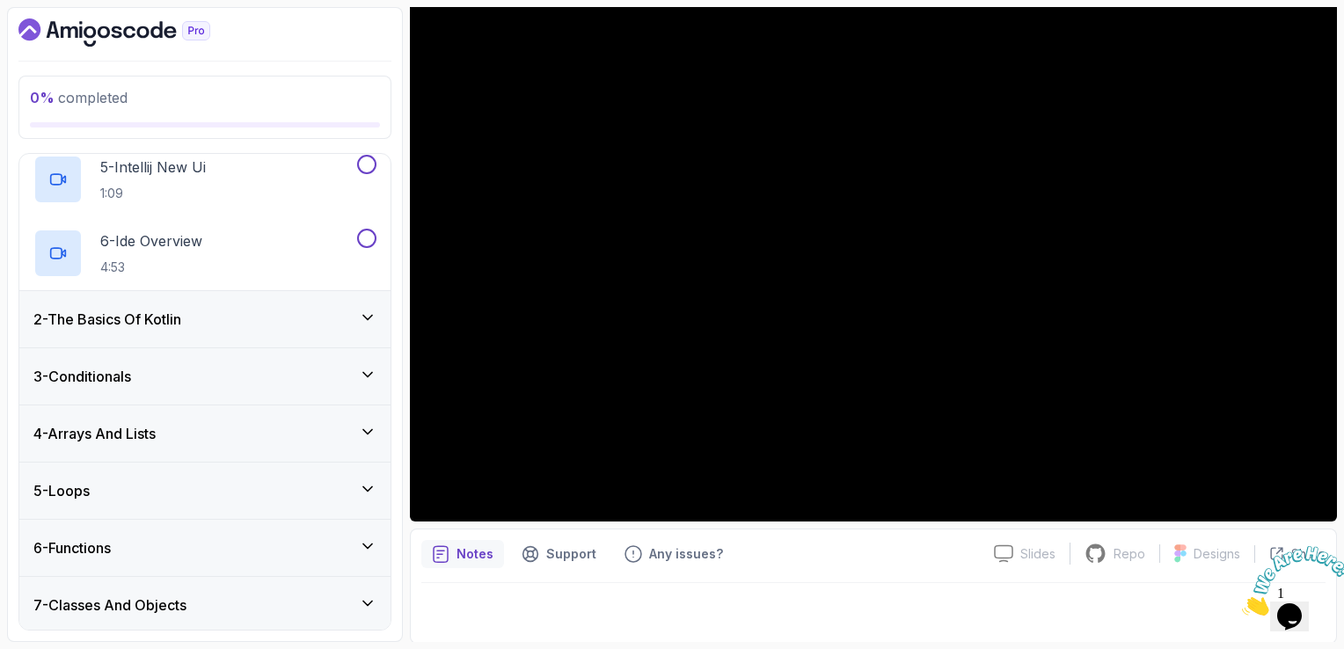
click at [174, 303] on div "2 - The Basics Of Kotlin" at bounding box center [204, 319] width 371 height 56
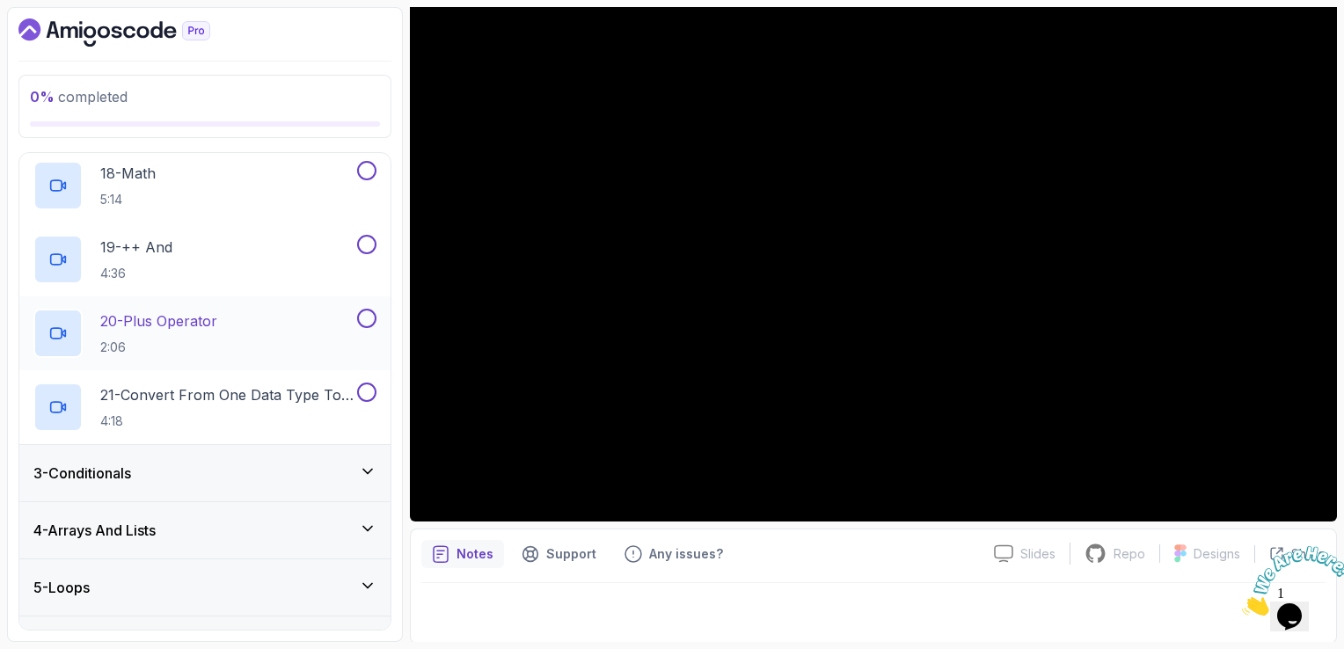
scroll to position [1408, 0]
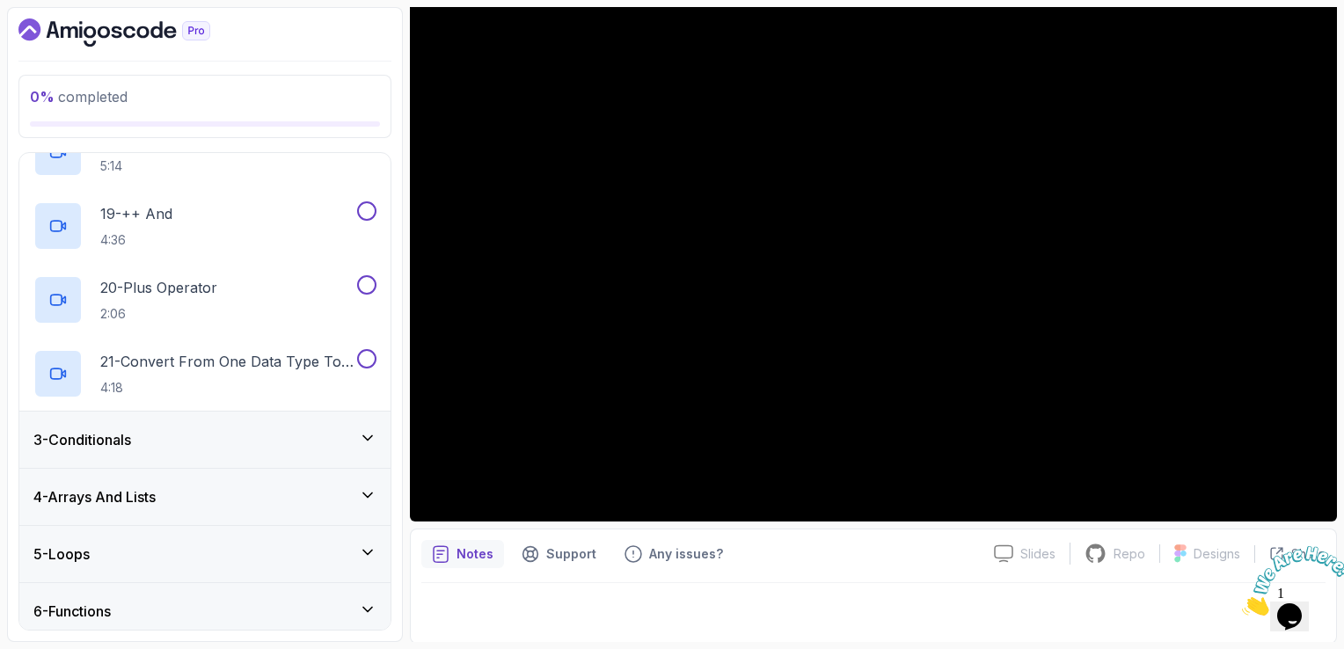
click at [282, 424] on div "3 - Conditionals" at bounding box center [204, 440] width 371 height 56
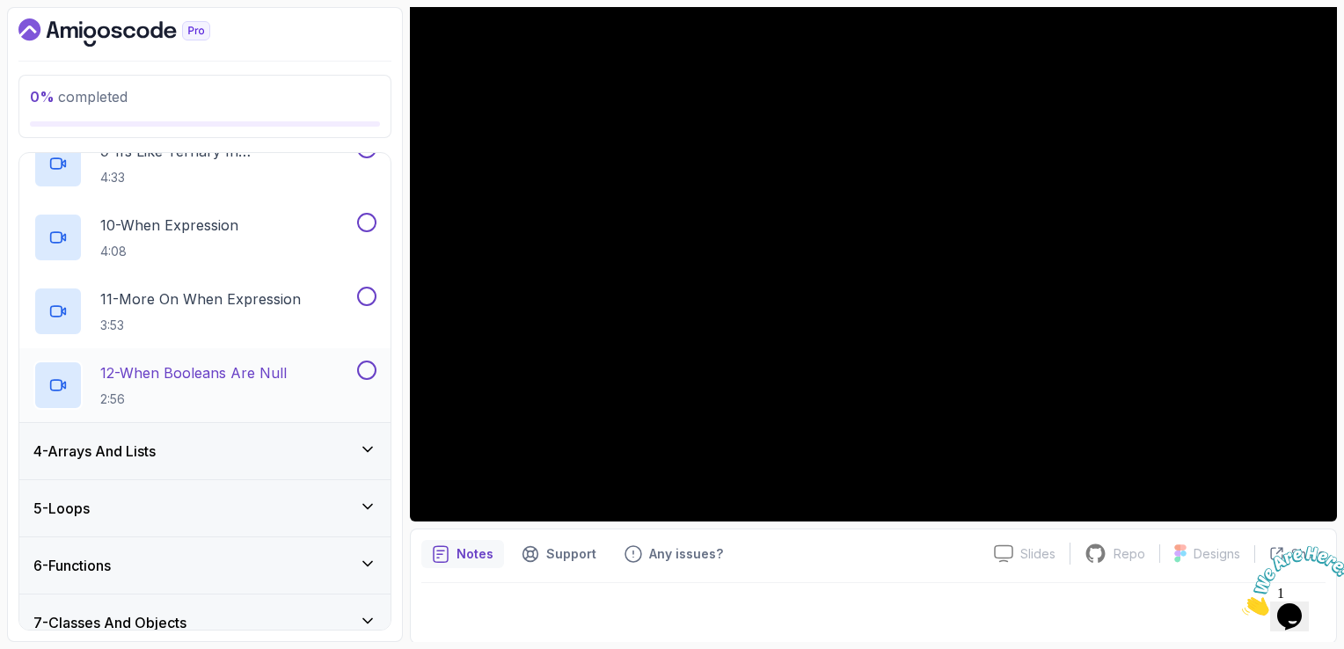
scroll to position [807, 0]
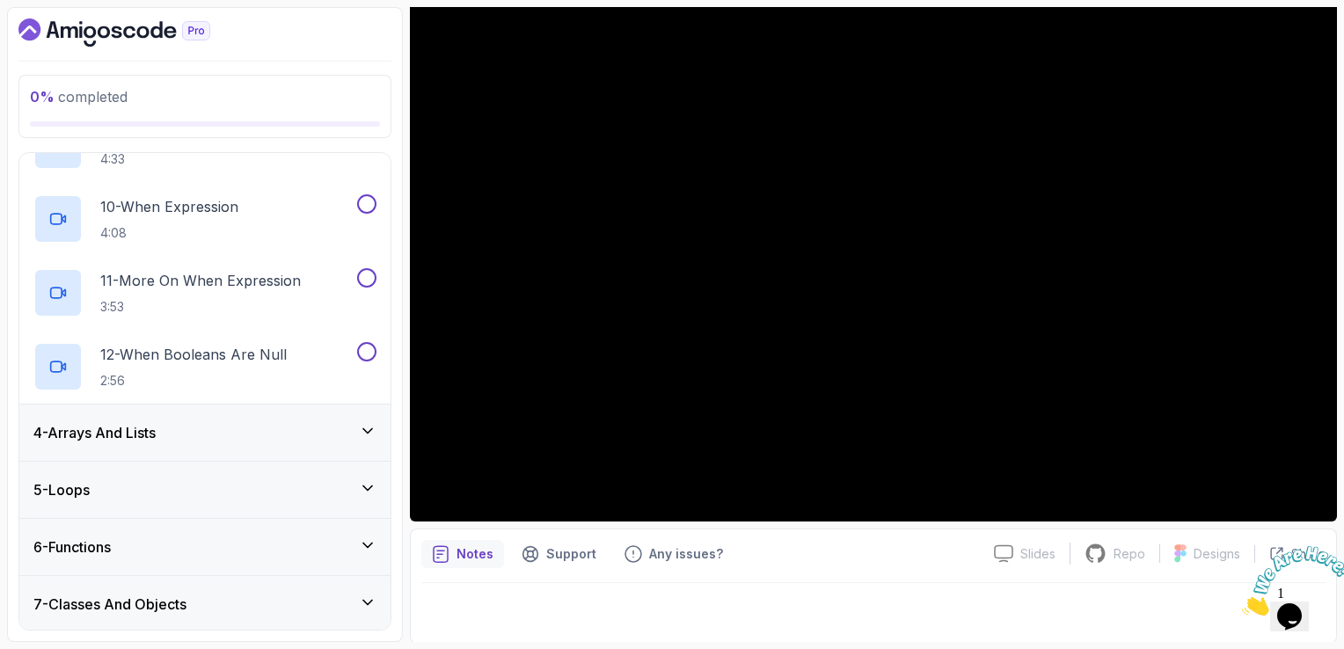
click at [282, 417] on div "4 - Arrays And Lists" at bounding box center [204, 433] width 371 height 56
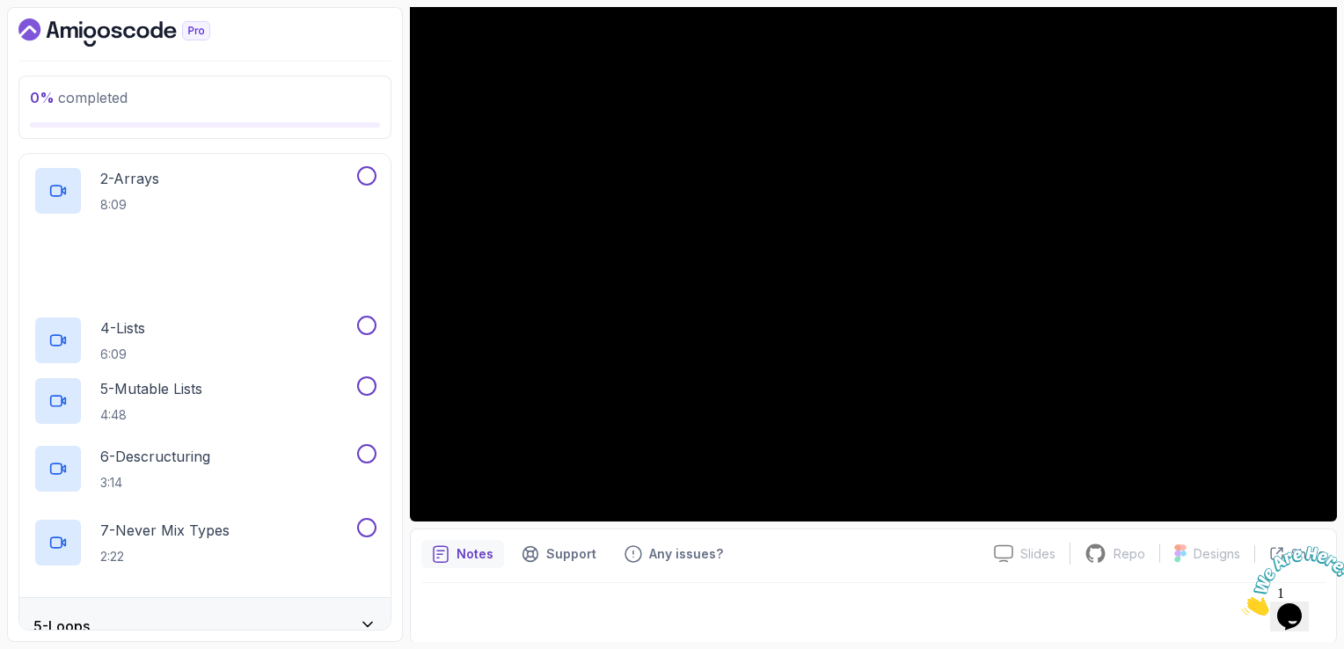
scroll to position [437, 0]
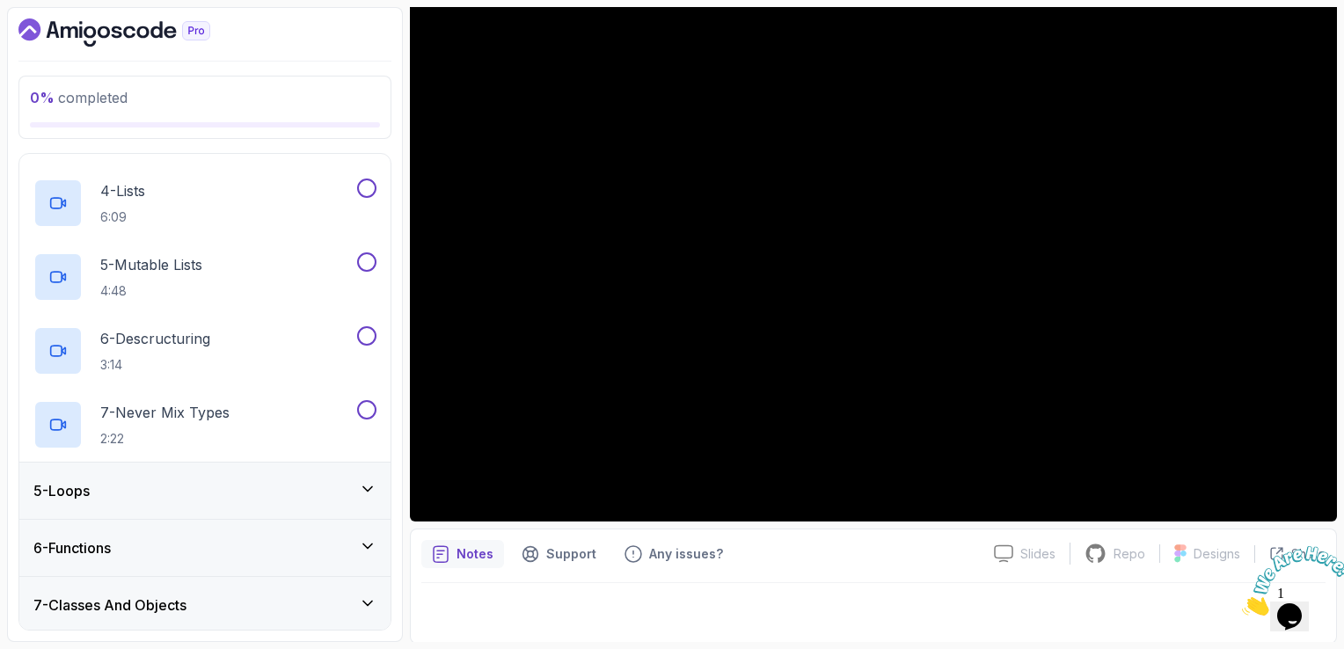
click at [279, 486] on div "5 - Loops" at bounding box center [204, 490] width 343 height 21
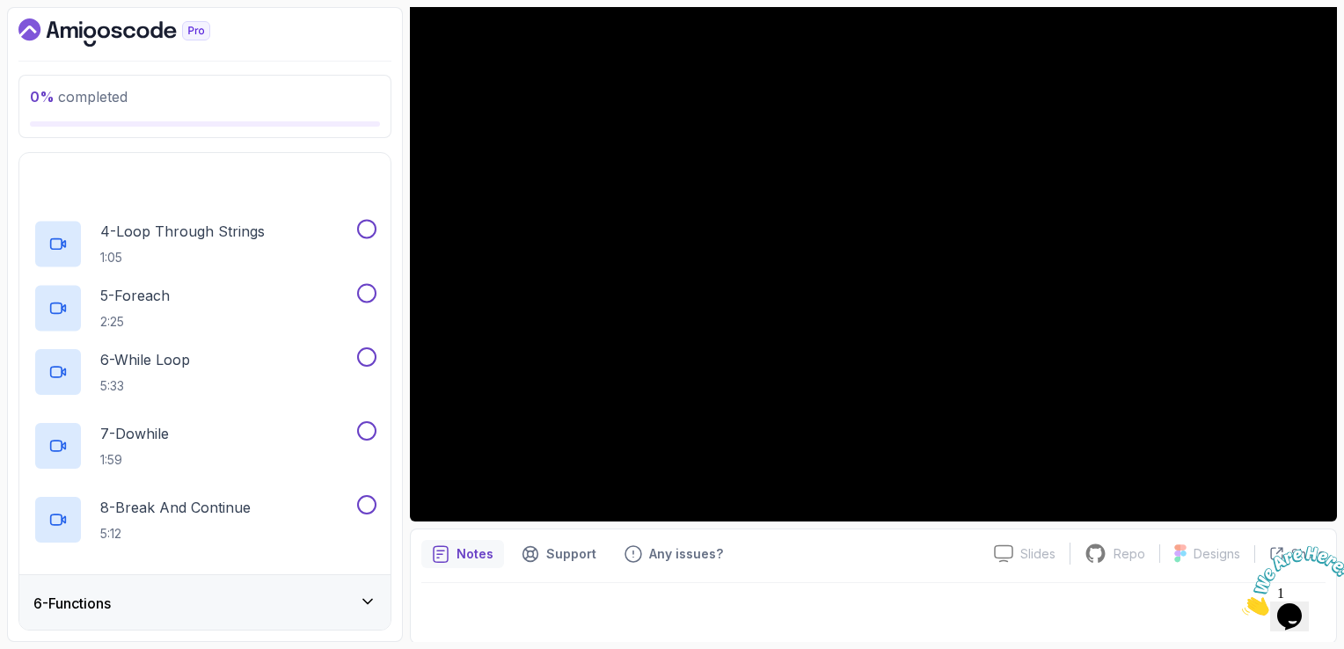
scroll to position [511, 0]
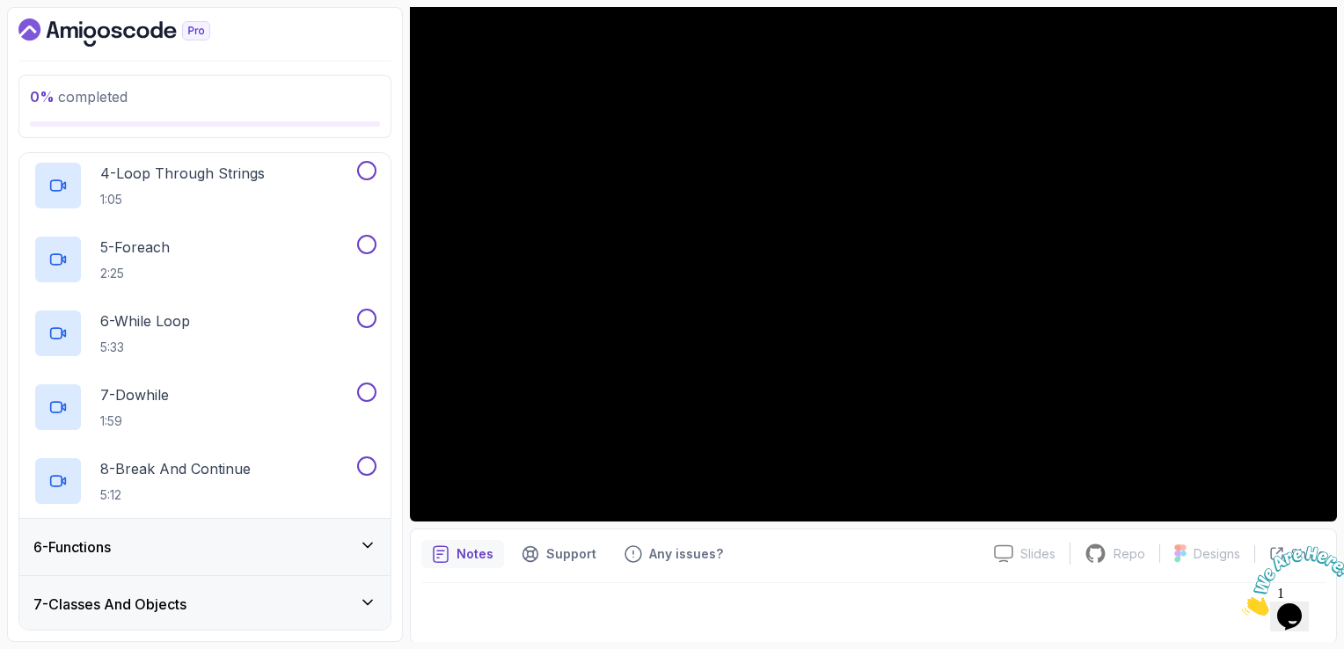
click at [265, 558] on div "6 - Functions" at bounding box center [204, 547] width 371 height 56
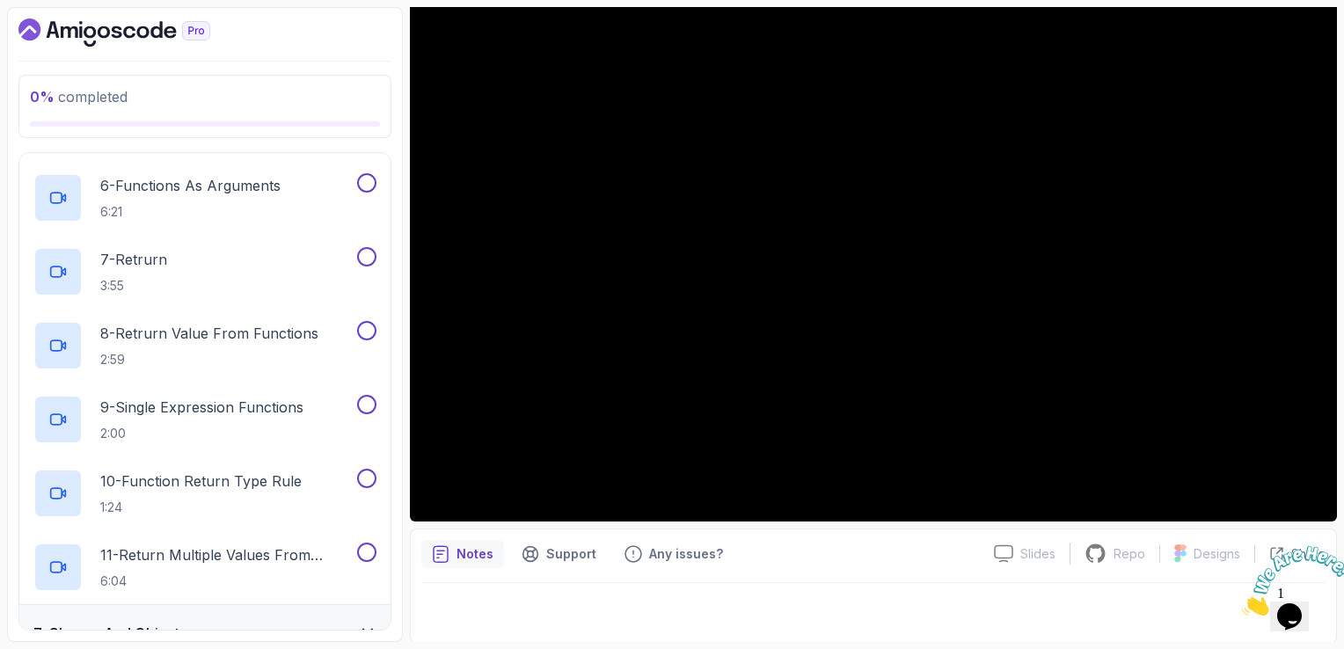
scroll to position [733, 0]
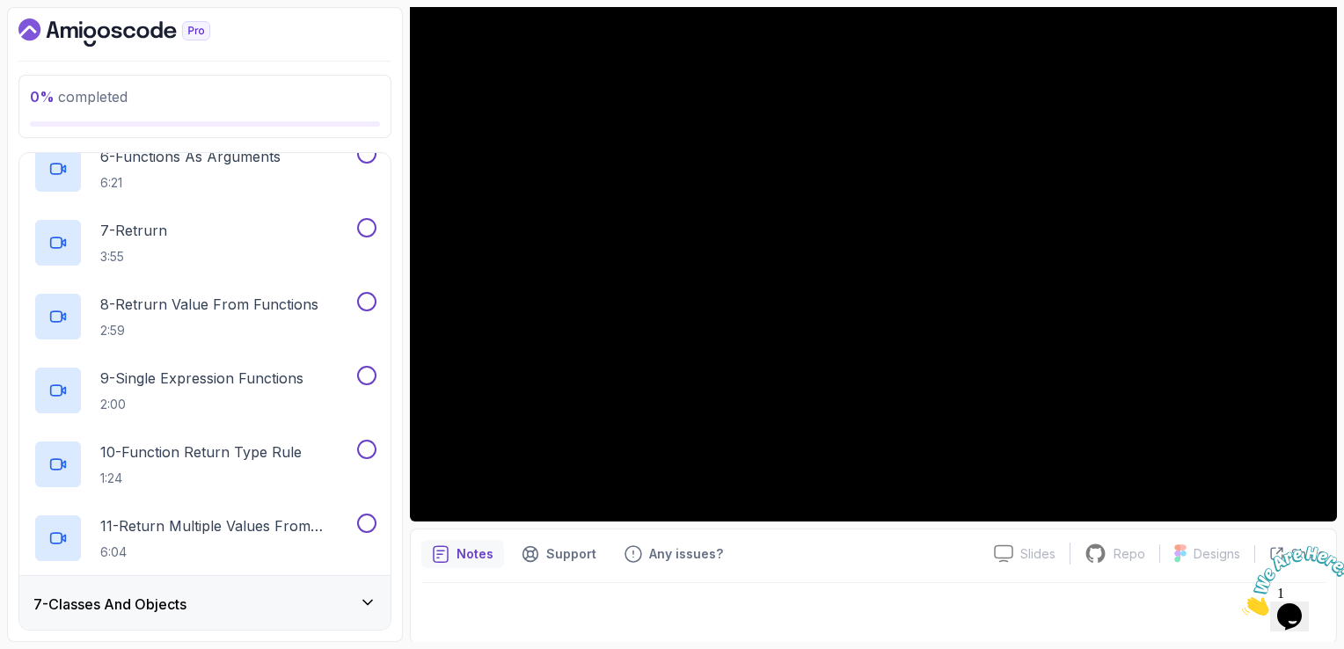
click at [281, 597] on div "7 - Classes And Objects" at bounding box center [204, 604] width 343 height 21
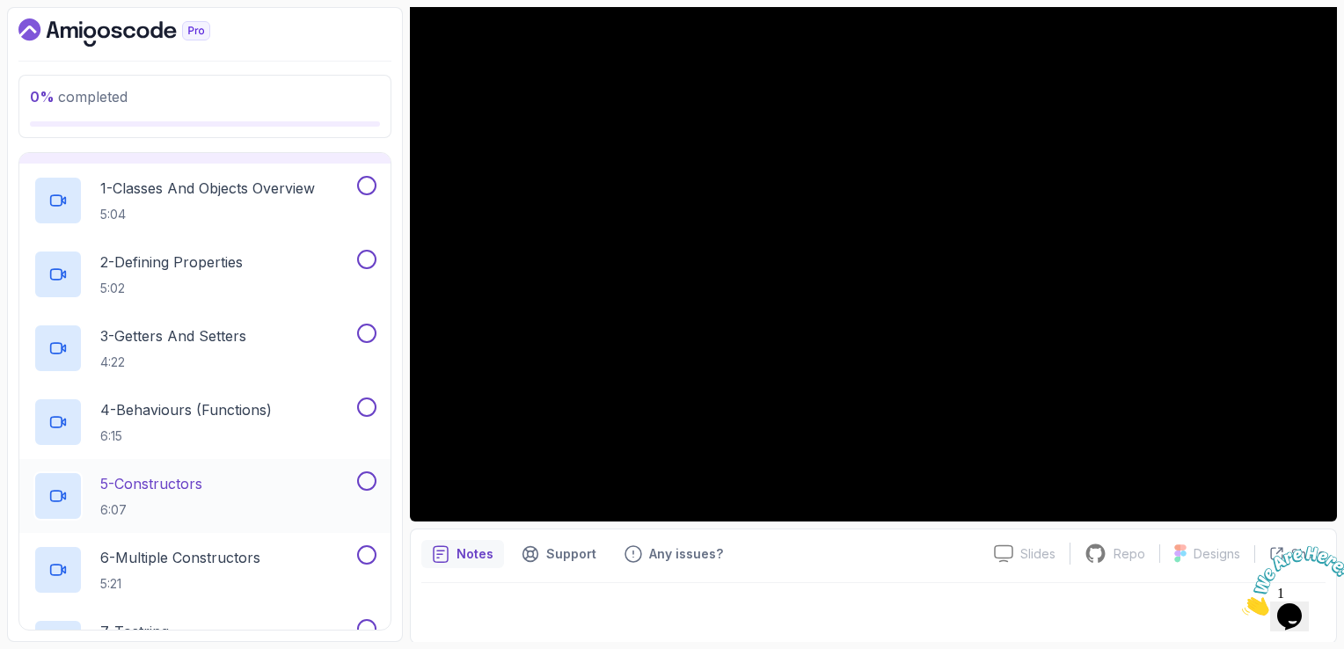
scroll to position [335, 0]
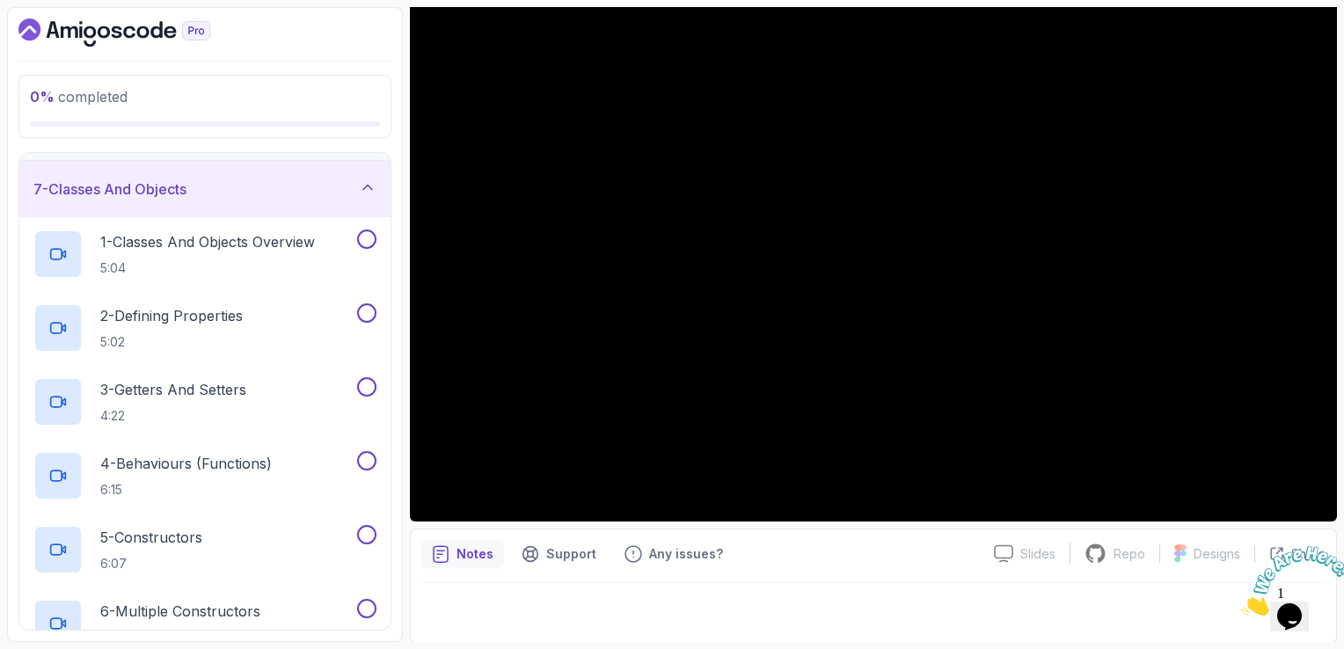
click at [348, 174] on div "7 - Classes And Objects" at bounding box center [204, 189] width 371 height 56
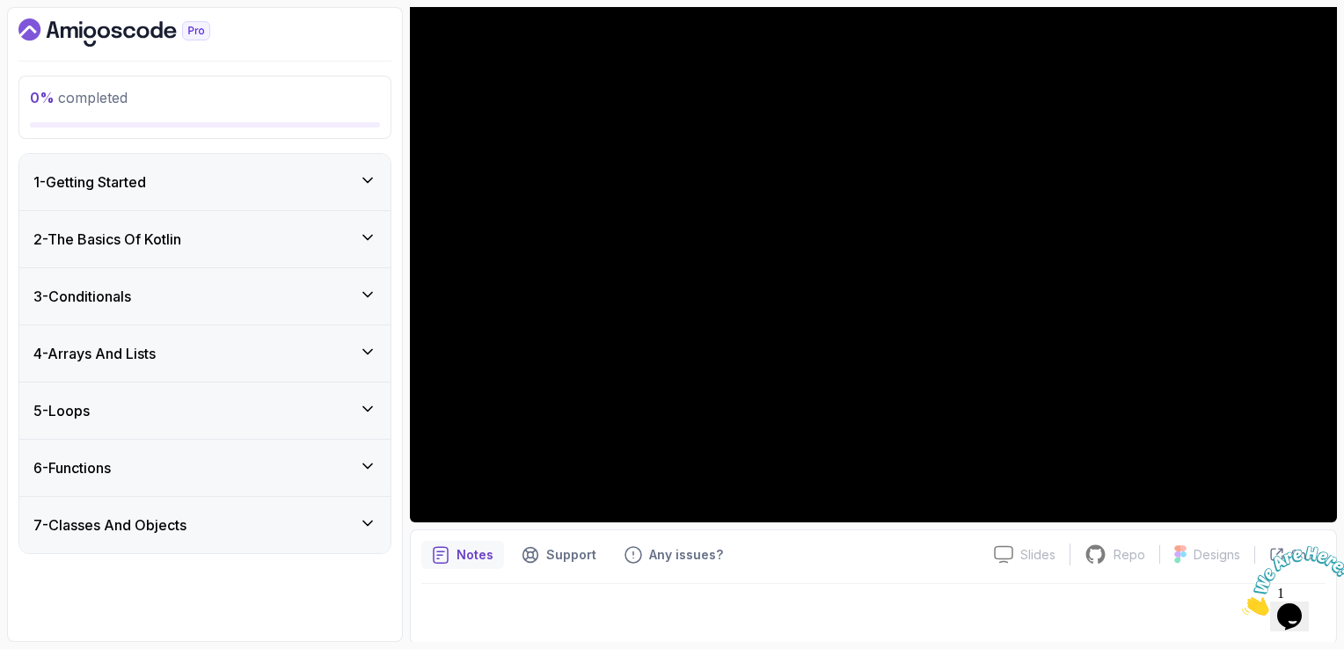
scroll to position [157, 0]
click at [1242, 604] on icon "Close" at bounding box center [1242, 611] width 0 height 15
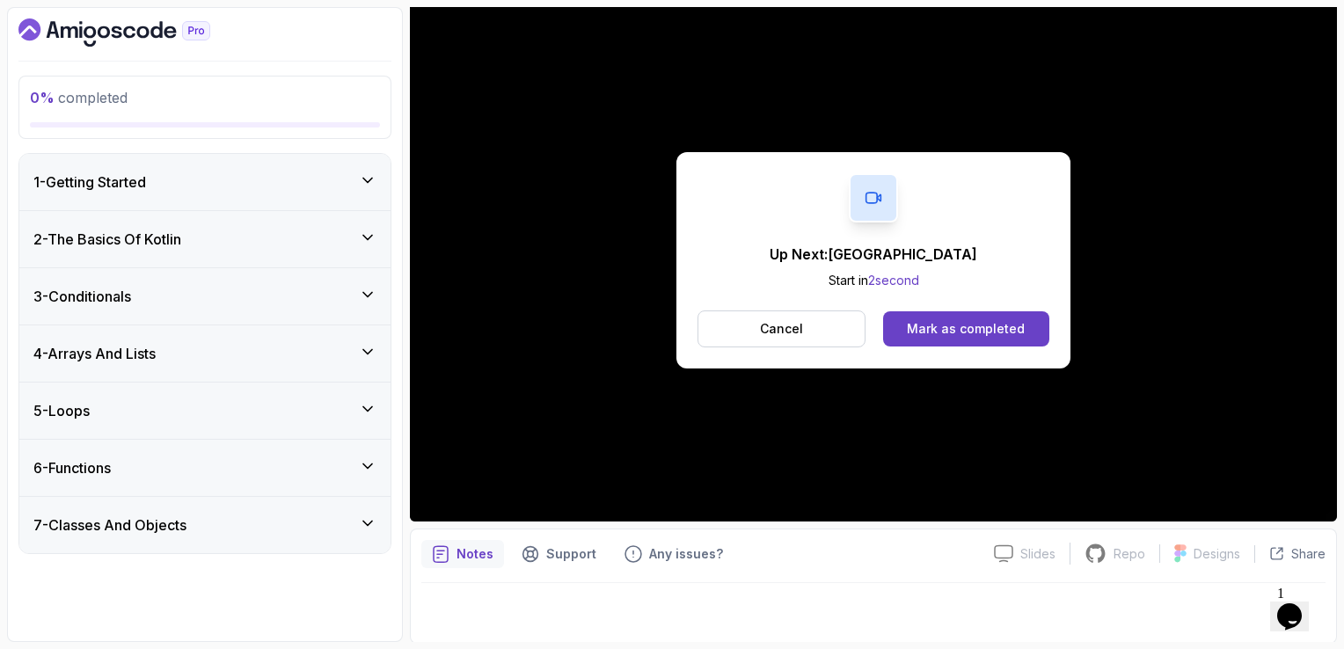
click at [1000, 307] on div "Up Next: Kotlin Playground Start in 2 second Cancel Mark as completed" at bounding box center [874, 260] width 394 height 216
click at [1002, 335] on div "Mark as completed" at bounding box center [966, 329] width 118 height 18
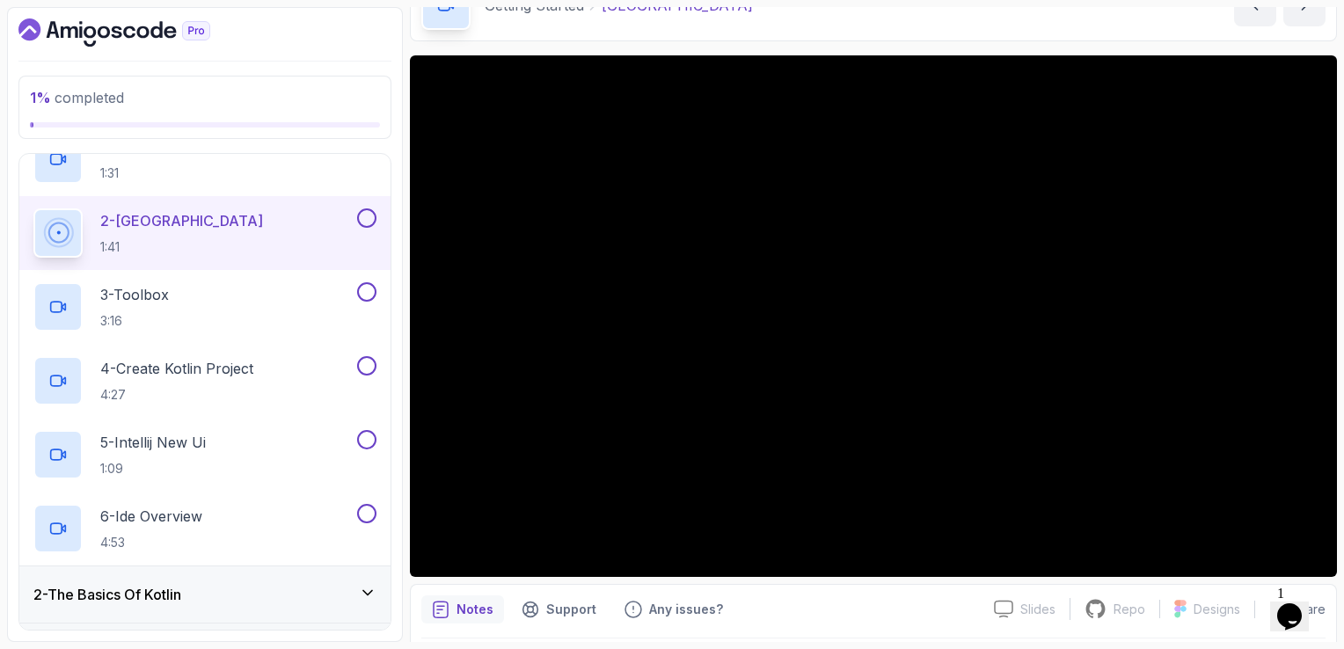
scroll to position [157, 0]
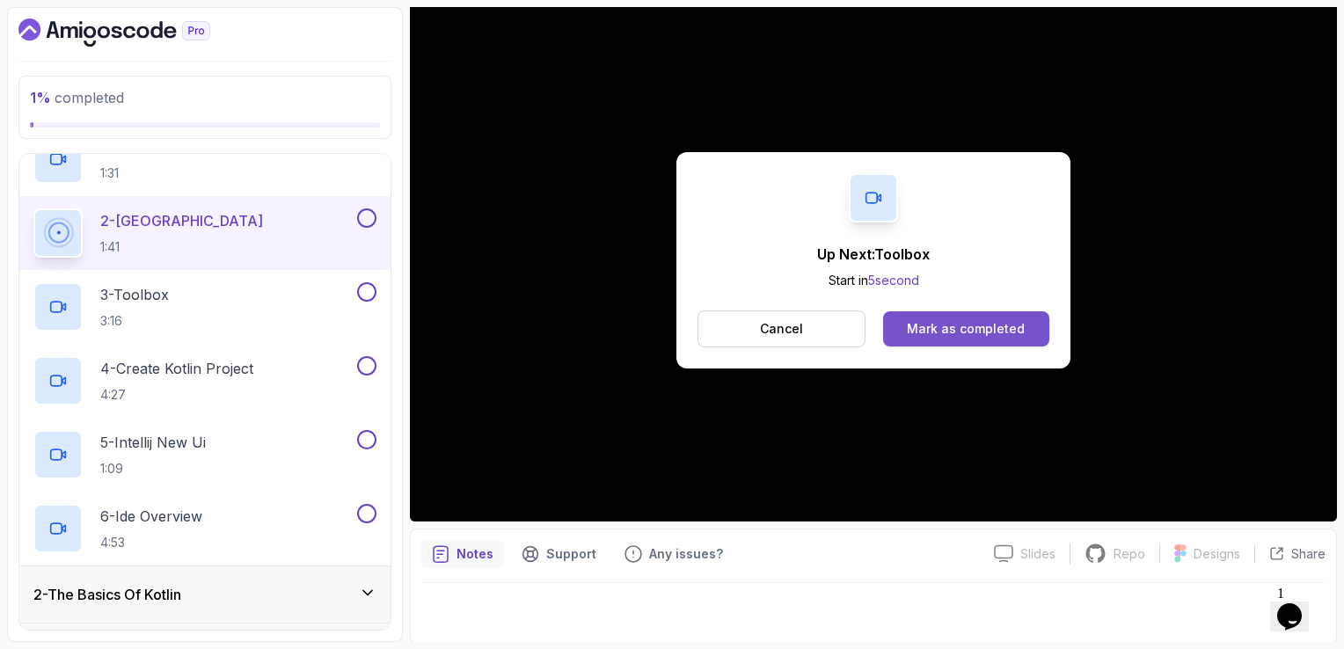
click at [986, 341] on button "Mark as completed" at bounding box center [966, 328] width 166 height 35
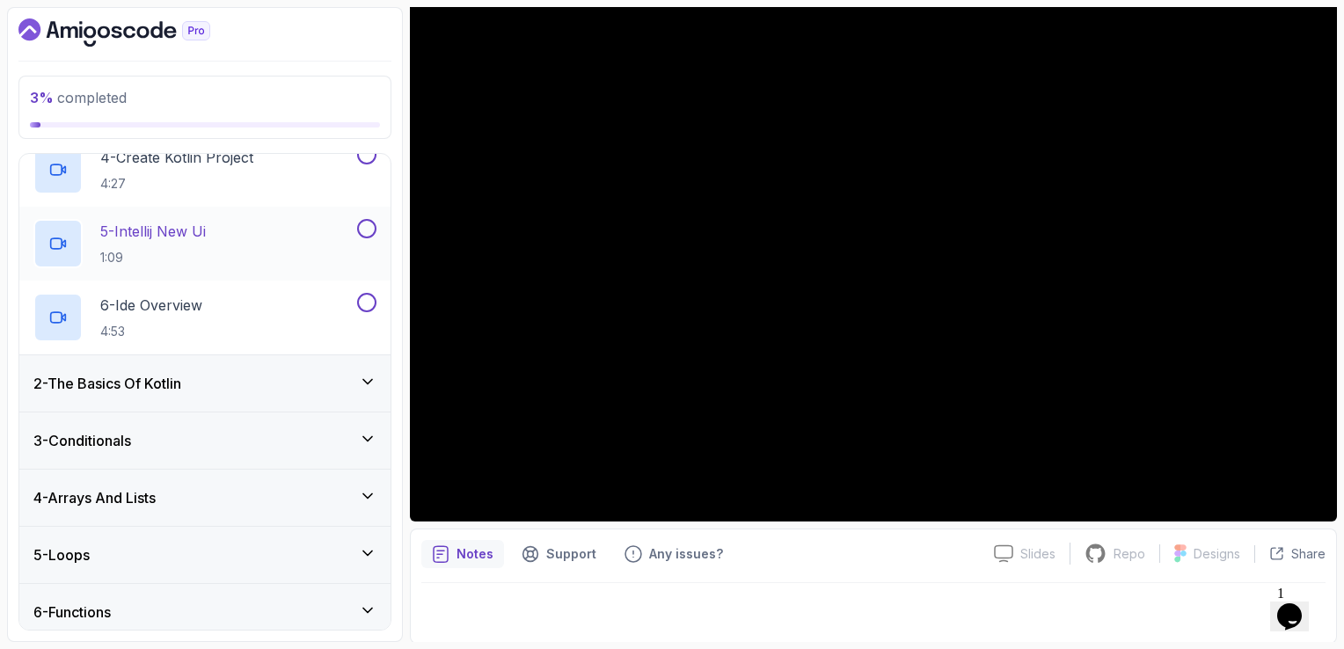
scroll to position [363, 0]
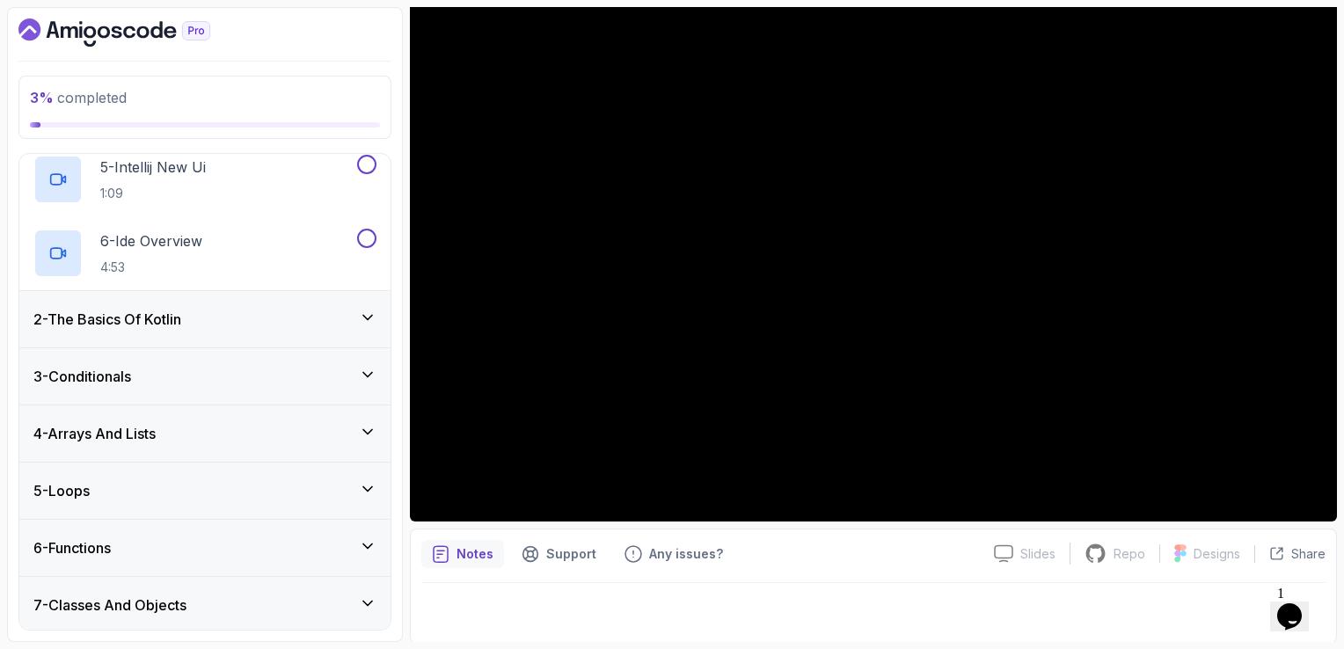
click at [194, 318] on div "2 - The Basics Of Kotlin" at bounding box center [204, 319] width 343 height 21
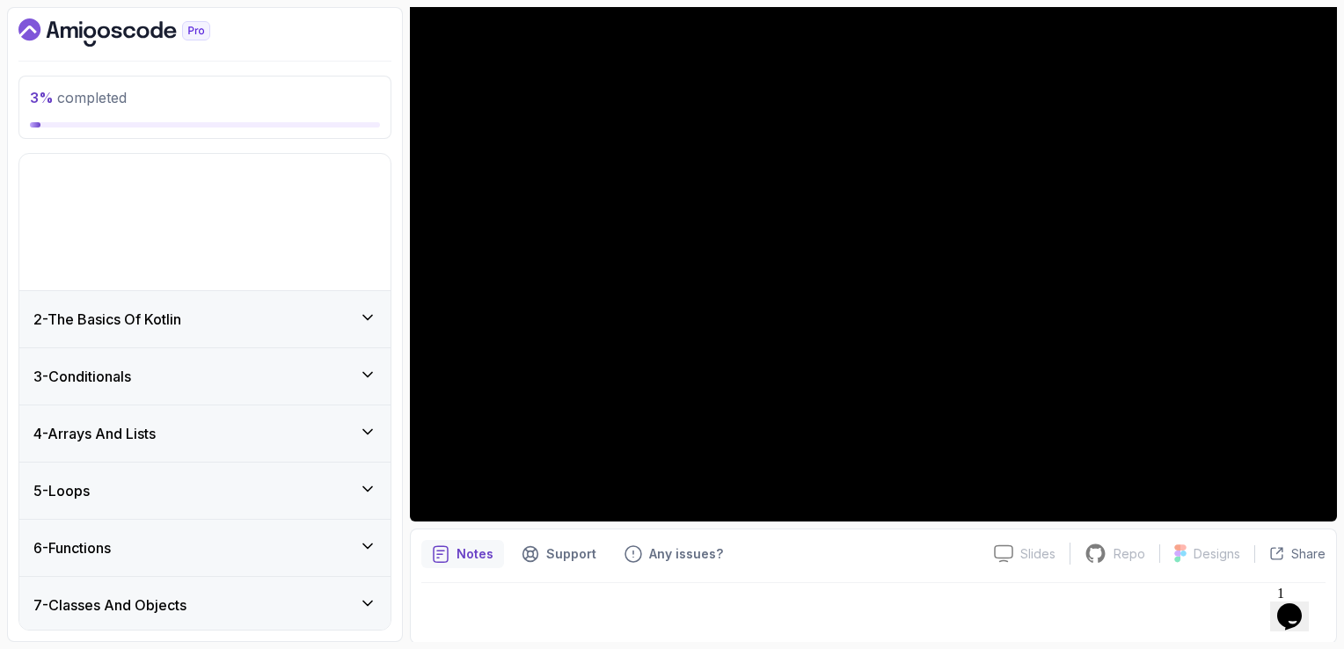
scroll to position [0, 0]
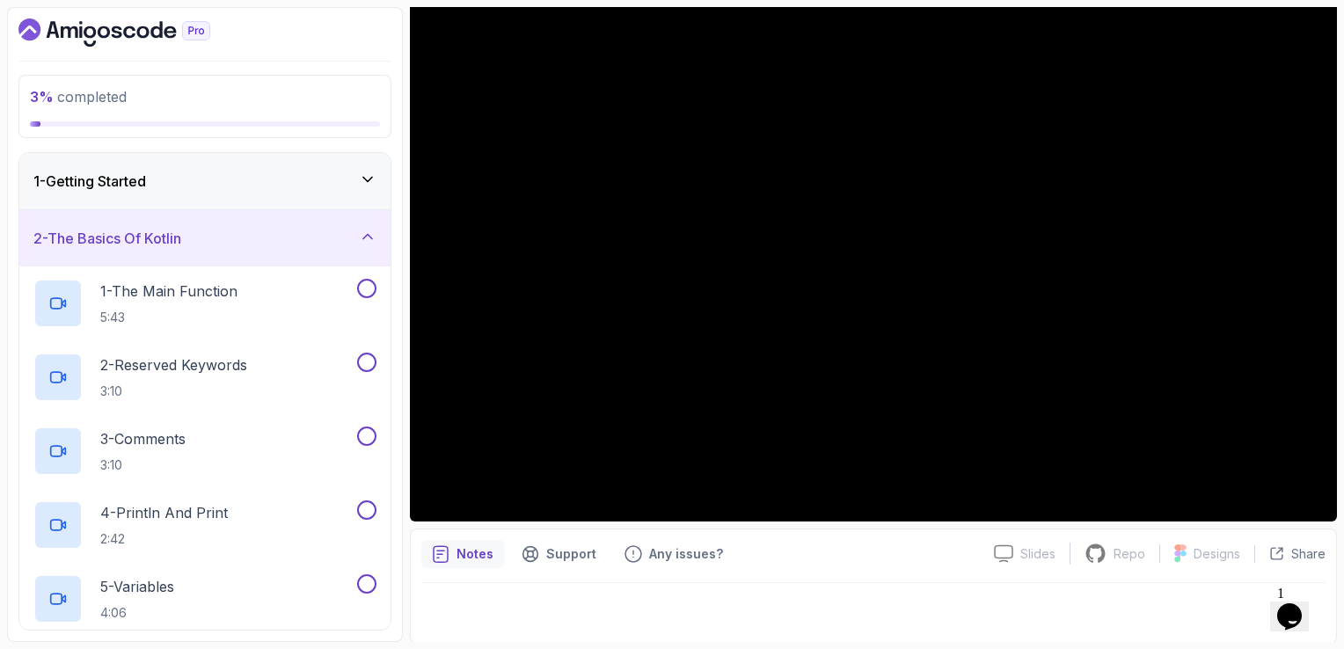
click at [236, 246] on div "2 - The Basics Of Kotlin" at bounding box center [204, 238] width 343 height 21
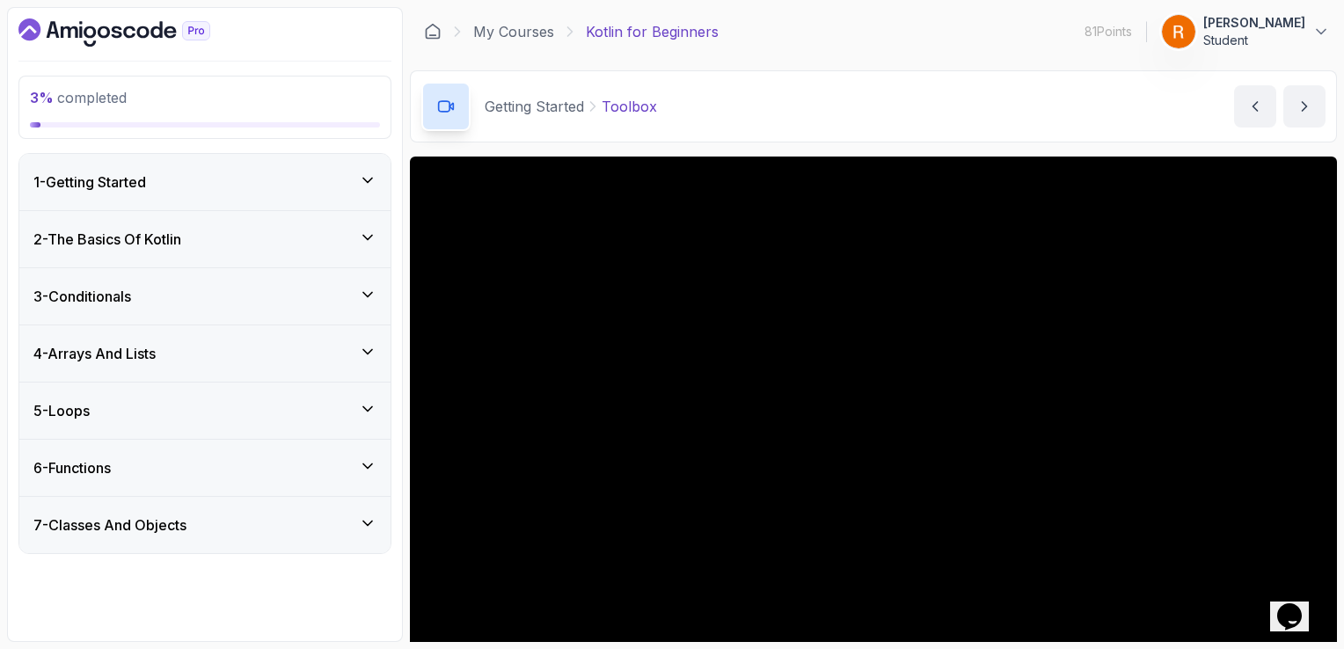
click at [129, 33] on icon "Dashboard" at bounding box center [114, 32] width 192 height 28
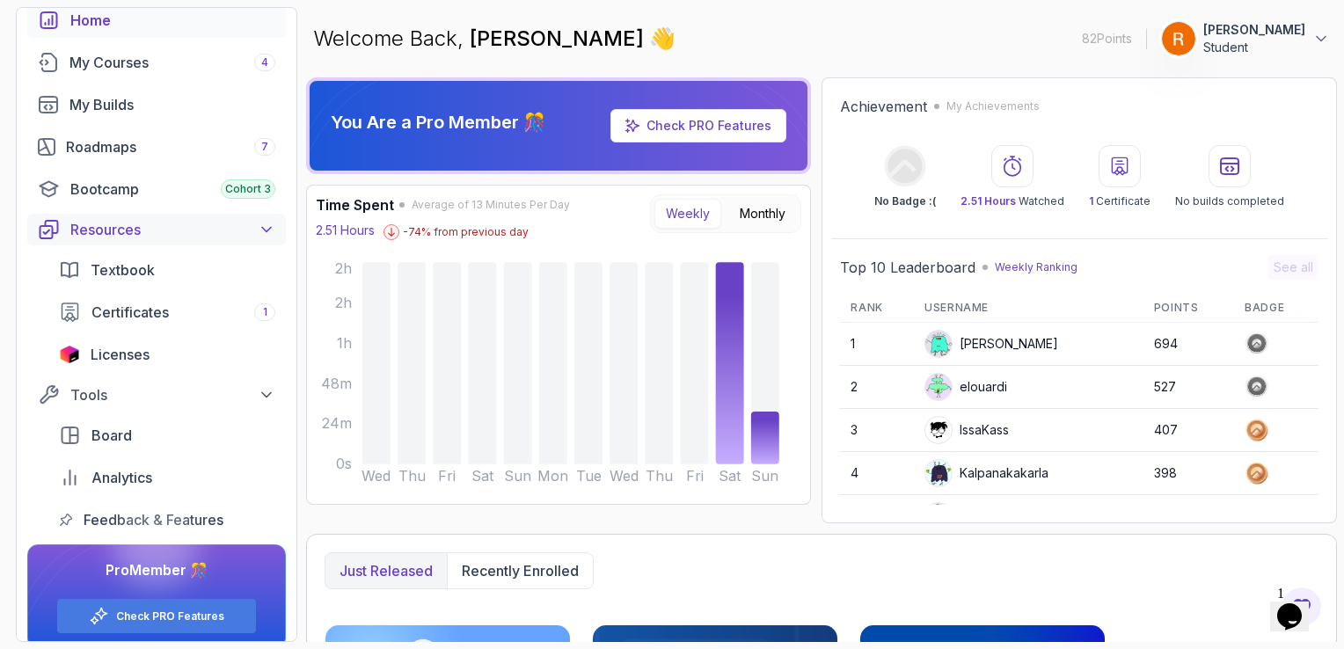
scroll to position [112, 0]
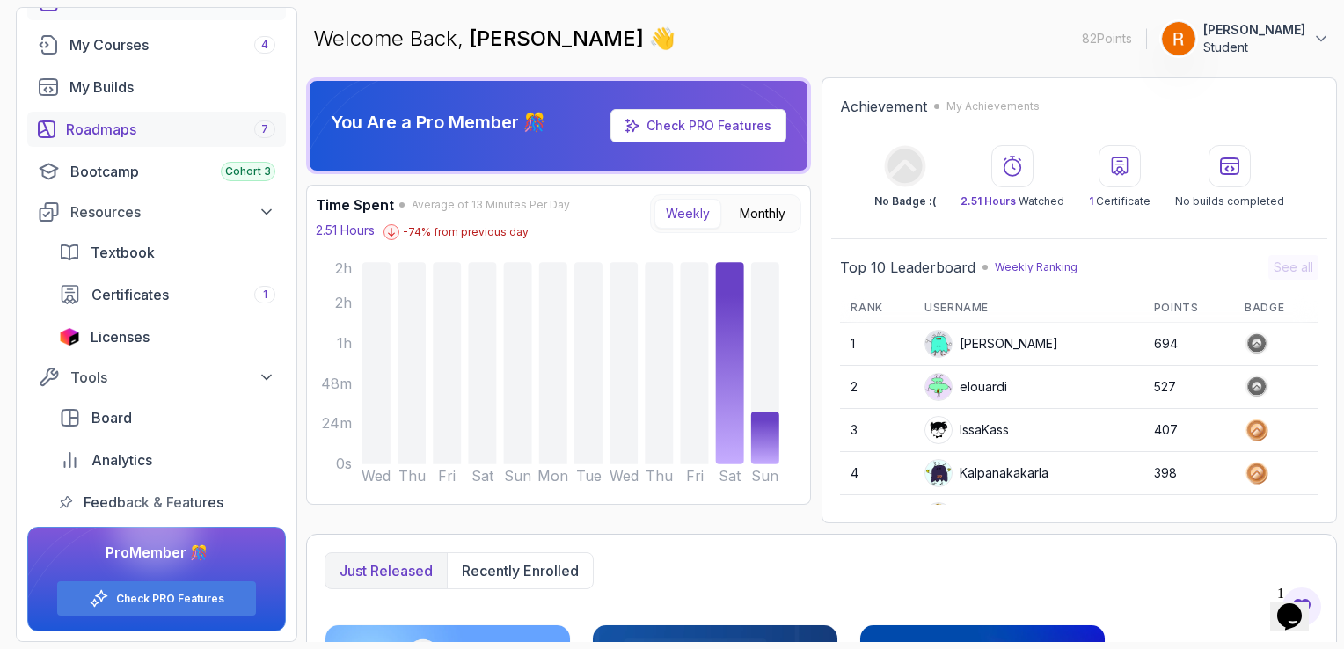
click at [106, 124] on div "Roadmaps 7" at bounding box center [170, 129] width 209 height 21
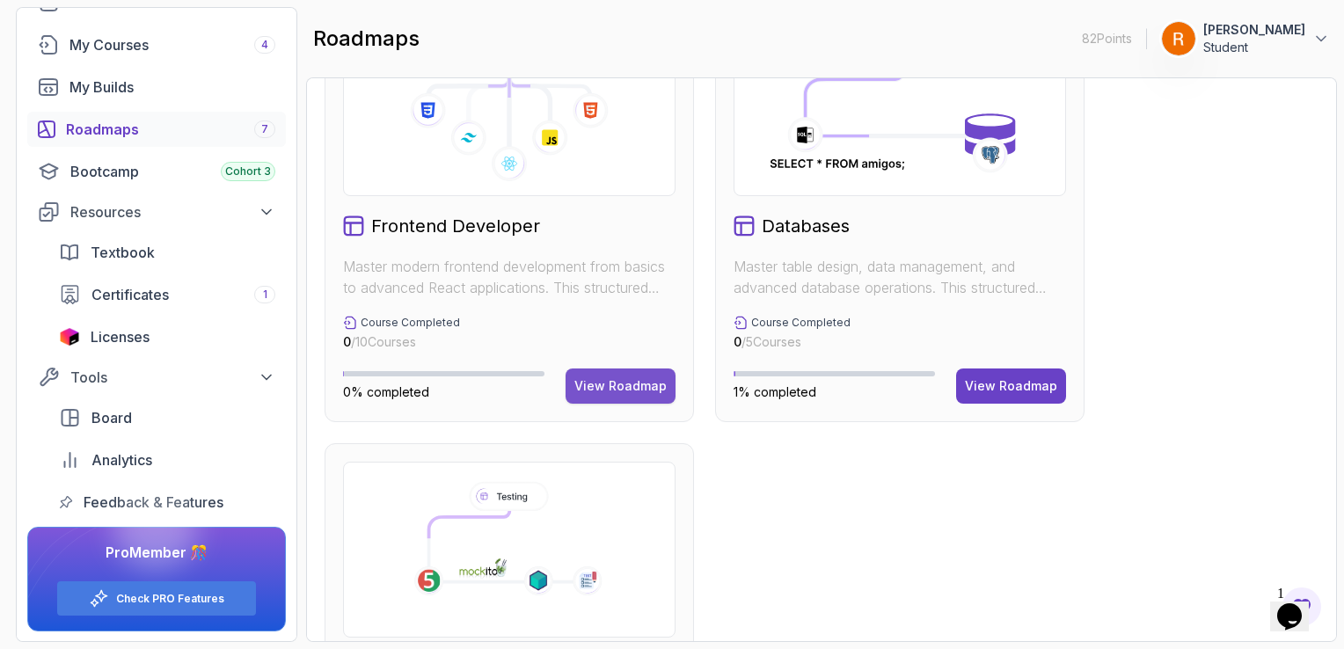
scroll to position [880, 0]
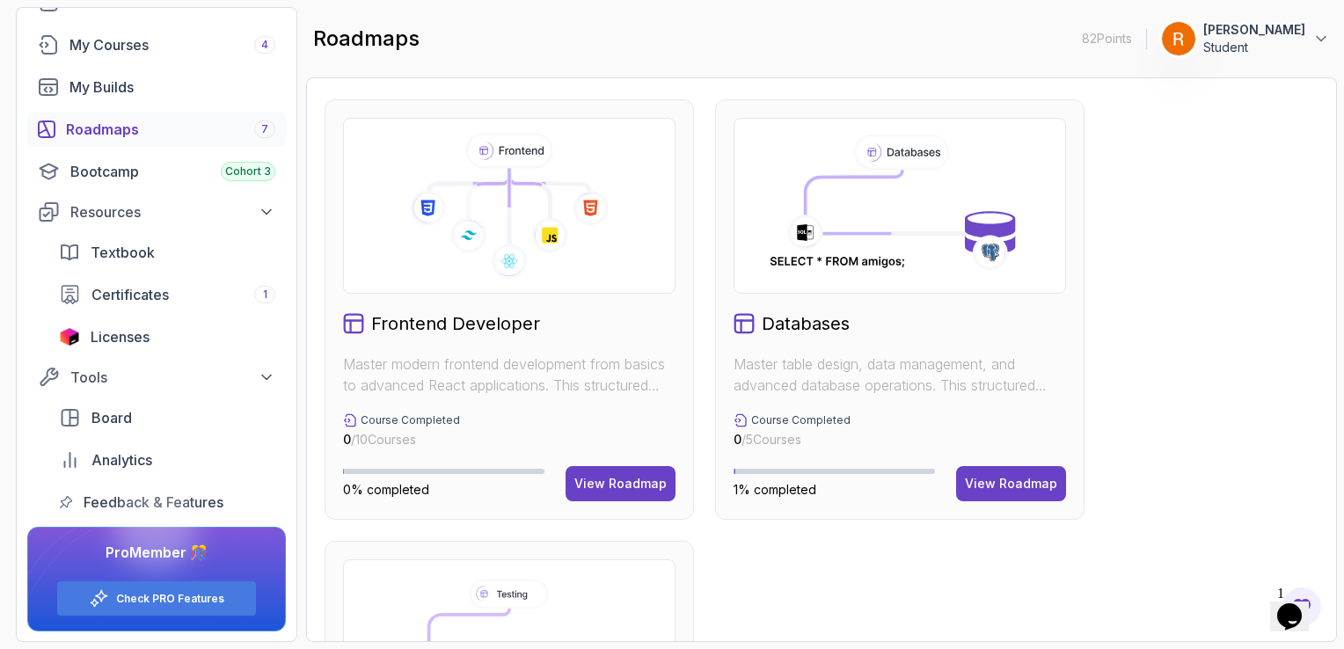
click at [516, 200] on icon at bounding box center [509, 206] width 303 height 146
click at [599, 483] on div "View Roadmap" at bounding box center [621, 484] width 92 height 18
